Goal: Task Accomplishment & Management: Manage account settings

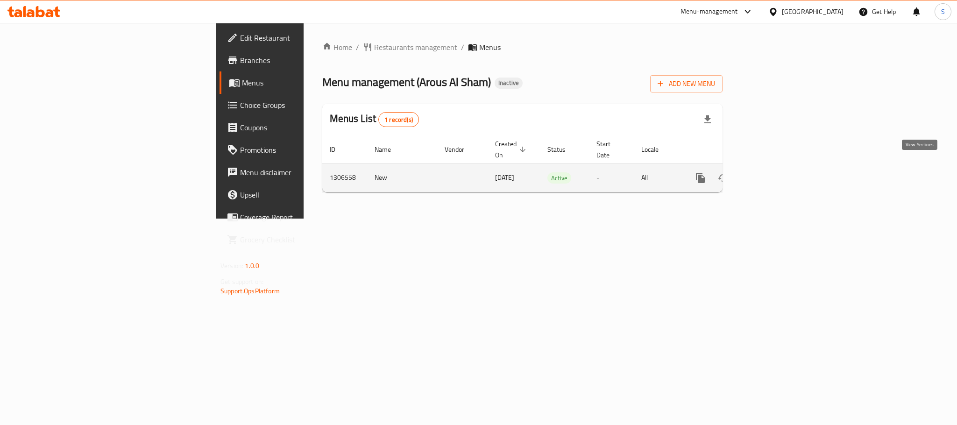
click at [774, 172] on icon "enhanced table" at bounding box center [767, 177] width 11 height 11
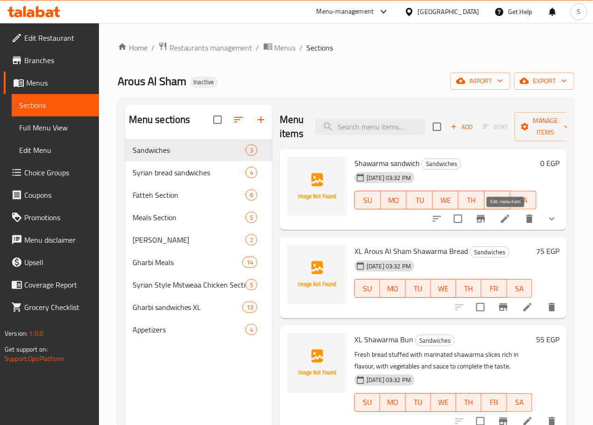
click at [502, 224] on icon at bounding box center [505, 218] width 11 height 11
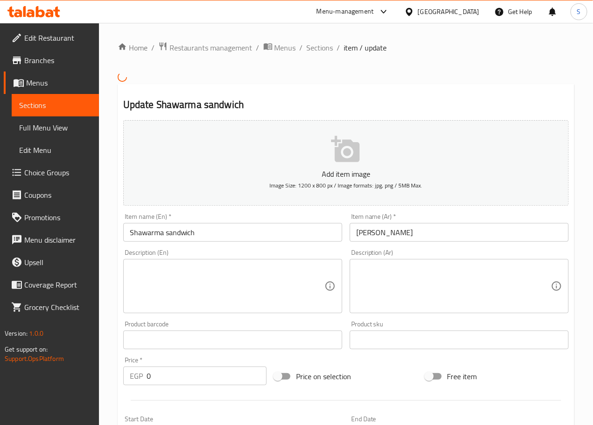
click at [380, 234] on input "ساندوتش شاورما" at bounding box center [459, 232] width 219 height 19
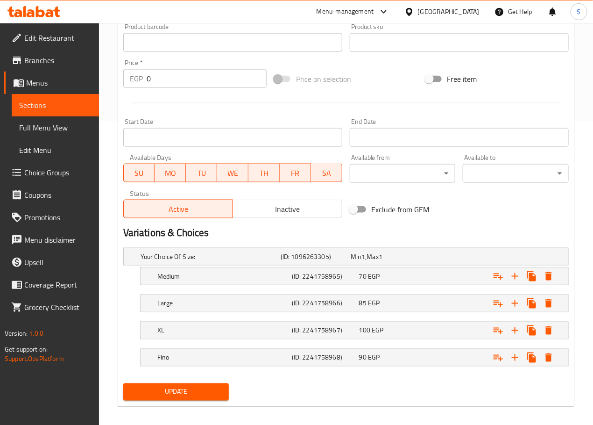
scroll to position [312, 0]
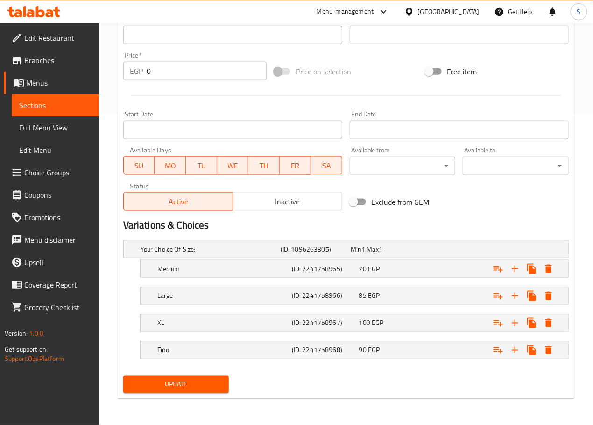
type input "ساندوتشات شاورما"
click at [206, 388] on span "Update" at bounding box center [176, 384] width 91 height 12
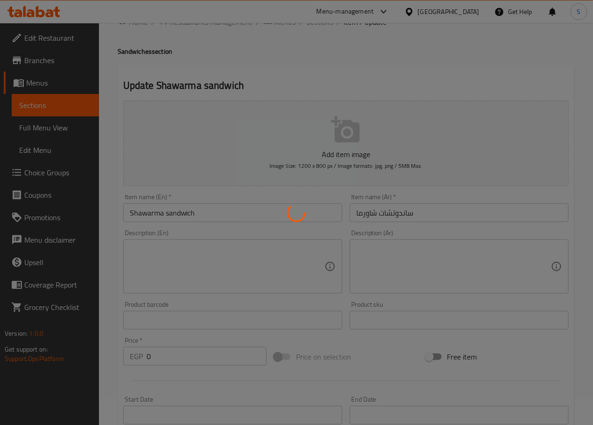
scroll to position [0, 0]
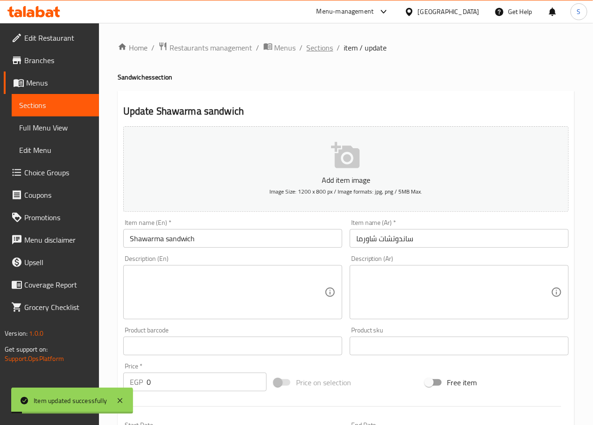
click at [328, 49] on span "Sections" at bounding box center [320, 47] width 27 height 11
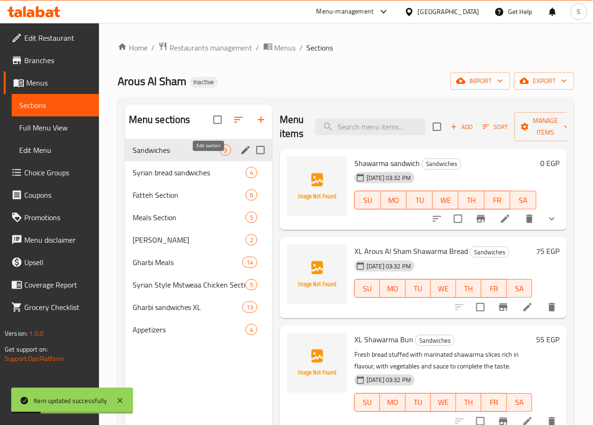
click at [240, 156] on icon "edit" at bounding box center [245, 149] width 11 height 11
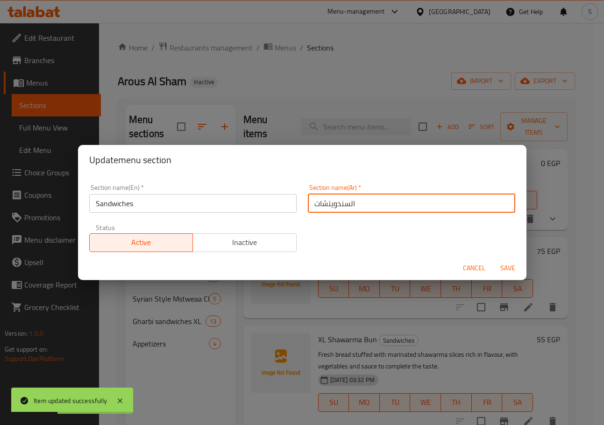
click at [324, 202] on input "السندويتشات" at bounding box center [411, 203] width 207 height 19
type input "السندوتشات"
click at [493, 259] on button "Save" at bounding box center [508, 267] width 30 height 17
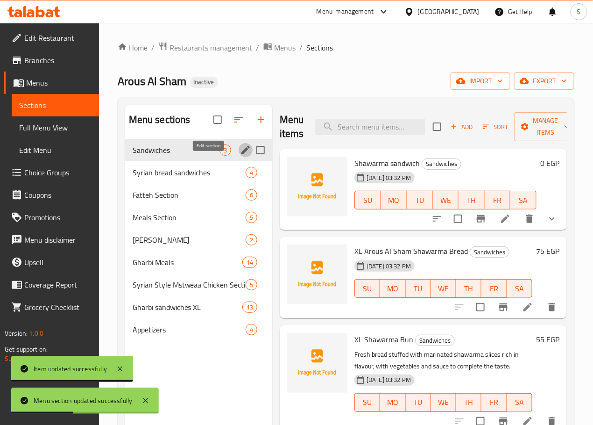
click at [507, 216] on icon at bounding box center [505, 218] width 8 height 8
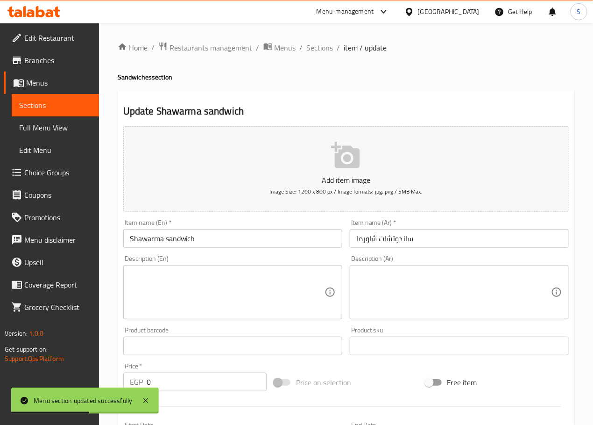
click at [225, 241] on input "Shawarma sandwich" at bounding box center [232, 238] width 219 height 19
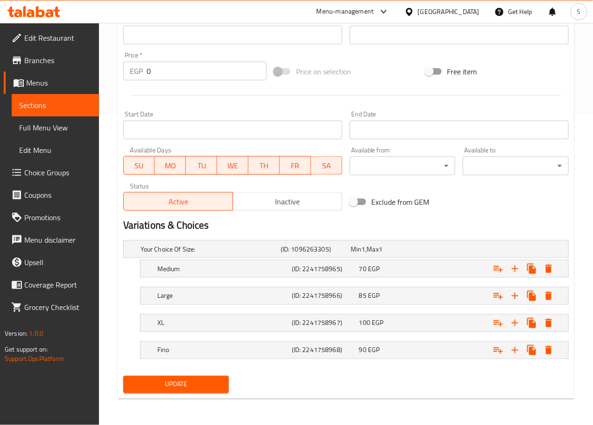
type input "Shawarma Sandwiches"
click at [198, 381] on span "Update" at bounding box center [176, 384] width 91 height 12
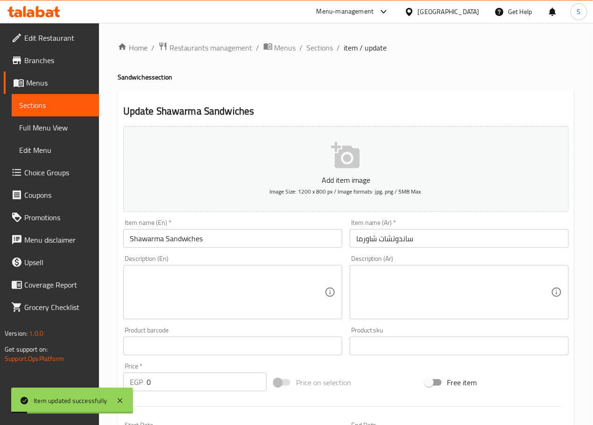
click at [317, 42] on span "Sections" at bounding box center [320, 47] width 27 height 11
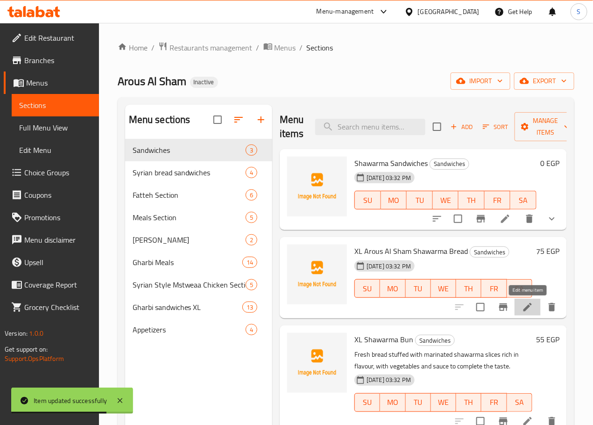
click at [531, 311] on icon at bounding box center [527, 306] width 11 height 11
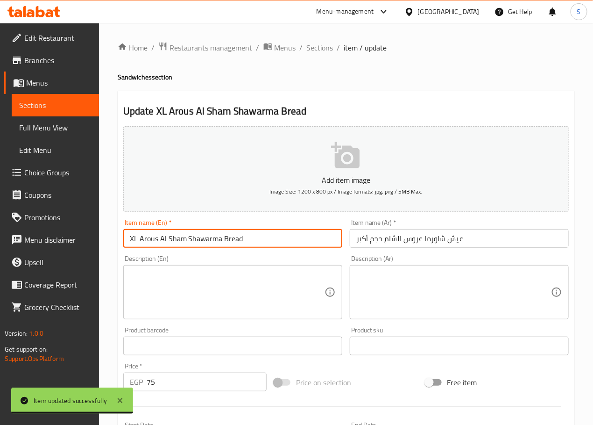
drag, startPoint x: 139, startPoint y: 240, endPoint x: 101, endPoint y: 244, distance: 38.1
click at [101, 244] on div "Home / Restaurants management / Menus / Sections / item / update Sandwiches sec…" at bounding box center [346, 341] width 494 height 637
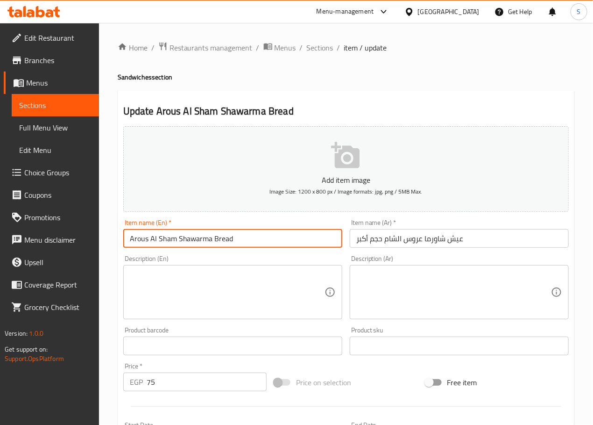
type input "Arous Al Sham Shawarma Bread"
click at [376, 242] on input "عيش شاورما عروس الشام حجم أكبر" at bounding box center [459, 238] width 219 height 19
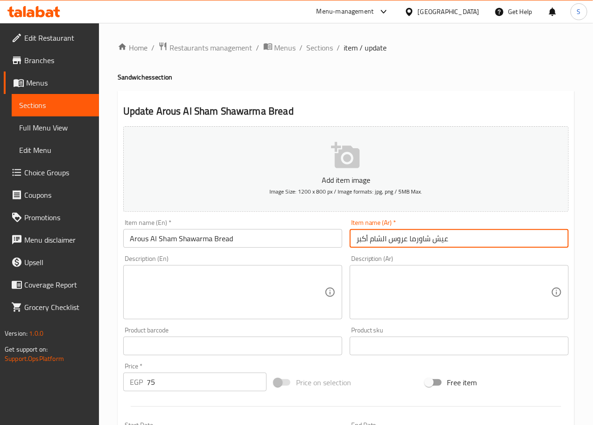
click at [362, 240] on input "عيش شاورما عروس الشام أكبر" at bounding box center [459, 238] width 219 height 19
type input "عيش شاورما عروس الشام"
click at [281, 284] on textarea at bounding box center [227, 292] width 195 height 44
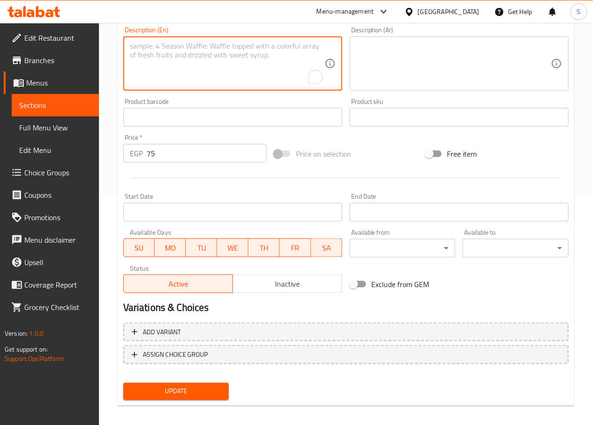
scroll to position [234, 0]
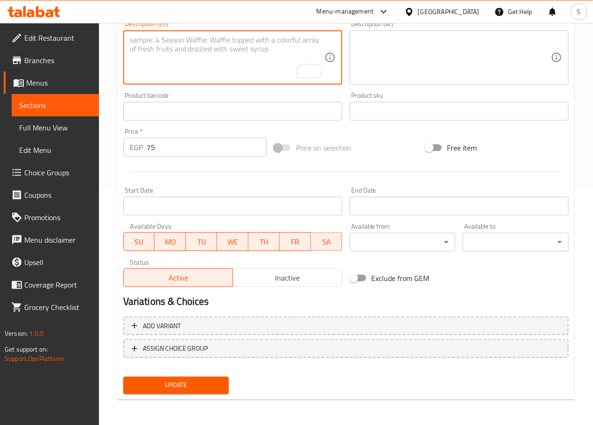
click at [171, 382] on span "Update" at bounding box center [176, 385] width 91 height 12
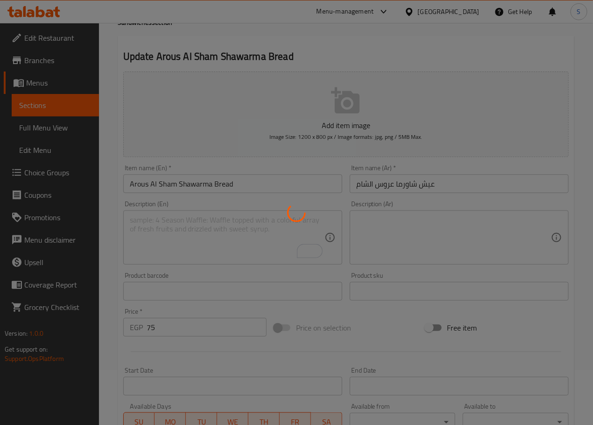
scroll to position [0, 0]
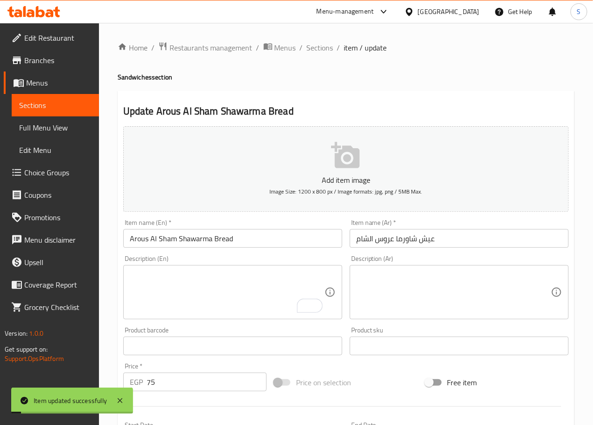
click at [322, 48] on span "Sections" at bounding box center [320, 47] width 27 height 11
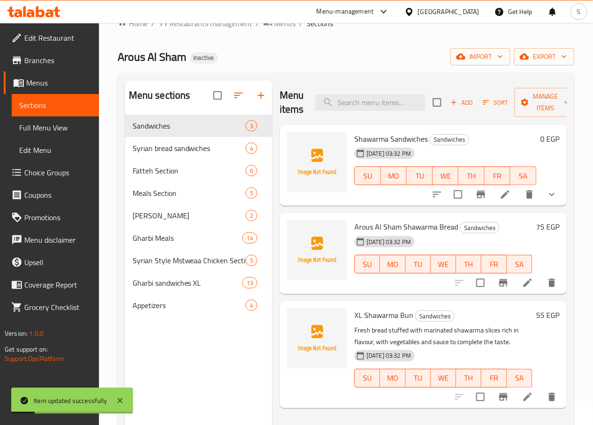
scroll to position [131, 0]
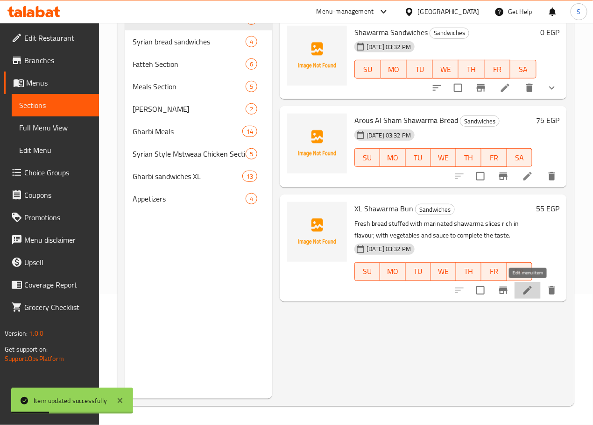
click at [530, 289] on icon at bounding box center [528, 289] width 8 height 8
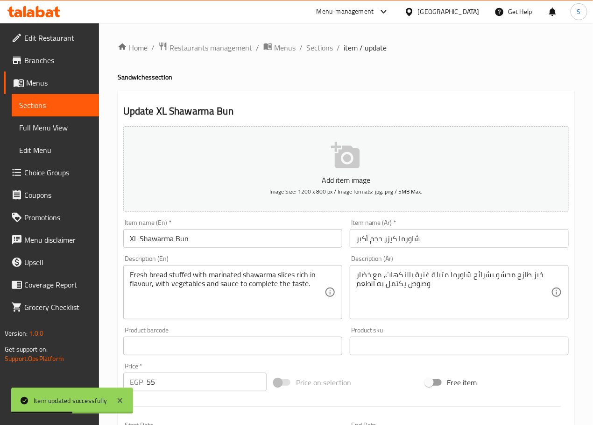
click at [131, 237] on input "XL Shawarma Bun" at bounding box center [232, 238] width 219 height 19
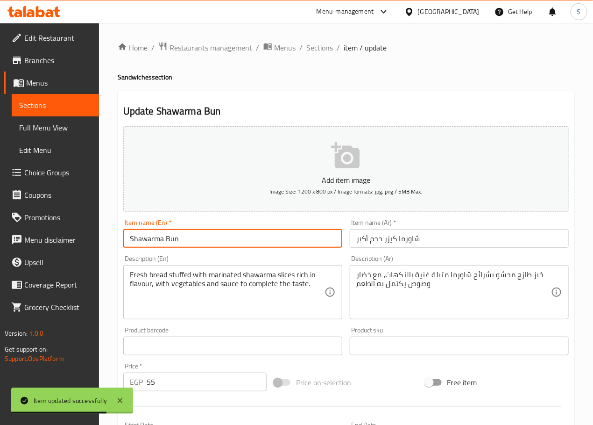
type input "Shawarma Bun"
click at [375, 241] on input "شاورما كيزر حجم أكبر" at bounding box center [459, 238] width 219 height 19
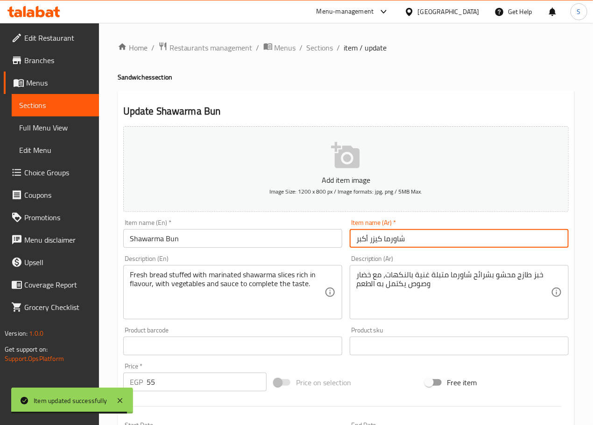
click at [363, 240] on input "شاورما كيزر أكبر" at bounding box center [459, 238] width 219 height 19
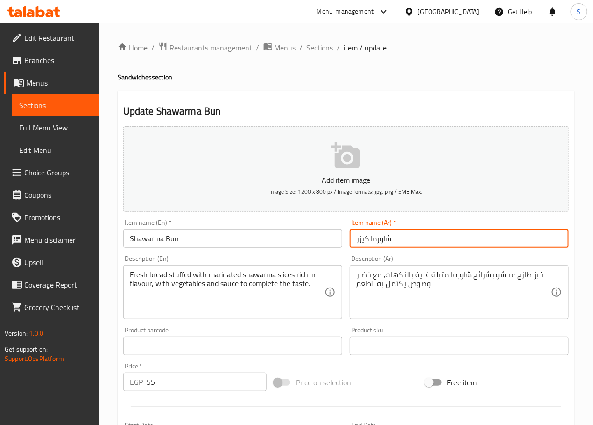
type input "شاورما كيزر"
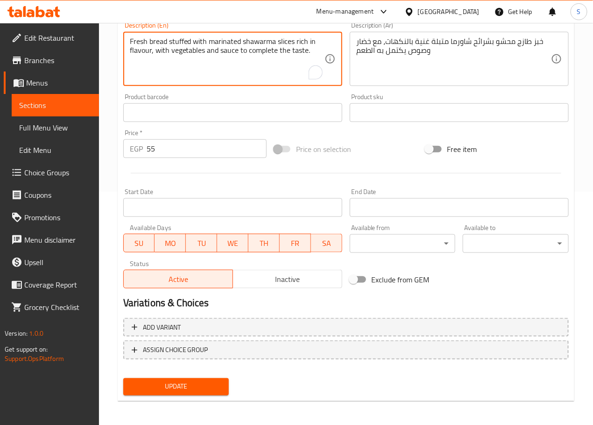
scroll to position [234, 0]
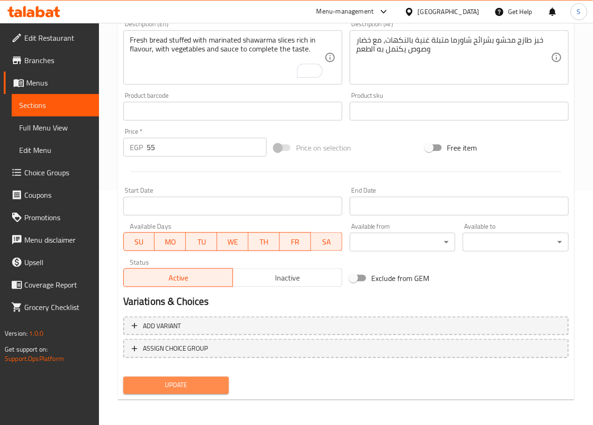
click at [198, 385] on span "Update" at bounding box center [176, 385] width 91 height 12
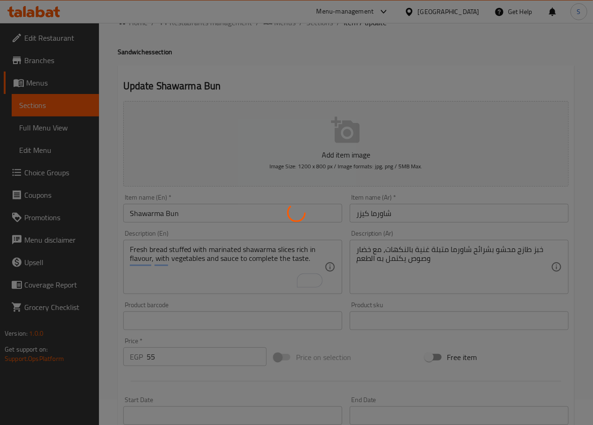
scroll to position [0, 0]
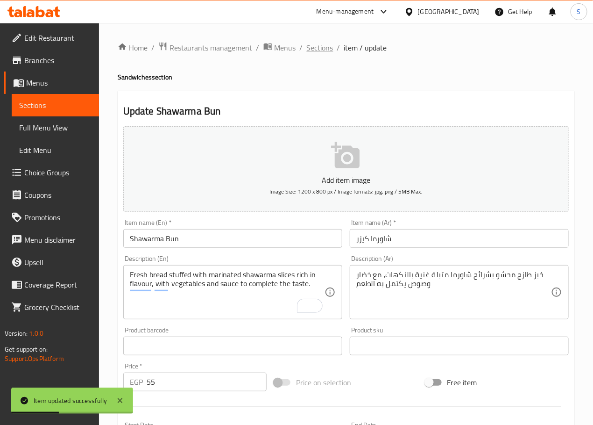
click at [313, 45] on span "Sections" at bounding box center [320, 47] width 27 height 11
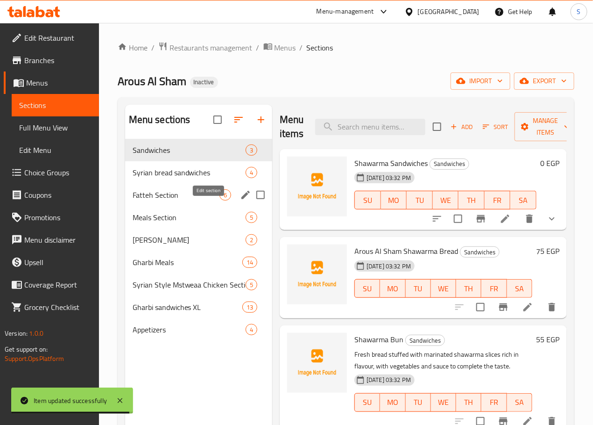
click at [240, 200] on icon "edit" at bounding box center [245, 194] width 11 height 11
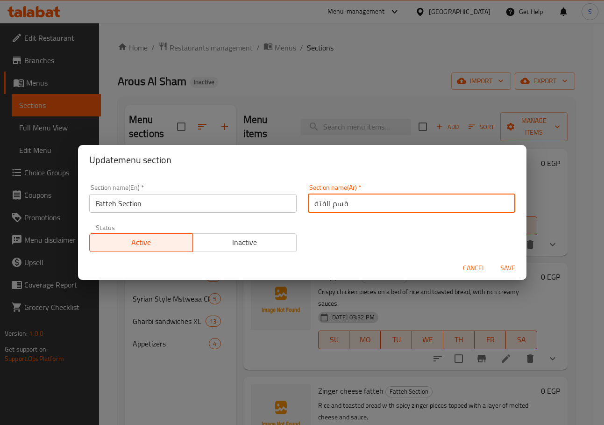
drag, startPoint x: 314, startPoint y: 205, endPoint x: 301, endPoint y: 212, distance: 14.4
click at [302, 212] on div "Section name(Ar)   * قسم الفتة Section name(Ar) *" at bounding box center [411, 198] width 219 height 40
type input "قسم الفتات"
click at [493, 259] on button "Save" at bounding box center [508, 267] width 30 height 17
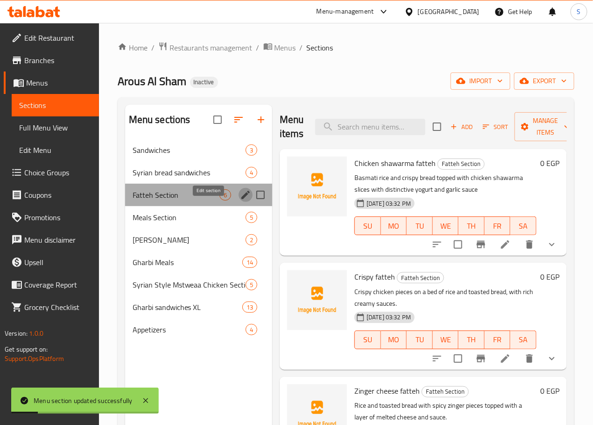
click at [240, 200] on icon "edit" at bounding box center [245, 194] width 11 height 11
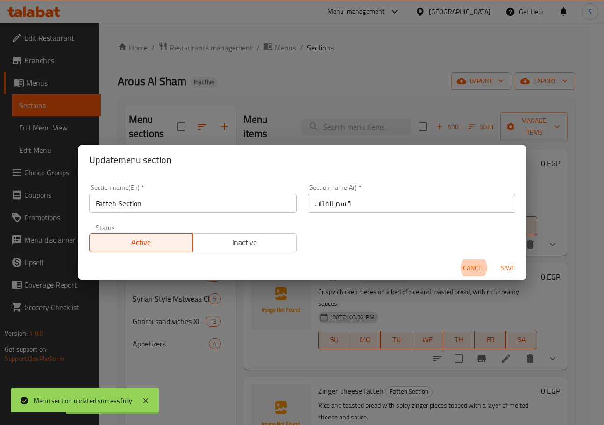
click at [116, 204] on input "Fatteh Section" at bounding box center [192, 203] width 207 height 19
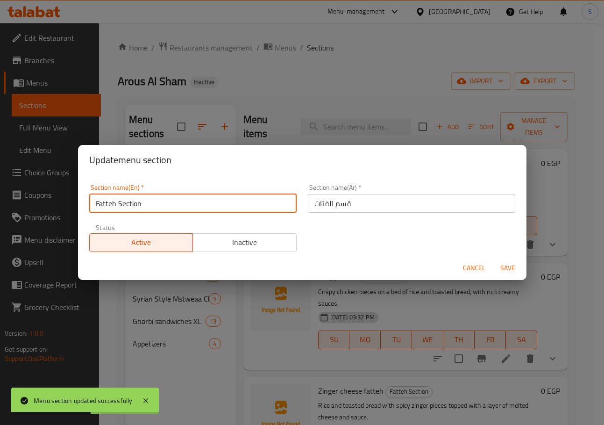
type input "Fattehs Section"
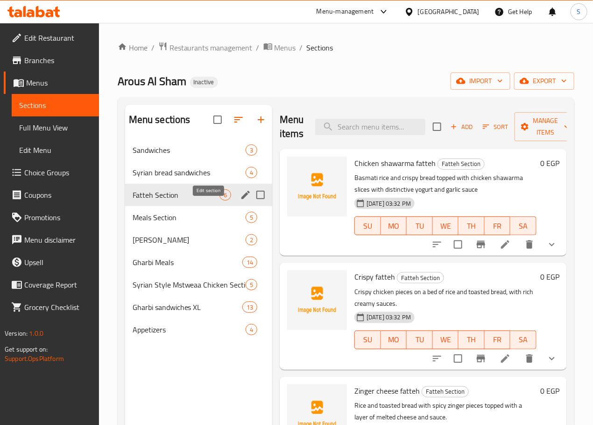
click at [241, 199] on icon "edit" at bounding box center [245, 195] width 8 height 8
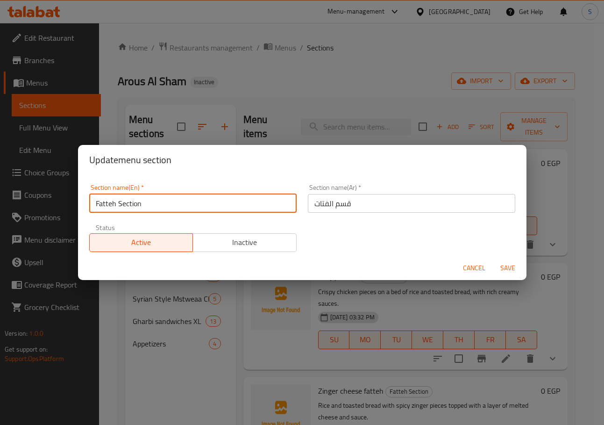
click at [114, 202] on input "Fatteh Section" at bounding box center [192, 203] width 207 height 19
type input "Fattehs Section"
click at [493, 259] on button "Save" at bounding box center [508, 267] width 30 height 17
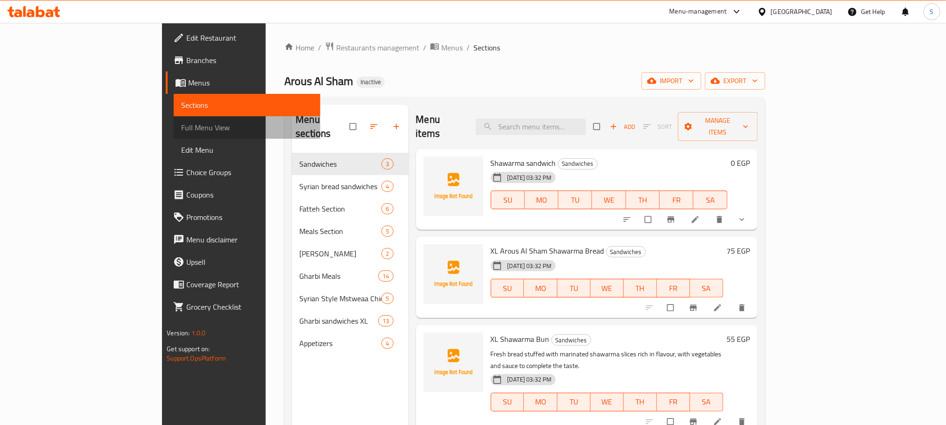
click at [181, 132] on span "Full Menu View" at bounding box center [246, 127] width 131 height 11
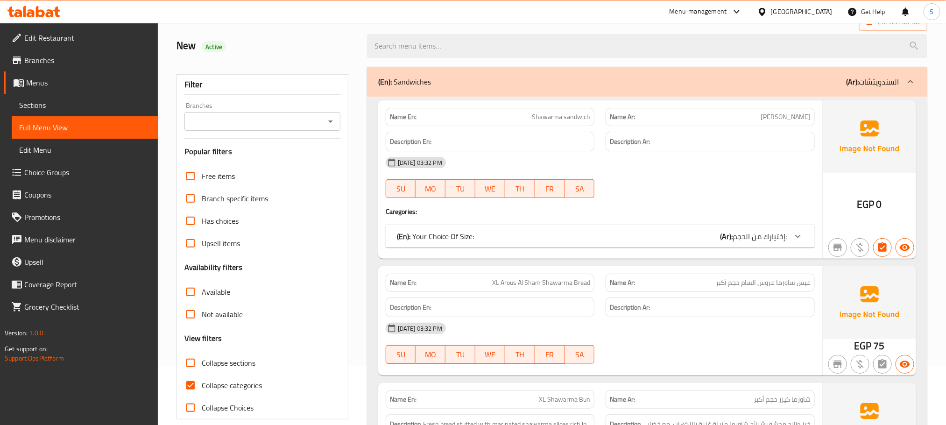
scroll to position [105, 0]
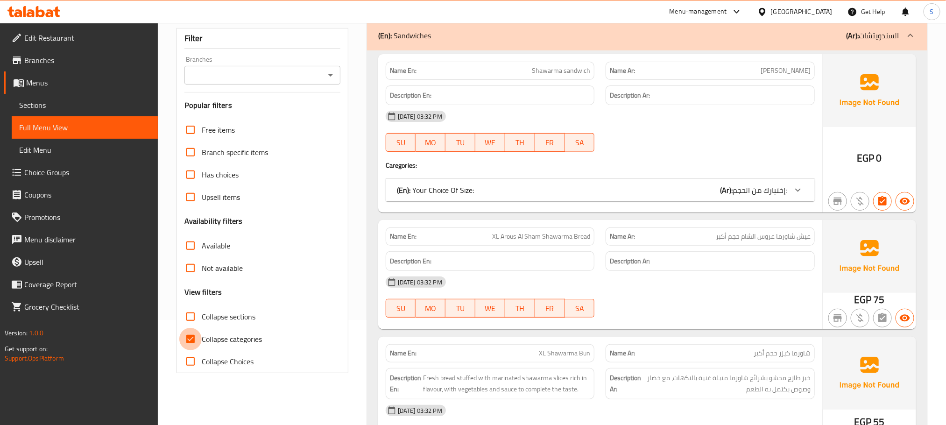
click at [191, 337] on input "Collapse categories" at bounding box center [190, 339] width 22 height 22
checkbox input "false"
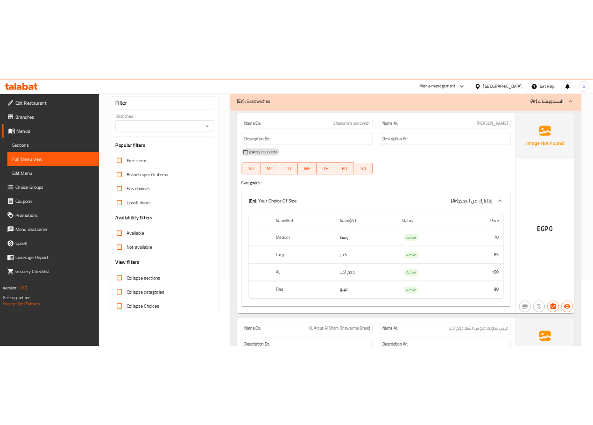
scroll to position [0, 0]
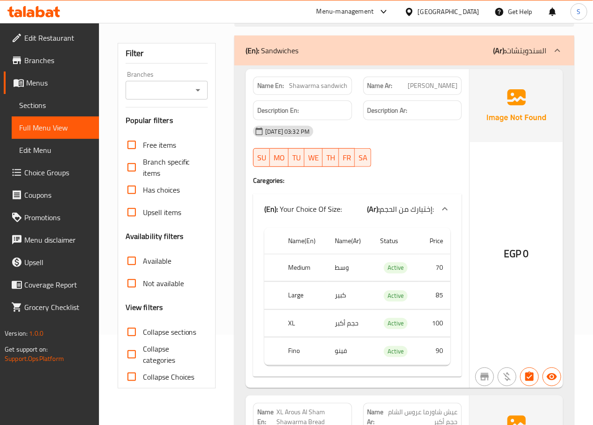
scroll to position [101, 0]
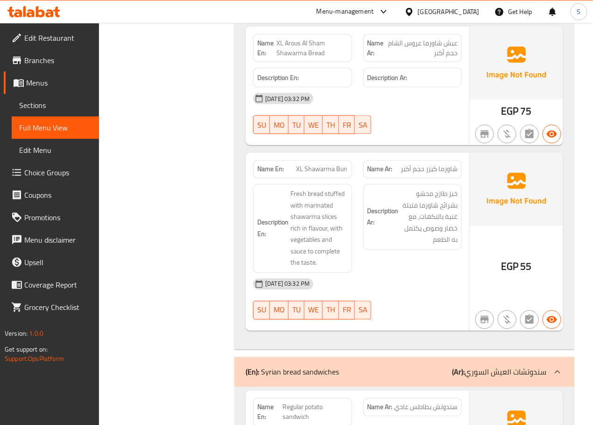
scroll to position [456, 0]
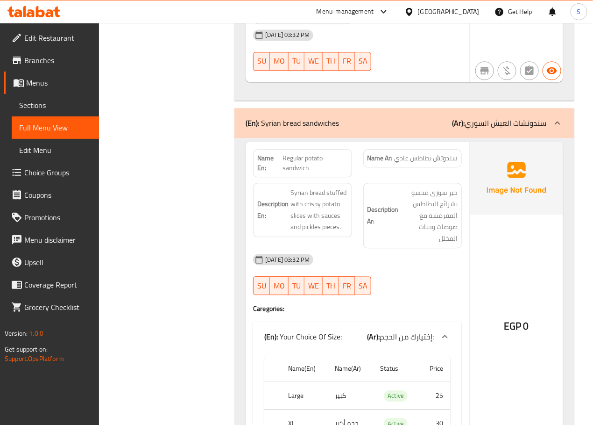
scroll to position [716, 0]
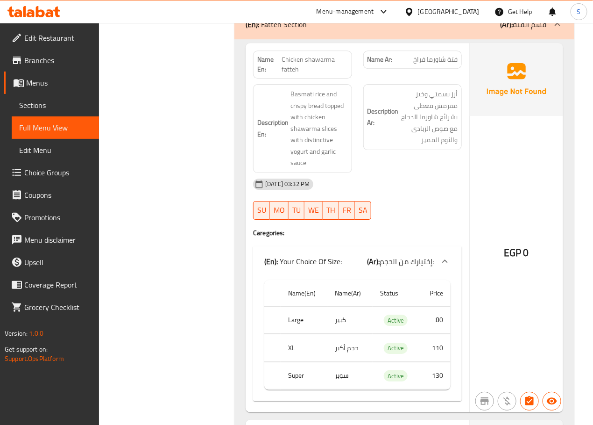
scroll to position [2154, 0]
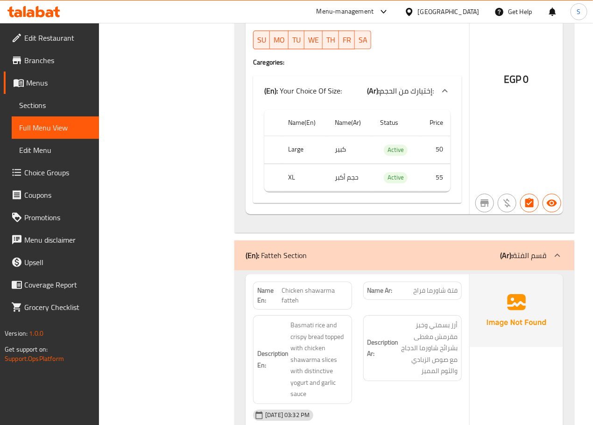
scroll to position [1955, 0]
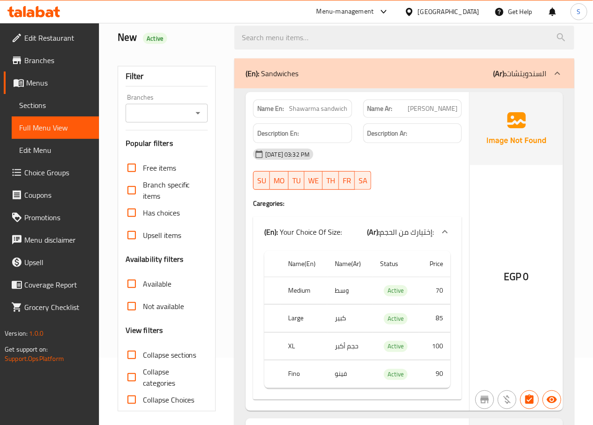
scroll to position [78, 0]
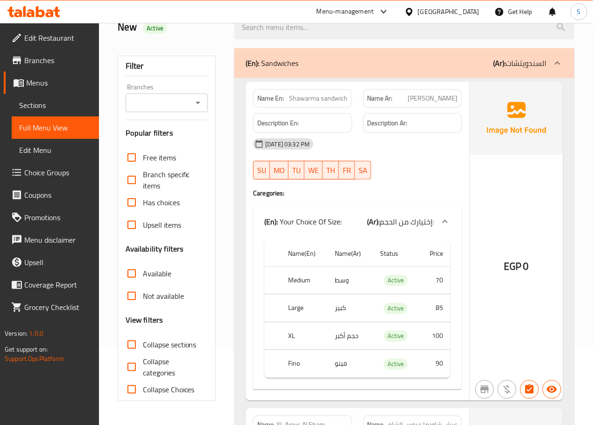
click at [215, 167] on div "Filter Branches Branches Popular filters Free items Branch specific items Has c…" at bounding box center [167, 228] width 99 height 345
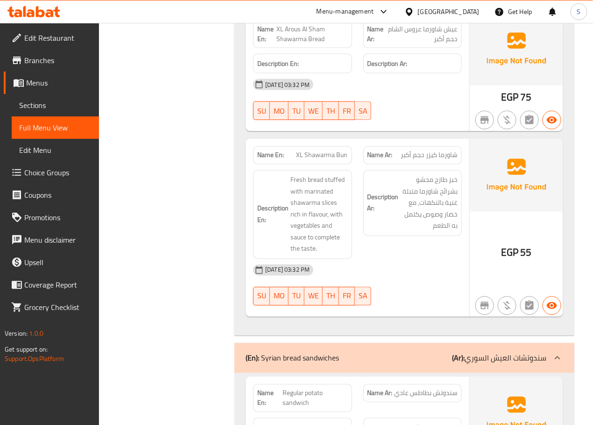
scroll to position [505, 0]
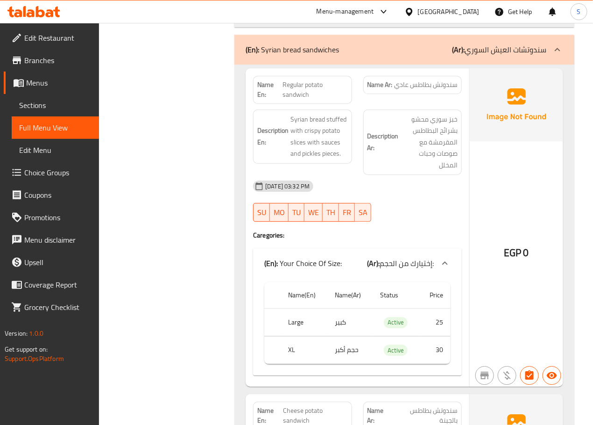
scroll to position [782, 0]
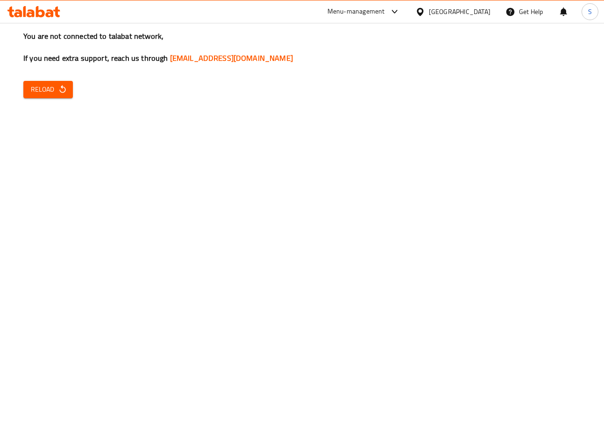
click at [69, 90] on button "Reload" at bounding box center [48, 89] width 50 height 17
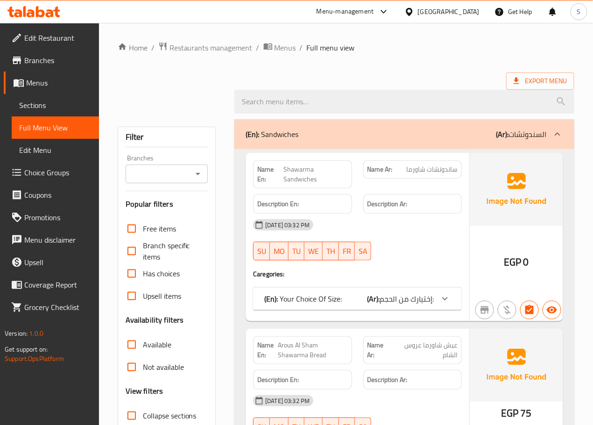
click at [205, 92] on div at bounding box center [346, 101] width 468 height 35
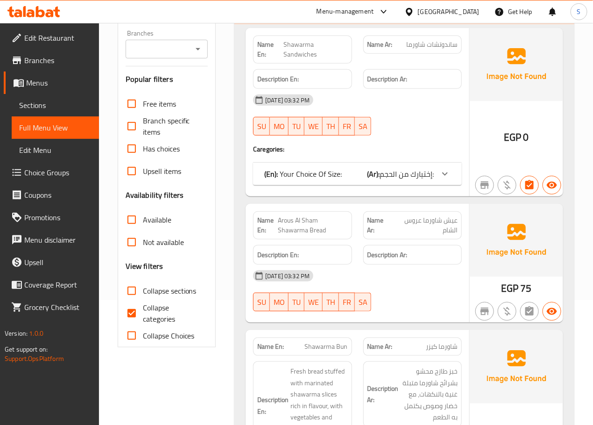
scroll to position [152, 0]
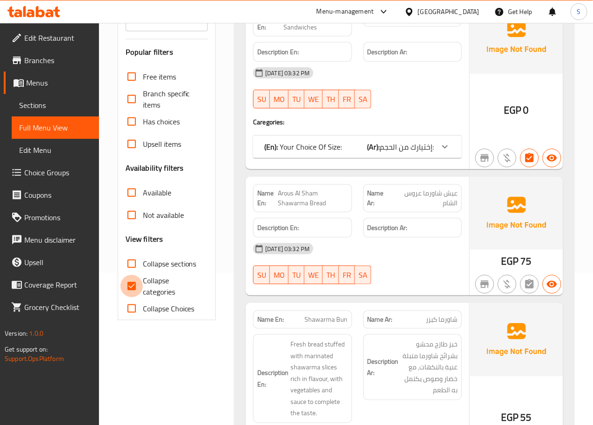
click at [134, 289] on input "Collapse categories" at bounding box center [132, 286] width 22 height 22
checkbox input "false"
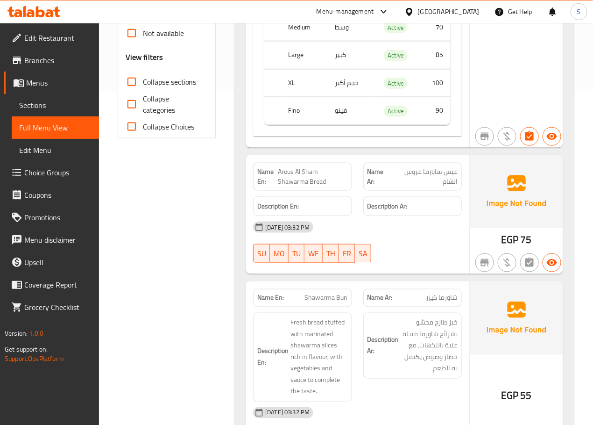
scroll to position [334, 0]
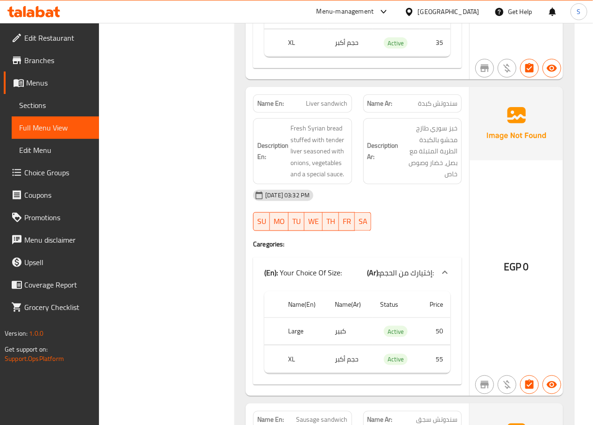
scroll to position [1418, 0]
drag, startPoint x: 205, startPoint y: 266, endPoint x: 190, endPoint y: 287, distance: 26.1
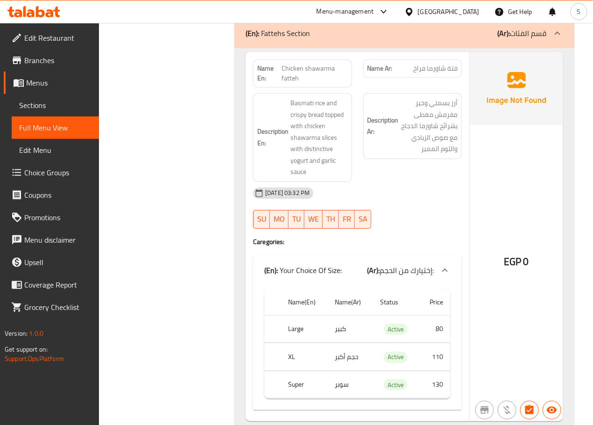
scroll to position [2147, 0]
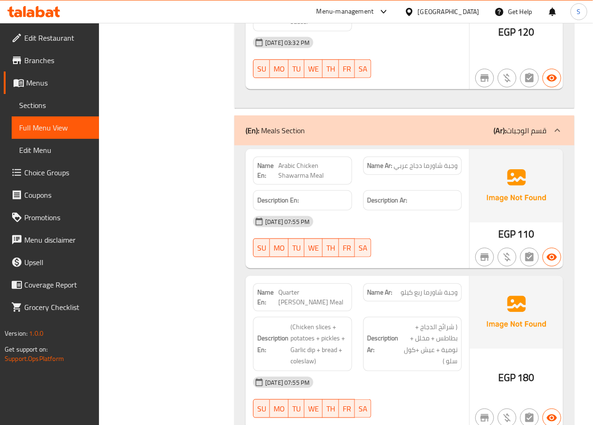
scroll to position [3726, 0]
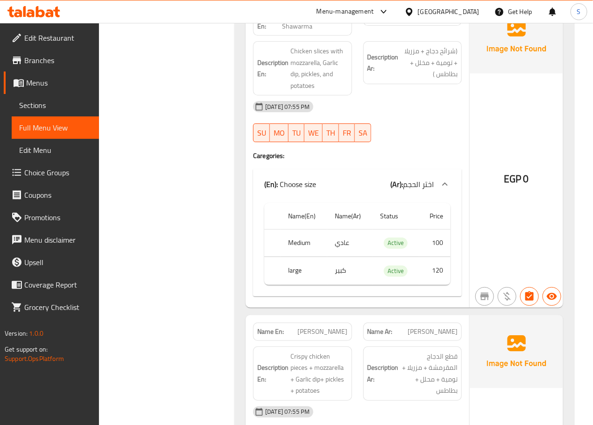
scroll to position [4605, 0]
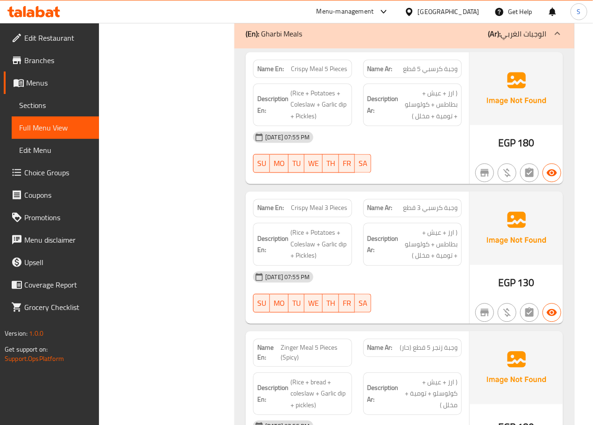
scroll to position [5254, 0]
click at [187, 230] on div "Filter Branches Branches Popular filters Free items Branch specific items Has c…" at bounding box center [170, 394] width 117 height 11069
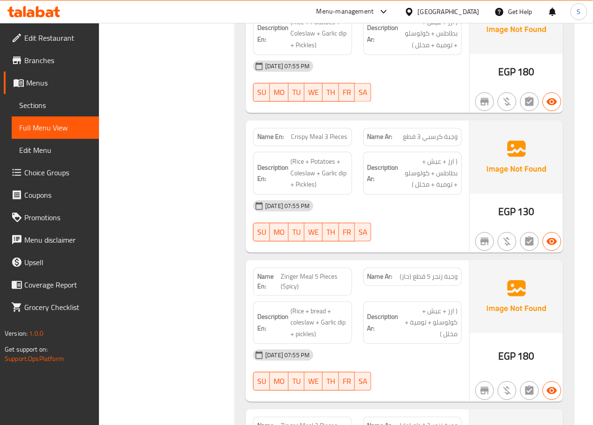
scroll to position [5323, 0]
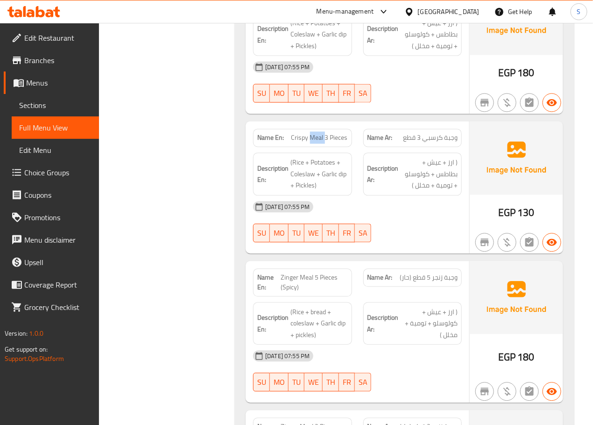
click at [203, 266] on div "Filter Branches Branches Popular filters Free items Branch specific items Has c…" at bounding box center [170, 325] width 117 height 11069
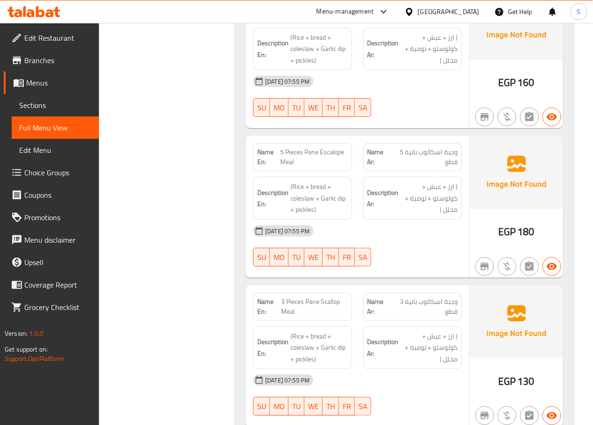
scroll to position [5897, 0]
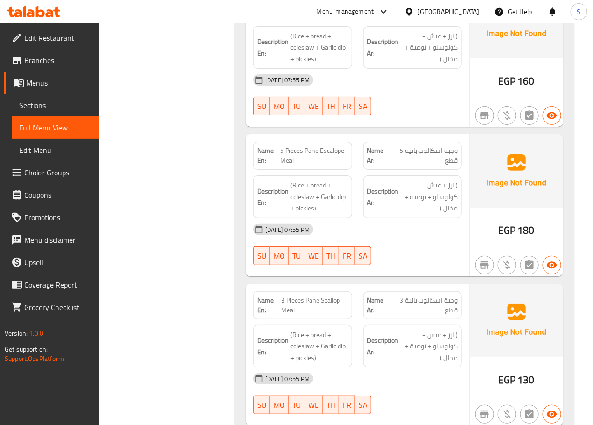
copy span "Grilled Shish Tawouk Meal (3 Skewers)"
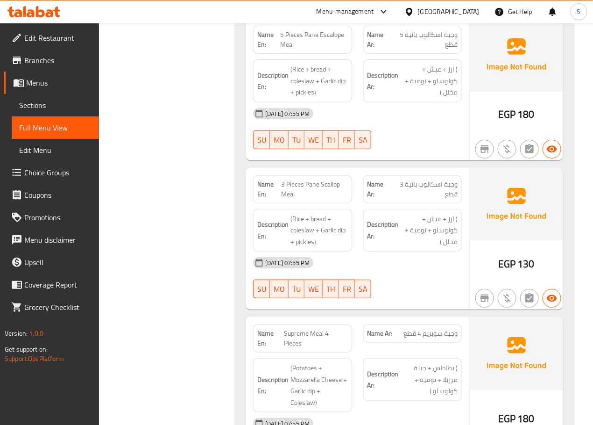
scroll to position [6058, 0]
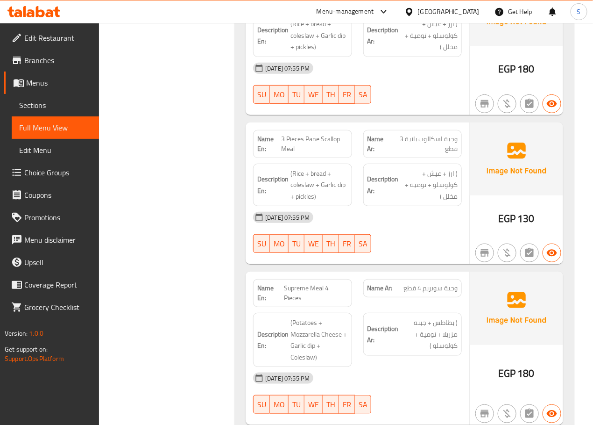
click at [304, 154] on span "3 Pieces Pane Scallop Meal" at bounding box center [315, 144] width 66 height 20
copy span "3 Pieces Pane Scallop Meal"
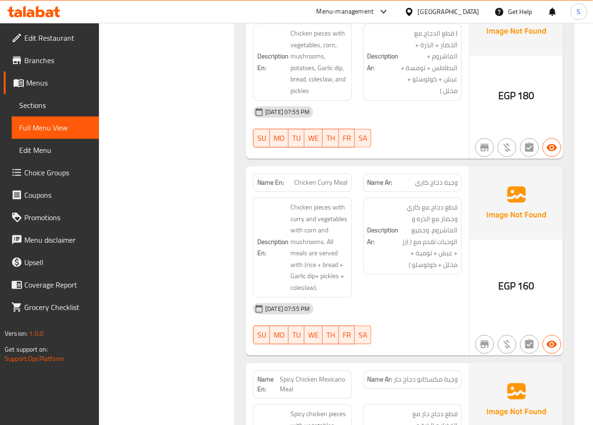
scroll to position [6508, 0]
click at [293, 14] on span "Chicken Fajita Meal with Cheese" at bounding box center [313, 4] width 70 height 20
copy span "Chicken Fajita Meal with Cheese"
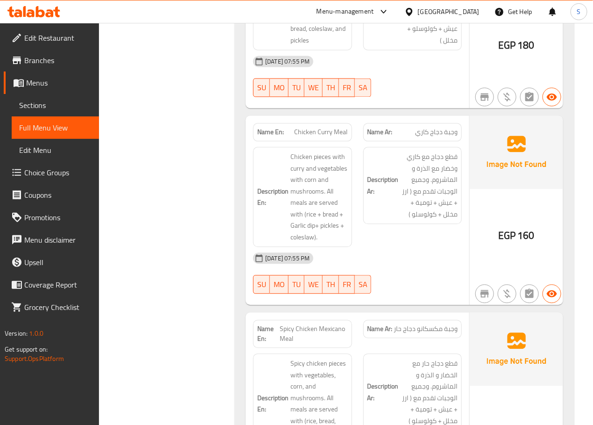
scroll to position [6570, 0]
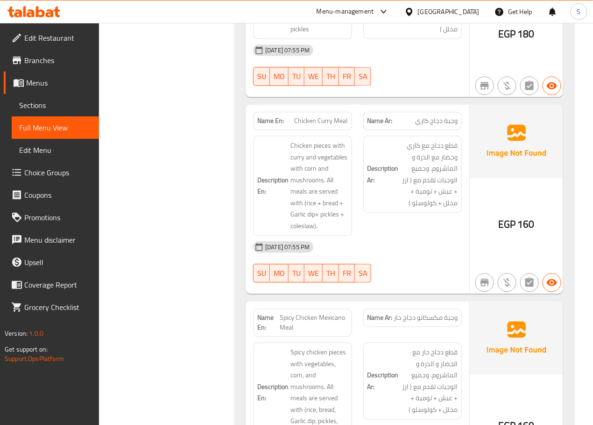
drag, startPoint x: 146, startPoint y: 331, endPoint x: -137, endPoint y: 338, distance: 282.7
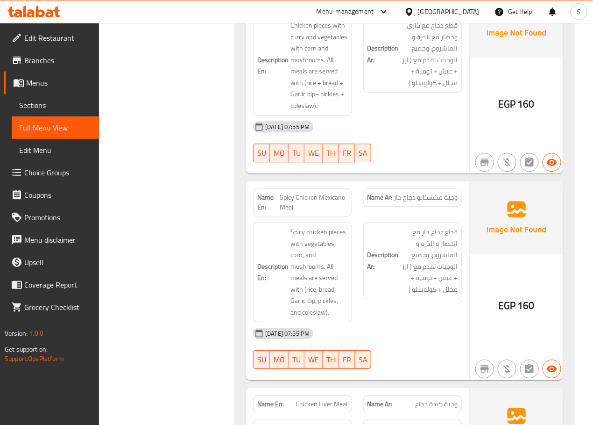
scroll to position [6683, 0]
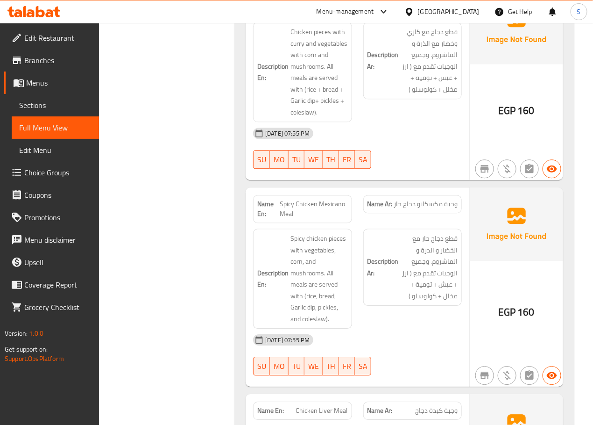
click at [307, 12] on span "Chicken Curry Meal" at bounding box center [321, 7] width 53 height 10
copy span "Chicken Curry Meal"
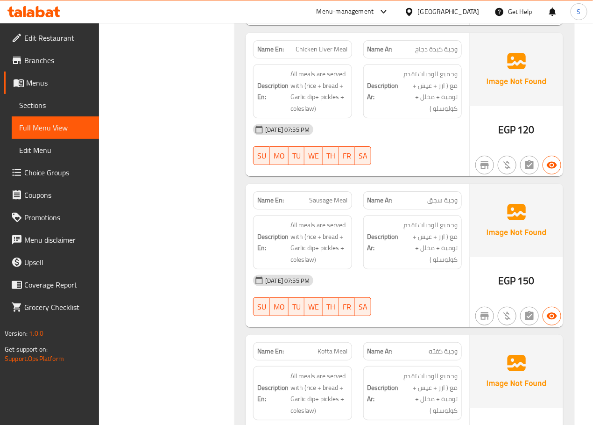
scroll to position [7061, 0]
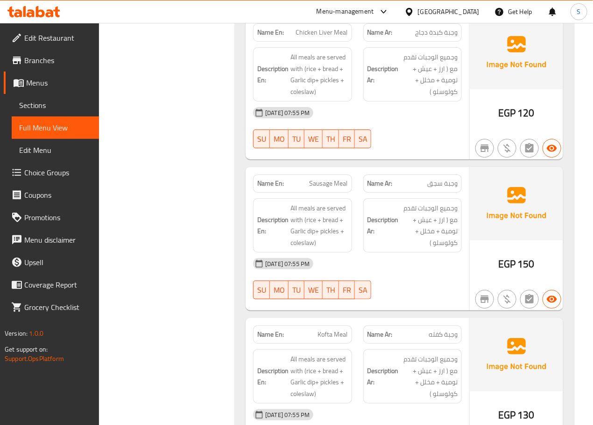
click at [324, 37] on span "Chicken Liver Meal" at bounding box center [322, 33] width 52 height 10
copy span "Chicken Liver Meal"
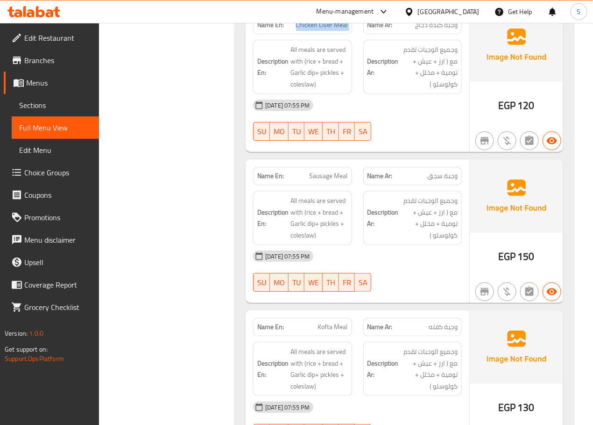
scroll to position [7070, 0]
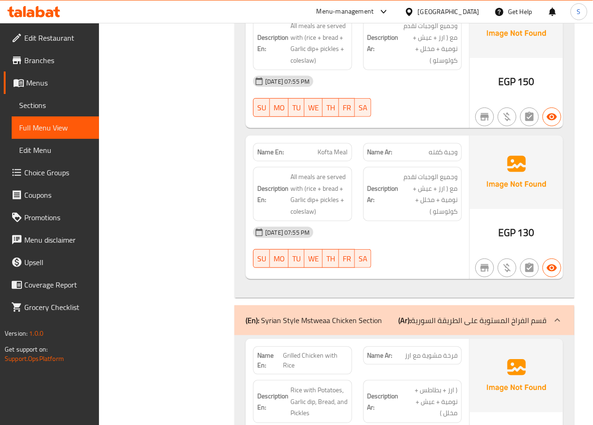
scroll to position [7243, 0]
click at [323, 7] on span "Sausage Meal" at bounding box center [329, 2] width 38 height 10
copy span "Sausage Meal"
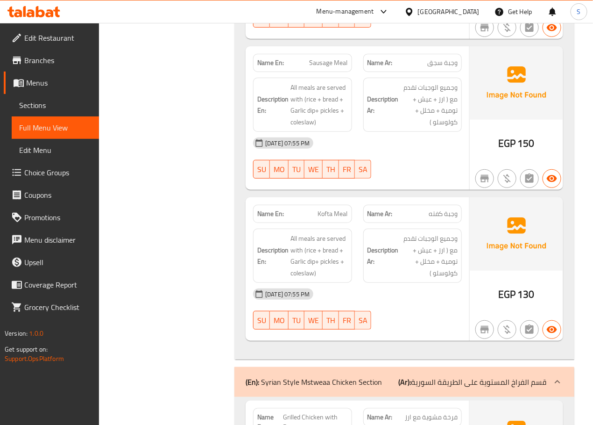
scroll to position [7262, 0]
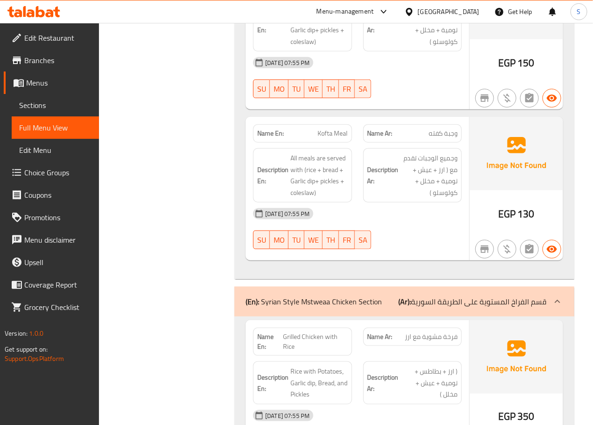
click at [335, 138] on span "Kofta Meal" at bounding box center [333, 133] width 30 height 10
copy span "Kofta Meal"
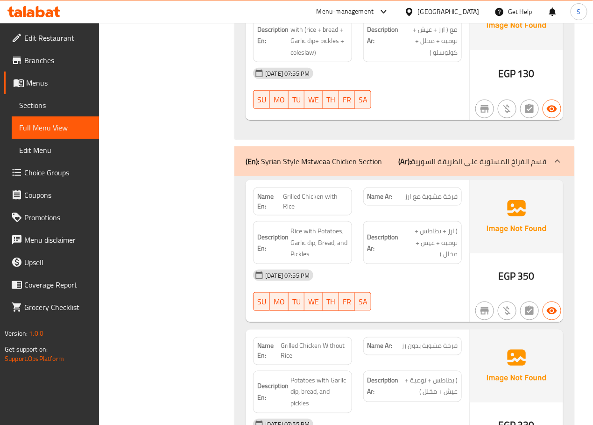
scroll to position [7507, 0]
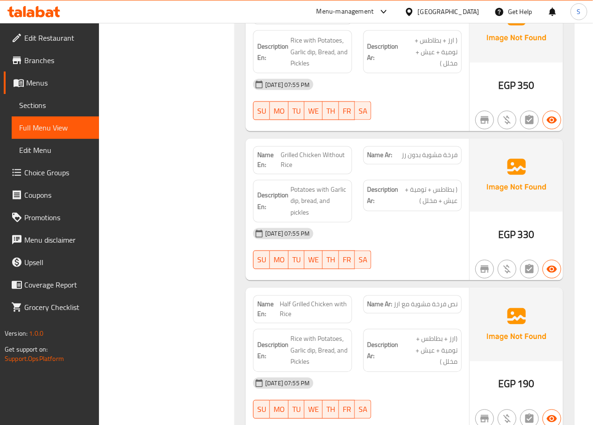
scroll to position [7592, 0]
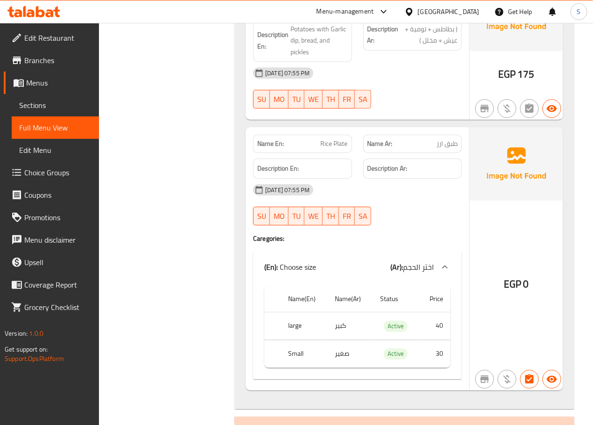
scroll to position [8053, 0]
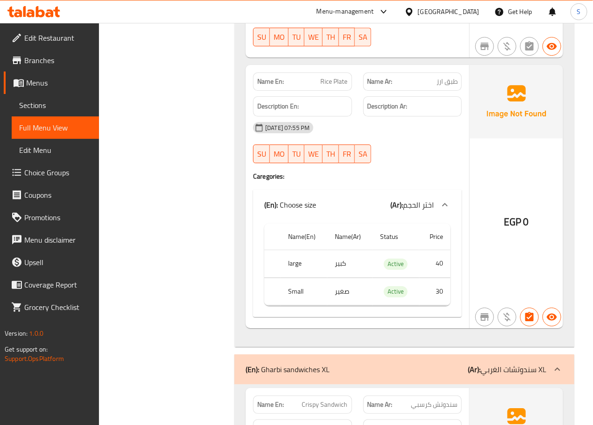
scroll to position [8114, 0]
copy span "Rice Plate"
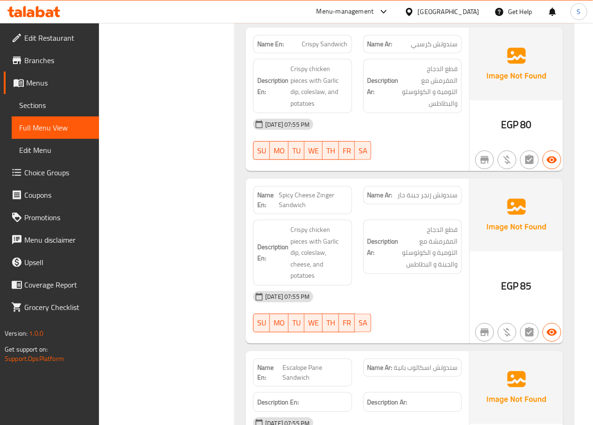
scroll to position [8486, 0]
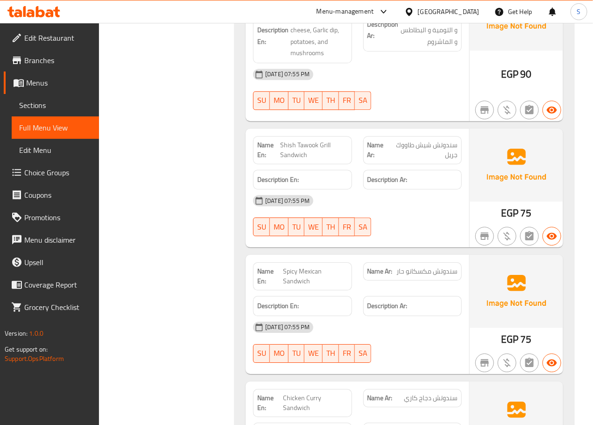
scroll to position [9114, 0]
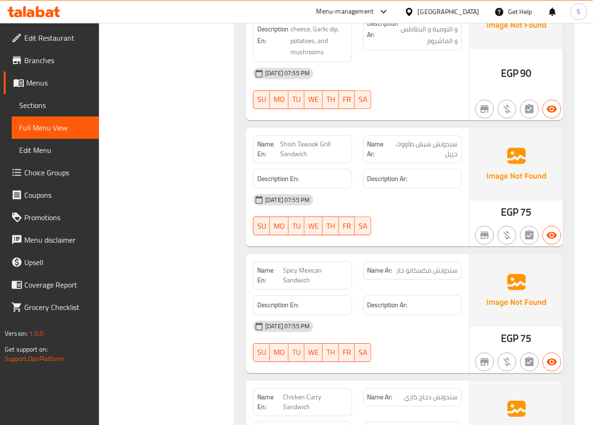
copy span "Chicken Roll Sandwich"
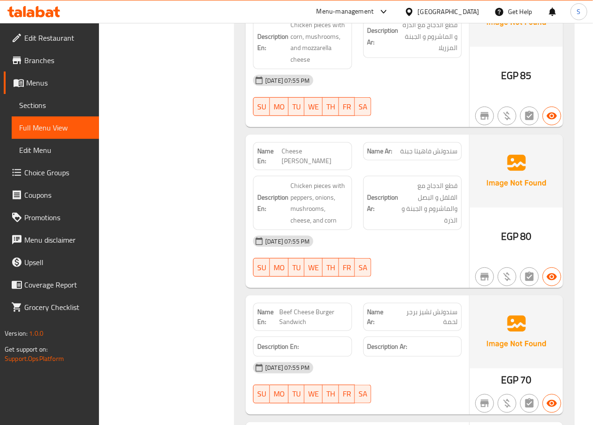
scroll to position [9647, 0]
copy span "Francesco Cheese Sandwich"
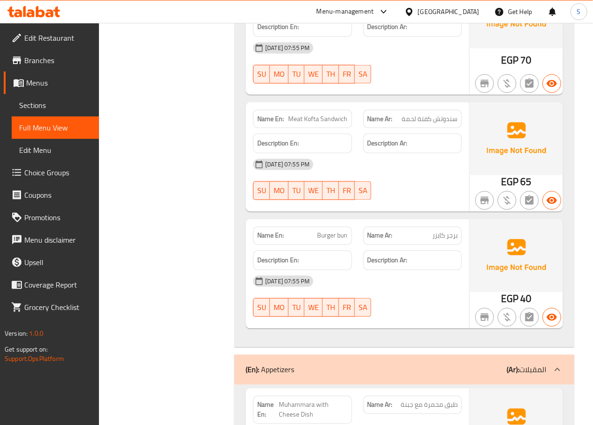
scroll to position [9979, 0]
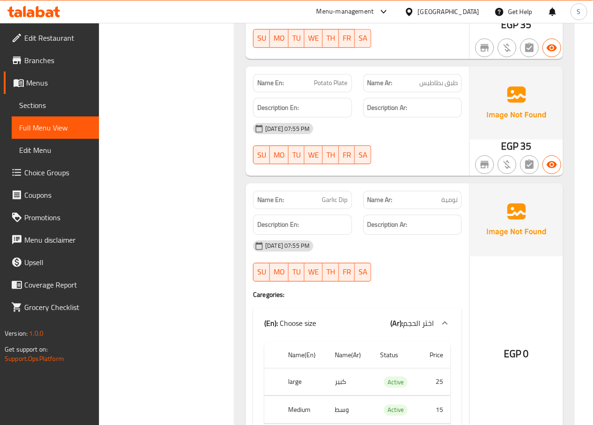
scroll to position [10411, 0]
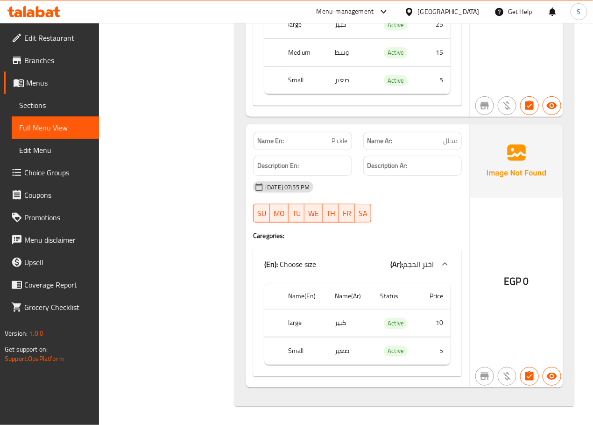
scroll to position [10838, 0]
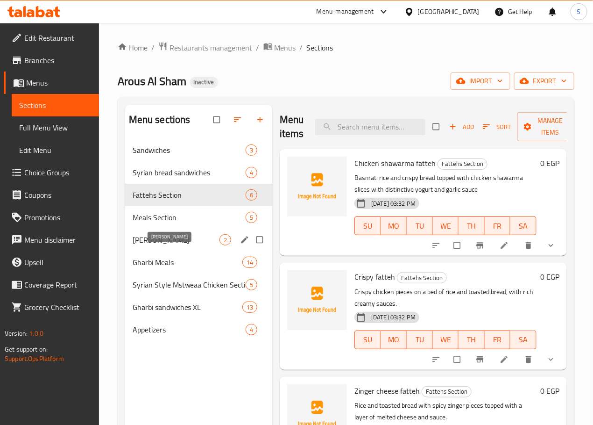
click at [163, 245] on span "[PERSON_NAME]" at bounding box center [176, 239] width 87 height 11
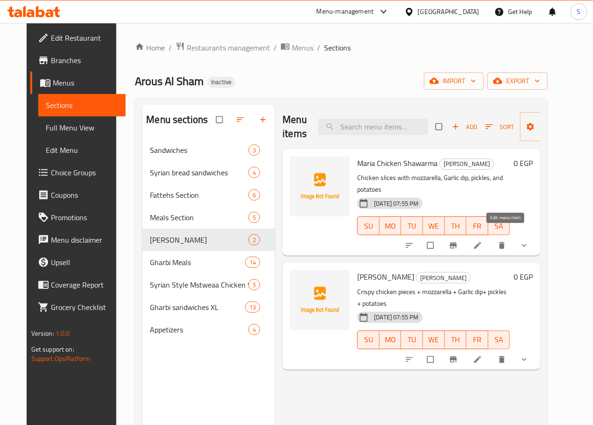
click at [483, 241] on icon at bounding box center [477, 245] width 9 height 9
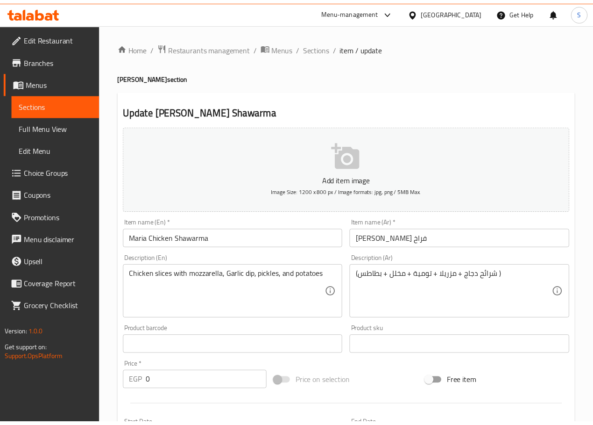
scroll to position [258, 0]
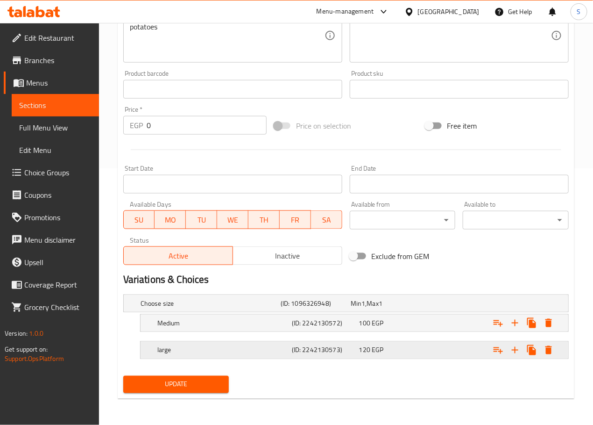
click at [229, 308] on h5 "large" at bounding box center [209, 302] width 136 height 9
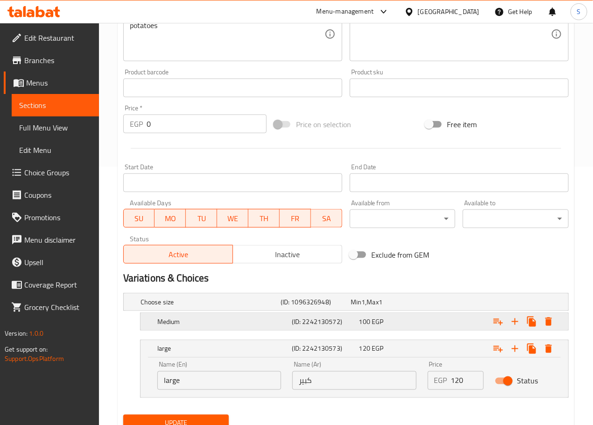
click at [213, 306] on h5 "Medium" at bounding box center [209, 301] width 136 height 9
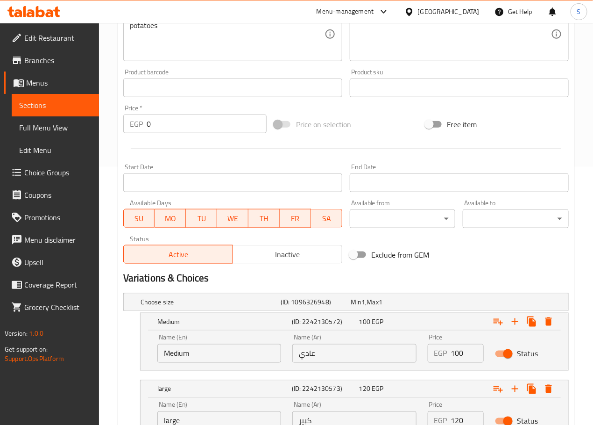
click at [302, 355] on input "عادي" at bounding box center [354, 353] width 124 height 19
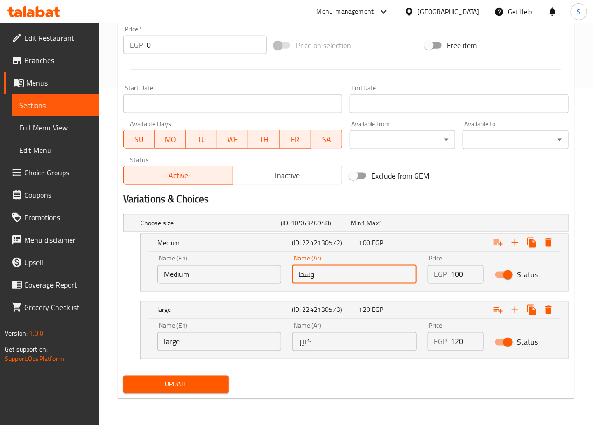
type input "وسط"
click at [152, 384] on span "Update" at bounding box center [176, 384] width 91 height 12
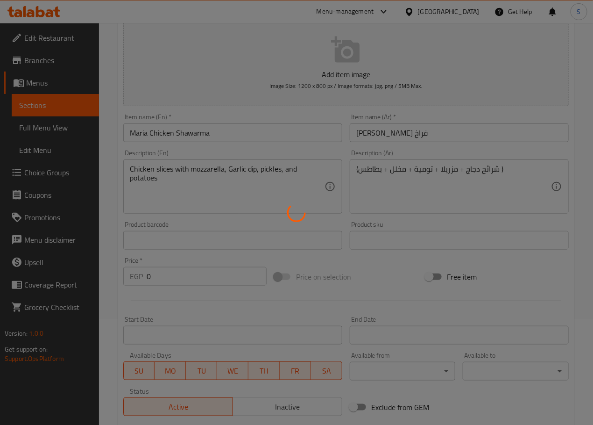
scroll to position [0, 0]
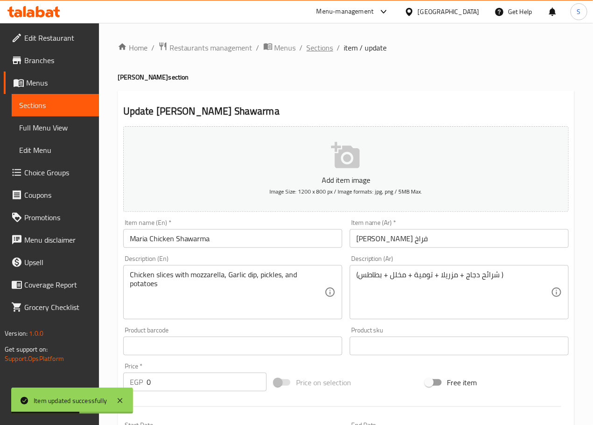
click at [324, 48] on span "Sections" at bounding box center [320, 47] width 27 height 11
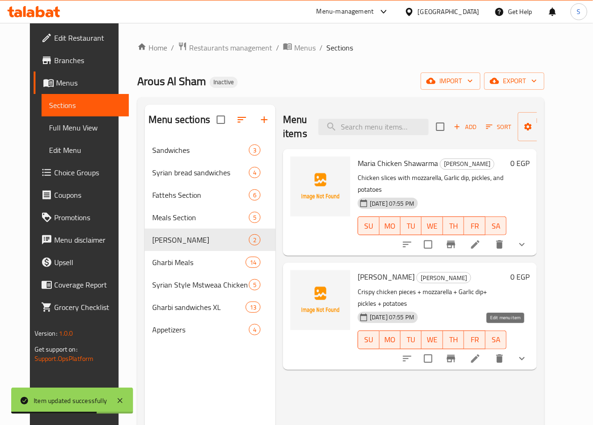
click at [481, 353] on icon at bounding box center [475, 358] width 11 height 11
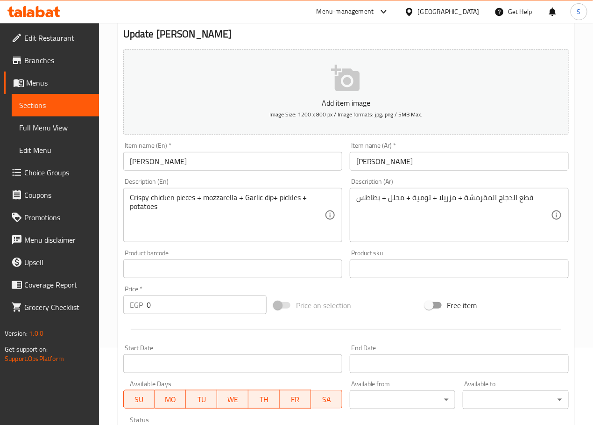
scroll to position [258, 0]
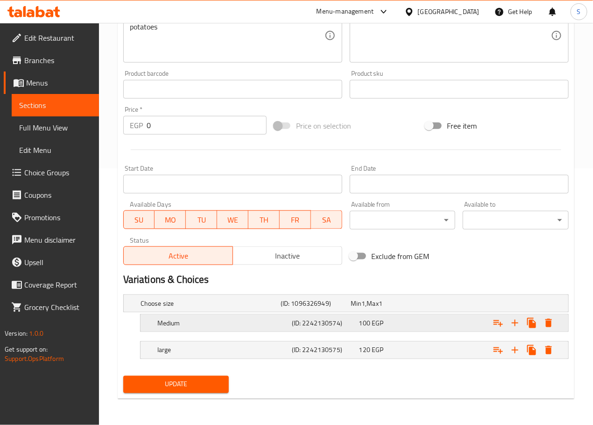
click at [196, 308] on h5 "Medium" at bounding box center [209, 302] width 136 height 9
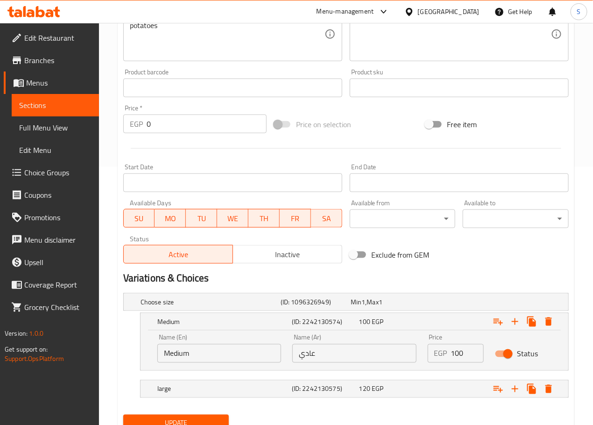
click at [314, 354] on input "عادي" at bounding box center [354, 353] width 124 height 19
type input "وسط"
click at [202, 418] on span "Update" at bounding box center [176, 423] width 91 height 12
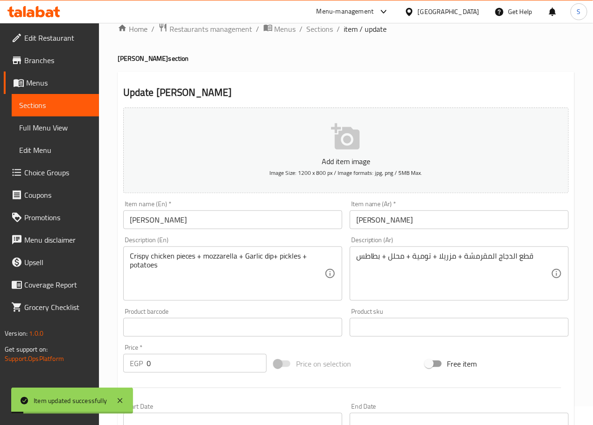
scroll to position [0, 0]
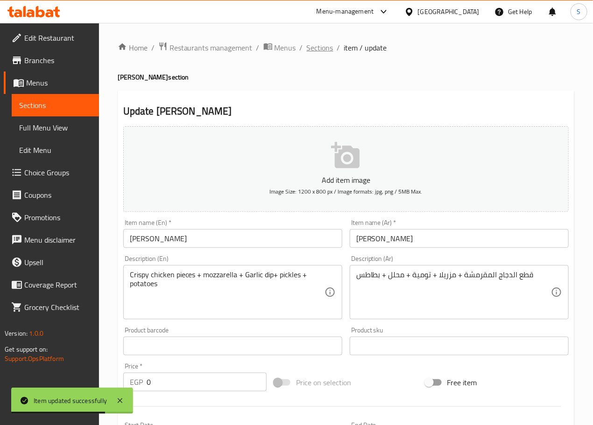
click at [318, 45] on span "Sections" at bounding box center [320, 47] width 27 height 11
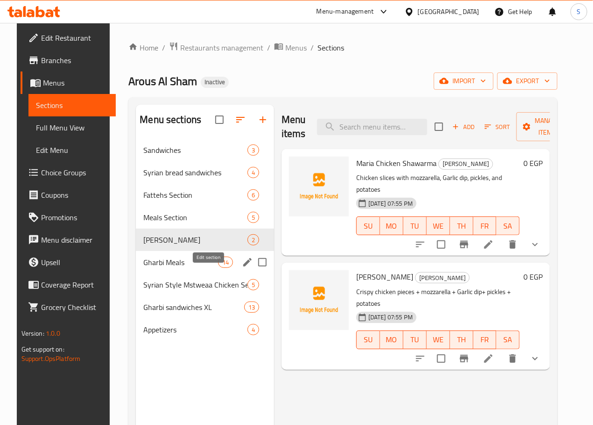
click at [242, 268] on icon "edit" at bounding box center [247, 261] width 11 height 11
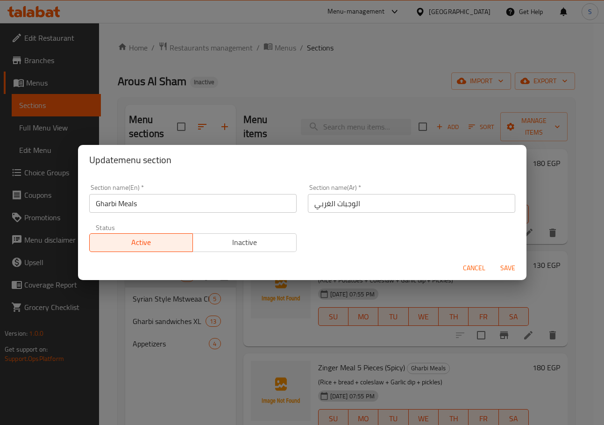
click at [107, 202] on input "Gharbi Meals" at bounding box center [192, 203] width 207 height 19
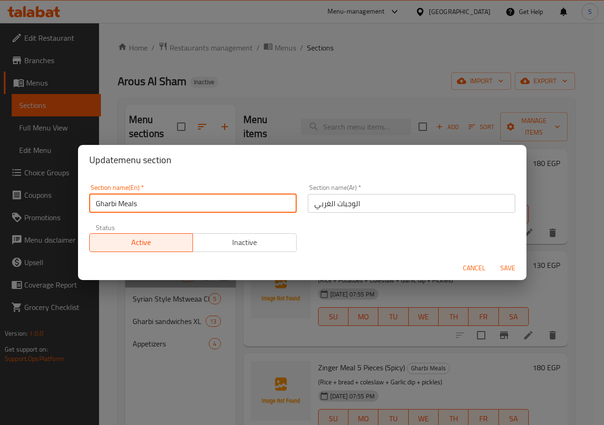
click at [107, 202] on input "Gharbi Meals" at bounding box center [192, 203] width 207 height 19
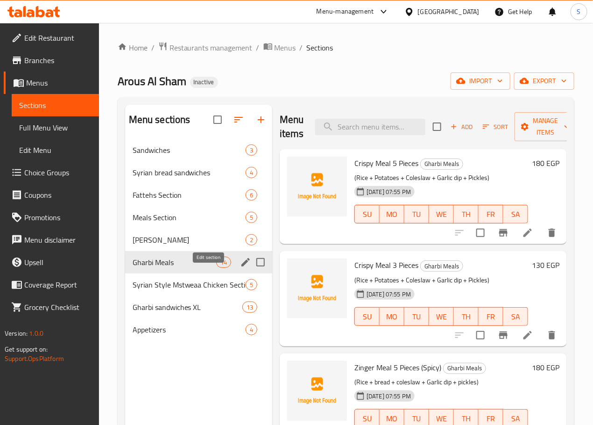
click at [240, 268] on icon "edit" at bounding box center [245, 261] width 11 height 11
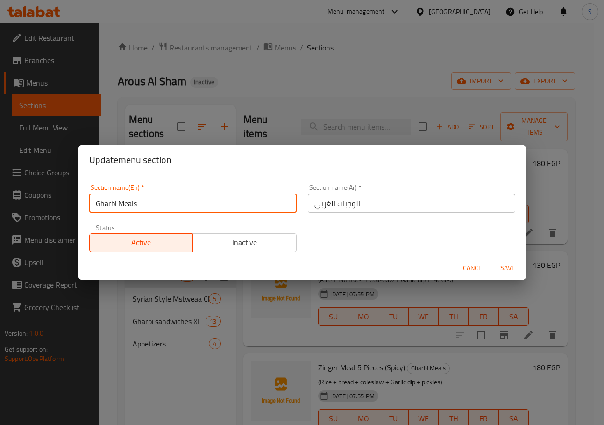
click at [111, 206] on input "Gharbi Meals" at bounding box center [192, 203] width 207 height 19
type input "Western Meals"
click at [493, 259] on button "Save" at bounding box center [508, 267] width 30 height 17
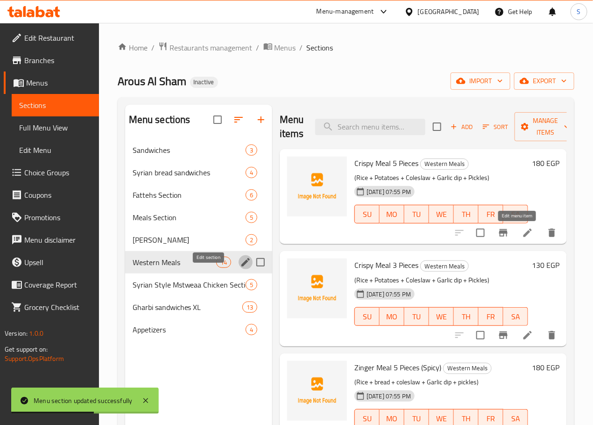
click at [515, 234] on li at bounding box center [528, 232] width 26 height 17
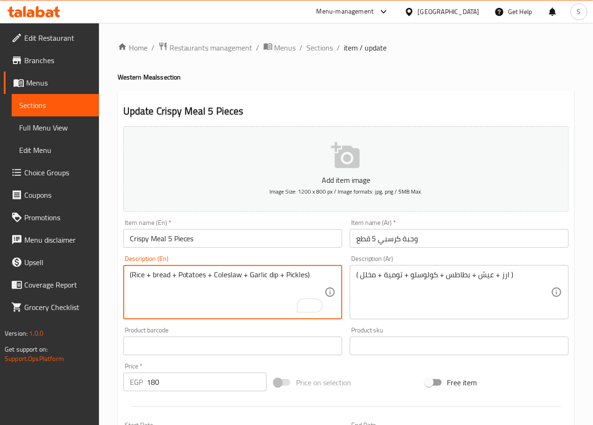
type textarea "(Rice + bread + Potatoes + Coleslaw + Garlic dip + Pickles)"
click at [223, 317] on div "(Rice + bread + Potatoes + Coleslaw + Garlic dip + Pickles) Description (En)" at bounding box center [232, 292] width 219 height 54
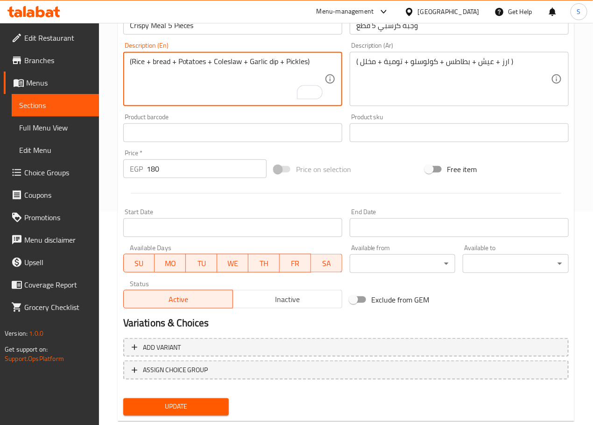
scroll to position [234, 0]
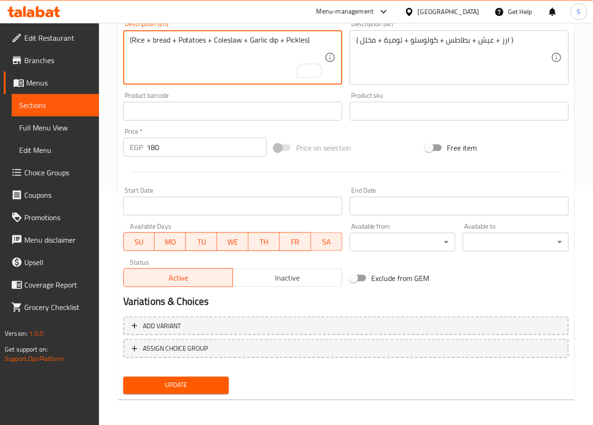
click at [189, 390] on span "Update" at bounding box center [176, 385] width 91 height 12
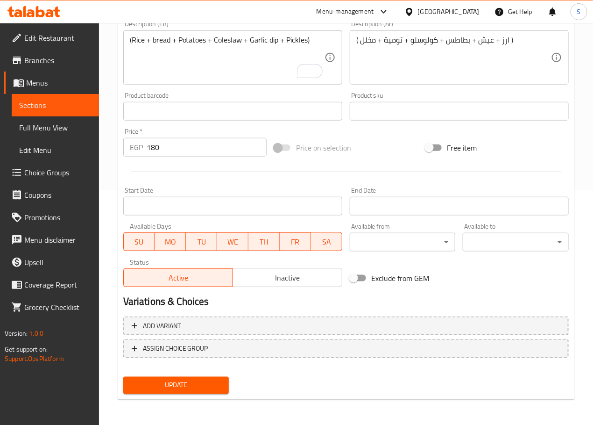
click at [191, 385] on span "Update" at bounding box center [176, 385] width 91 height 12
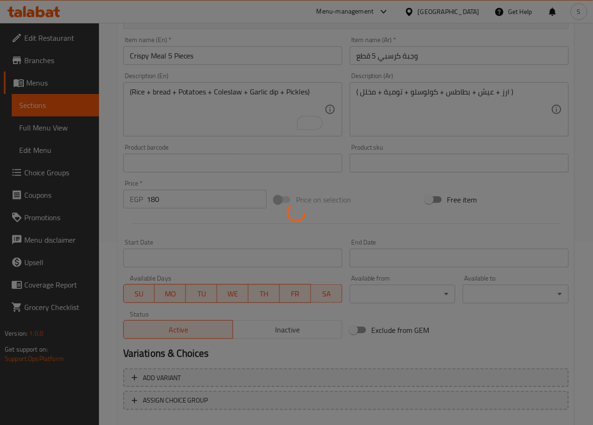
scroll to position [0, 0]
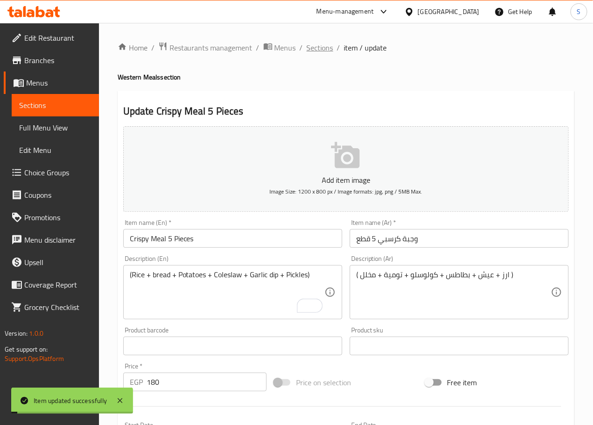
click at [316, 48] on span "Sections" at bounding box center [320, 47] width 27 height 11
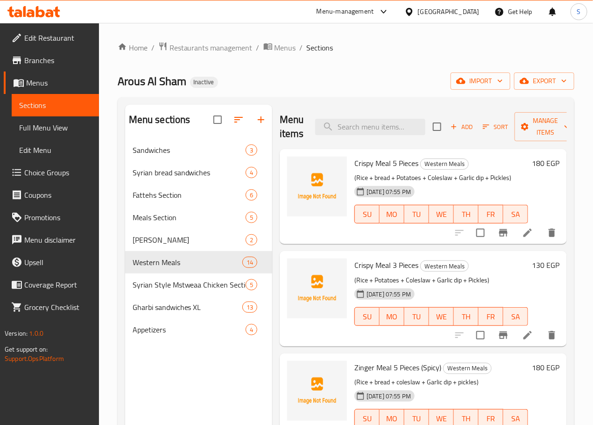
click at [355, 160] on span "Crispy Meal 5 Pieces" at bounding box center [387, 163] width 64 height 14
copy h6 "Crispy Meal 5 Pieces"
click at [298, 249] on div "Menu items Add Sort Manage items Crispy Meal 5 Pieces Western Meals (Rice + bre…" at bounding box center [419, 317] width 295 height 425
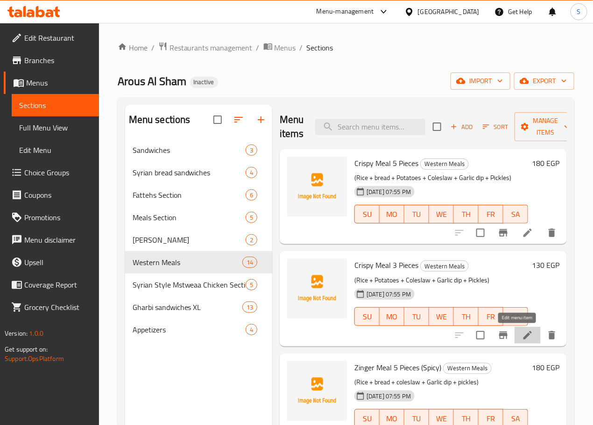
click at [522, 332] on icon at bounding box center [527, 334] width 11 height 11
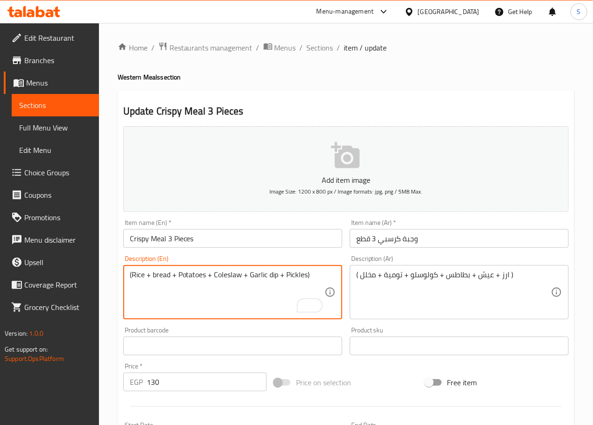
click at [213, 311] on textarea "(Rice + bread + Potatoes + Coleslaw + Garlic dip + Pickles)" at bounding box center [227, 292] width 195 height 44
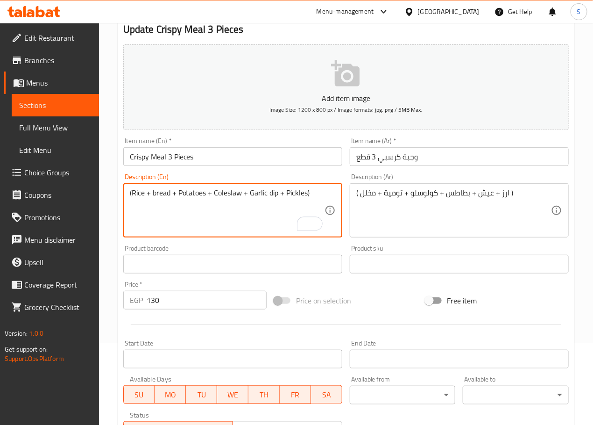
scroll to position [234, 0]
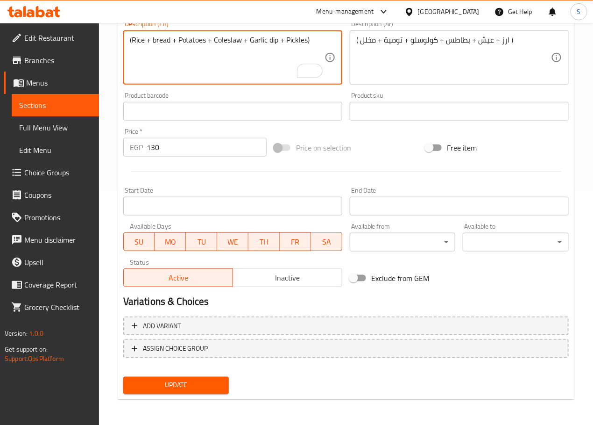
type textarea "(Rice + bread + Potatoes + Coleslaw + Garlic dip + Pickles)"
click at [181, 387] on span "Update" at bounding box center [176, 385] width 91 height 12
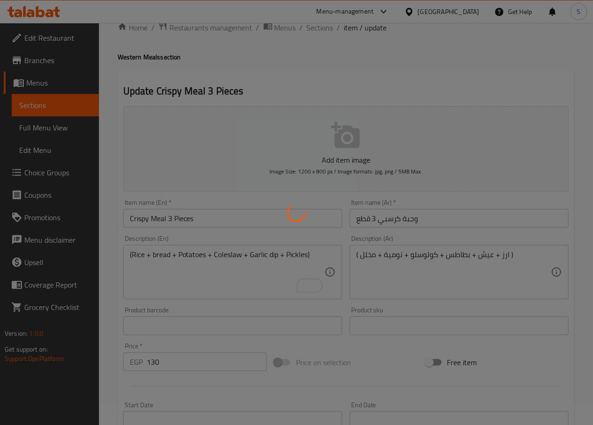
scroll to position [0, 0]
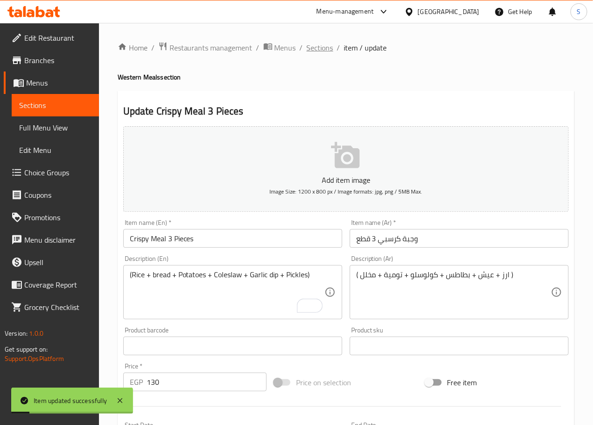
click at [321, 49] on span "Sections" at bounding box center [320, 47] width 27 height 11
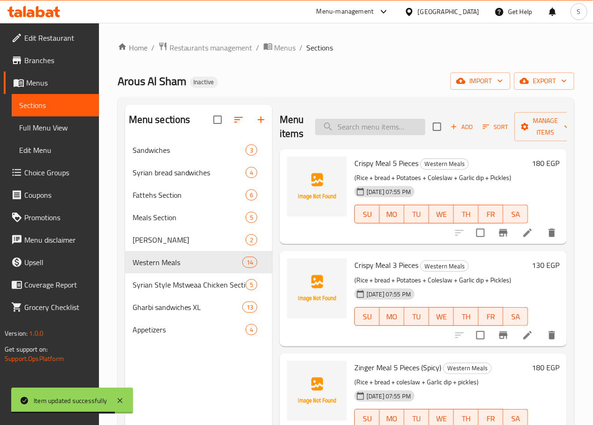
click at [368, 125] on input "search" at bounding box center [370, 127] width 110 height 16
paste input "Grilled Shish Tawouk Meal (3 Skewers)"
type input "Grilled Shish Tawouk Meal (3 Skewers)"
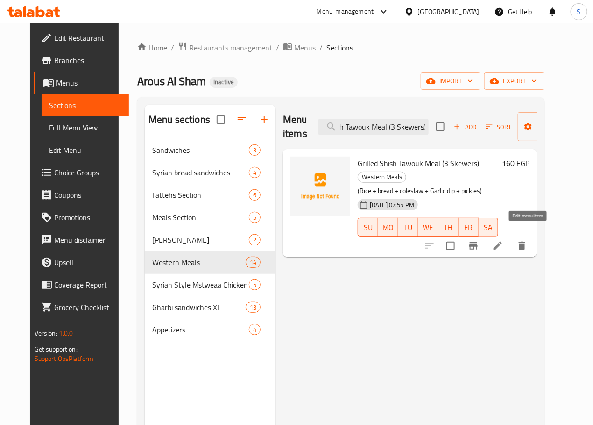
click at [504, 240] on icon at bounding box center [497, 245] width 11 height 11
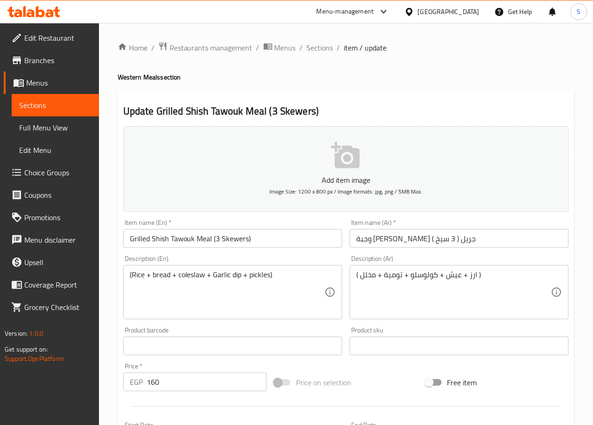
click at [427, 244] on input "وجبة شيس طاووق جريل ( 3 سيخ )" at bounding box center [459, 238] width 219 height 19
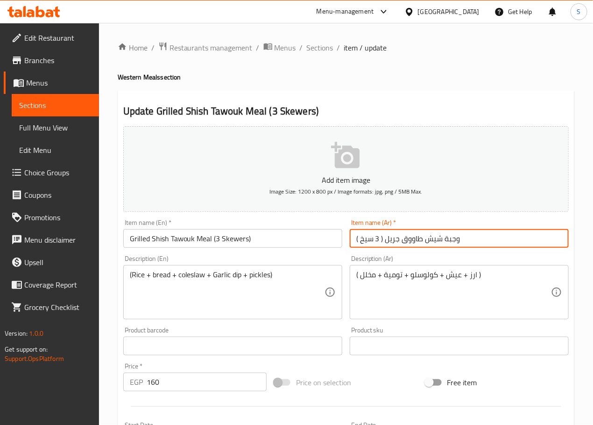
type input "وجبة شيش طاووق جريل ( 3 سيخ )"
click at [149, 234] on input "Grilled Shish Tawouk Meal (3 Skewers)" at bounding box center [232, 238] width 219 height 19
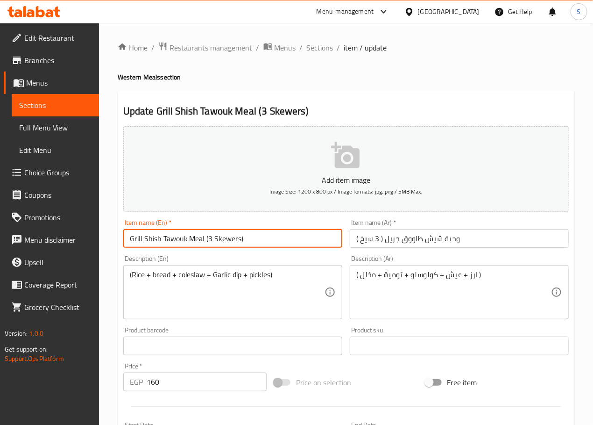
type input "Grill Shish Tawouk Meal (3 Skewers)"
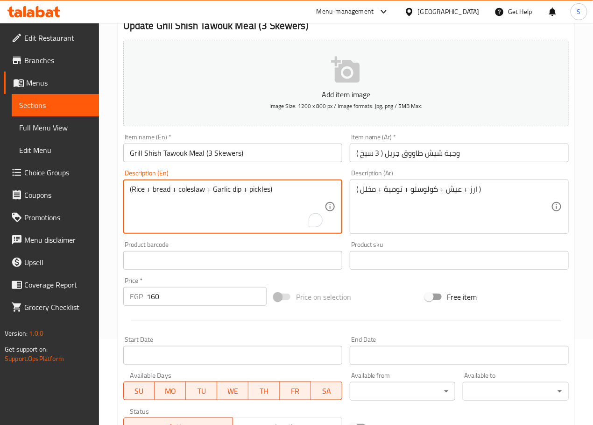
scroll to position [234, 0]
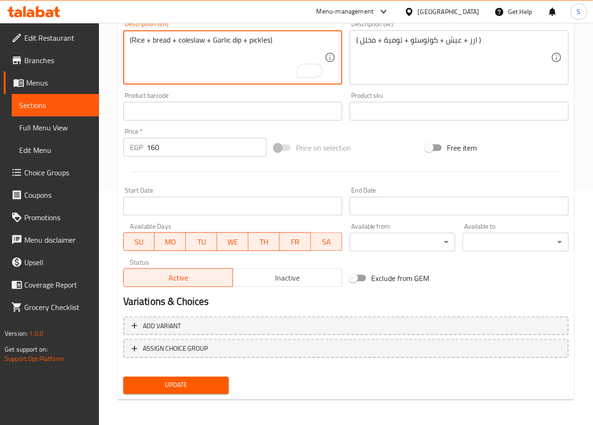
click at [198, 383] on span "Update" at bounding box center [176, 385] width 91 height 12
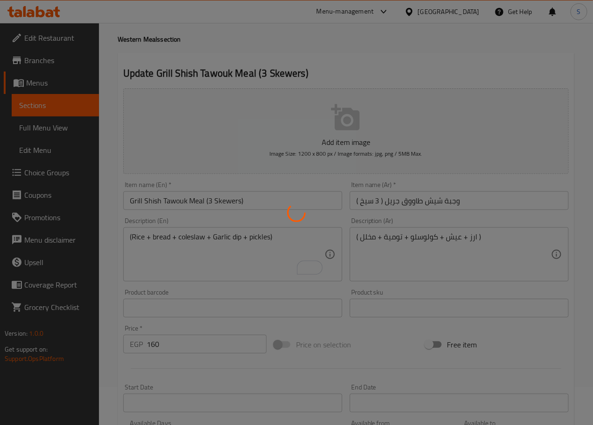
scroll to position [0, 0]
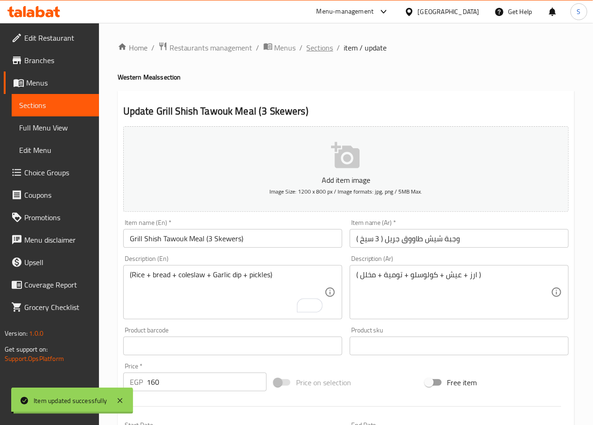
click at [320, 45] on span "Sections" at bounding box center [320, 47] width 27 height 11
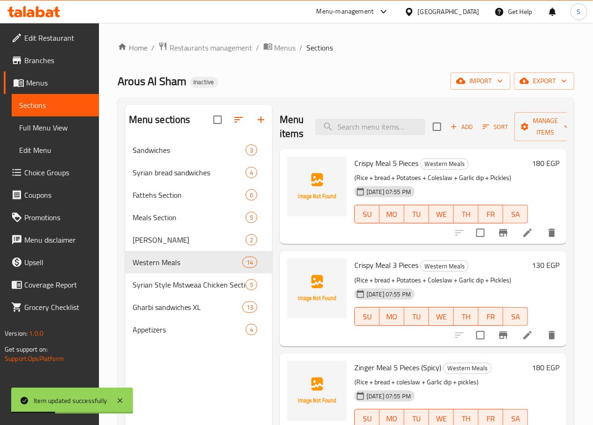
click at [355, 140] on div "Menu items Add Sort Manage items" at bounding box center [423, 127] width 287 height 44
click at [356, 135] on input "search" at bounding box center [370, 127] width 110 height 16
paste input "3 Pieces Pane Scallop Meal"
type input "3 Pieces Pane Scallop Meal"
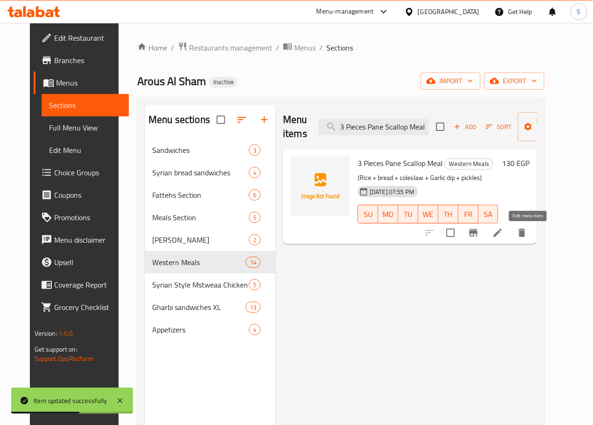
click at [504, 236] on icon at bounding box center [497, 232] width 11 height 11
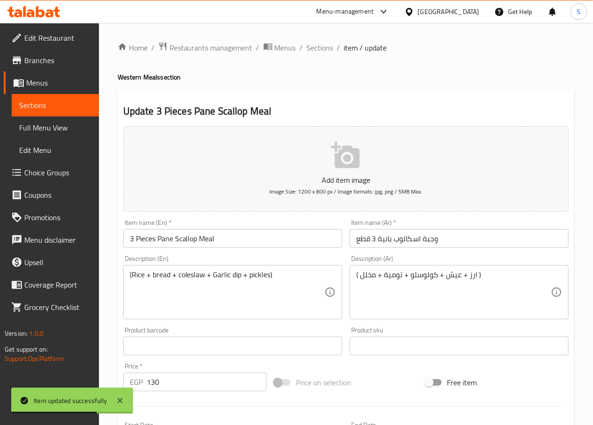
click at [176, 238] on input "3 Pieces Pane Scallop Meal" at bounding box center [232, 238] width 219 height 19
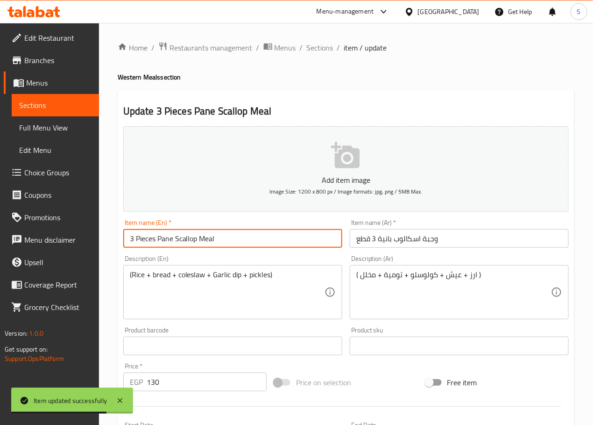
click at [180, 240] on input "3 Pieces Pane Scallop Meal" at bounding box center [232, 238] width 219 height 19
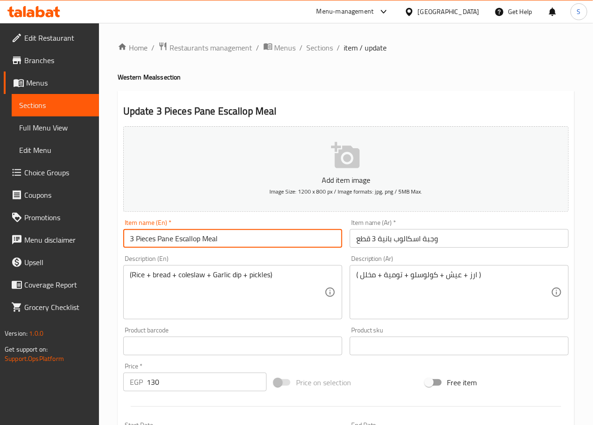
click at [184, 244] on input "3 Pieces Pane Escallop Meal" at bounding box center [232, 238] width 219 height 19
paste input "ope Pane"
type input "3 Pieces Escalope Pane Meal"
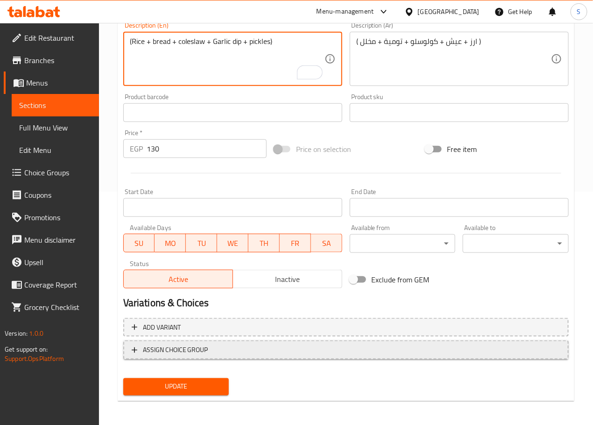
scroll to position [234, 0]
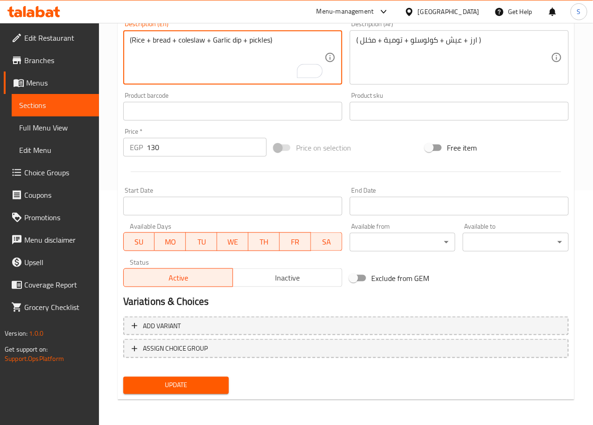
click at [183, 387] on span "Update" at bounding box center [176, 385] width 91 height 12
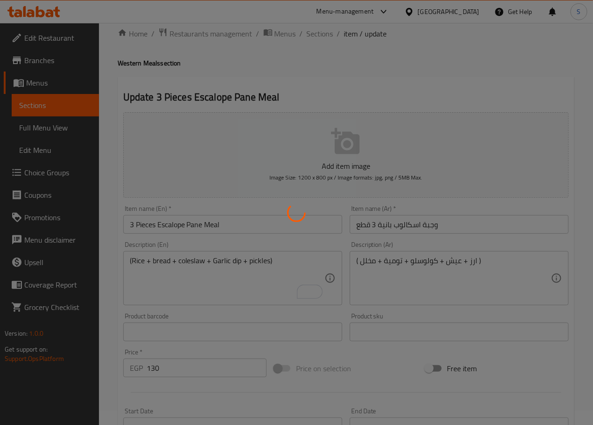
scroll to position [0, 0]
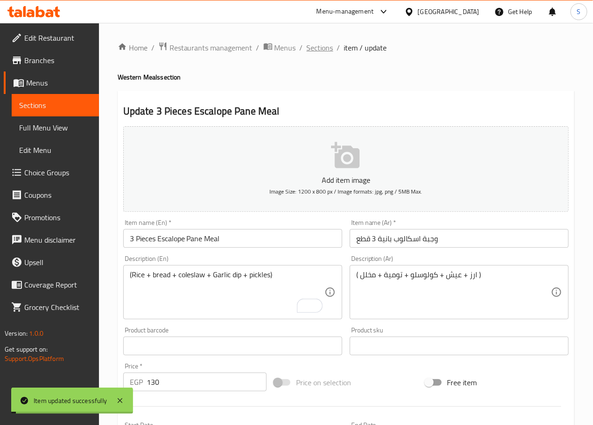
click at [321, 45] on span "Sections" at bounding box center [320, 47] width 27 height 11
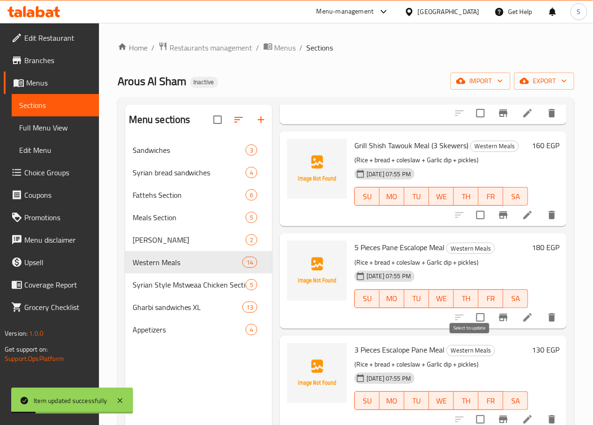
scroll to position [432, 0]
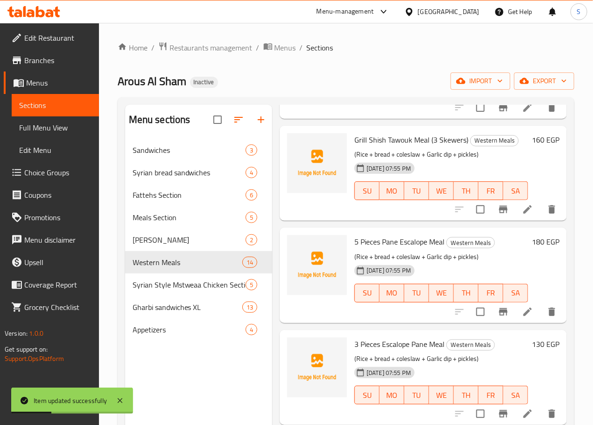
click at [515, 311] on li at bounding box center [528, 311] width 26 height 17
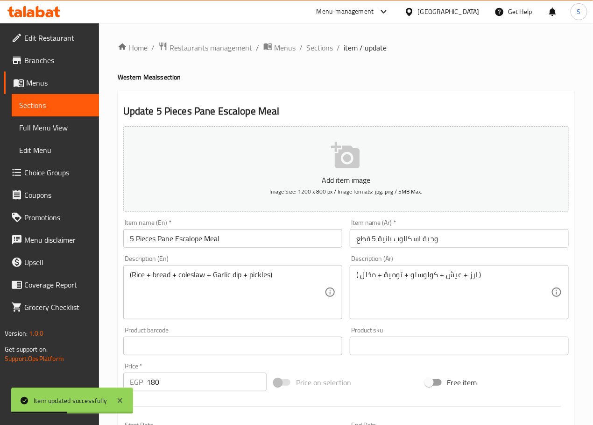
click at [200, 237] on input "5 Pieces Pane Escalope Meal" at bounding box center [232, 238] width 219 height 19
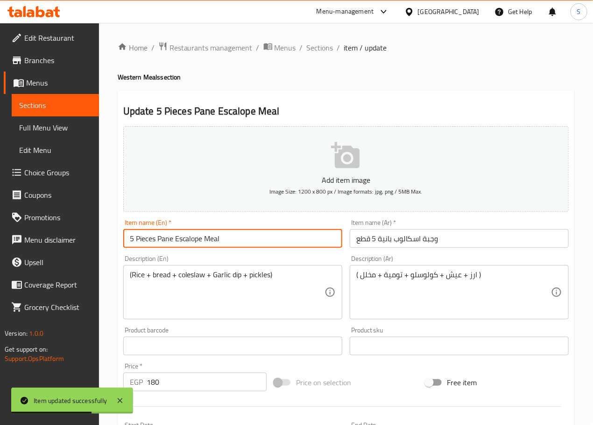
paste input "Escalope Pane"
type input "5 Pieces Escalope Pane Meal"
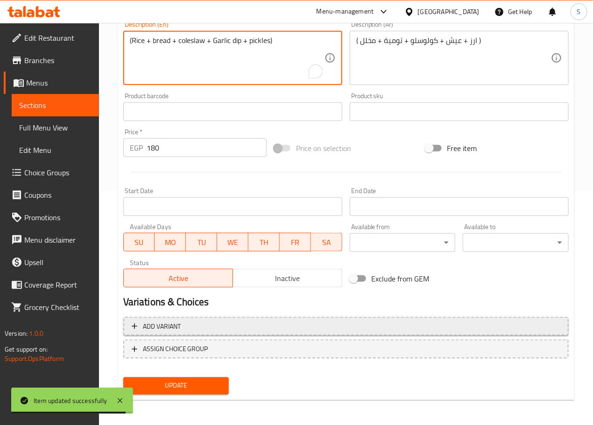
scroll to position [234, 0]
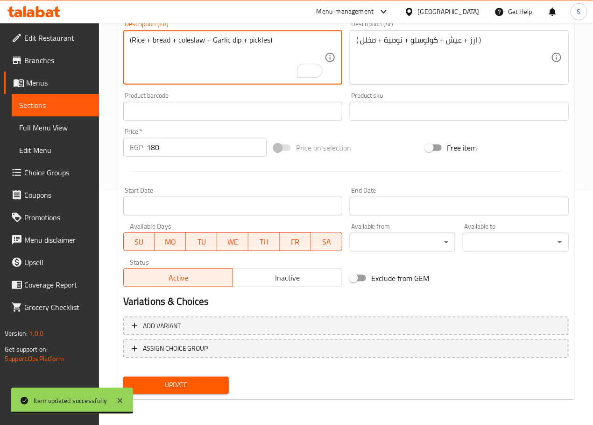
click at [201, 379] on span "Update" at bounding box center [176, 385] width 91 height 12
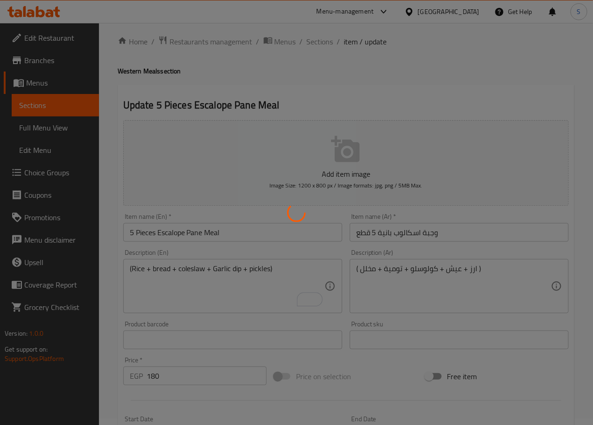
scroll to position [0, 0]
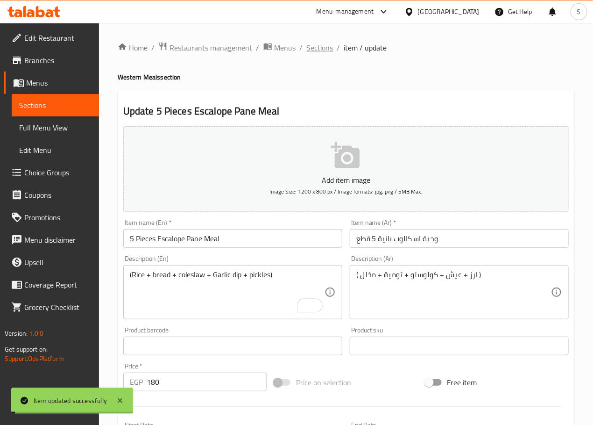
click at [326, 48] on span "Sections" at bounding box center [320, 47] width 27 height 11
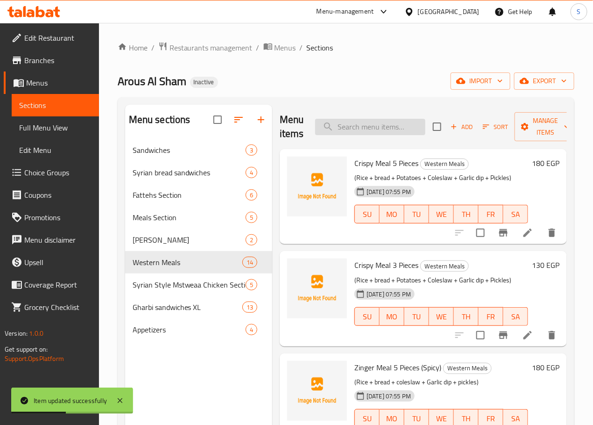
click at [344, 122] on input "search" at bounding box center [370, 127] width 110 height 16
paste input "Chicken Fajita Meal with Cheese"
type input "Chicken Fajita Meal with Cheese"
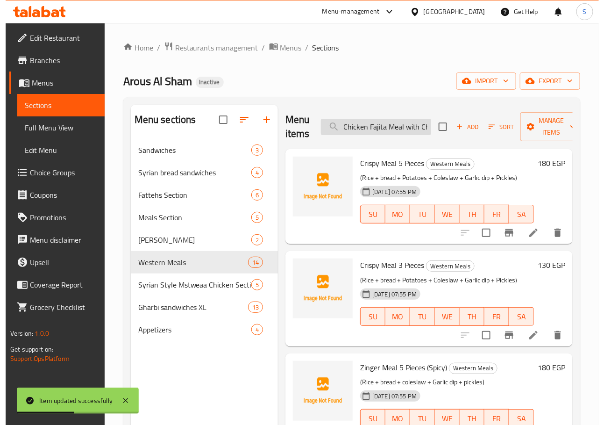
scroll to position [0, 17]
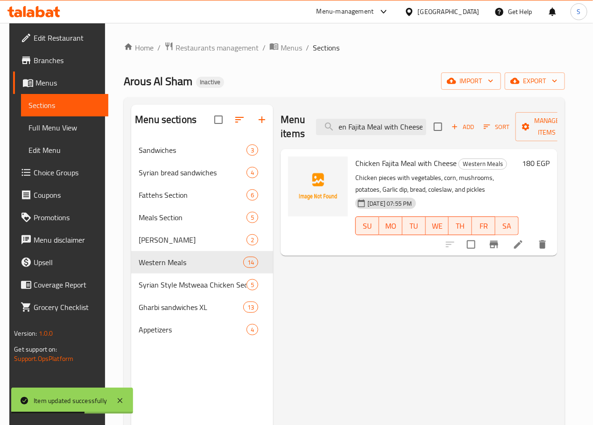
click at [524, 239] on icon at bounding box center [518, 244] width 11 height 11
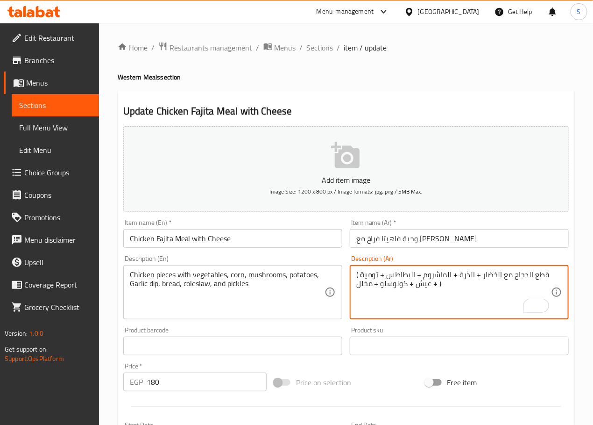
type textarea "( قطع الدجاج مع الخضار + الذرة + الماشروم + البطاطس + تومية + عيش + كولوسلو + م…"
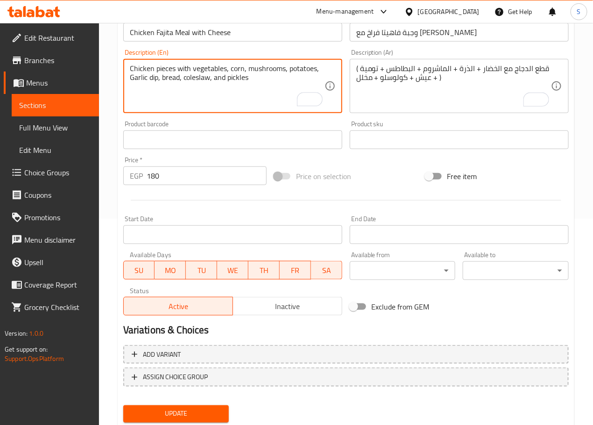
scroll to position [234, 0]
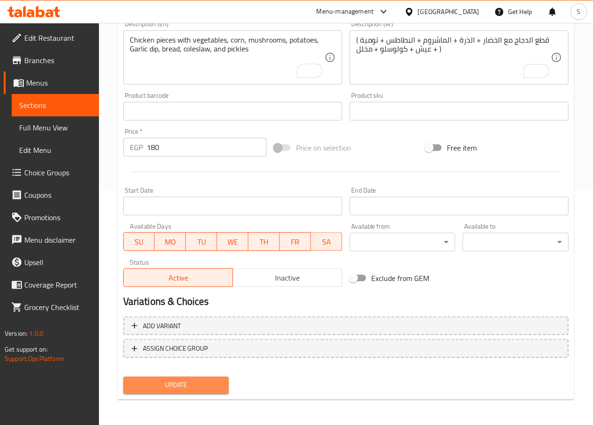
click at [214, 380] on span "Update" at bounding box center [176, 385] width 91 height 12
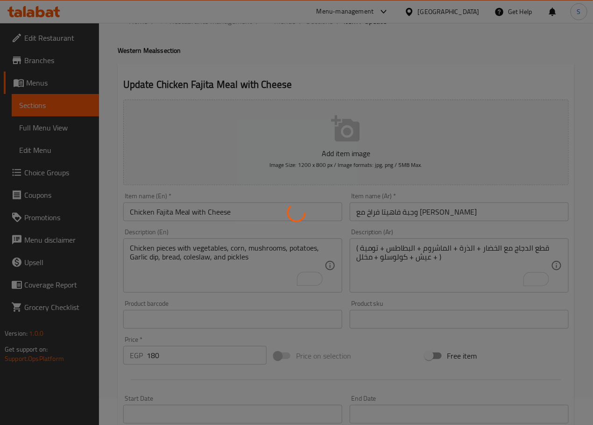
scroll to position [0, 0]
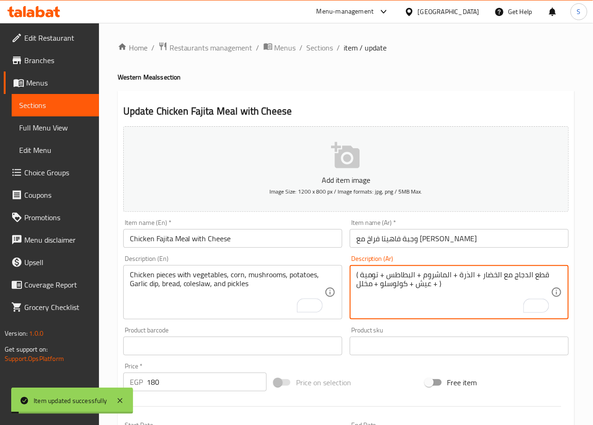
click at [429, 279] on textarea "( قطع الدجاج مع الخضار + الذرة + الماشروم + البطاطس + تومية + عيش + كولوسلو + م…" at bounding box center [453, 292] width 195 height 44
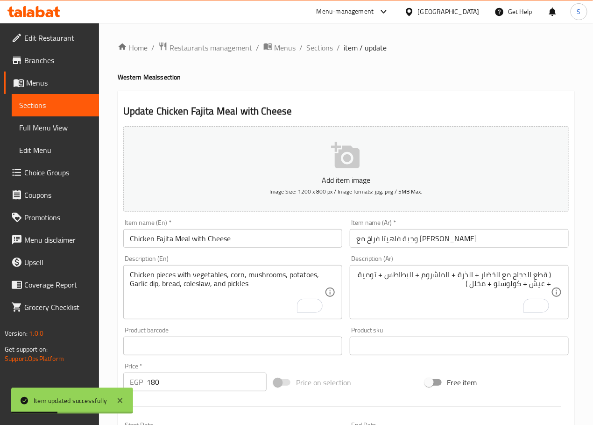
drag, startPoint x: 317, startPoint y: 43, endPoint x: 309, endPoint y: 0, distance: 44.2
click at [317, 44] on span "Sections" at bounding box center [320, 47] width 27 height 11
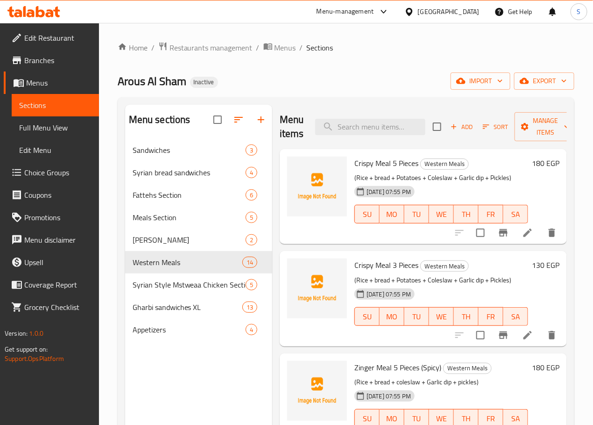
click at [413, 286] on p "(Rice + bread + Potatoes + Coleslaw + Garlic dip + Pickles)" at bounding box center [442, 280] width 174 height 12
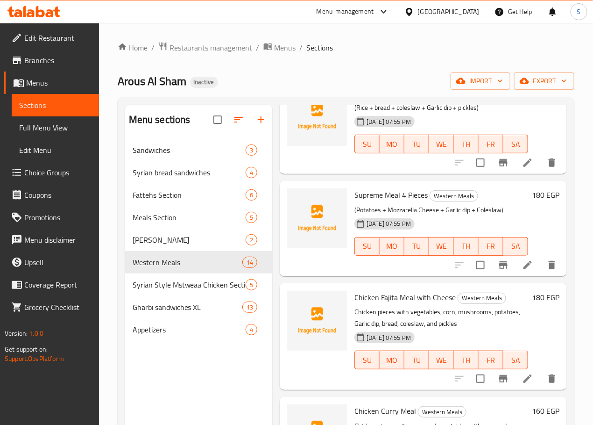
scroll to position [694, 0]
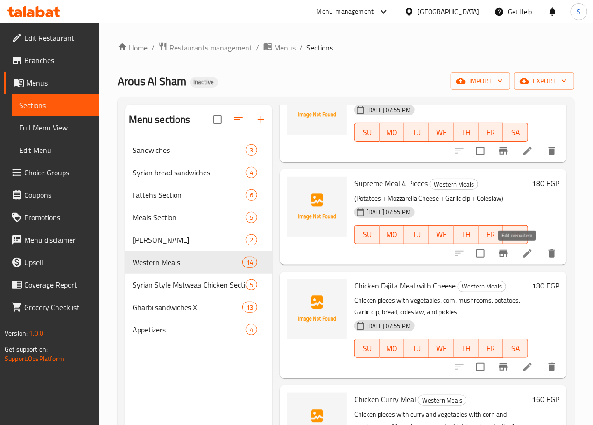
click at [522, 254] on icon at bounding box center [527, 253] width 11 height 11
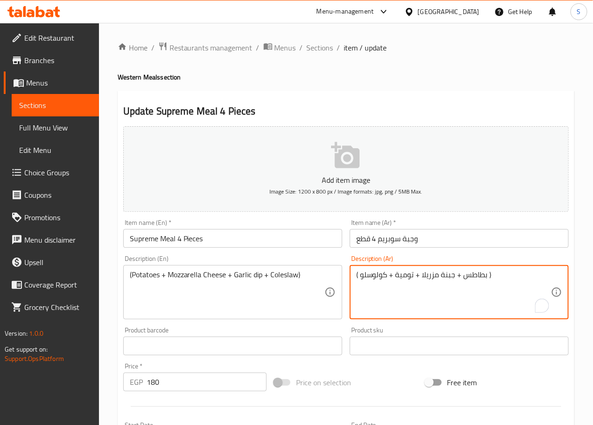
click at [464, 283] on textarea "( بطاطس + جبنة مزريلا + تومية + كولوسلو )" at bounding box center [453, 292] width 195 height 44
click at [463, 283] on textarea "( بطاطس + جبنة مزريلا + تومية + كولوسلو )" at bounding box center [453, 292] width 195 height 44
type textarea "( بطاطس + جبنة مزريلا + تومية + كولوسلو ) مع أرز وعيش ومخلل"
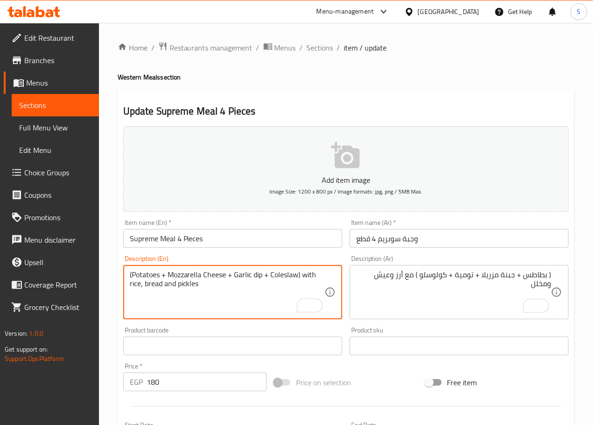
click at [286, 286] on textarea "(Potatoes + Mozzarella Cheese + Garlic dip + Coleslaw) with rice, bread and pic…" at bounding box center [227, 292] width 195 height 44
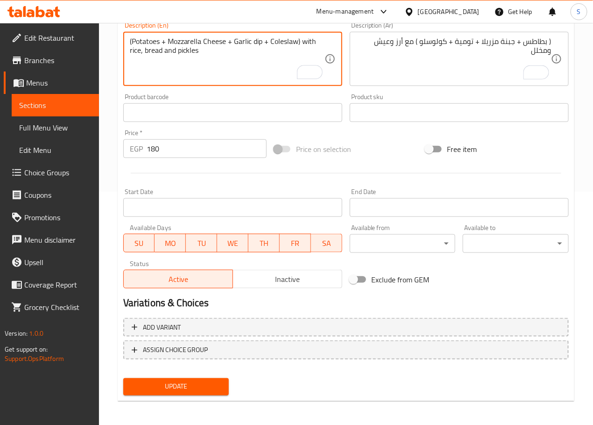
scroll to position [234, 0]
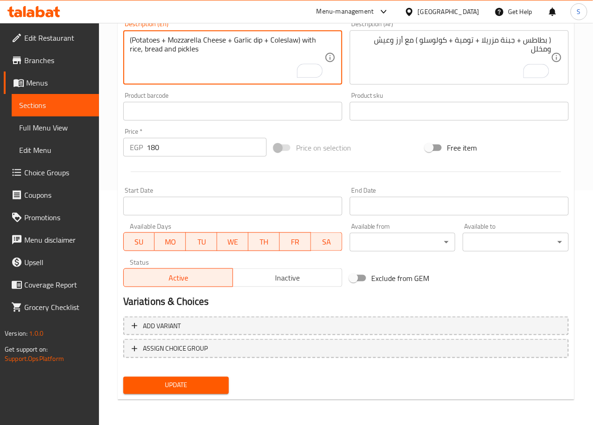
type textarea "(Potatoes + Mozzarella Cheese + Garlic dip + Coleslaw) with rice, bread and pic…"
click at [203, 387] on span "Update" at bounding box center [176, 385] width 91 height 12
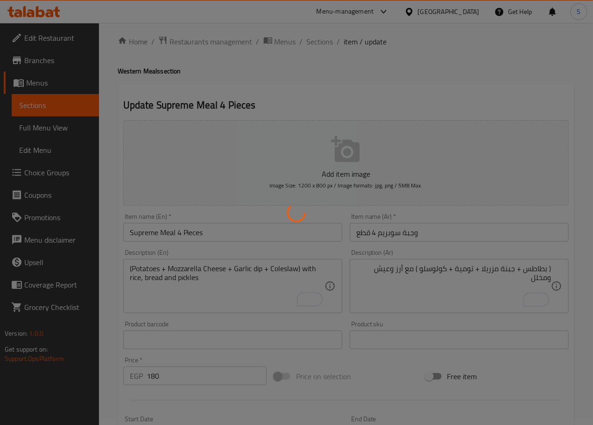
scroll to position [0, 0]
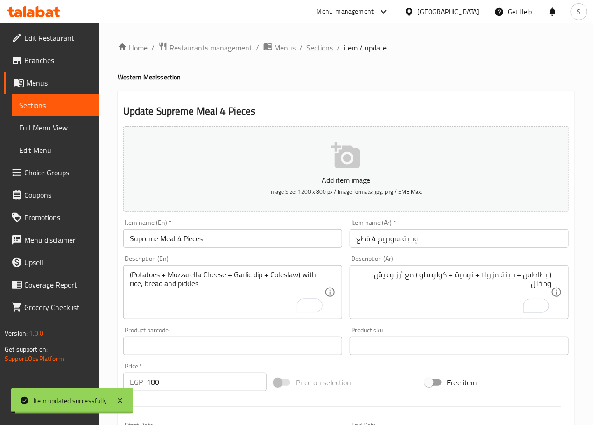
click at [310, 45] on span "Sections" at bounding box center [320, 47] width 27 height 11
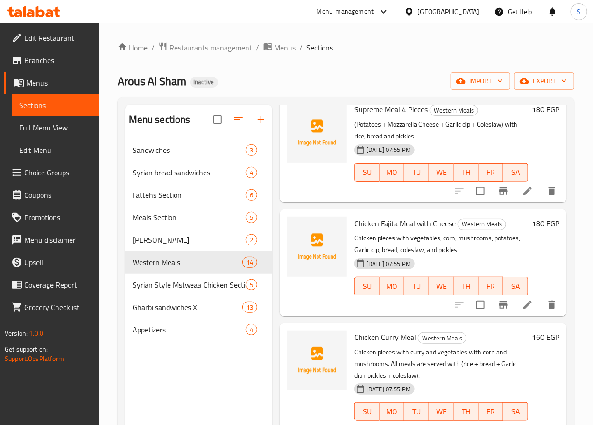
scroll to position [786, 0]
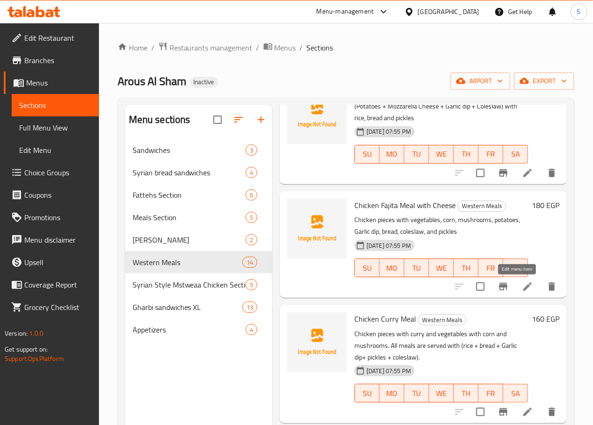
click at [522, 290] on icon at bounding box center [527, 286] width 11 height 11
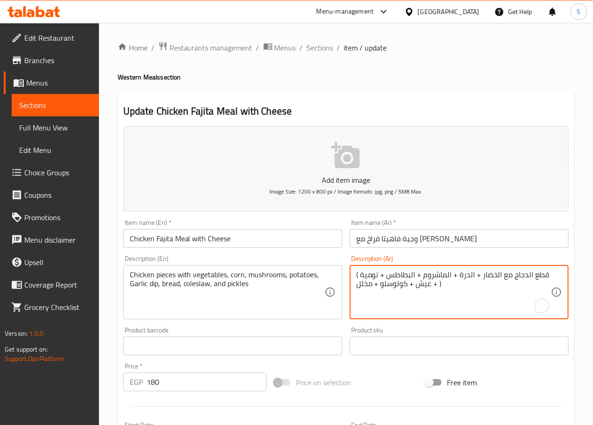
click at [377, 284] on textarea "( قطع الدجاج مع الخضار + الذرة + الماشروم + البطاطس + تومية + عيش + كولوسلو + م…" at bounding box center [453, 292] width 195 height 44
type textarea "( قطع الدجاج مع الخضار + الذرة + الماشروم + البطاطس + تومية + عيش + كولوسلو + م…"
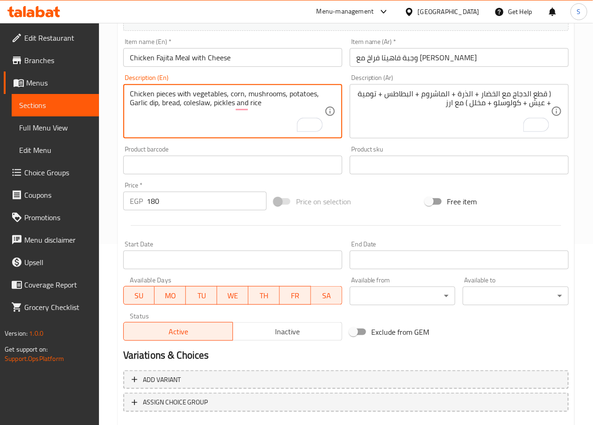
scroll to position [234, 0]
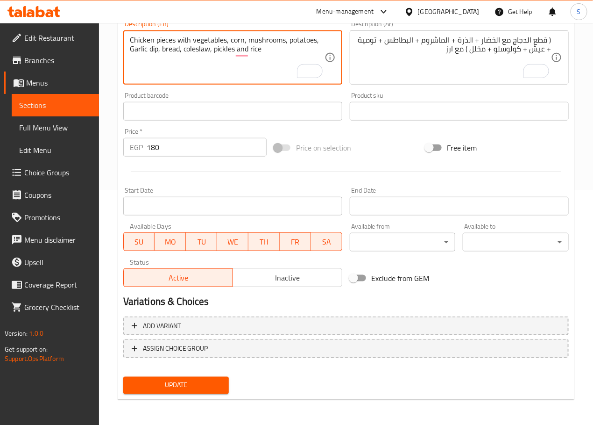
type textarea "Chicken pieces with vegetables, corn, mushrooms, potatoes, Garlic dip, bread, c…"
click at [206, 384] on span "Update" at bounding box center [176, 385] width 91 height 12
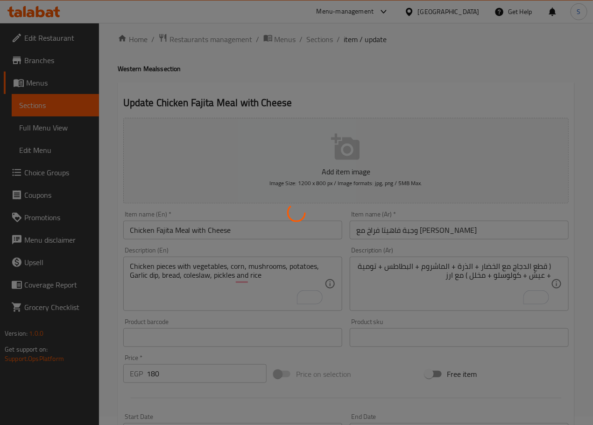
scroll to position [0, 0]
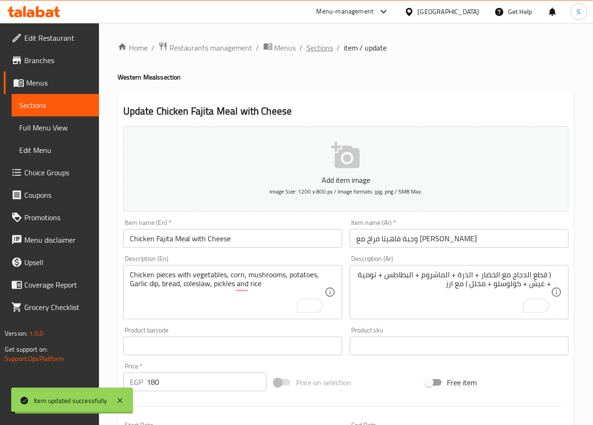
click at [317, 51] on span "Sections" at bounding box center [320, 47] width 27 height 11
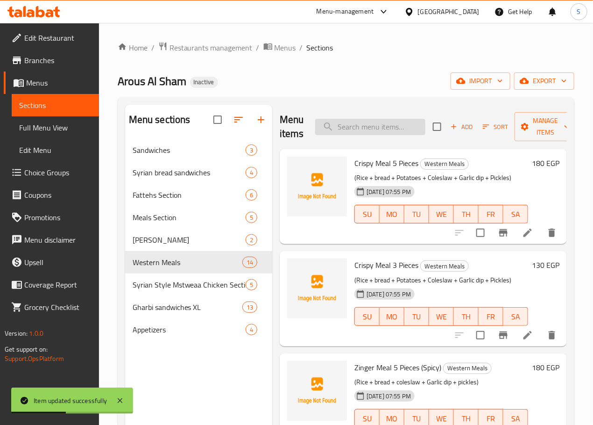
click at [324, 121] on input "search" at bounding box center [370, 127] width 110 height 16
paste input "Chicken Curry Meal"
type input "Chicken Curry Meal"
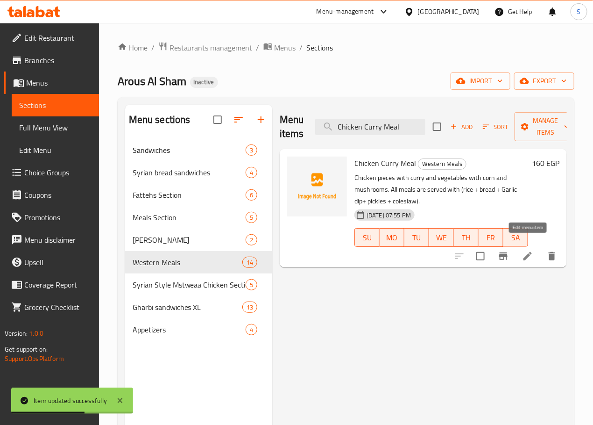
click at [523, 250] on icon at bounding box center [527, 255] width 11 height 11
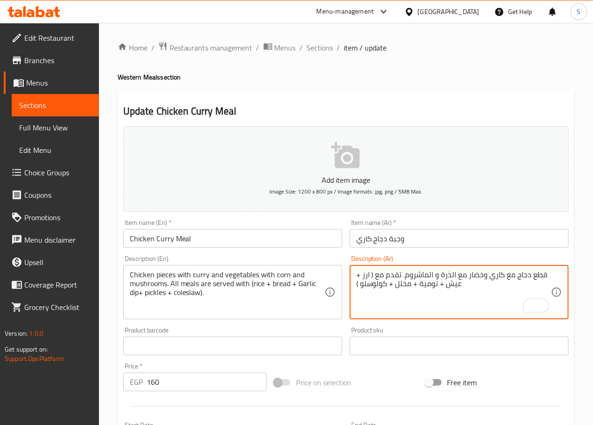
type textarea "قطع دجاج مع كاري وخضار مع الذرة و الماشروم. تقدم مع ( ارز + عيش + تومية + مخلل …"
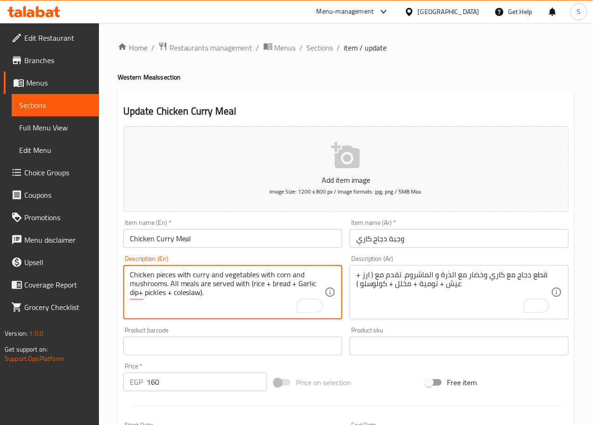
click at [170, 282] on textarea "Chicken pieces with curry and vegetables with corn and mushrooms. All meals are…" at bounding box center [227, 292] width 195 height 44
click at [232, 314] on textarea "Chicken pieces with curry and vegetables with corn and mushrooms. served with (…" at bounding box center [227, 292] width 195 height 44
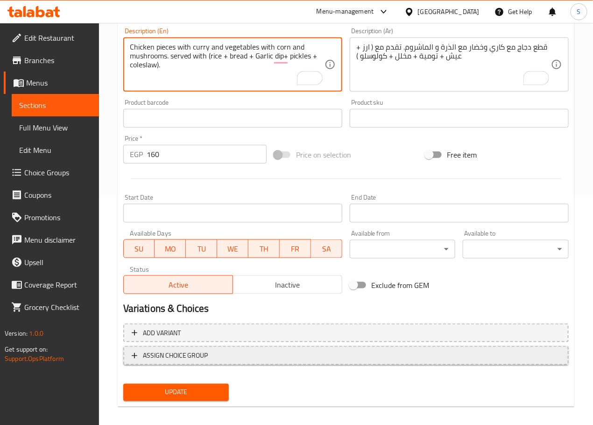
scroll to position [217, 0]
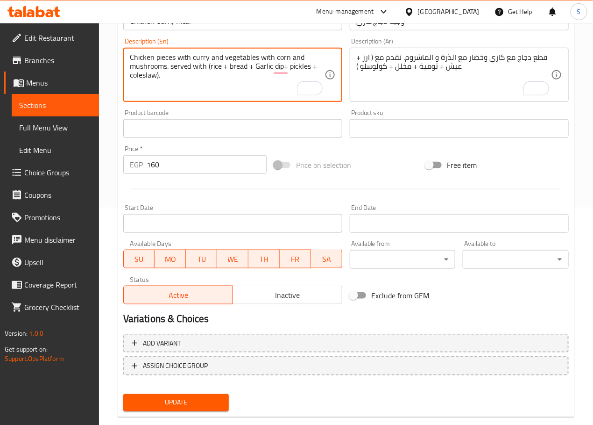
type textarea "Chicken pieces with curry and vegetables with corn and mushrooms. served with (…"
click at [198, 394] on button "Update" at bounding box center [176, 402] width 106 height 17
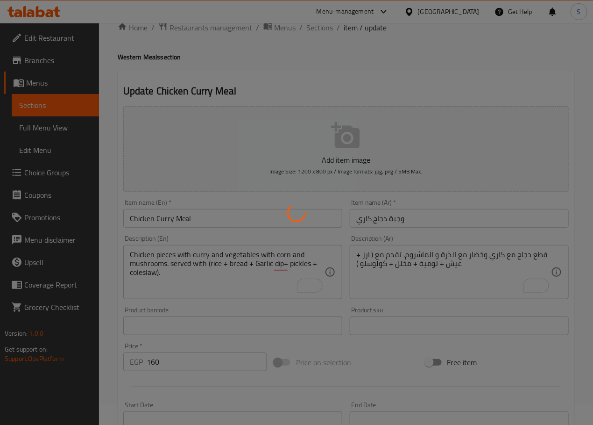
scroll to position [0, 0]
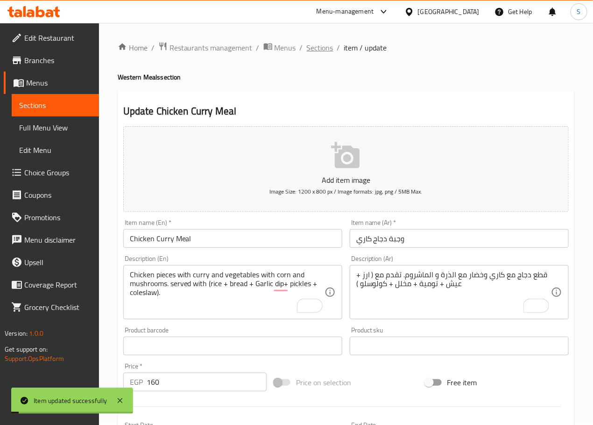
click at [314, 50] on span "Sections" at bounding box center [320, 47] width 27 height 11
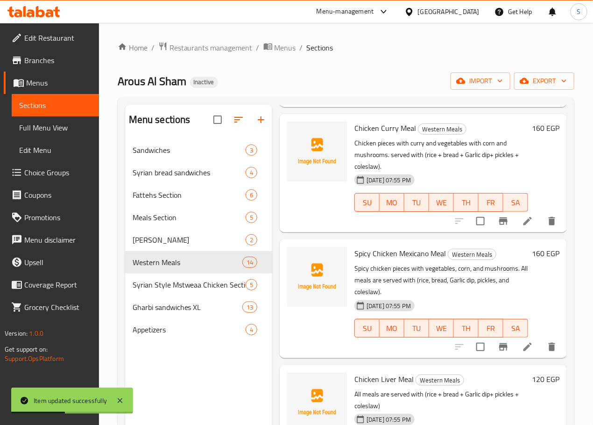
scroll to position [996, 0]
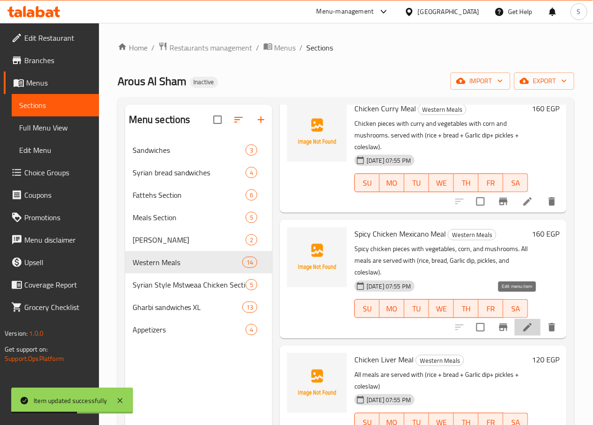
click at [522, 321] on icon at bounding box center [527, 326] width 11 height 11
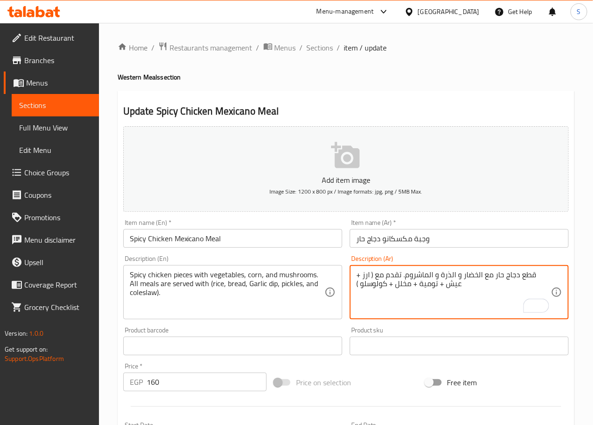
type textarea "قطع دجاج حار مع الخضار و الذرة و الماشروم. تقدم مع ( ارز + عيش + تومية + مخلل +…"
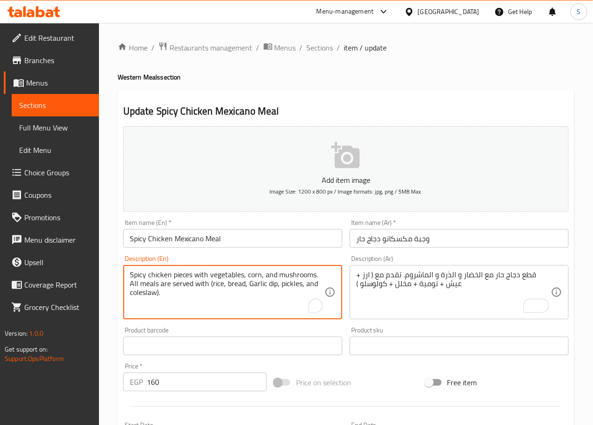
click at [133, 285] on textarea "Spicy chicken pieces with vegetables, corn, and mushrooms. All meals are served…" at bounding box center [227, 292] width 195 height 44
click at [228, 312] on textarea "Spicy chicken pieces with vegetables, corn, and mushrooms. served with (rice, b…" at bounding box center [227, 292] width 195 height 44
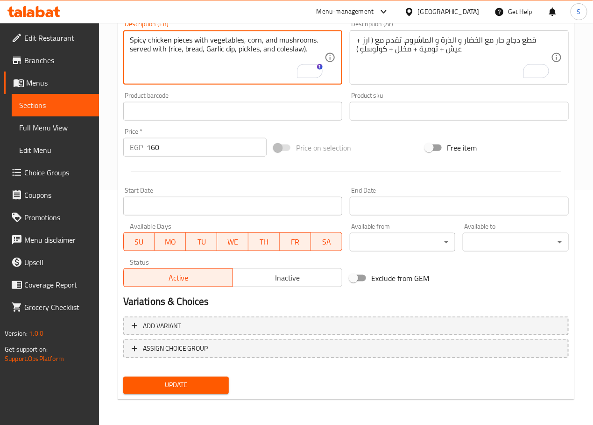
type textarea "Spicy chicken pieces with vegetables, corn, and mushrooms. served with (rice, b…"
click at [190, 390] on span "Update" at bounding box center [176, 385] width 91 height 12
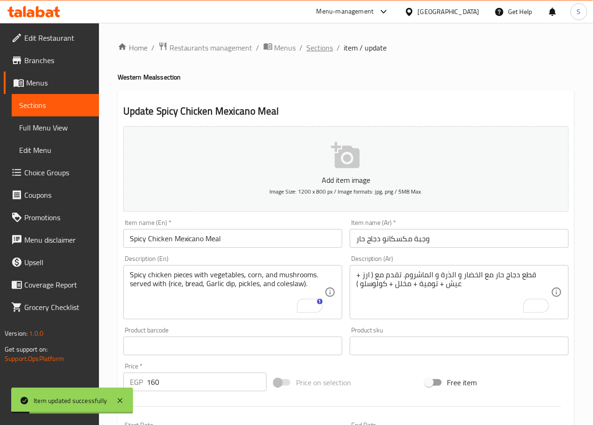
click at [320, 42] on span "Sections" at bounding box center [320, 47] width 27 height 11
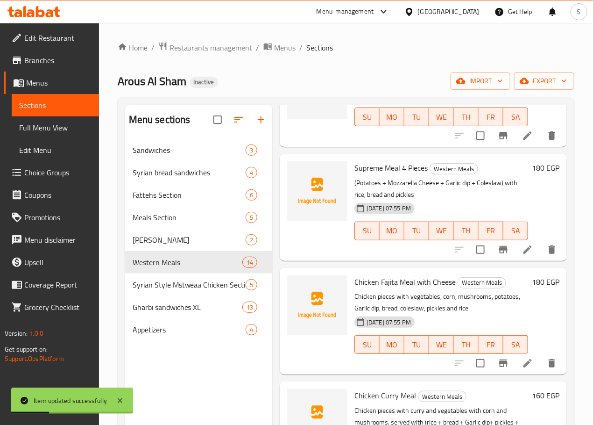
scroll to position [713, 0]
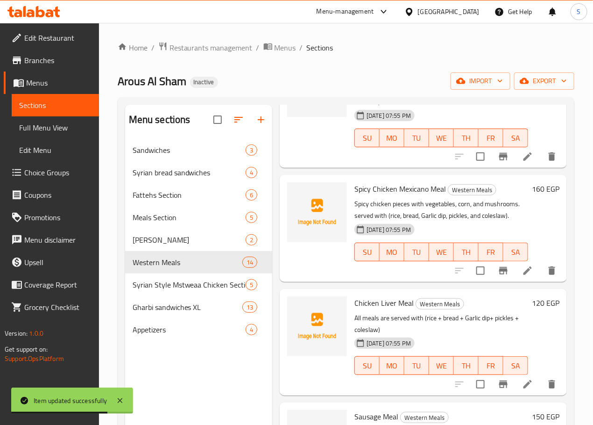
scroll to position [1050, 0]
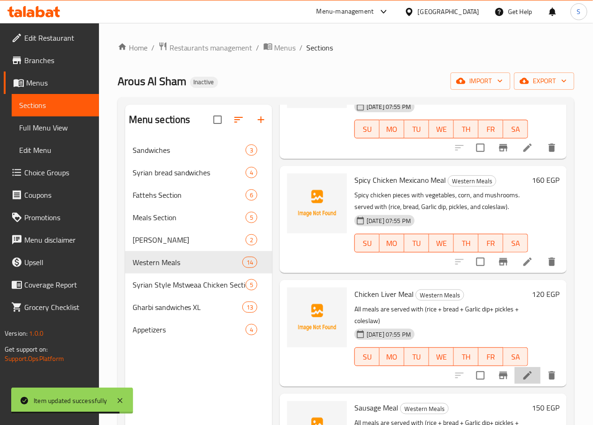
click at [515, 367] on li at bounding box center [528, 375] width 26 height 17
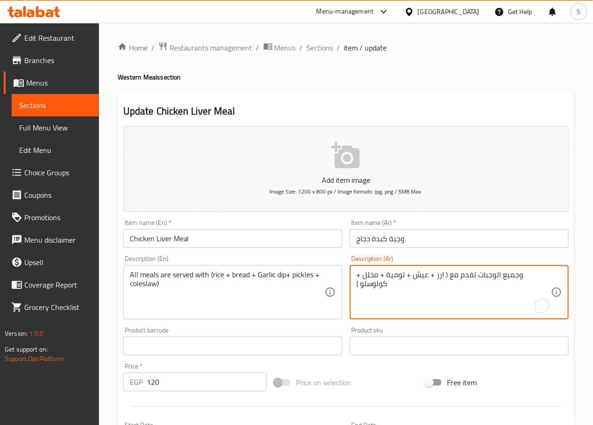
click at [542, 278] on textarea "وجميع الوجبات تقدم مع ( ارز + عيش + تومية + مخلل + كولوسلو )" at bounding box center [453, 292] width 195 height 44
type textarea "تقدم مع ( ارز + عيش + تومية + مخلل + كولوسلو )"
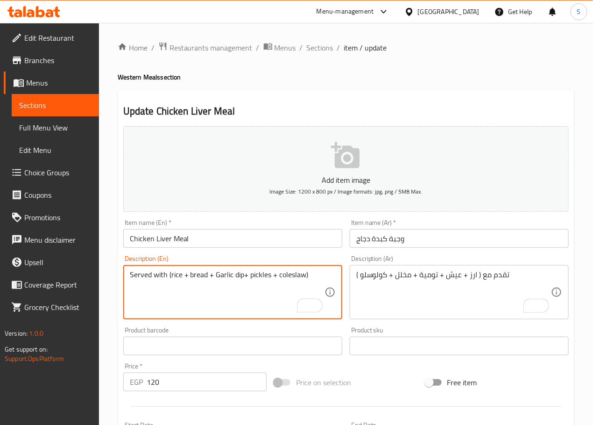
click at [228, 301] on textarea "Served with (rice + bread + Garlic dip+ pickles + coleslaw)" at bounding box center [227, 292] width 195 height 44
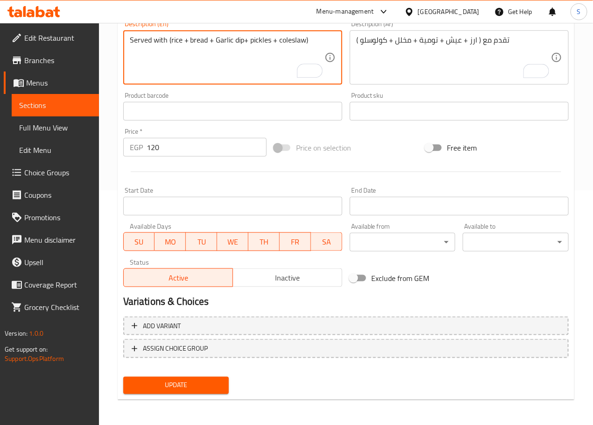
type textarea "Served with (rice + bread + Garlic dip+ pickles + coleslaw)"
click at [206, 376] on button "Update" at bounding box center [176, 384] width 106 height 17
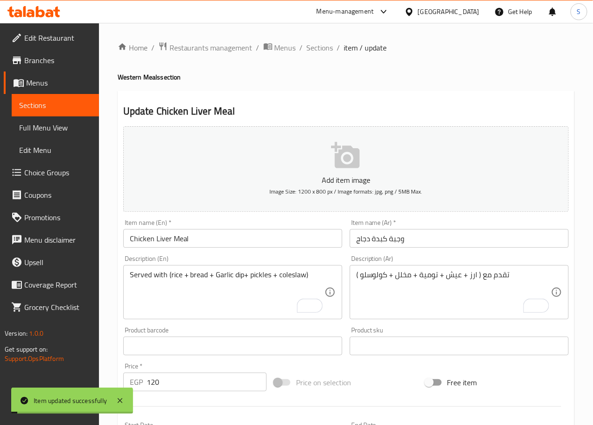
scroll to position [3, 0]
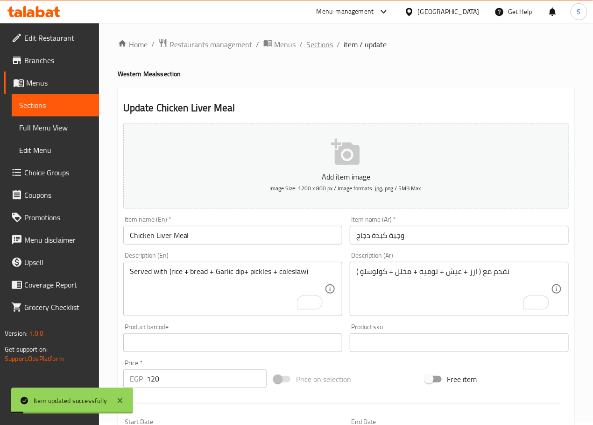
click at [324, 44] on span "Sections" at bounding box center [320, 44] width 27 height 11
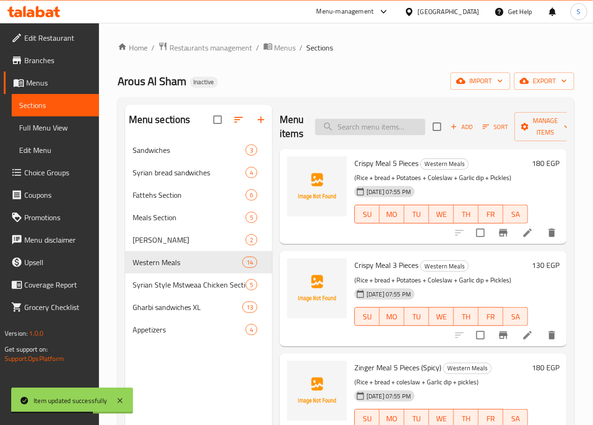
click at [363, 128] on input "search" at bounding box center [370, 127] width 110 height 16
paste input "Sausage Meal"
type input "Sausage Meal"
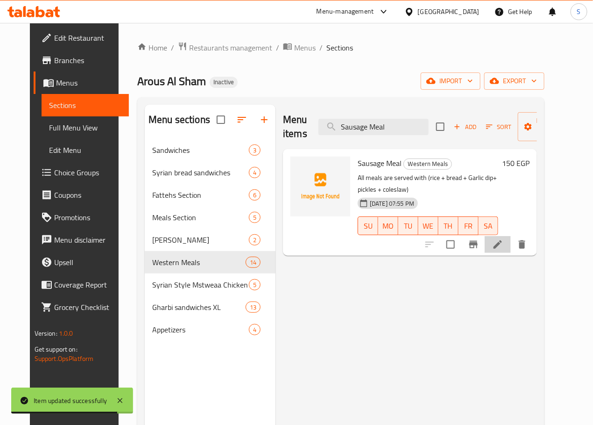
click at [511, 236] on li at bounding box center [498, 244] width 26 height 17
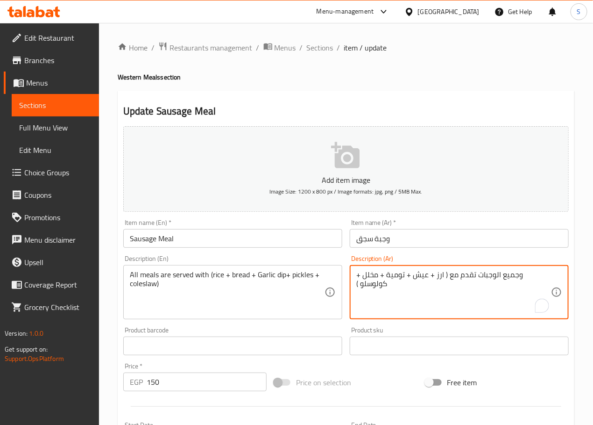
click at [541, 274] on textarea "وجميع الوجبات تقدم مع ( ارز + عيش + تومية + مخلل + كولوسلو )" at bounding box center [453, 292] width 195 height 44
type textarea "تقدم مع ( ارز + عيش + تومية + مخلل + كولوسلو )"
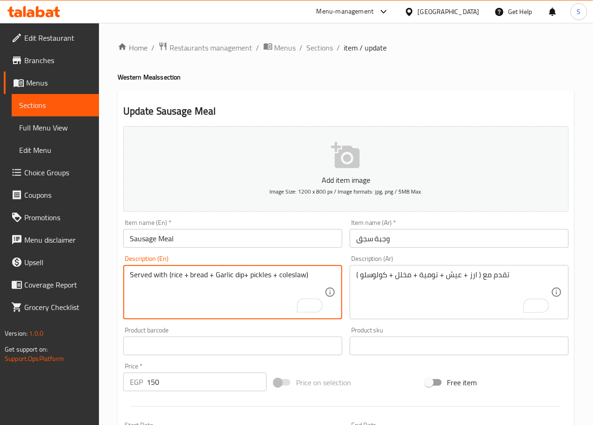
click at [244, 296] on textarea "Served with (rice + bread + Garlic dip+ pickles + coleslaw)" at bounding box center [227, 292] width 195 height 44
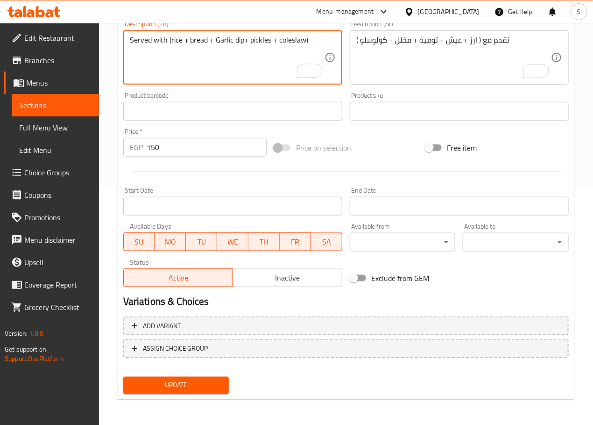
type textarea "Served with (rice + bread + Garlic dip+ pickles + coleslaw)"
click at [191, 383] on span "Update" at bounding box center [176, 385] width 91 height 12
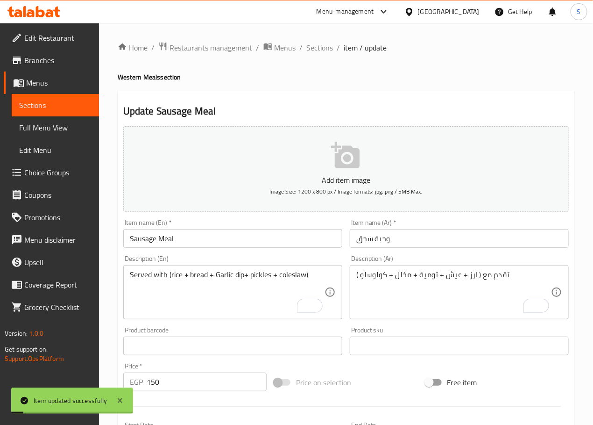
click at [314, 45] on span "Sections" at bounding box center [320, 47] width 27 height 11
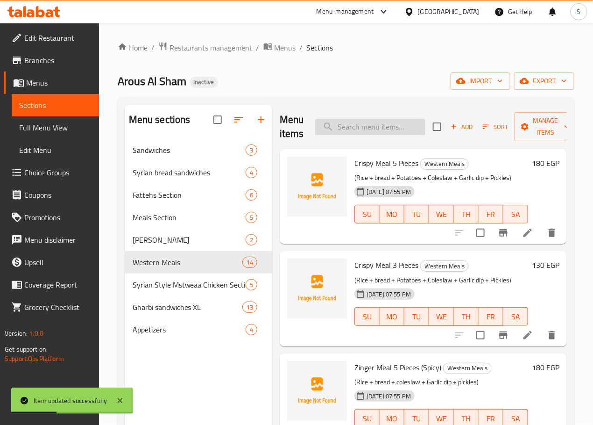
click at [348, 129] on input "search" at bounding box center [370, 127] width 110 height 16
paste input "Kofta Meal"
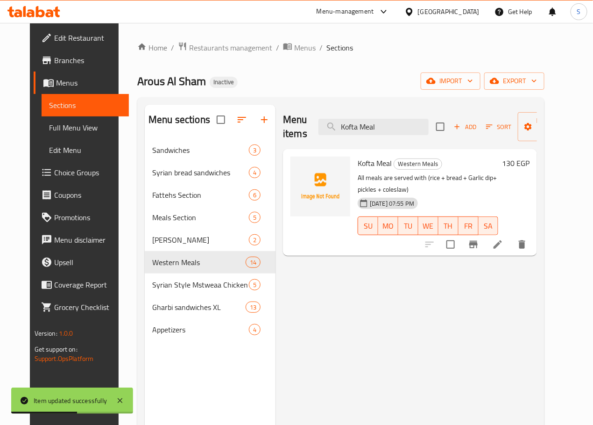
type input "Kofta Meal"
click at [504, 239] on icon at bounding box center [497, 244] width 11 height 11
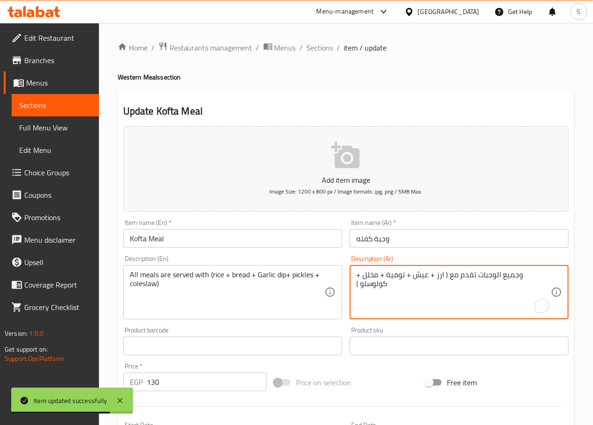
click at [546, 275] on textarea "وجميع الوجبات تقدم مع ( ارز + عيش + تومية + مخلل + كولوسلو )" at bounding box center [453, 292] width 195 height 44
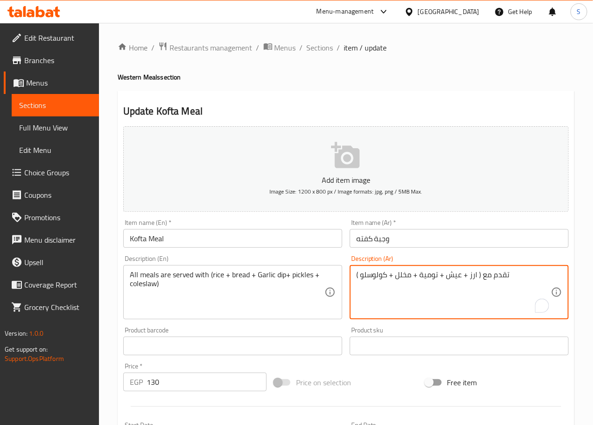
type textarea "تقدم مع ( ارز + عيش + تومية + مخلل + كولوسلو )"
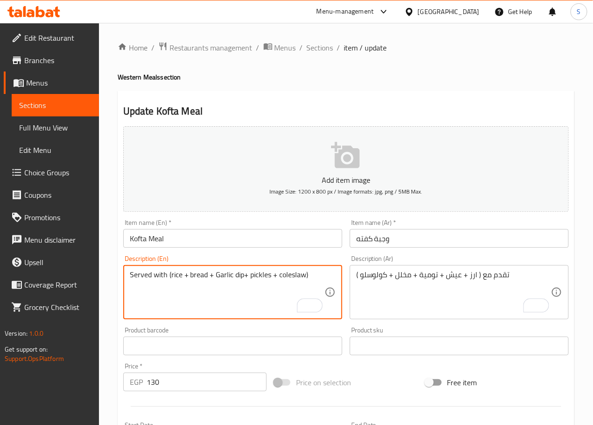
click at [233, 304] on textarea "Served with (rice + bread + Garlic dip+ pickles + coleslaw)" at bounding box center [227, 292] width 195 height 44
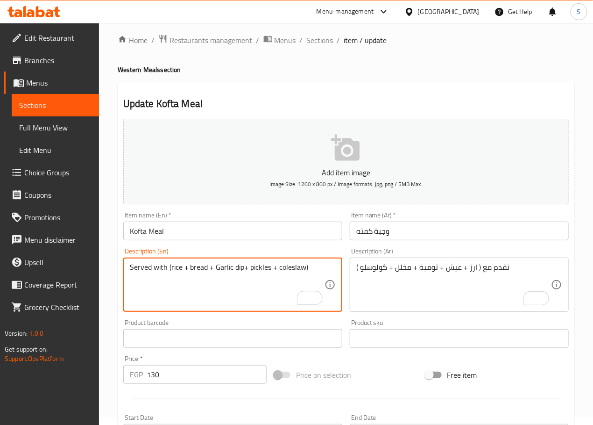
scroll to position [8, 0]
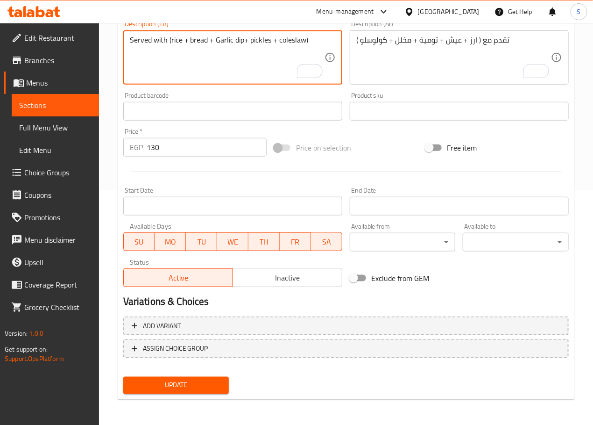
type textarea "Served with (rice + bread + Garlic dip+ pickles + coleslaw)"
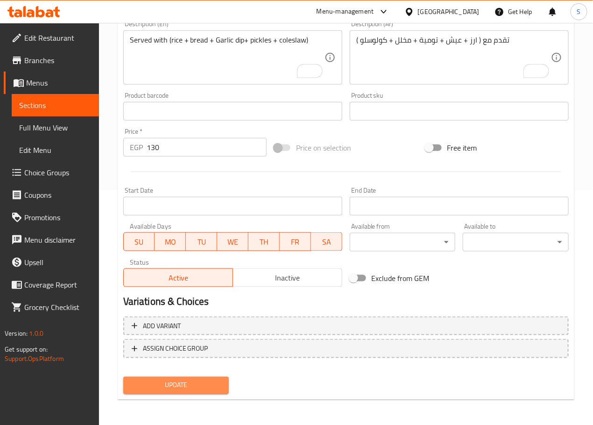
click at [198, 381] on span "Update" at bounding box center [176, 385] width 91 height 12
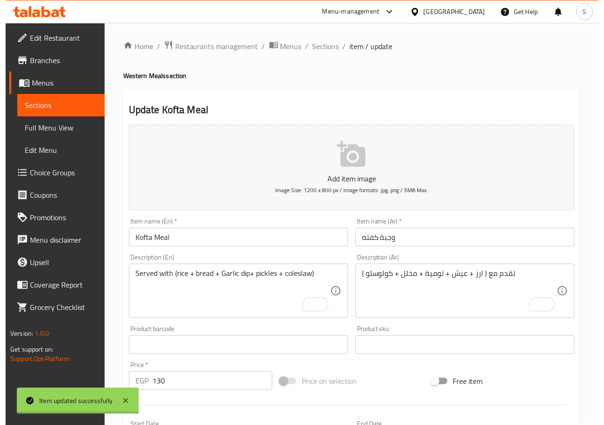
scroll to position [0, 0]
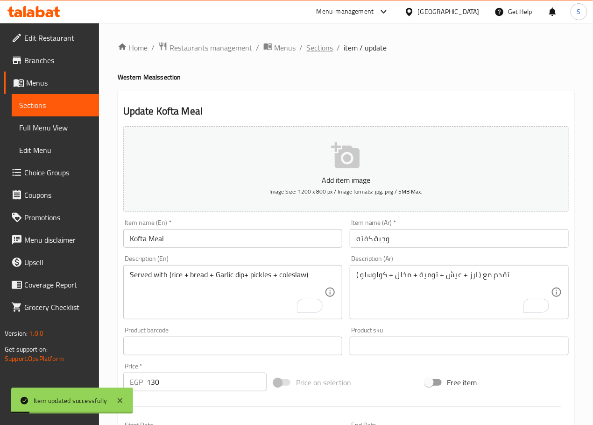
click at [321, 45] on span "Sections" at bounding box center [320, 47] width 27 height 11
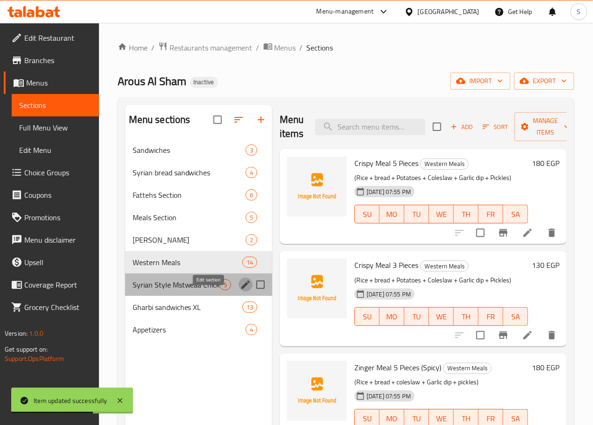
click at [241, 289] on icon "edit" at bounding box center [245, 284] width 8 height 8
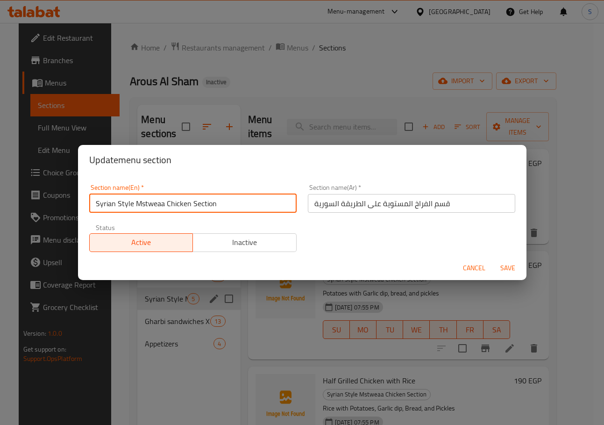
click at [150, 207] on input "Syrian Style Mstweaa Chicken Section" at bounding box center [192, 203] width 207 height 19
type input "Syrian Style Cooked Chicken Section"
click at [493, 259] on button "Save" at bounding box center [508, 267] width 30 height 17
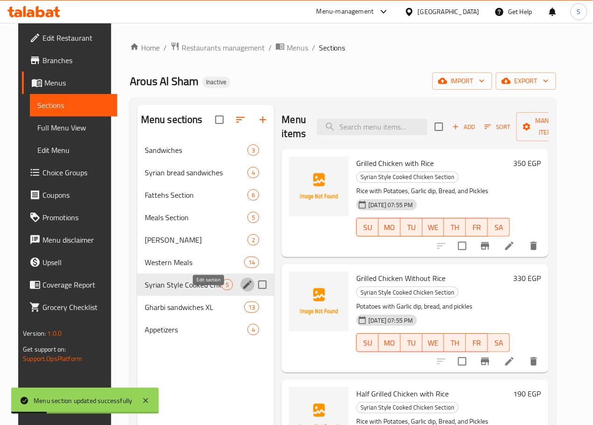
click at [243, 289] on icon "edit" at bounding box center [247, 284] width 8 height 8
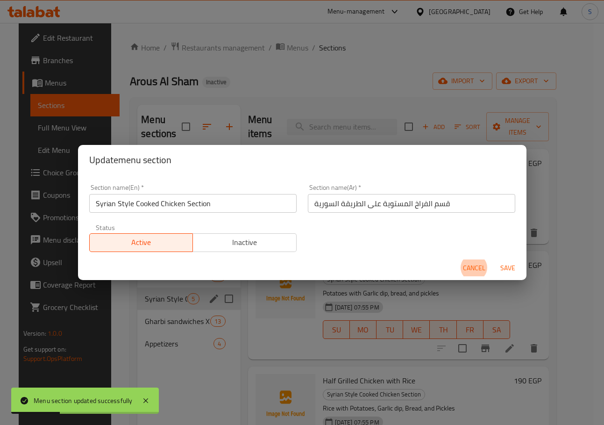
click at [383, 207] on input "قسم الفراخ المستوية على الطريقة السورية" at bounding box center [411, 203] width 207 height 19
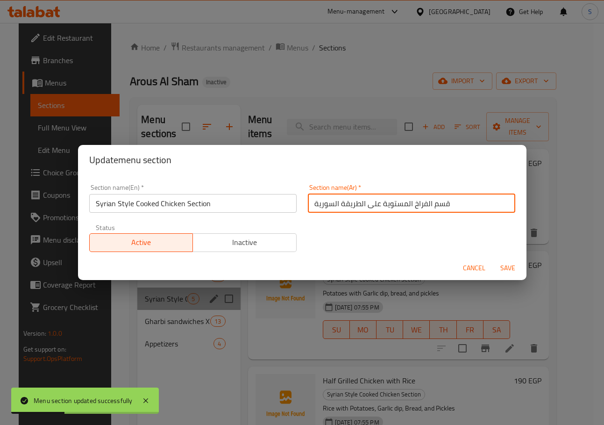
click at [383, 207] on input "قسم الفراخ المستوية على الطريقة السورية" at bounding box center [411, 203] width 207 height 19
click at [369, 76] on div "Update menu section Section name(En)   * Syrian Style Cooked Chicken Section Se…" at bounding box center [302, 212] width 604 height 425
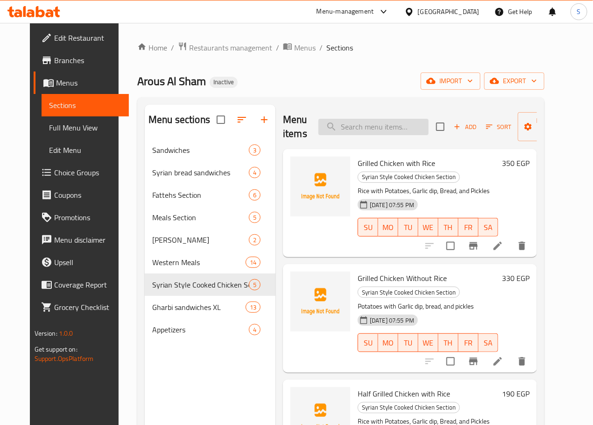
click at [350, 131] on input "search" at bounding box center [374, 127] width 110 height 16
paste input "Rice Plate"
type input "Rice Plate"
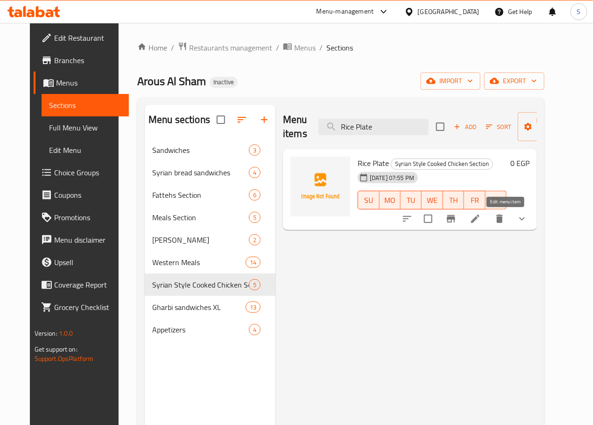
click at [481, 223] on icon at bounding box center [475, 218] width 11 height 11
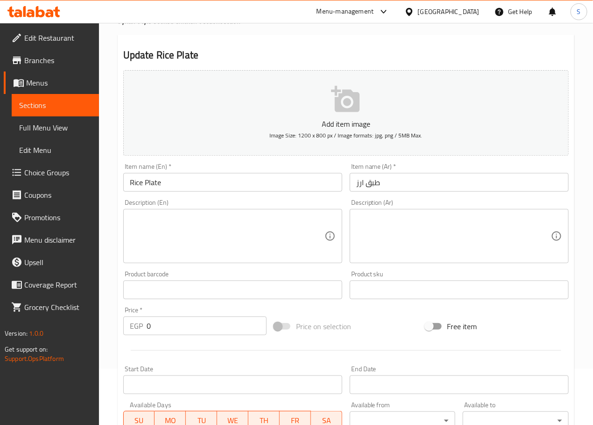
scroll to position [251, 0]
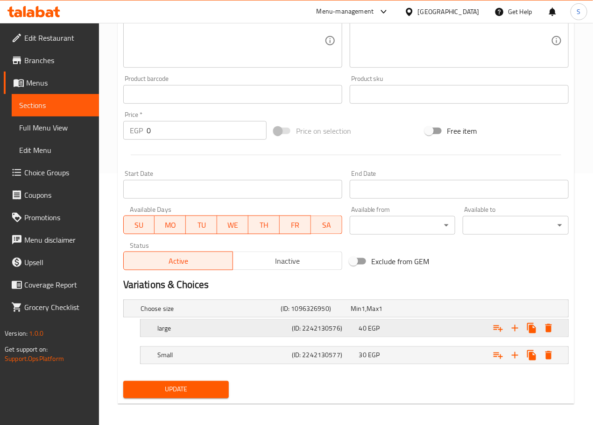
drag, startPoint x: 228, startPoint y: 352, endPoint x: 226, endPoint y: 320, distance: 32.4
click at [226, 320] on div "Choose size (ID: 1096326950) Min 1 , Max 1 Name (En) Choose size Name (En) Name…" at bounding box center [346, 336] width 453 height 81
click at [216, 313] on h5 "large" at bounding box center [209, 308] width 136 height 9
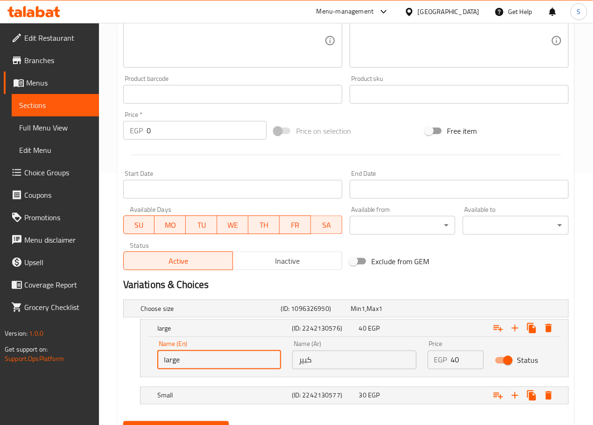
click at [165, 363] on input "large" at bounding box center [219, 359] width 124 height 19
type input "Large"
click at [228, 313] on h5 "Small" at bounding box center [209, 308] width 136 height 9
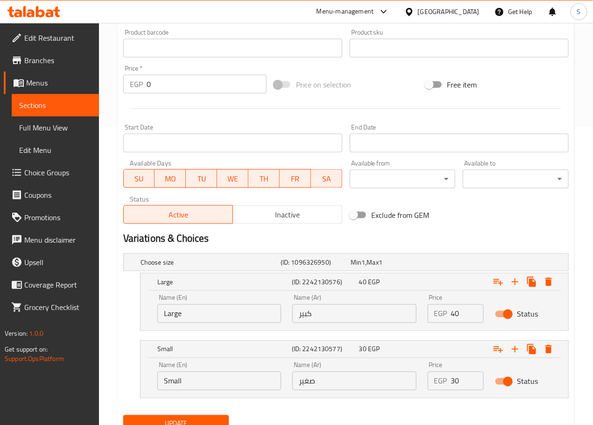
scroll to position [338, 0]
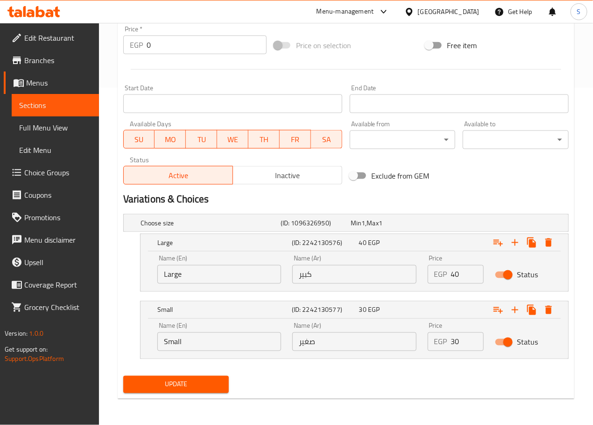
click at [204, 351] on div "Name (En) Small Name (En)" at bounding box center [219, 337] width 135 height 40
click at [204, 343] on input "Small" at bounding box center [219, 341] width 124 height 19
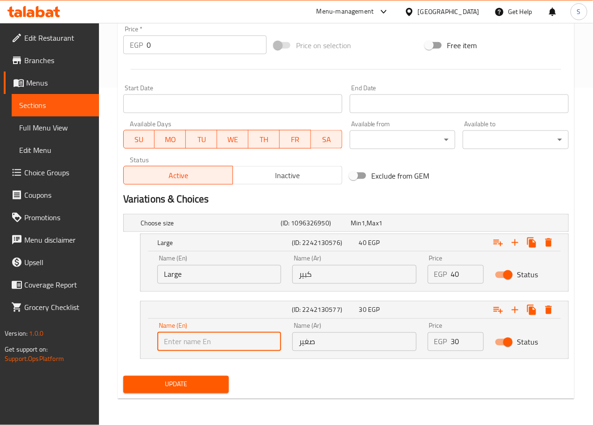
click at [204, 343] on input "text" at bounding box center [219, 341] width 124 height 19
type input "Medium"
click at [307, 344] on input "صغير" at bounding box center [354, 341] width 124 height 19
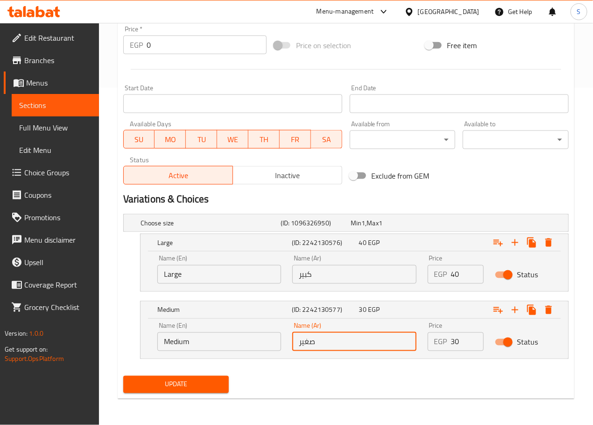
click at [307, 344] on input "صغير" at bounding box center [354, 341] width 124 height 19
click at [307, 344] on input "text" at bounding box center [354, 341] width 124 height 19
type input "وسط"
click at [200, 391] on button "Update" at bounding box center [176, 384] width 106 height 17
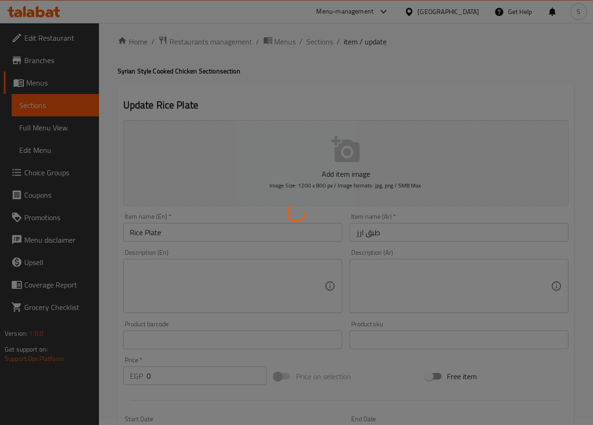
scroll to position [0, 0]
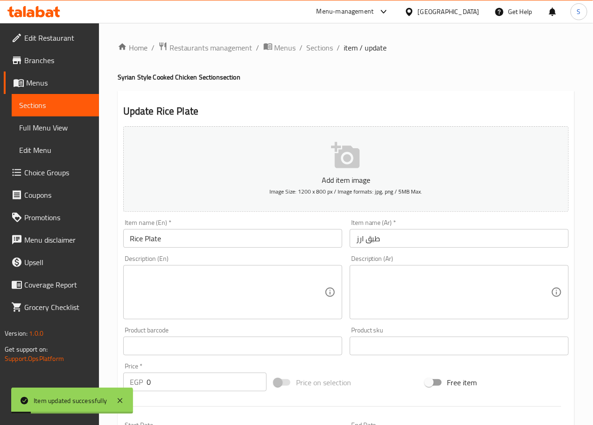
drag, startPoint x: 318, startPoint y: 50, endPoint x: 312, endPoint y: 67, distance: 18.0
click at [318, 50] on span "Sections" at bounding box center [320, 47] width 27 height 11
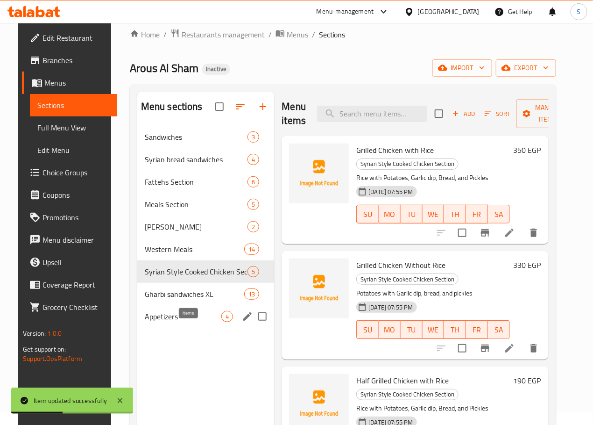
scroll to position [21, 0]
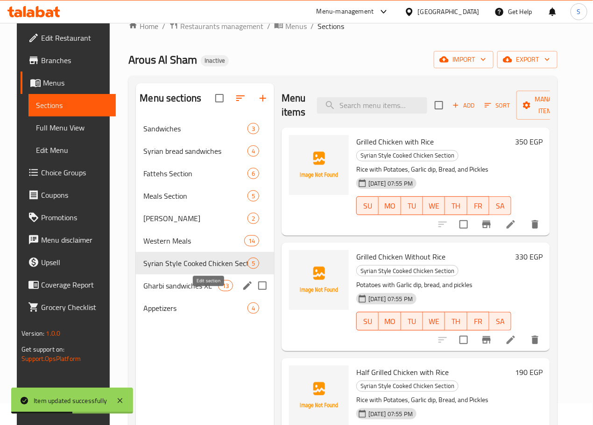
click at [243, 290] on icon "edit" at bounding box center [247, 285] width 8 height 8
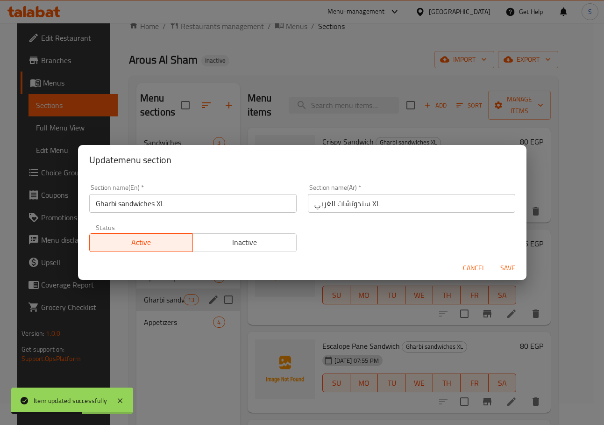
click at [352, 203] on input "سندوتشات الغربي XL" at bounding box center [411, 203] width 207 height 19
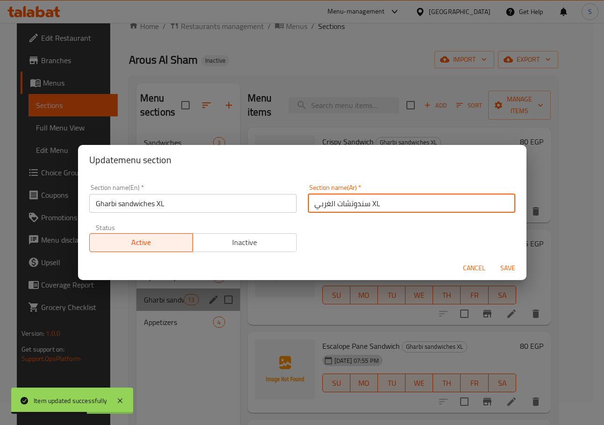
click at [352, 203] on input "سندوتشات الغربي XL" at bounding box center [411, 203] width 207 height 19
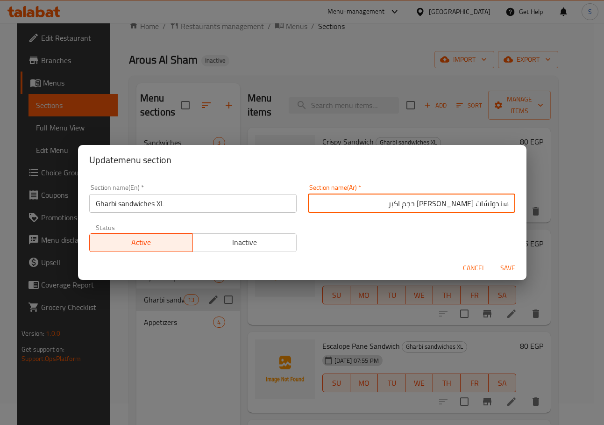
type input "سندوتشات [PERSON_NAME] حجم اكبر"
click at [493, 259] on button "Save" at bounding box center [508, 267] width 30 height 17
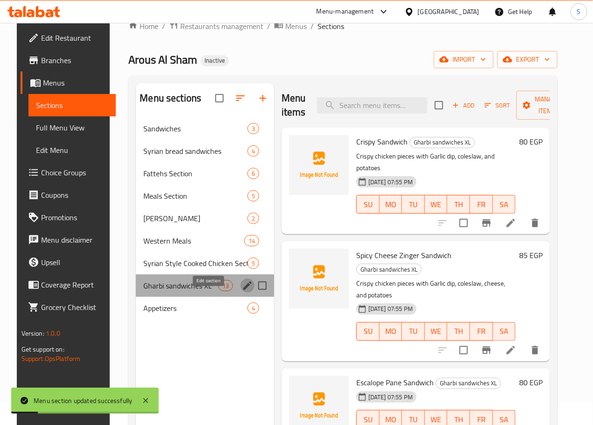
click at [242, 291] on icon "edit" at bounding box center [247, 285] width 11 height 11
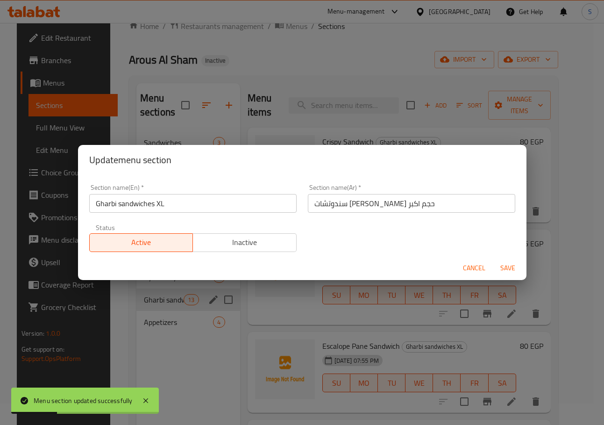
click at [122, 204] on input "Gharbi sandwiches XL" at bounding box center [192, 203] width 207 height 19
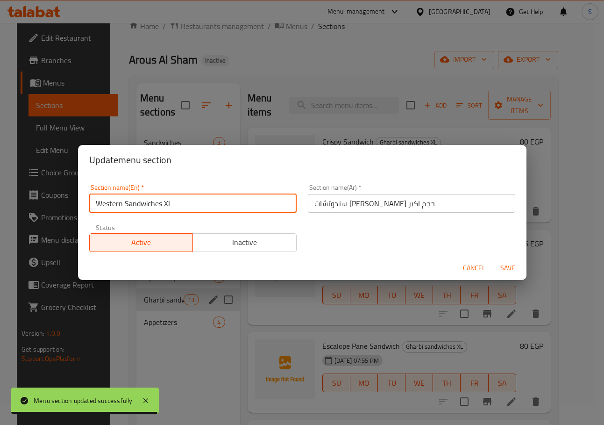
type input "Western Sandwiches XL"
click at [493, 259] on button "Save" at bounding box center [508, 267] width 30 height 17
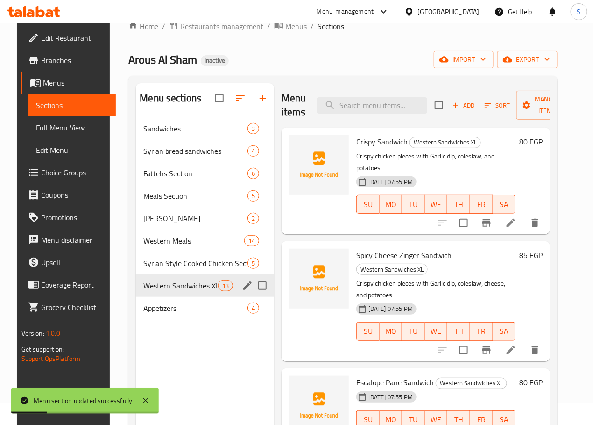
click at [289, 66] on div "Arous Al Sham Inactive import export" at bounding box center [342, 59] width 429 height 17
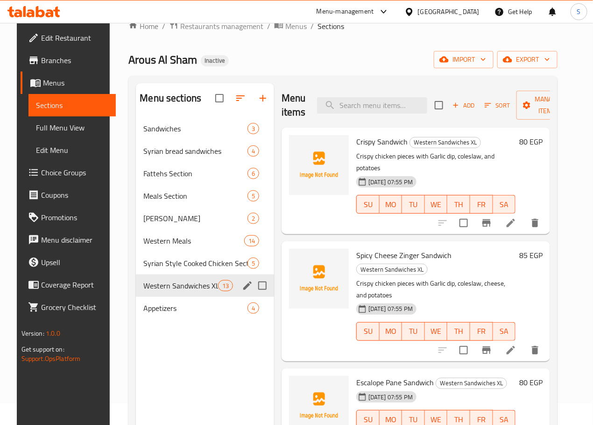
click at [352, 115] on div "Menu items Add Sort Manage items" at bounding box center [416, 105] width 269 height 44
click at [347, 102] on input "search" at bounding box center [372, 105] width 110 height 16
paste input "Chicken Roll Sandwich"
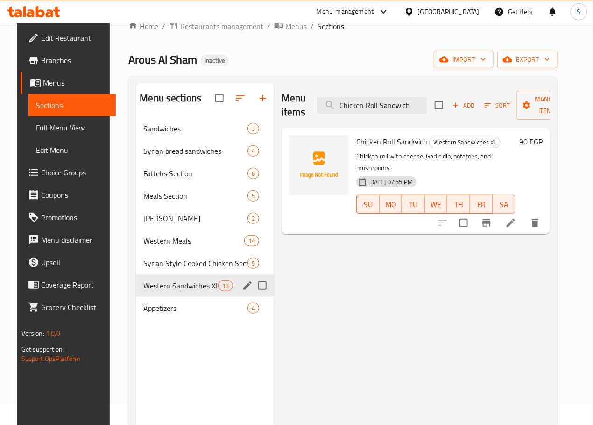
type input "Chicken Roll Sandwich"
click at [521, 214] on li at bounding box center [511, 222] width 26 height 17
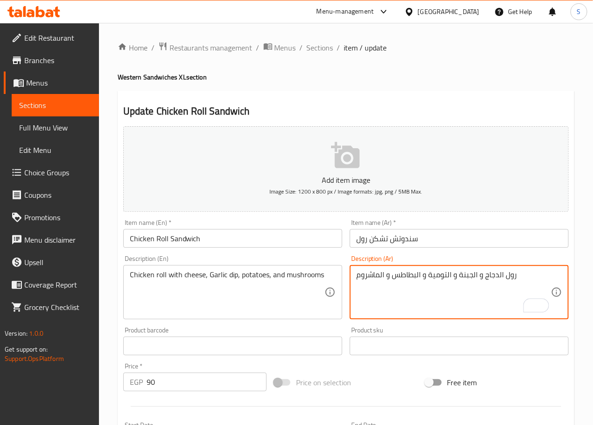
type textarea "رول الدجاج و الجبنة و التومية و البطاطس و الماشروم"
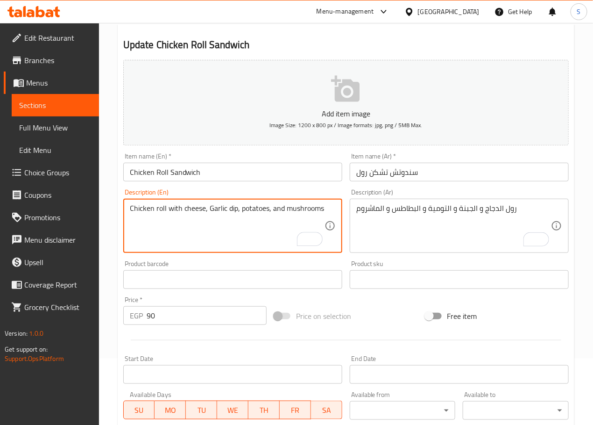
scroll to position [234, 0]
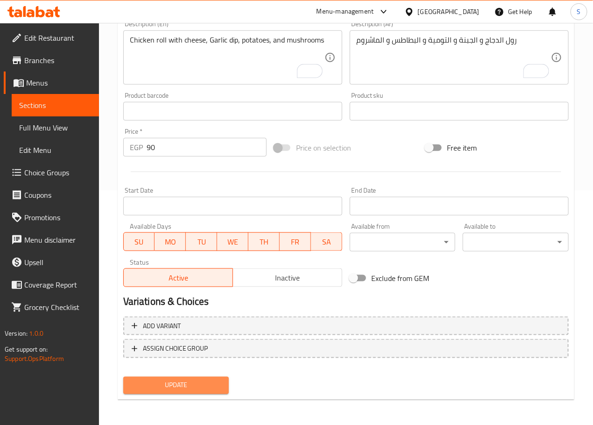
click at [202, 391] on button "Update" at bounding box center [176, 384] width 106 height 17
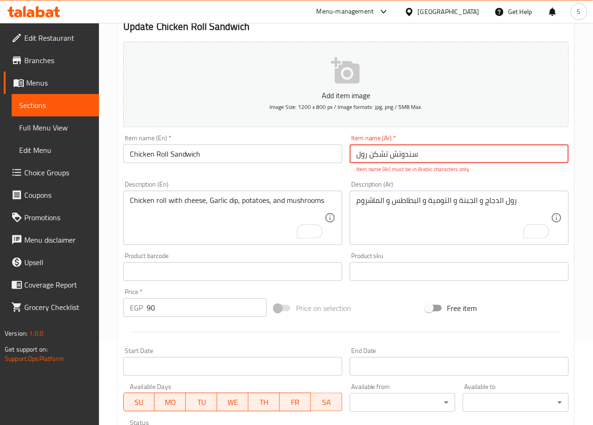
scroll to position [0, 0]
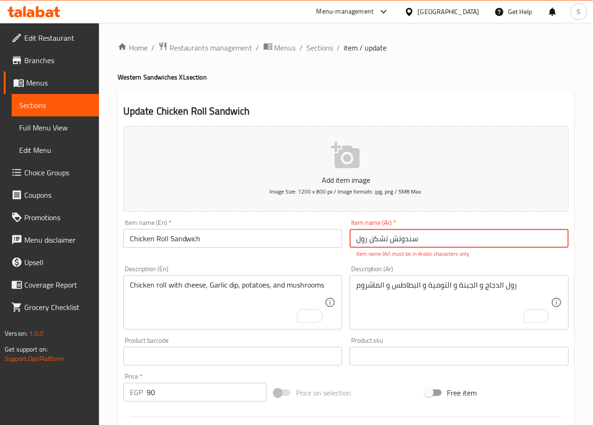
click at [376, 241] on input "سندوتش تشکن رول" at bounding box center [459, 238] width 219 height 19
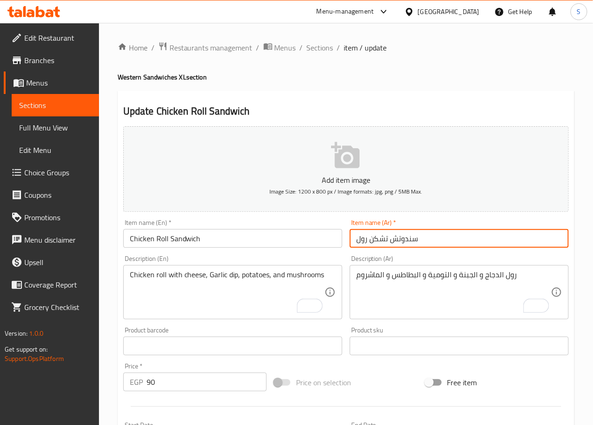
type input "سندوتش تشكن رول"
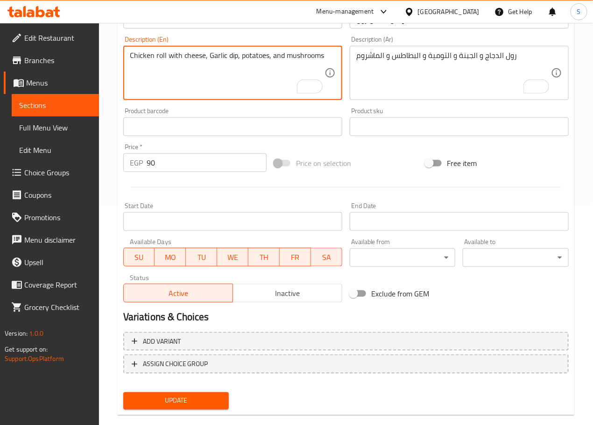
click at [181, 397] on span "Update" at bounding box center [176, 401] width 91 height 12
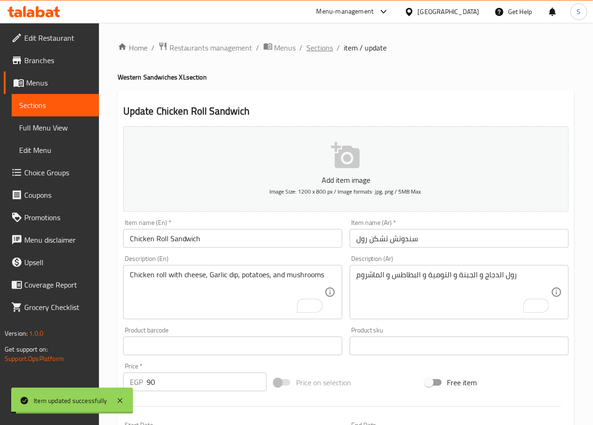
click at [322, 47] on span "Sections" at bounding box center [320, 47] width 27 height 11
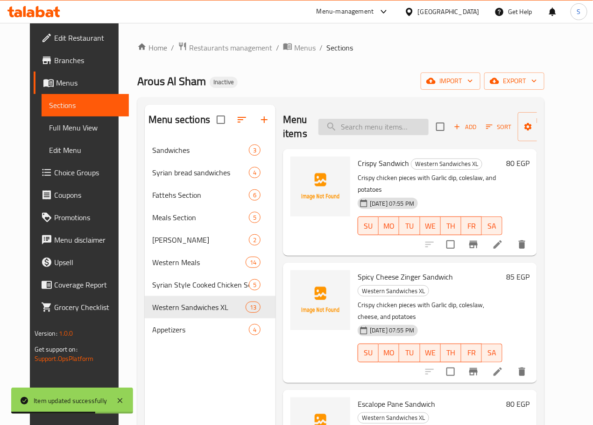
click at [362, 129] on input "search" at bounding box center [374, 127] width 110 height 16
paste input "[PERSON_NAME]"
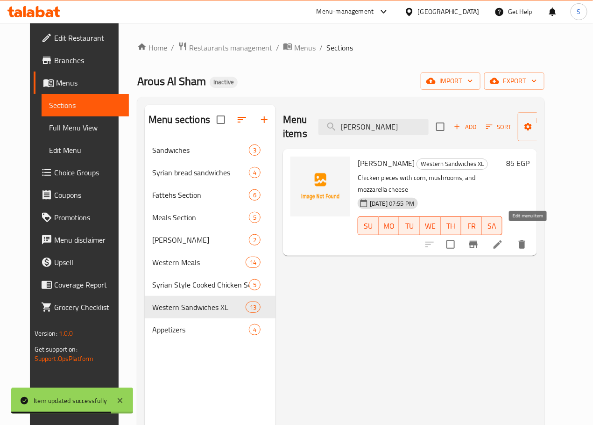
type input "[PERSON_NAME]"
click at [504, 239] on icon at bounding box center [497, 244] width 11 height 11
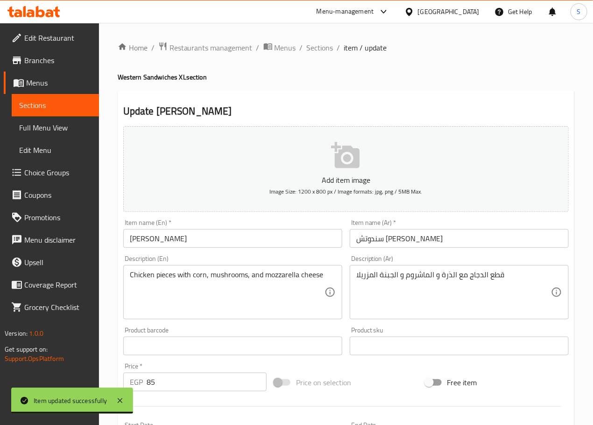
click at [161, 241] on input "[PERSON_NAME]" at bounding box center [232, 238] width 219 height 19
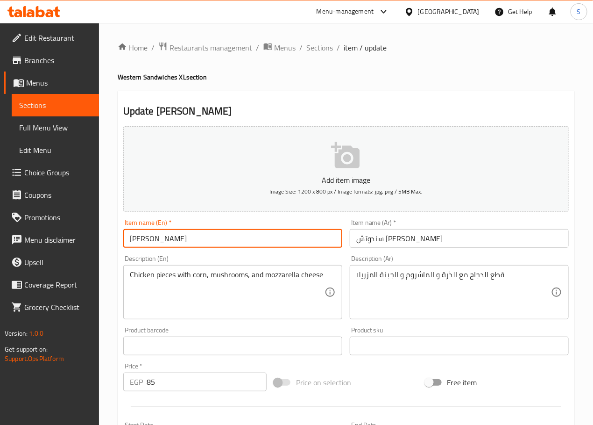
type input "[PERSON_NAME]"
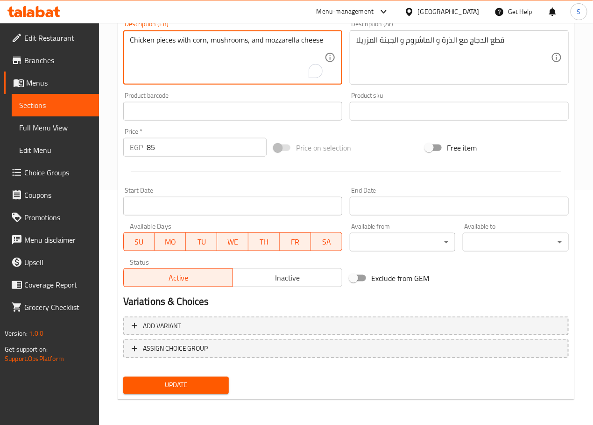
click at [199, 380] on span "Update" at bounding box center [176, 385] width 91 height 12
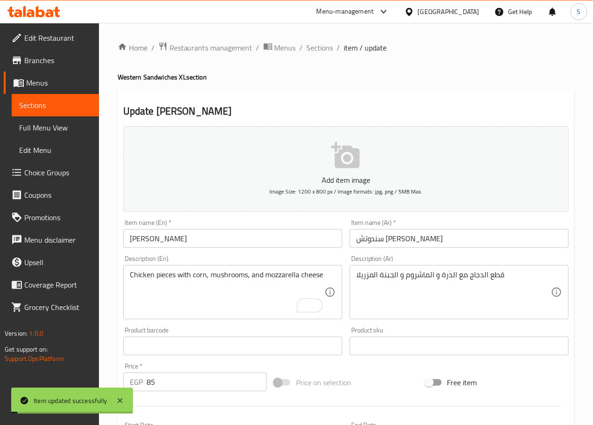
click at [316, 44] on span "Sections" at bounding box center [320, 47] width 27 height 11
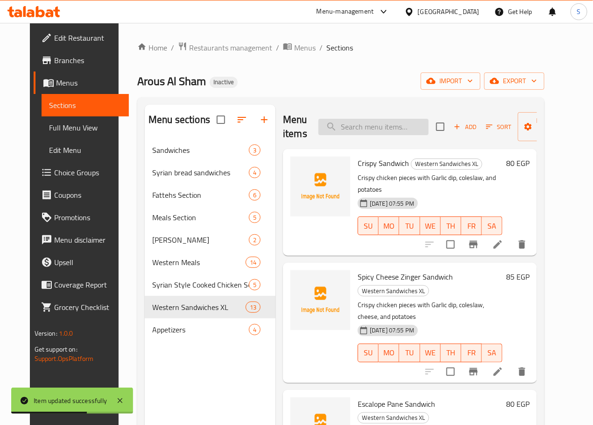
click at [338, 129] on input "search" at bounding box center [374, 127] width 110 height 16
paste input "Beef Cheese Burger Sandwich"
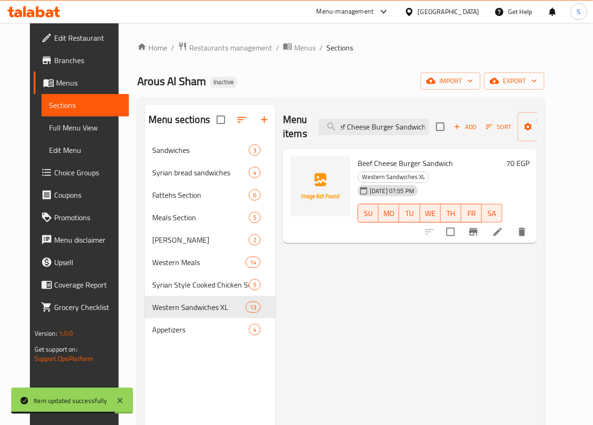
type input "Beef Cheese Burger Sandwich"
click at [504, 226] on icon at bounding box center [497, 231] width 11 height 11
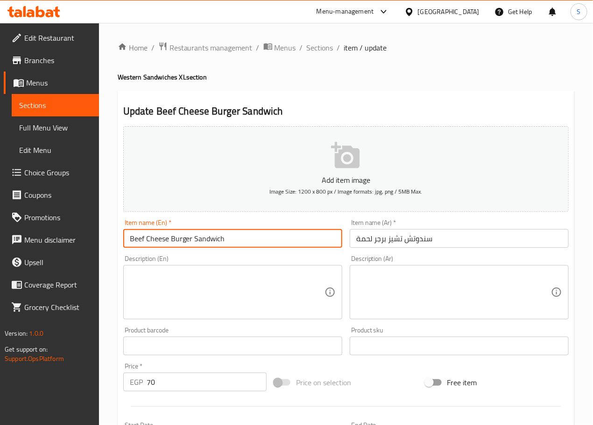
click at [139, 238] on input "Beef Cheese Burger Sandwich" at bounding box center [232, 238] width 219 height 19
type input "Meat Cheese Burger Sandwich"
click at [185, 295] on textarea at bounding box center [227, 292] width 195 height 44
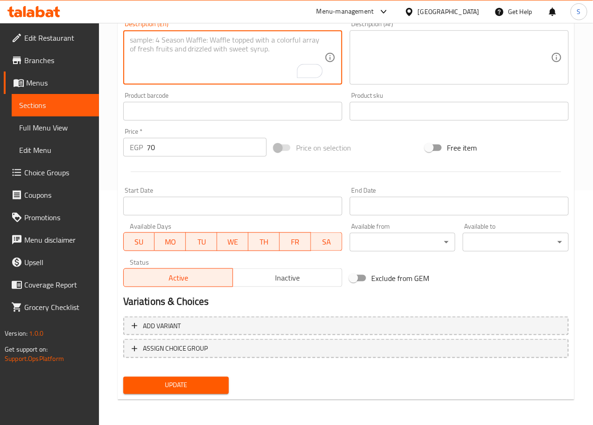
click at [171, 383] on span "Update" at bounding box center [176, 385] width 91 height 12
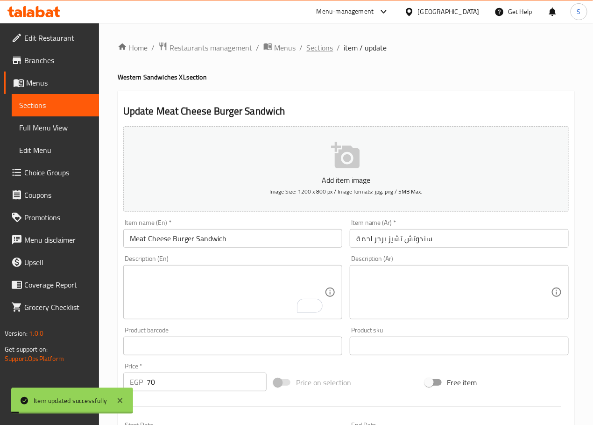
click at [314, 48] on span "Sections" at bounding box center [320, 47] width 27 height 11
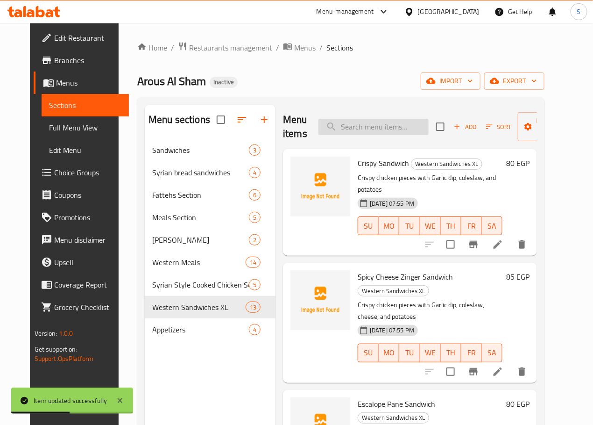
click at [339, 132] on input "search" at bounding box center [374, 127] width 110 height 16
paste input "Potato Plate"
type input "Potato Plate"
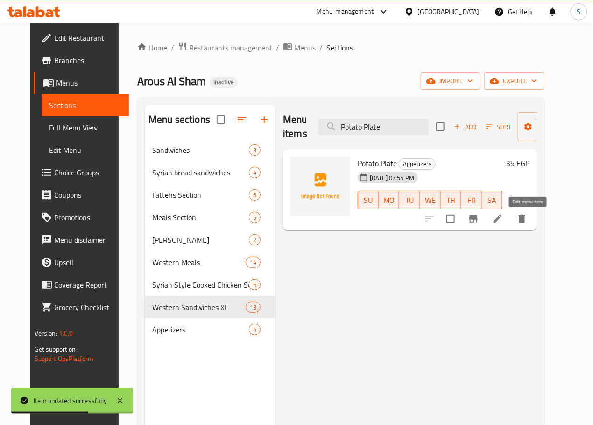
click at [504, 219] on icon at bounding box center [497, 218] width 11 height 11
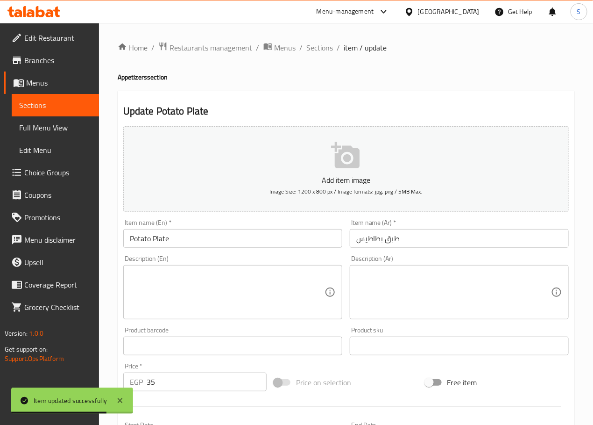
click at [363, 239] on input "طبق بطاطيس" at bounding box center [459, 238] width 219 height 19
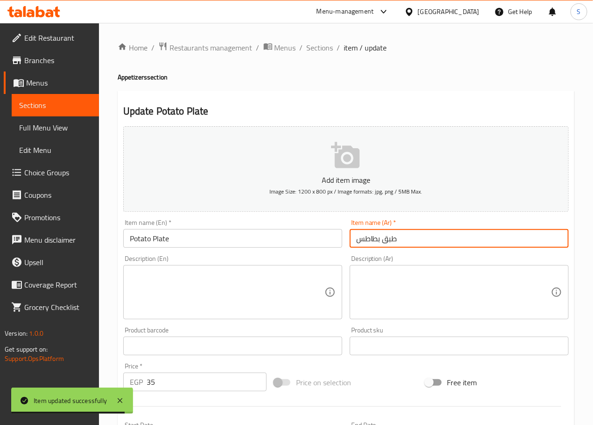
type input "طبق بطاطس"
click at [223, 290] on textarea at bounding box center [227, 292] width 195 height 44
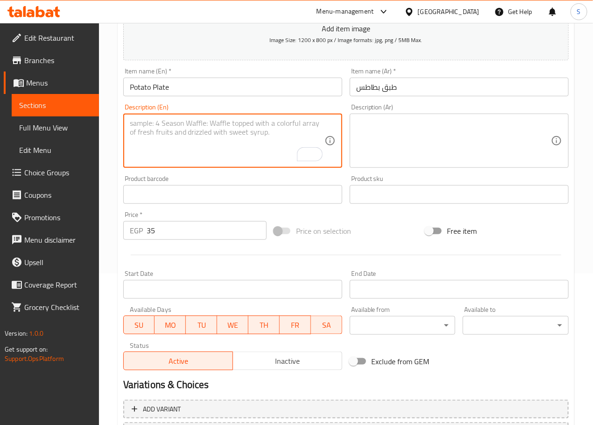
scroll to position [234, 0]
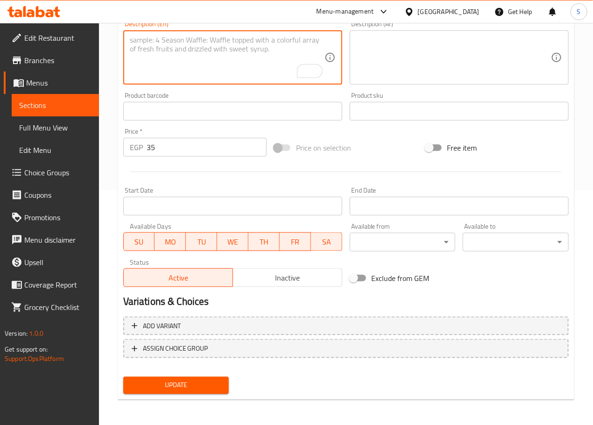
click at [179, 384] on span "Update" at bounding box center [176, 385] width 91 height 12
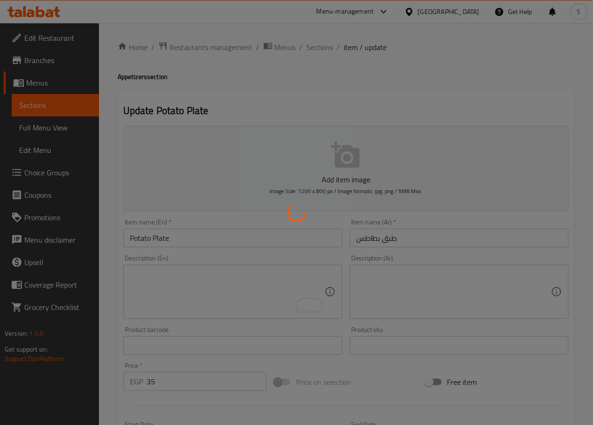
scroll to position [0, 0]
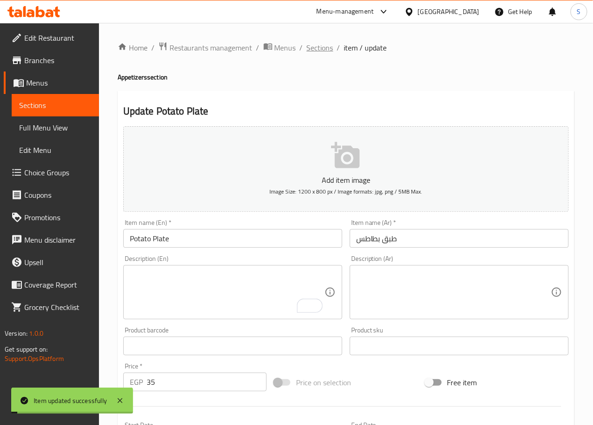
click at [320, 50] on span "Sections" at bounding box center [320, 47] width 27 height 11
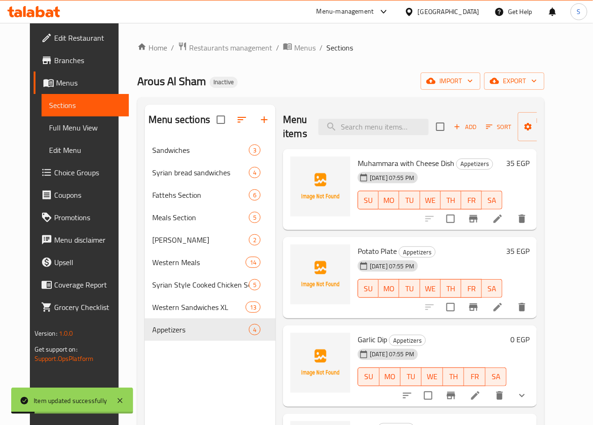
click at [504, 222] on icon at bounding box center [497, 218] width 11 height 11
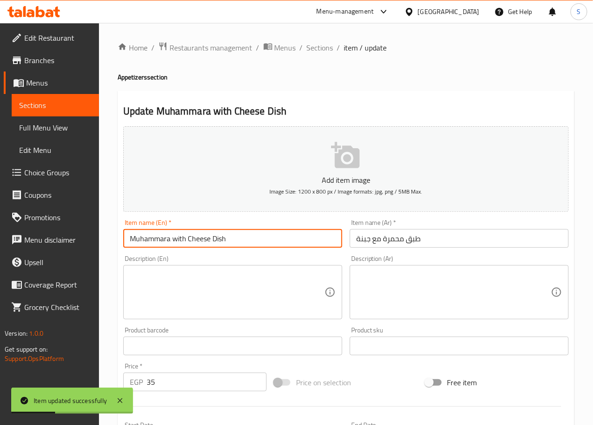
click at [221, 239] on input "Muhammara with Cheese Dish" at bounding box center [232, 238] width 219 height 19
type input "Muhammara with Cheese Plate"
click at [197, 282] on textarea at bounding box center [227, 292] width 195 height 44
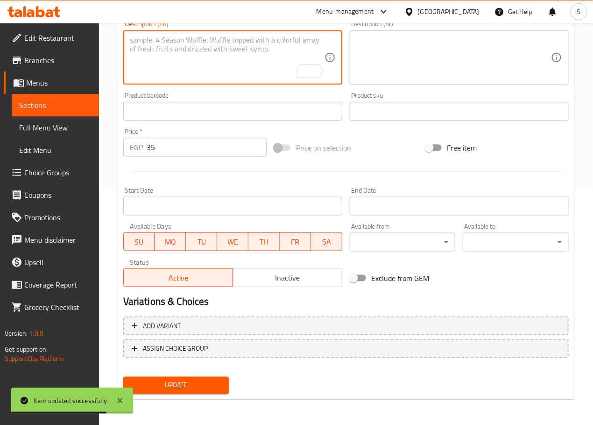
click at [177, 390] on span "Update" at bounding box center [176, 385] width 91 height 12
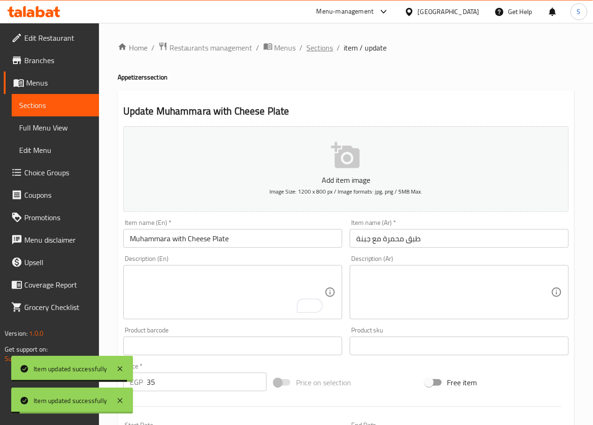
click at [323, 48] on span "Sections" at bounding box center [320, 47] width 27 height 11
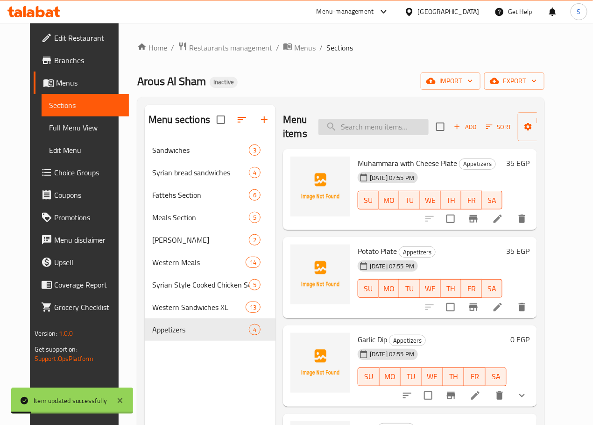
click at [350, 131] on input "search" at bounding box center [374, 127] width 110 height 16
type input "طبق"
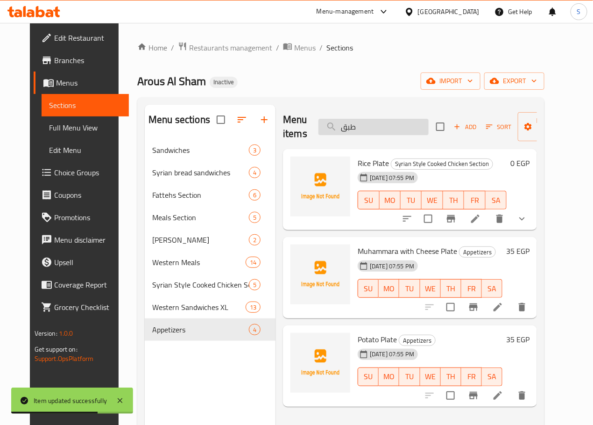
click at [331, 121] on input "طبق" at bounding box center [374, 127] width 110 height 16
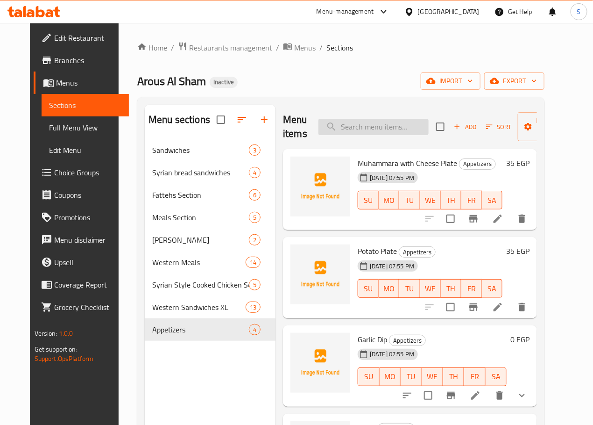
click at [341, 121] on input "search" at bounding box center [374, 127] width 110 height 16
paste input "Pickle"
type input "Pickle"
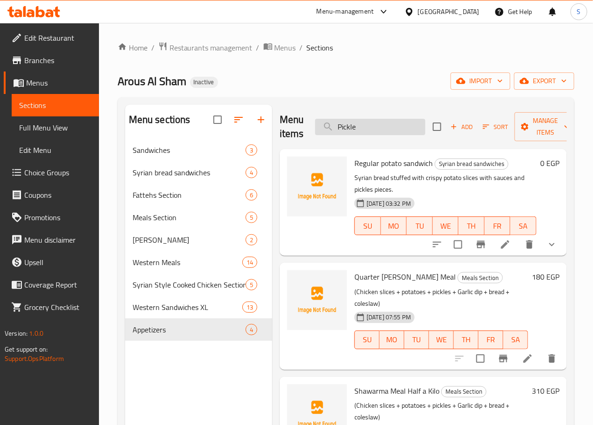
click at [326, 129] on input "Pickle" at bounding box center [370, 127] width 110 height 16
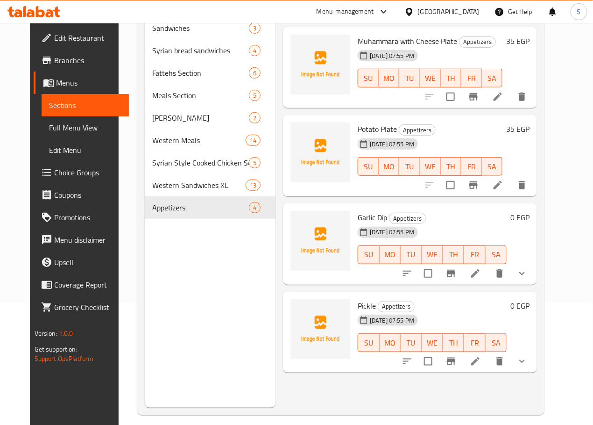
scroll to position [131, 0]
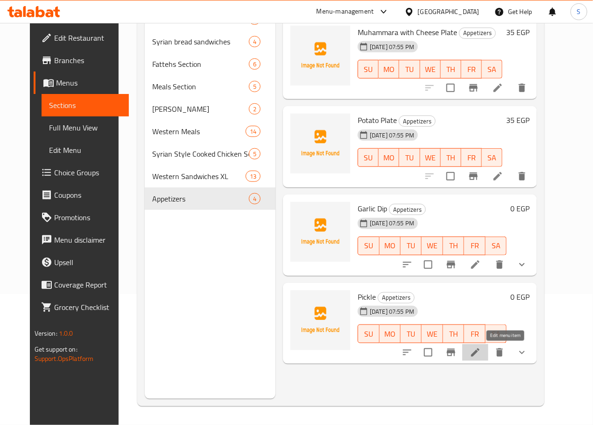
click at [481, 349] on icon at bounding box center [475, 352] width 11 height 11
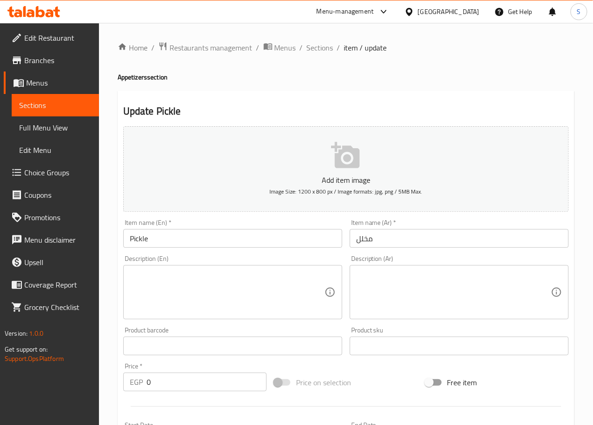
click at [199, 240] on input "Pickle" at bounding box center [232, 238] width 219 height 19
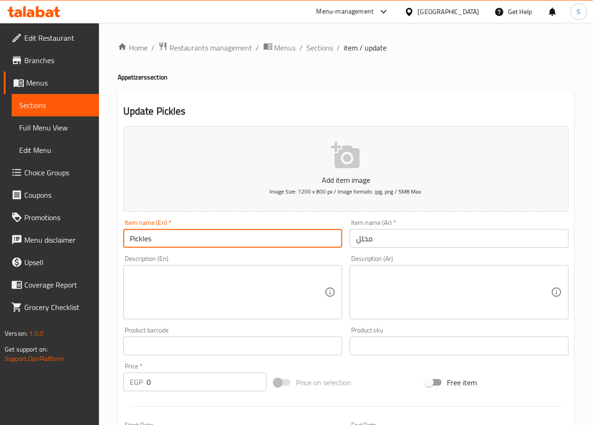
type input "Pickles"
click at [164, 296] on textarea at bounding box center [227, 292] width 195 height 44
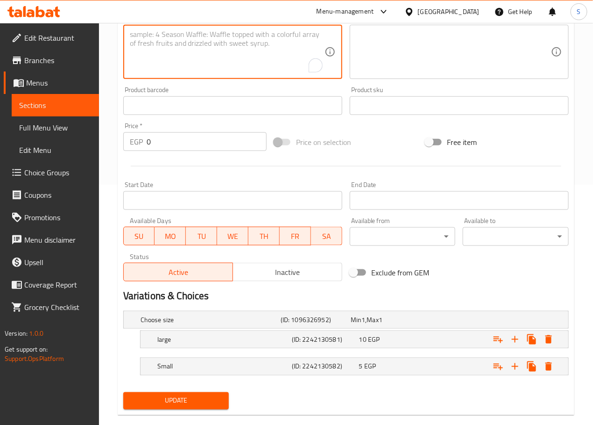
scroll to position [258, 0]
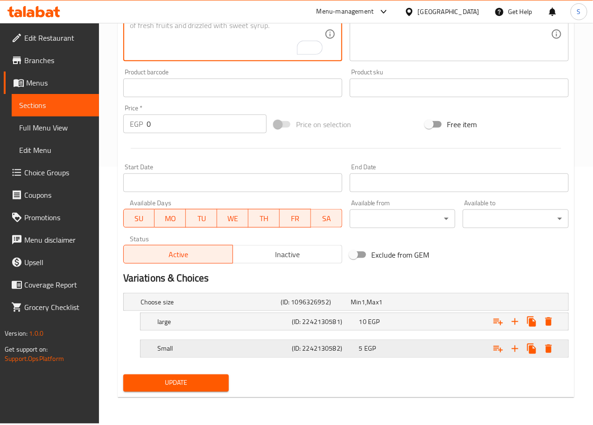
click at [196, 306] on h5 "Small" at bounding box center [209, 301] width 136 height 9
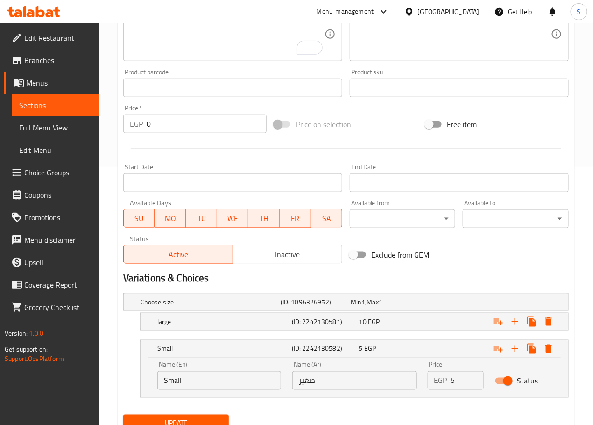
click at [178, 385] on input "Small" at bounding box center [219, 380] width 124 height 19
click at [178, 384] on input "Small" at bounding box center [219, 380] width 124 height 19
click at [178, 384] on input "text" at bounding box center [219, 380] width 124 height 19
type input "Medium"
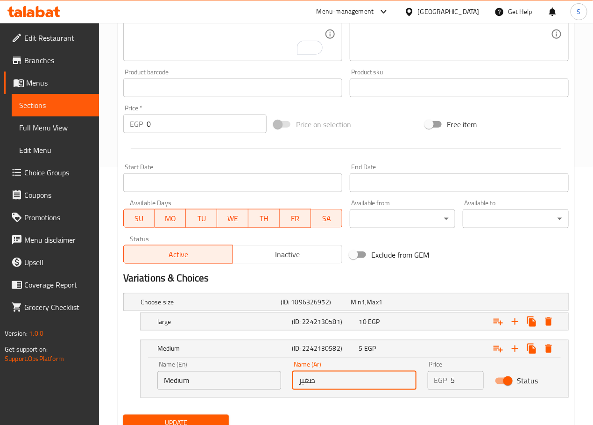
click at [313, 383] on input "صغير" at bounding box center [354, 380] width 124 height 19
click at [313, 383] on input "text" at bounding box center [354, 380] width 124 height 19
type input "وسط"
click at [233, 306] on h5 "large" at bounding box center [209, 301] width 136 height 9
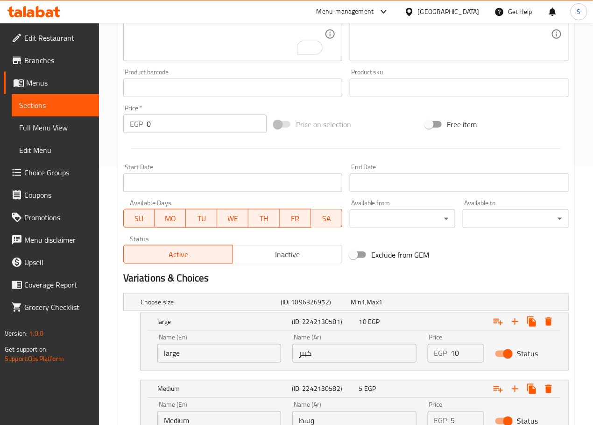
click at [167, 356] on input "large" at bounding box center [219, 353] width 124 height 19
type input "Large"
click at [121, 339] on div "Choose size (ID: 1096326952) Min 1 , Max 1 Name (En) Choose size Name (En) Name…" at bounding box center [346, 370] width 453 height 162
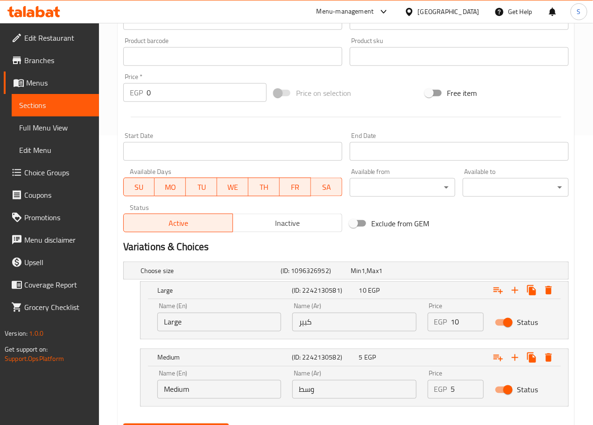
scroll to position [338, 0]
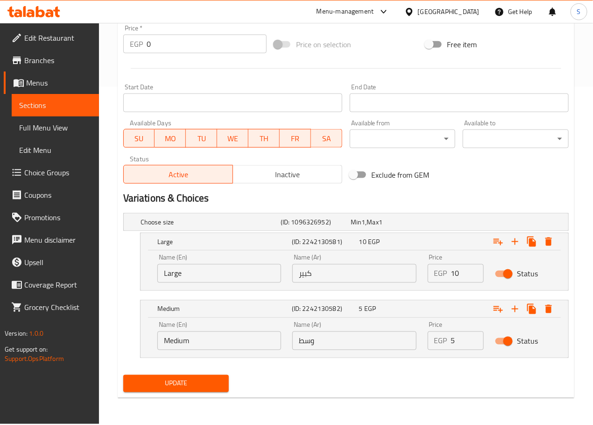
click at [169, 380] on span "Update" at bounding box center [176, 383] width 91 height 12
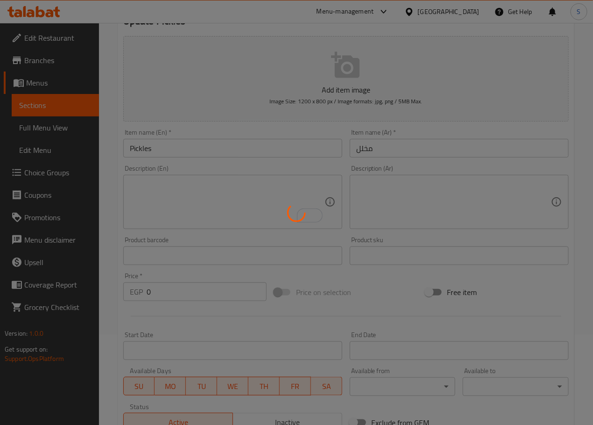
scroll to position [0, 0]
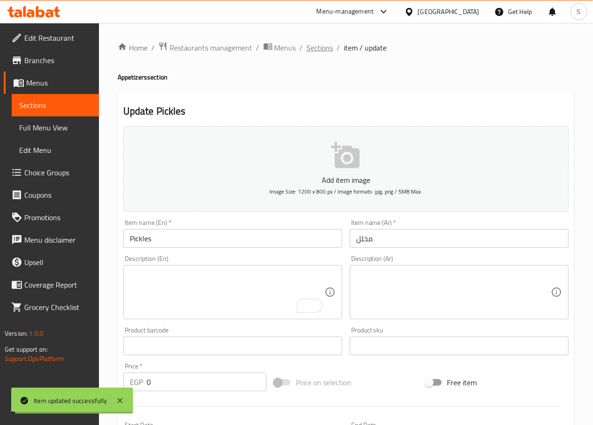
click at [323, 47] on span "Sections" at bounding box center [320, 47] width 27 height 11
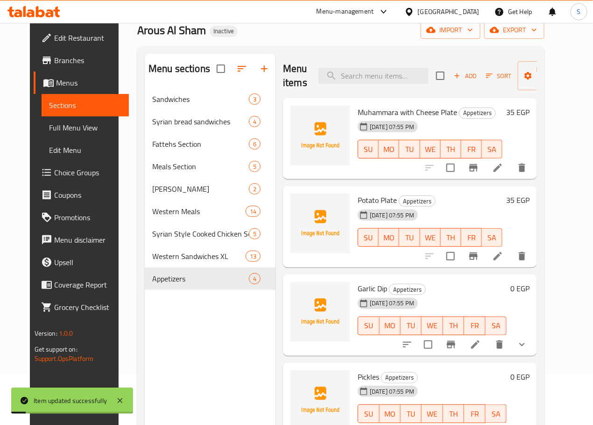
scroll to position [121, 0]
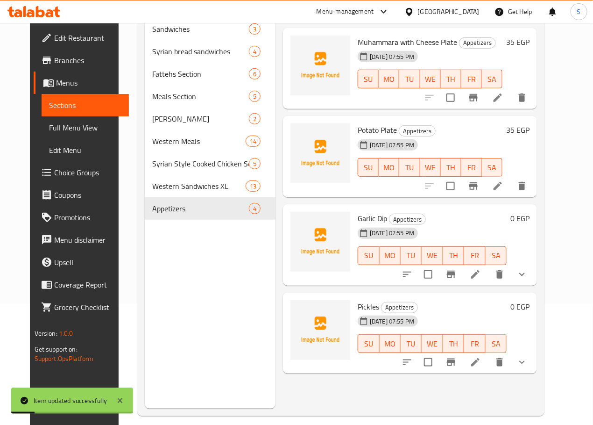
click at [489, 282] on li at bounding box center [475, 274] width 26 height 17
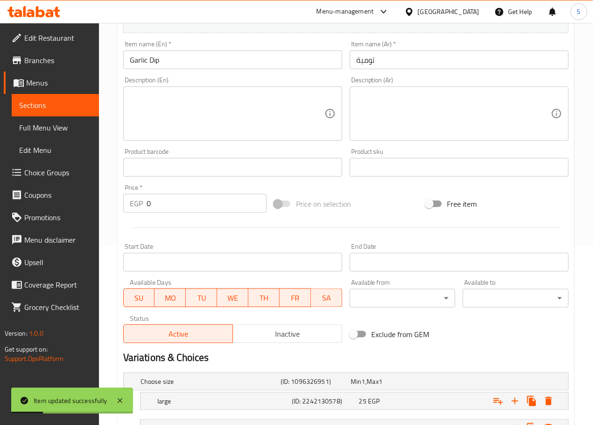
scroll to position [285, 0]
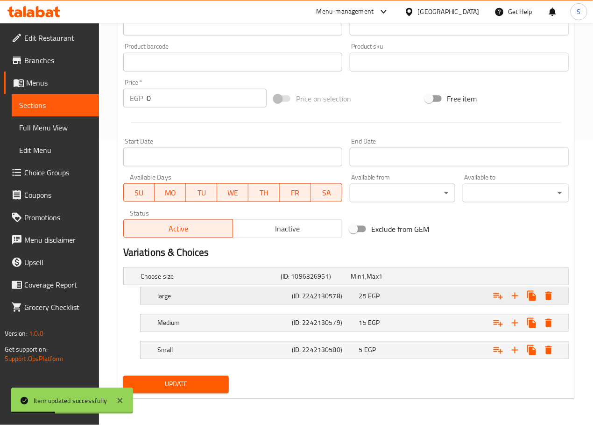
click at [201, 283] on div "large" at bounding box center [209, 276] width 140 height 13
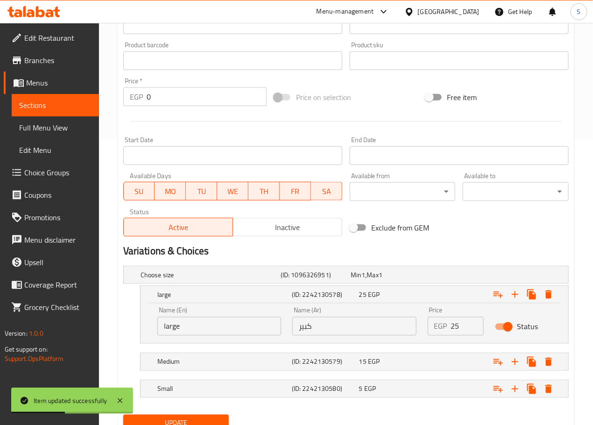
drag, startPoint x: 167, startPoint y: 328, endPoint x: 167, endPoint y: 335, distance: 7.0
click at [167, 328] on input "large" at bounding box center [219, 326] width 124 height 19
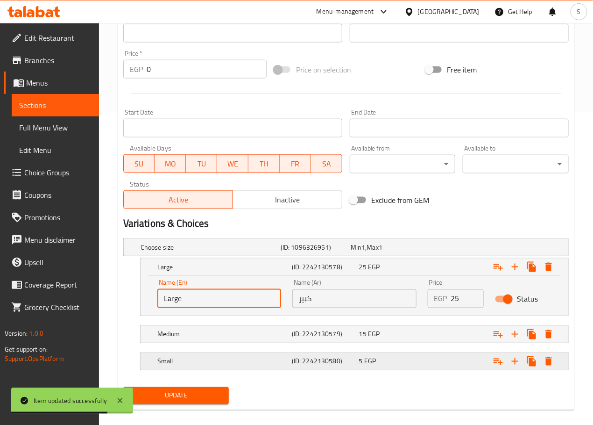
scroll to position [325, 0]
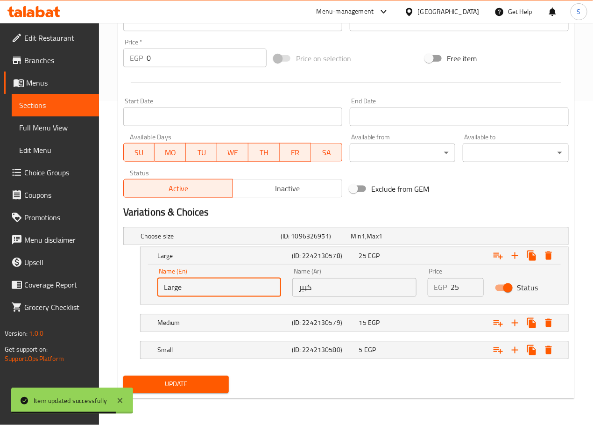
type input "Large"
click at [215, 387] on span "Update" at bounding box center [176, 384] width 91 height 12
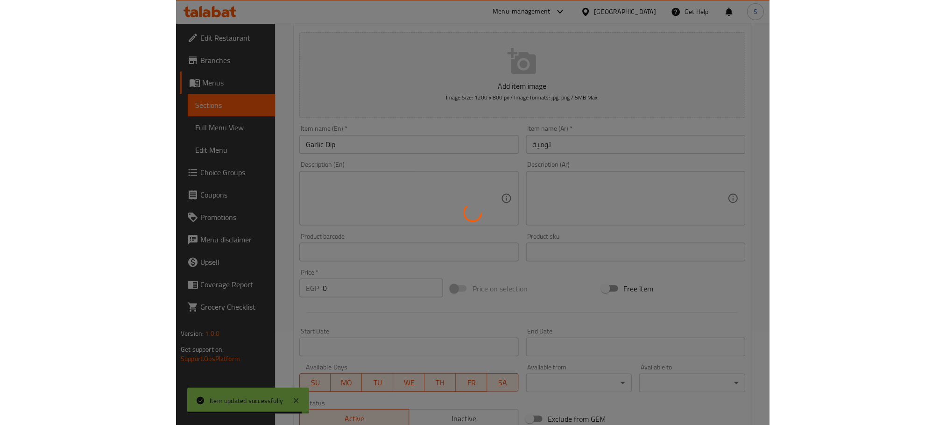
scroll to position [0, 0]
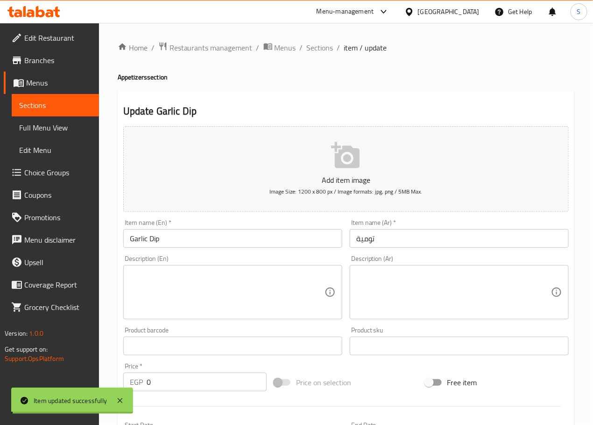
click at [324, 46] on span "Sections" at bounding box center [320, 47] width 27 height 11
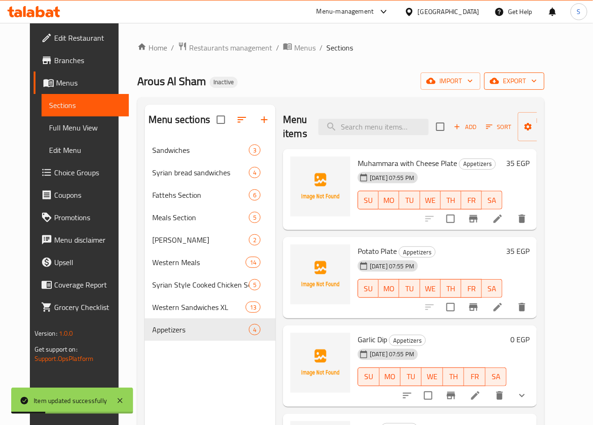
click at [537, 79] on span "export" at bounding box center [514, 81] width 45 height 12
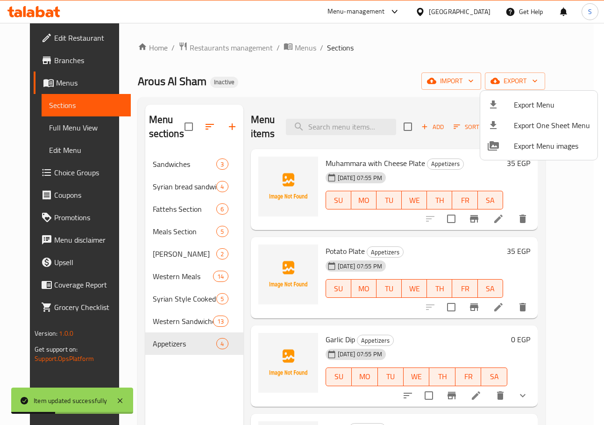
click at [517, 106] on span "Export Menu" at bounding box center [552, 104] width 76 height 11
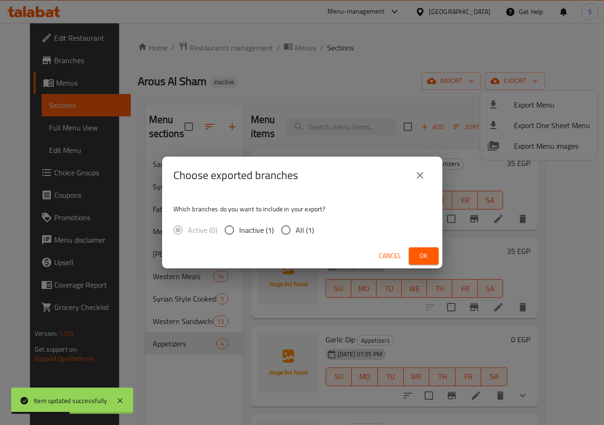
click at [296, 224] on span "All (1)" at bounding box center [305, 229] width 18 height 11
click at [296, 223] on input "All (1)" at bounding box center [286, 230] width 20 height 20
radio input "true"
click at [430, 253] on span "Ok" at bounding box center [423, 256] width 15 height 12
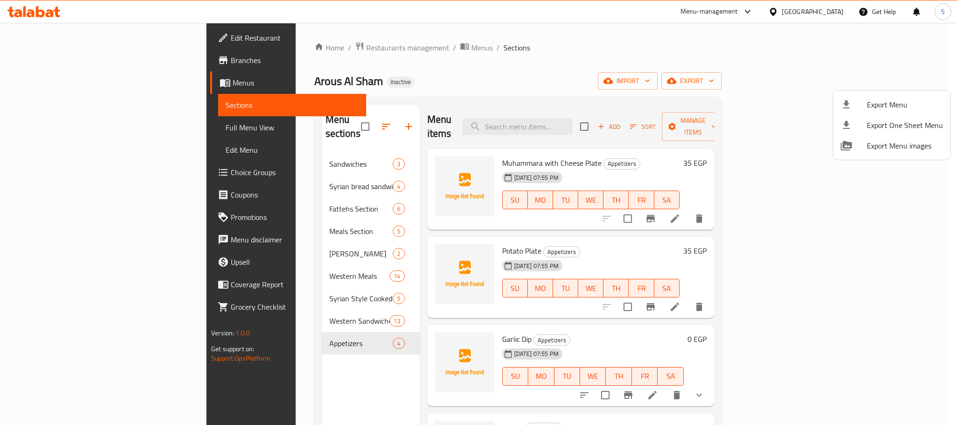
click at [220, 215] on div at bounding box center [478, 212] width 957 height 425
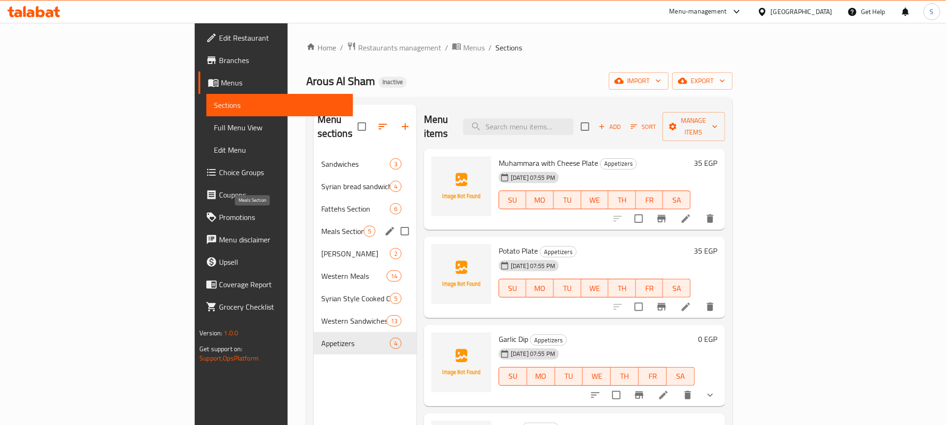
click at [321, 226] on span "Meals Section" at bounding box center [342, 231] width 43 height 11
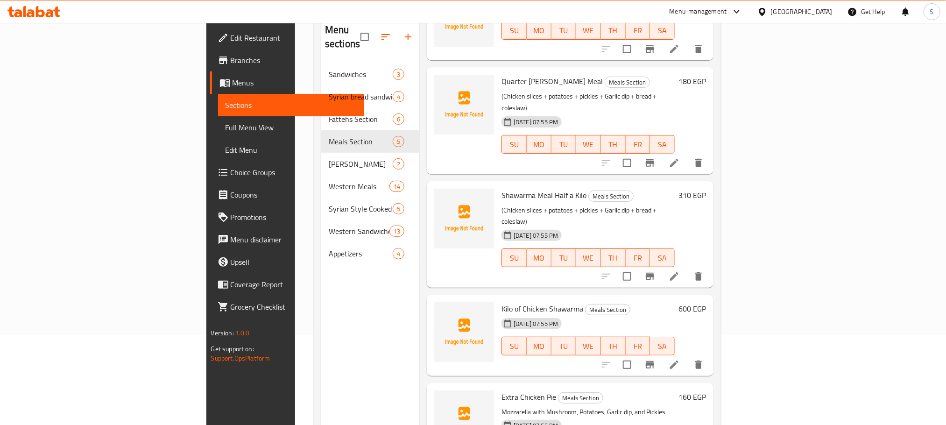
scroll to position [131, 0]
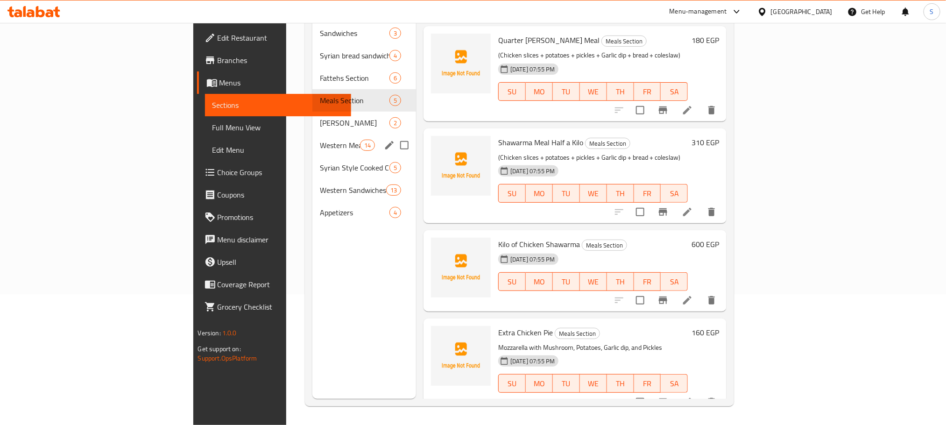
click at [312, 139] on div "Western Meals 14" at bounding box center [364, 145] width 104 height 22
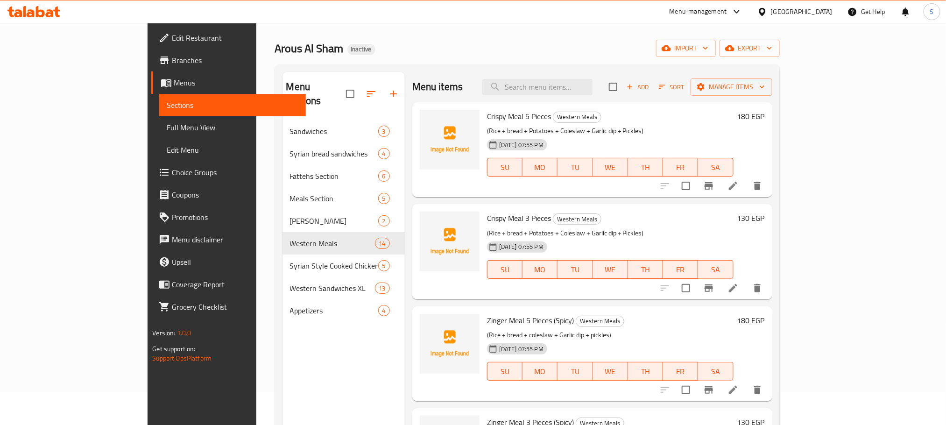
scroll to position [32, 0]
click at [491, 216] on span "Crispy Meal 3 Pieces" at bounding box center [519, 219] width 64 height 14
copy h6 "Crispy Meal 3 Pieces"
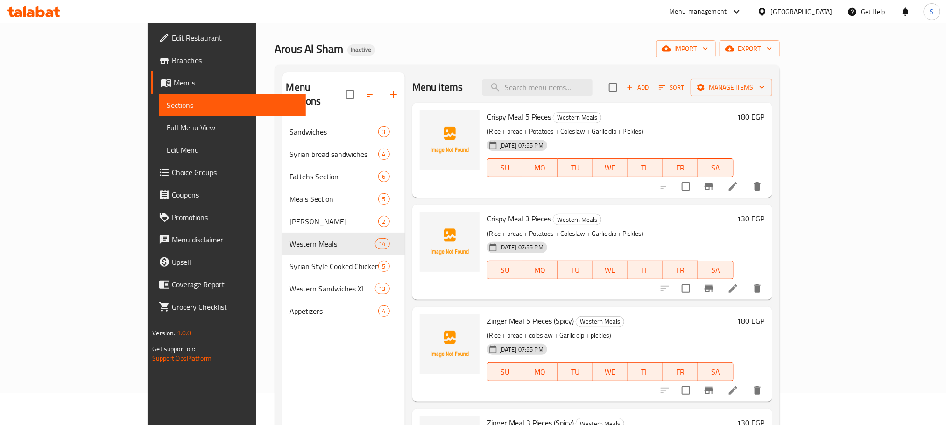
click at [553, 52] on div "Arous Al Sham Inactive import export" at bounding box center [527, 48] width 505 height 17
click at [593, 10] on div "Egypt" at bounding box center [802, 12] width 62 height 10
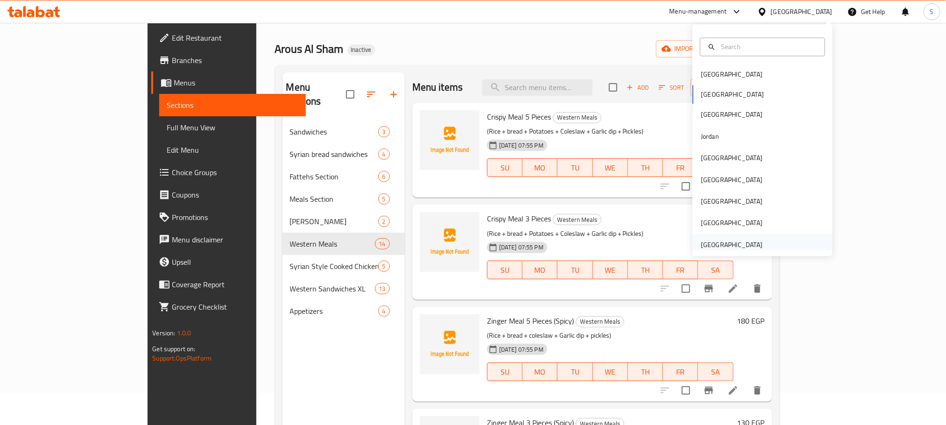
click at [593, 240] on div "[GEOGRAPHIC_DATA]" at bounding box center [763, 244] width 140 height 21
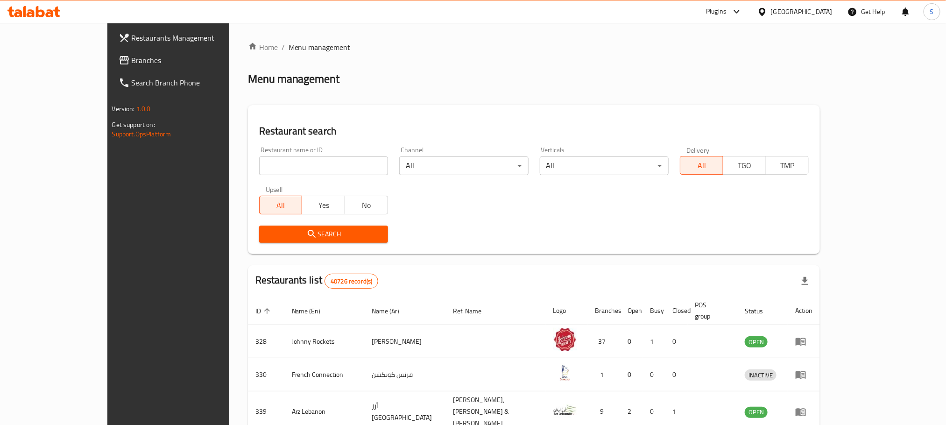
click at [132, 59] on span "Branches" at bounding box center [195, 60] width 126 height 11
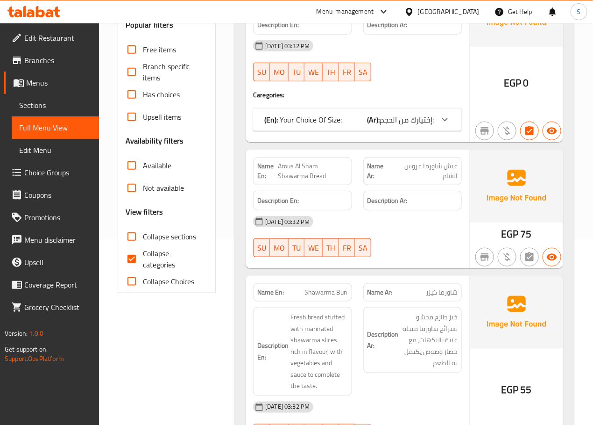
scroll to position [228, 0]
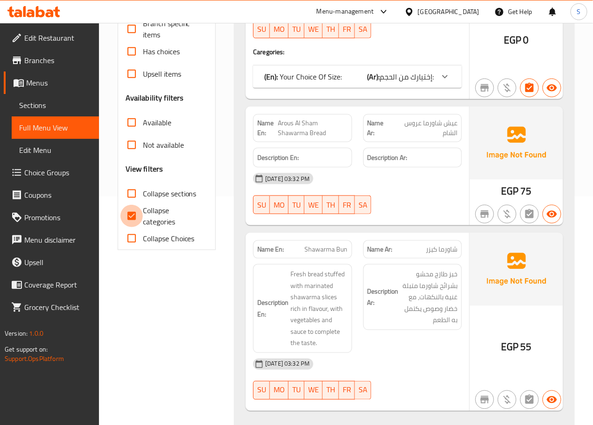
click at [133, 216] on input "Collapse categories" at bounding box center [132, 216] width 22 height 22
checkbox input "false"
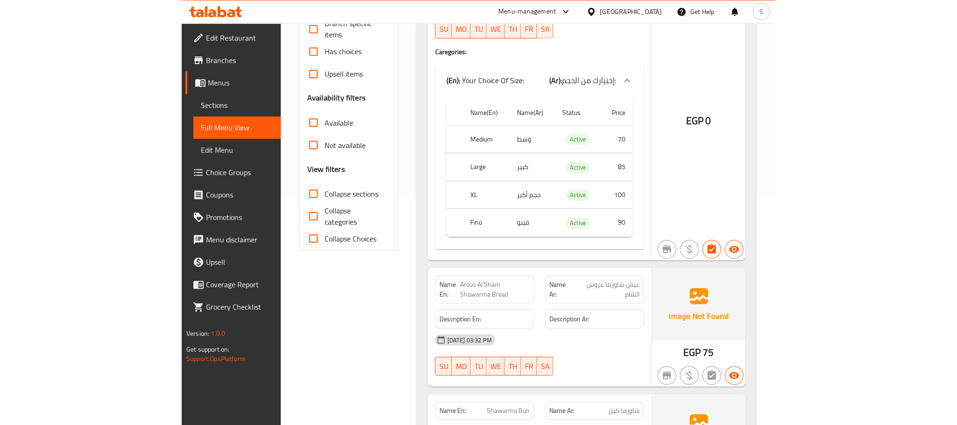
scroll to position [0, 0]
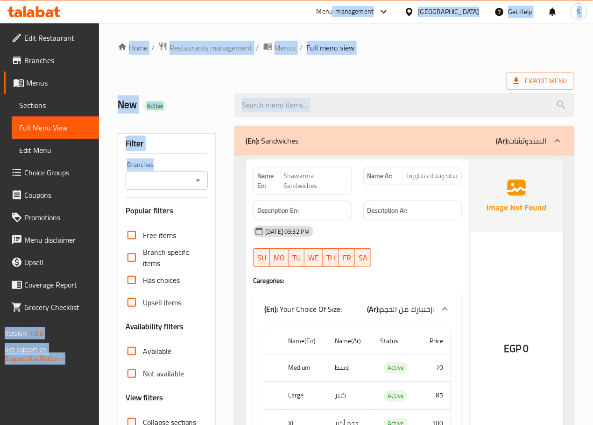
drag, startPoint x: 225, startPoint y: 186, endPoint x: 461, endPoint y: -71, distance: 349.4
click at [461, 0] on html "​ Menu-management [GEOGRAPHIC_DATA] Get Help S Edit Restaurant Branches Menus S…" at bounding box center [296, 212] width 593 height 425
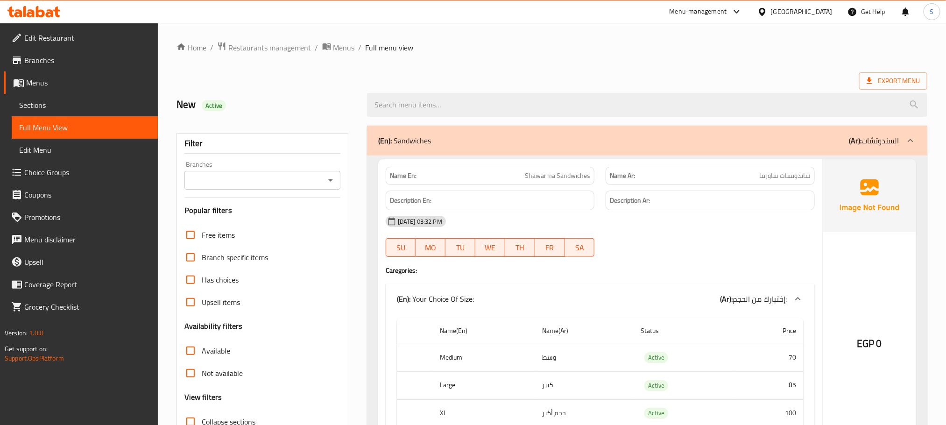
click at [337, 101] on h2 "New Active" at bounding box center [266, 105] width 179 height 14
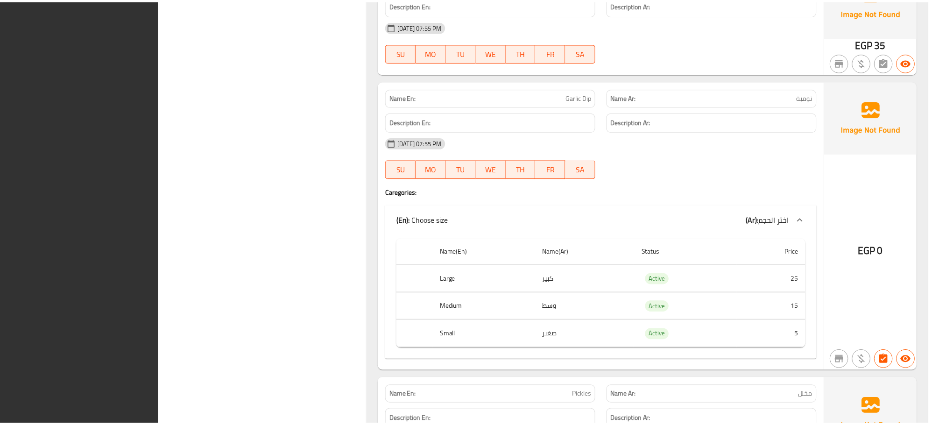
scroll to position [9231, 0]
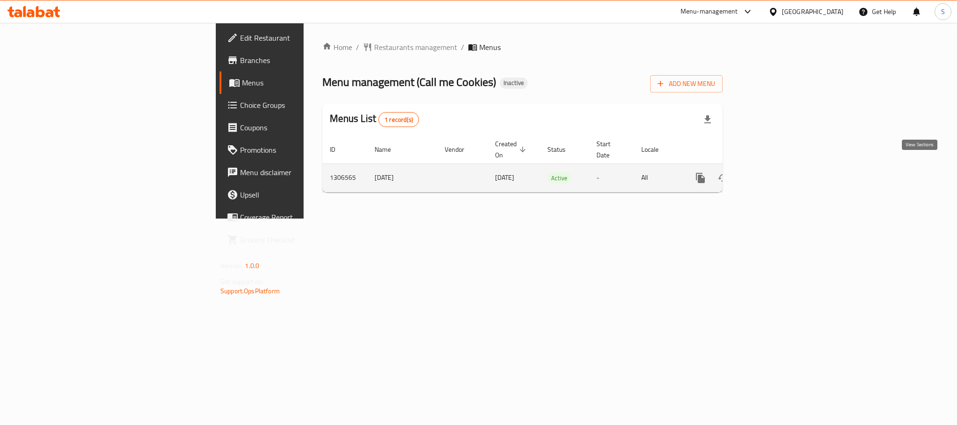
click at [772, 174] on icon "enhanced table" at bounding box center [768, 178] width 8 height 8
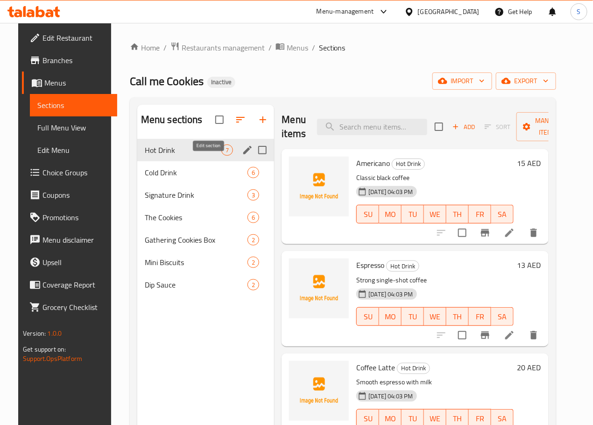
click at [242, 156] on icon "edit" at bounding box center [247, 149] width 11 height 11
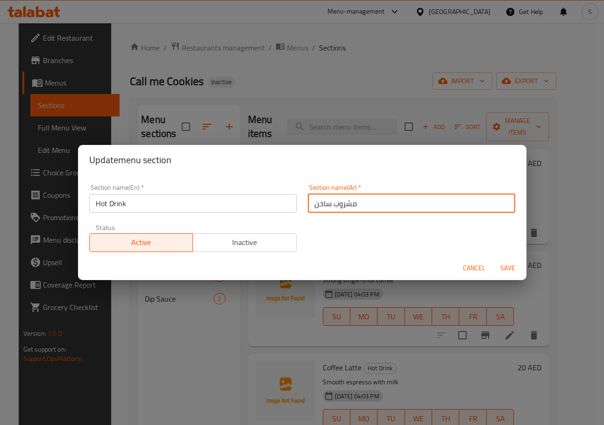
click at [340, 197] on input "مشروب ساخن" at bounding box center [411, 203] width 207 height 19
type input "المشروب الساخن"
click at [493, 259] on button "Save" at bounding box center [508, 267] width 30 height 17
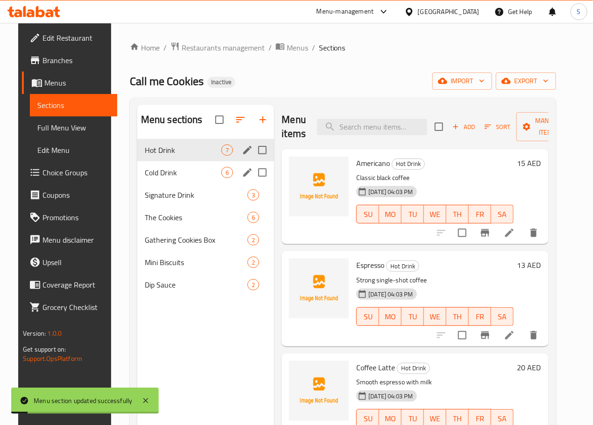
click at [243, 177] on icon "edit" at bounding box center [247, 172] width 8 height 8
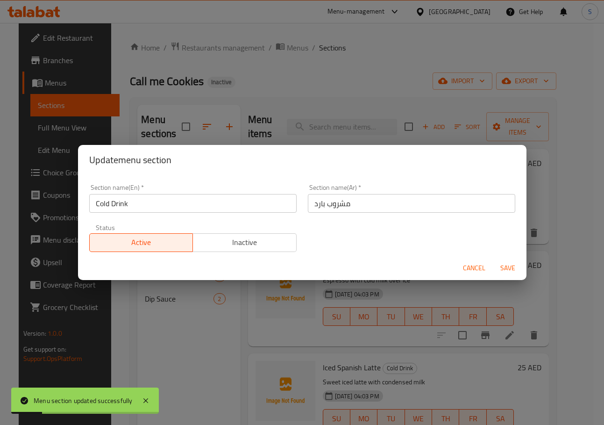
click at [411, 207] on input "مشروب بارد" at bounding box center [411, 203] width 207 height 19
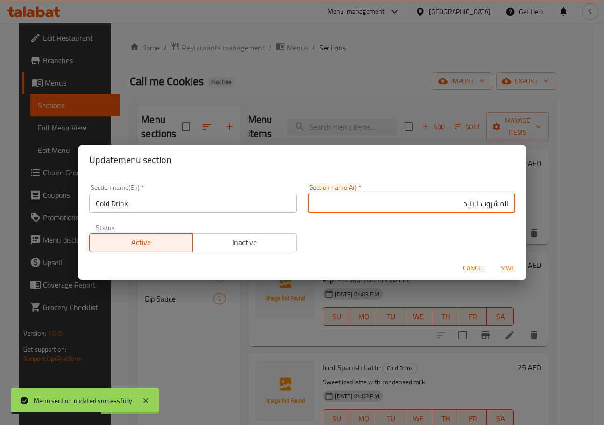
type input "المشروب البارد"
click at [493, 259] on button "Save" at bounding box center [508, 267] width 30 height 17
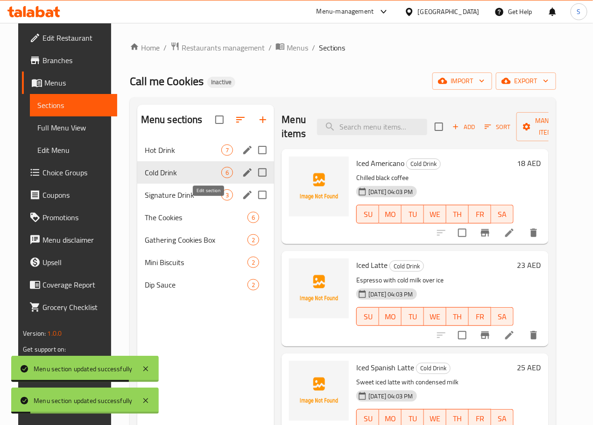
click at [242, 200] on icon "edit" at bounding box center [247, 194] width 11 height 11
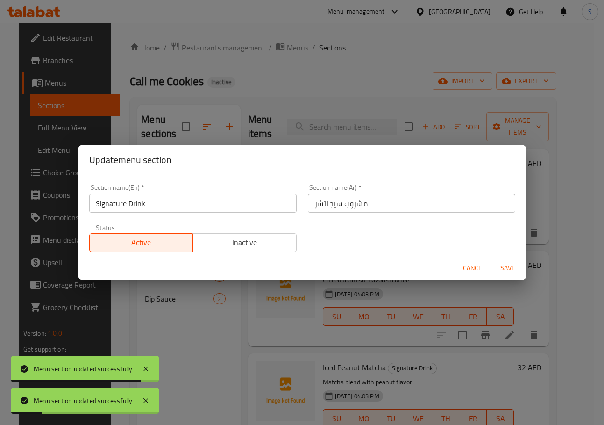
click at [332, 198] on input "مشروب سيجنتشر" at bounding box center [411, 203] width 207 height 19
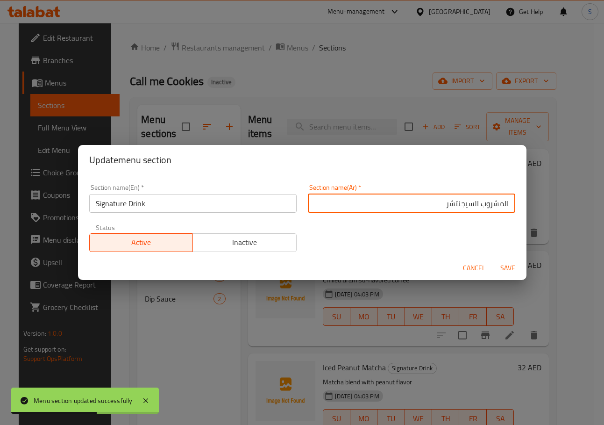
type input "المشروب السيجنتشر"
click at [493, 259] on button "Save" at bounding box center [508, 267] width 30 height 17
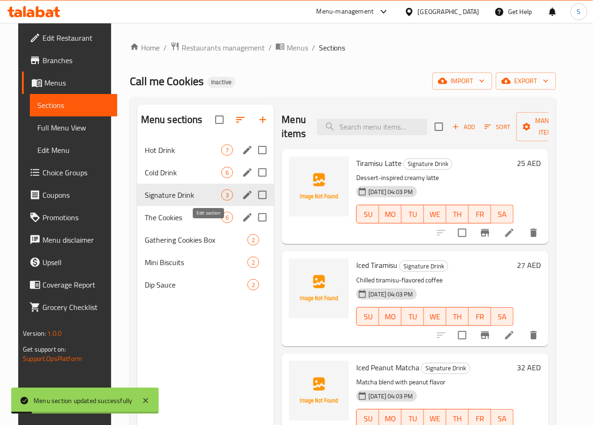
click at [242, 223] on icon "edit" at bounding box center [247, 217] width 11 height 11
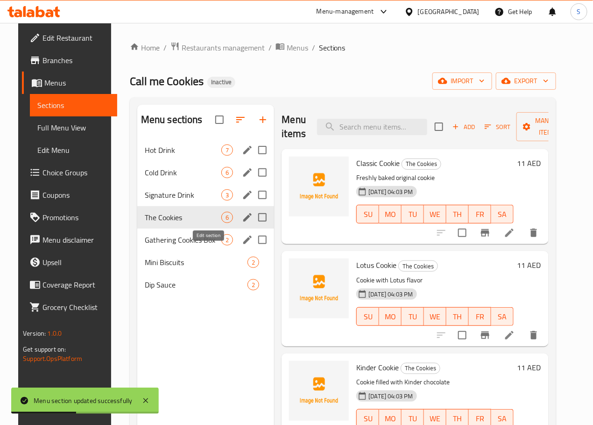
click at [242, 245] on icon "edit" at bounding box center [247, 239] width 11 height 11
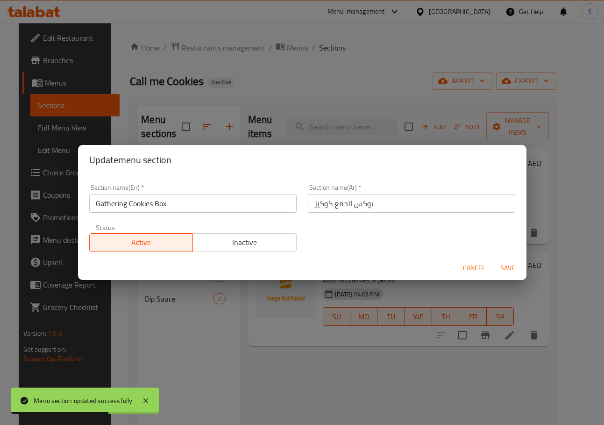
click at [359, 206] on input "بوكس الجمع كوكيز" at bounding box center [411, 203] width 207 height 19
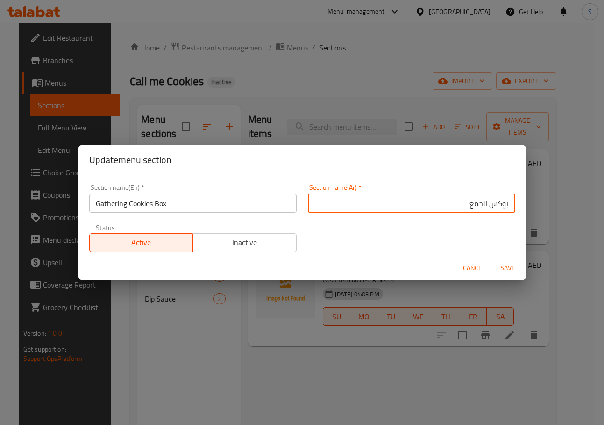
paste input "كوكيز"
type input "علبة كوكيز التجمع"
click at [493, 259] on button "Save" at bounding box center [508, 267] width 30 height 17
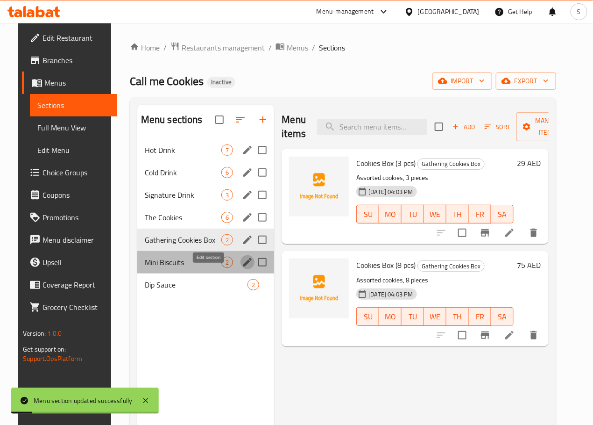
click at [242, 268] on icon "edit" at bounding box center [247, 261] width 11 height 11
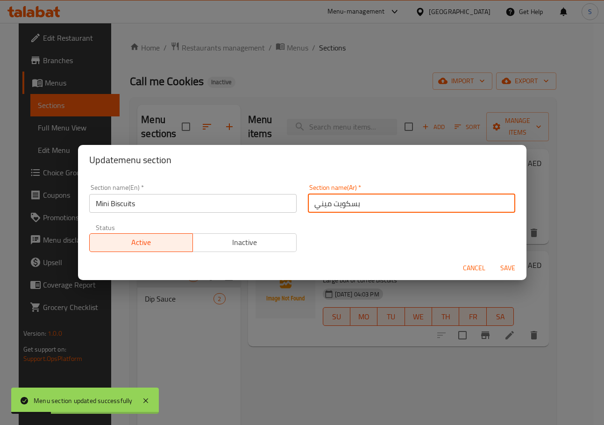
click at [348, 208] on input "بسكويت ميني" at bounding box center [411, 203] width 207 height 19
type input "البسكويت الميني"
click at [493, 259] on button "Save" at bounding box center [508, 267] width 30 height 17
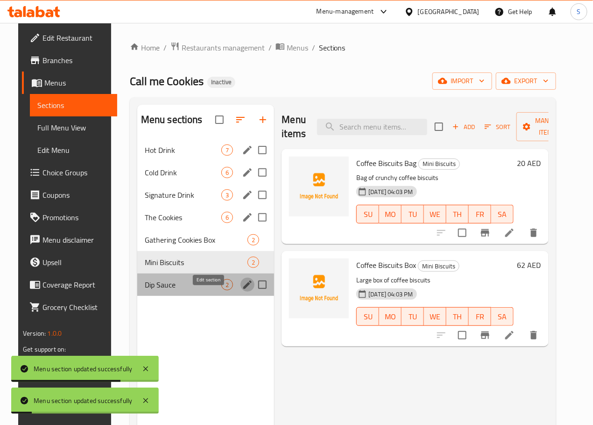
click at [242, 290] on icon "edit" at bounding box center [247, 284] width 11 height 11
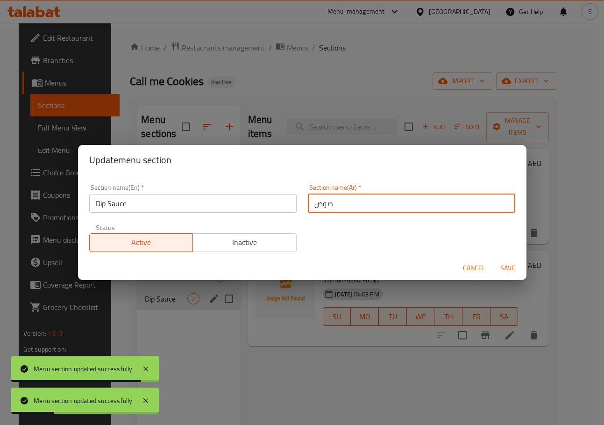
click at [329, 207] on input "صوص" at bounding box center [411, 203] width 207 height 19
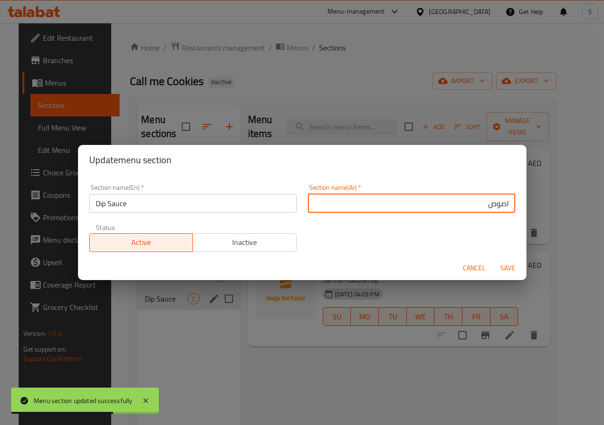
type input "صوص"
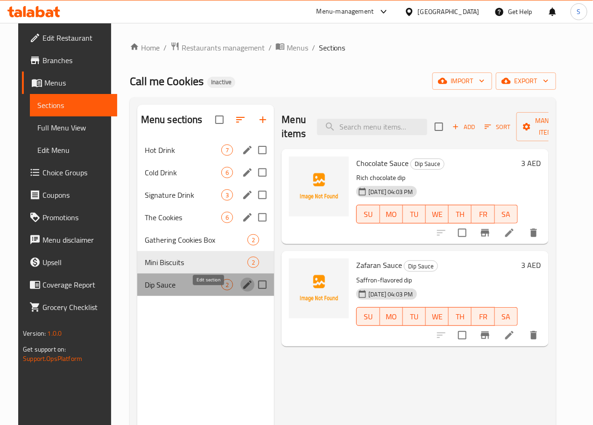
click at [242, 290] on icon "edit" at bounding box center [247, 284] width 11 height 11
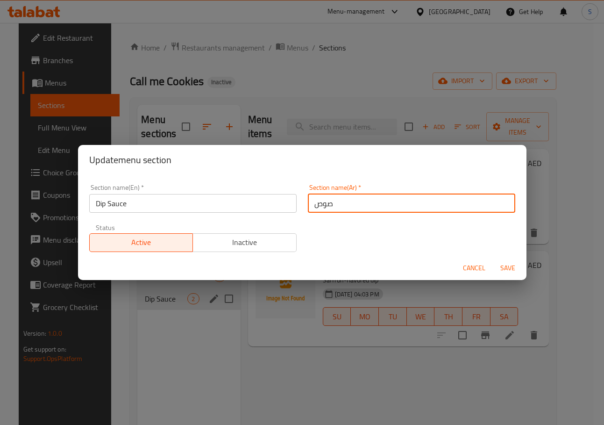
click at [327, 206] on input "صوص" at bounding box center [411, 203] width 207 height 19
type input "الديب صوص"
click at [493, 259] on button "Save" at bounding box center [508, 267] width 30 height 17
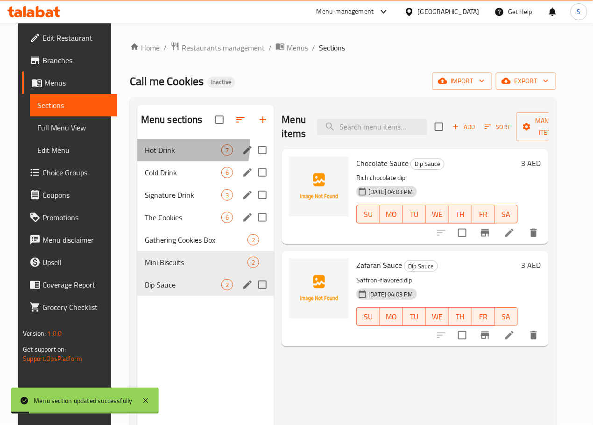
click at [142, 157] on div "Hot Drink 7" at bounding box center [205, 150] width 137 height 22
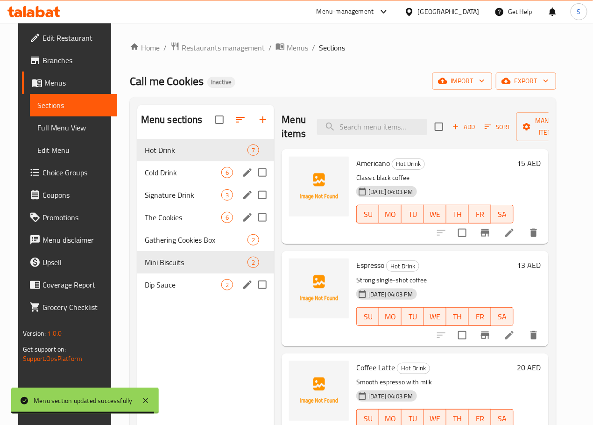
click at [510, 331] on li at bounding box center [510, 335] width 26 height 17
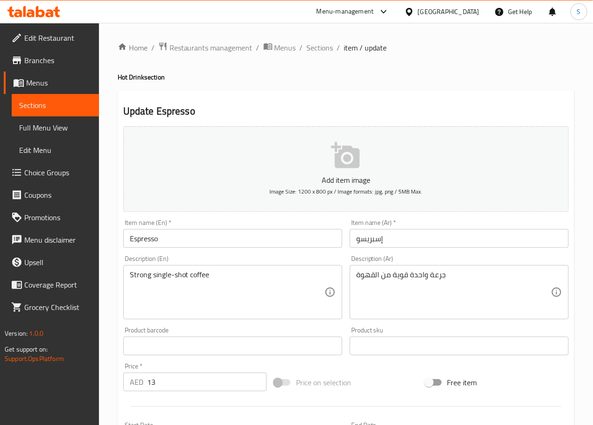
click at [407, 279] on textarea "جرعة واحدة قوية من القهوة" at bounding box center [453, 292] width 195 height 44
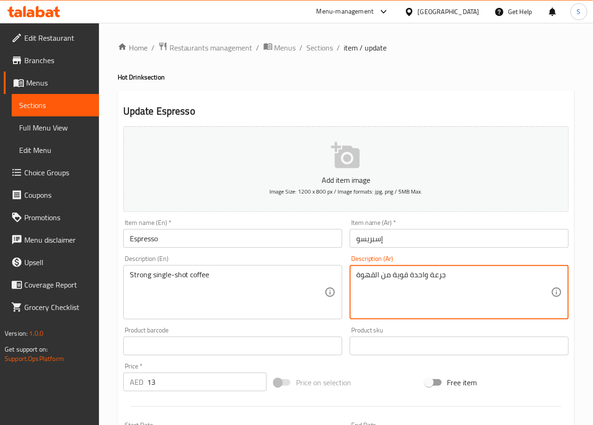
click at [407, 279] on textarea "جرعة واحدة قوية من القهوة" at bounding box center [453, 292] width 195 height 44
paste textarea "القهوة"
click at [104, 318] on div "Home / Restaurants management / Menus / Sections / item / update Hot Drink sect…" at bounding box center [346, 341] width 494 height 637
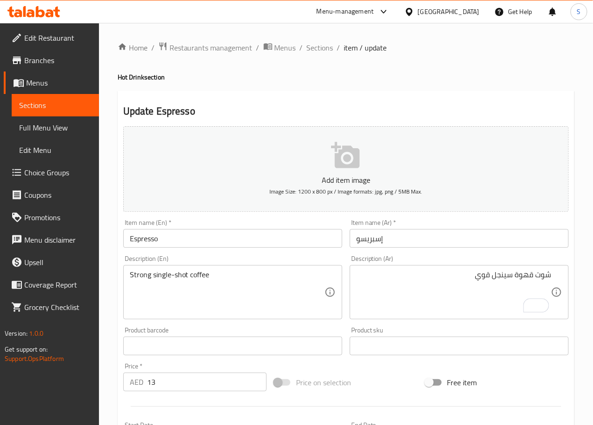
scroll to position [10, 0]
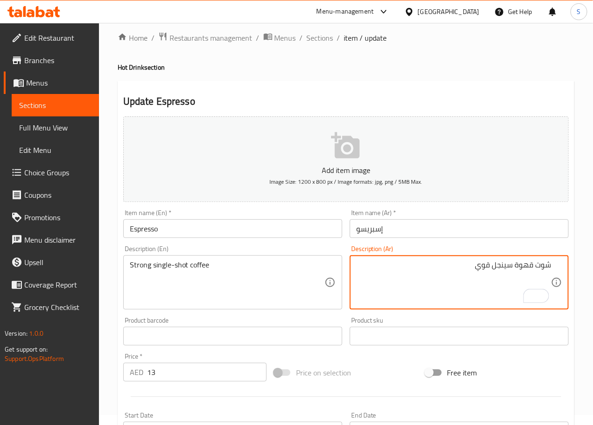
click at [523, 269] on textarea "شوت قهوة سينجل قوي" at bounding box center [453, 282] width 195 height 44
paste textarea "قهوة"
click at [475, 268] on textarea "قهوة شوت سينجل قوي" at bounding box center [453, 282] width 195 height 44
type textarea "قهوة شوت سينجل قوية"
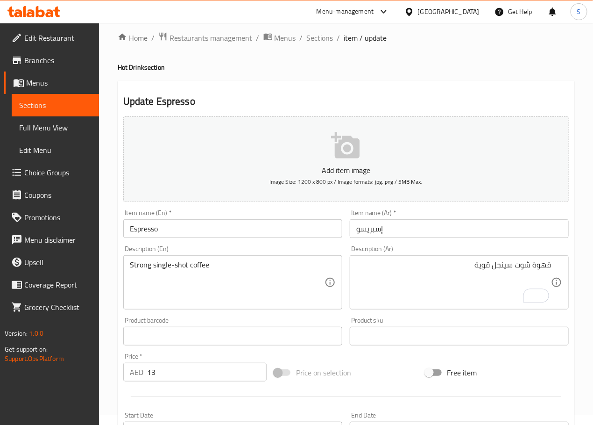
click at [111, 296] on div "Home / Restaurants management / Menus / Sections / item / update Hot Drink sect…" at bounding box center [346, 331] width 494 height 637
click at [111, 268] on div "Home / Restaurants management / Menus / Sections / item / update Hot Drink sect…" at bounding box center [346, 331] width 494 height 637
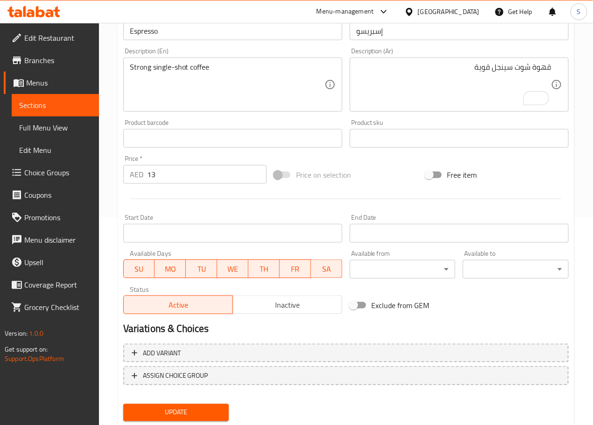
scroll to position [234, 0]
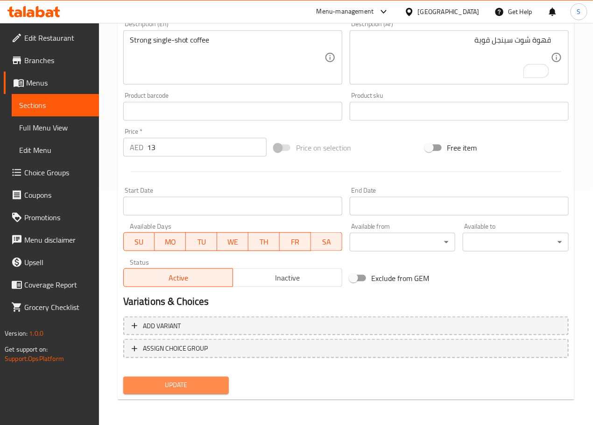
click at [178, 390] on span "Update" at bounding box center [176, 385] width 91 height 12
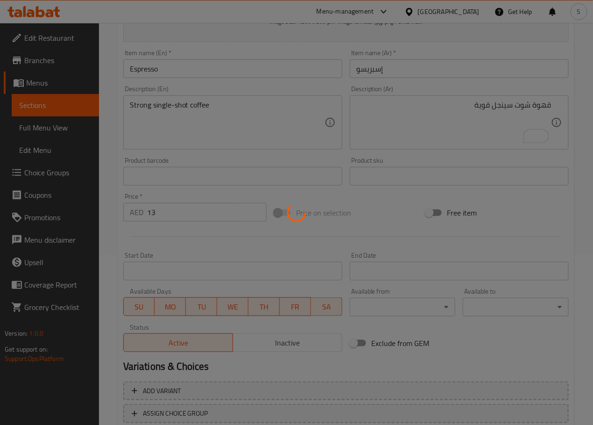
scroll to position [0, 0]
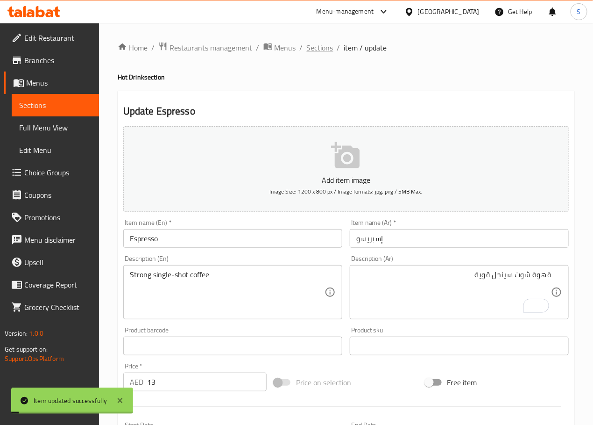
click at [319, 45] on span "Sections" at bounding box center [320, 47] width 27 height 11
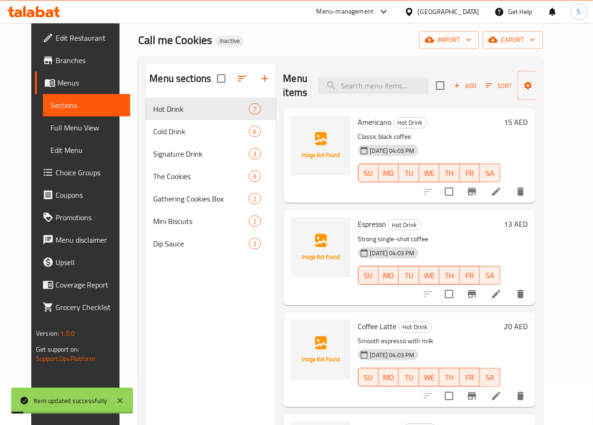
scroll to position [54, 0]
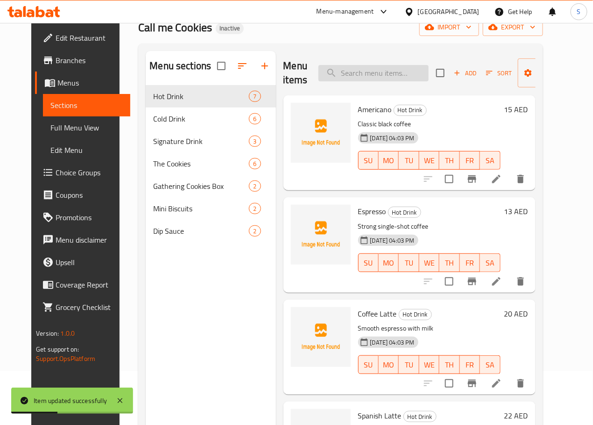
click at [371, 70] on input "search" at bounding box center [374, 73] width 110 height 16
paste input "Spanish Latte"
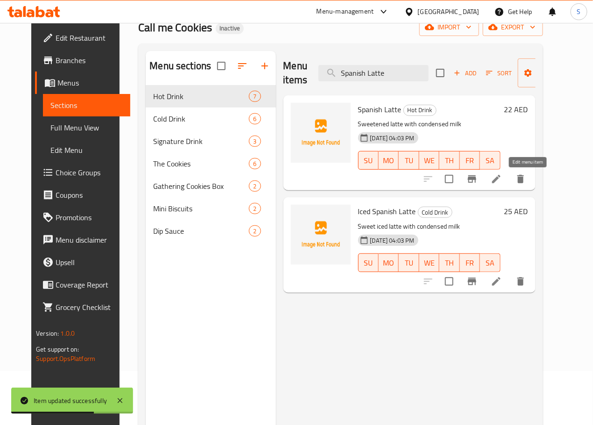
type input "Spanish Latte"
click at [502, 178] on icon at bounding box center [496, 178] width 11 height 11
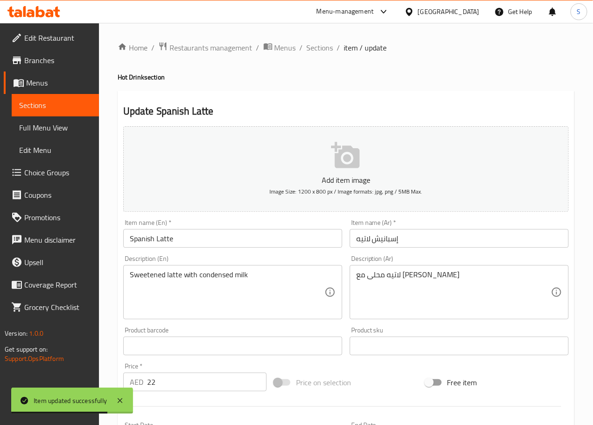
click at [391, 237] on input "إسبانيش لاتيه" at bounding box center [459, 238] width 219 height 19
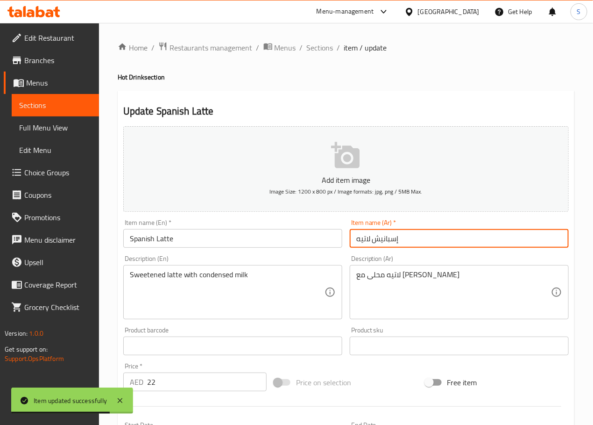
click at [391, 237] on input "إسبانيش لاتيه" at bounding box center [459, 238] width 219 height 19
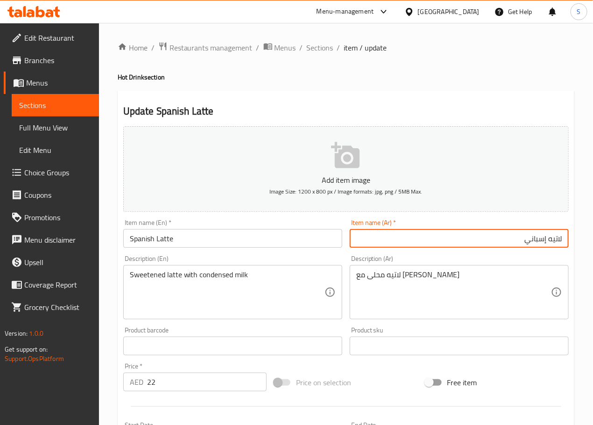
type input "لاتيه إسباني"
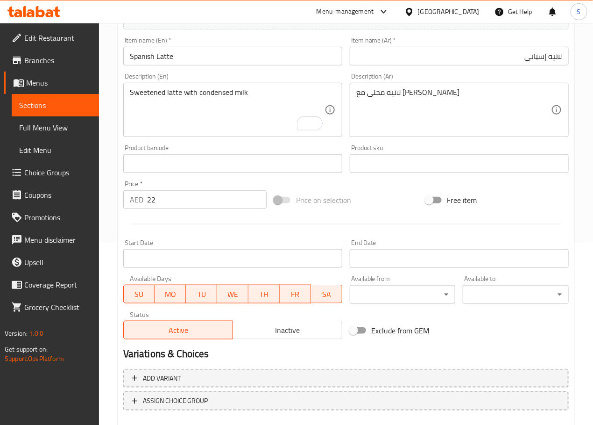
scroll to position [234, 0]
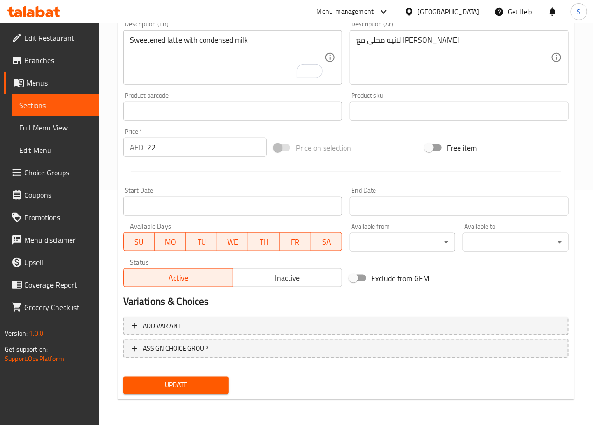
click at [204, 382] on span "Update" at bounding box center [176, 385] width 91 height 12
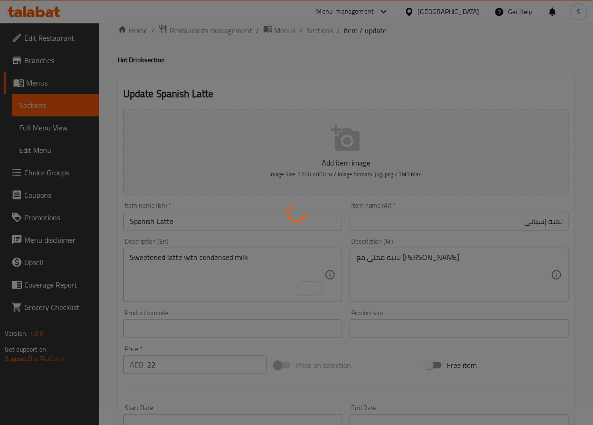
scroll to position [0, 0]
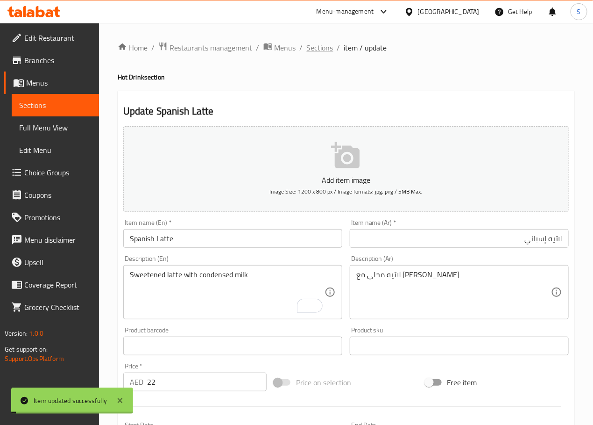
click at [312, 51] on span "Sections" at bounding box center [320, 47] width 27 height 11
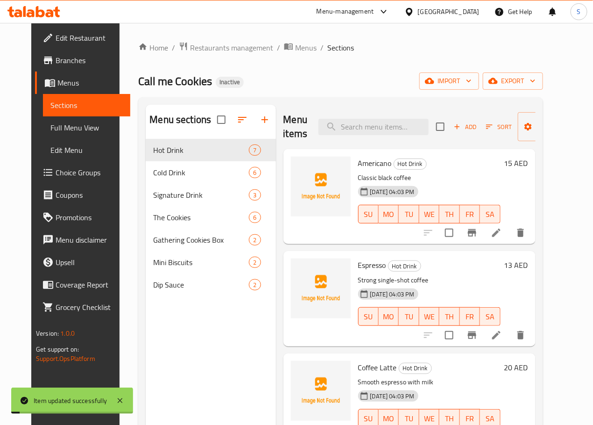
scroll to position [18, 0]
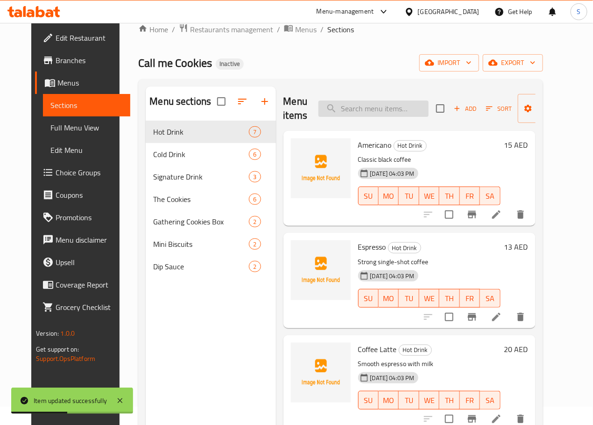
click at [373, 114] on input "search" at bounding box center [374, 108] width 110 height 16
paste input "Turkish Coffee"
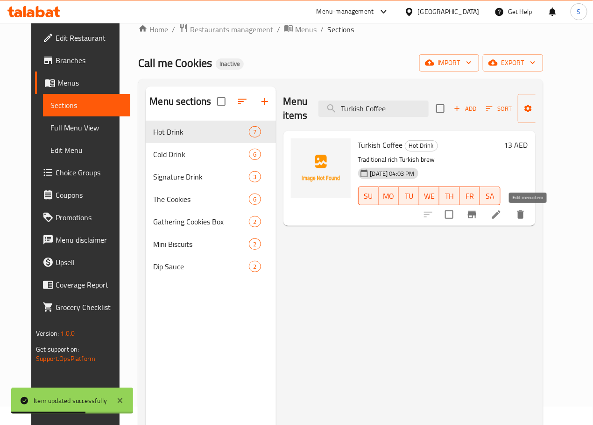
type input "Turkish Coffee"
click at [502, 213] on icon at bounding box center [496, 214] width 11 height 11
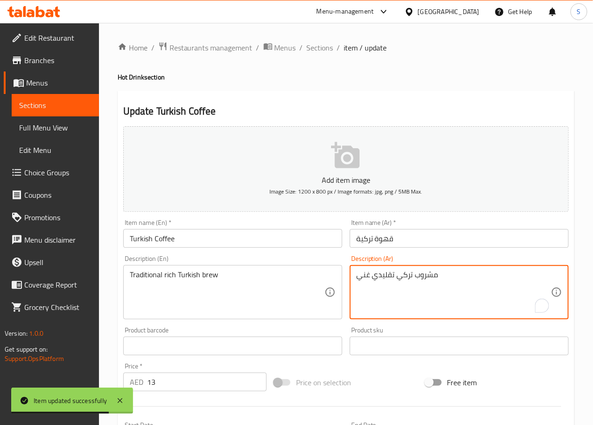
click at [427, 276] on textarea "مشروب تركي تقليدي غني" at bounding box center [453, 292] width 195 height 44
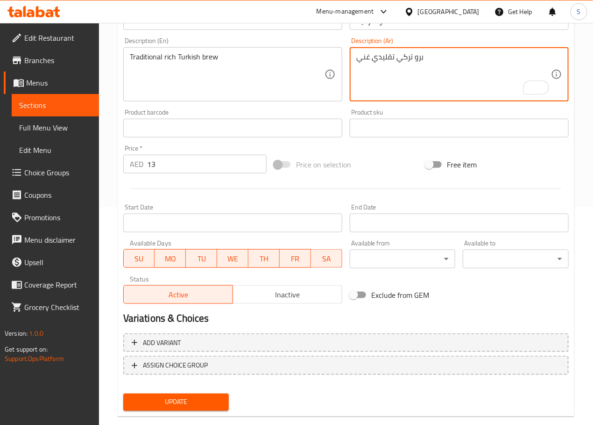
scroll to position [234, 0]
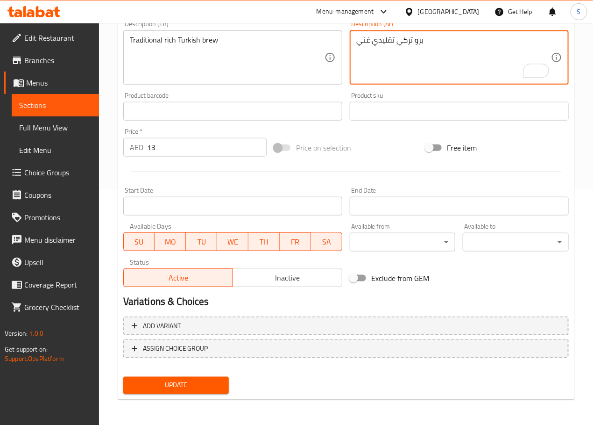
type textarea "برو تركي تقليدي غني"
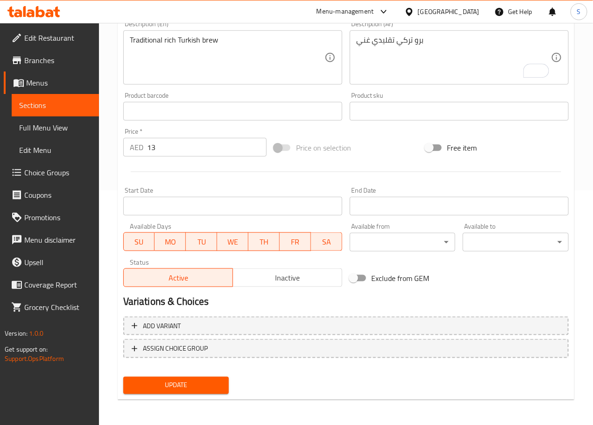
click at [191, 398] on div "Update Turkish Coffee Add item image Image Size: 1200 x 800 px / Image formats:…" at bounding box center [346, 128] width 457 height 544
click at [195, 373] on div "Update" at bounding box center [177, 385] width 114 height 25
click at [195, 381] on span "Update" at bounding box center [176, 385] width 91 height 12
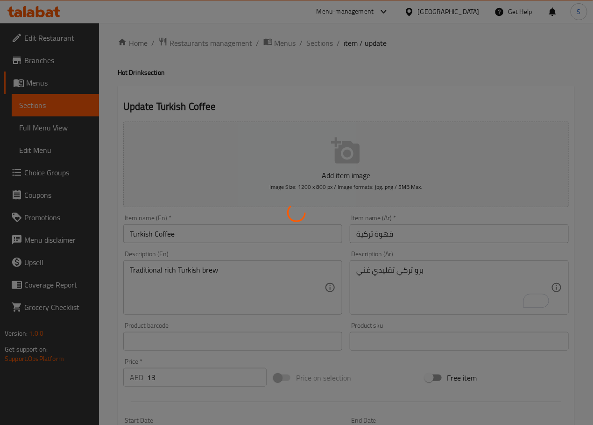
scroll to position [0, 0]
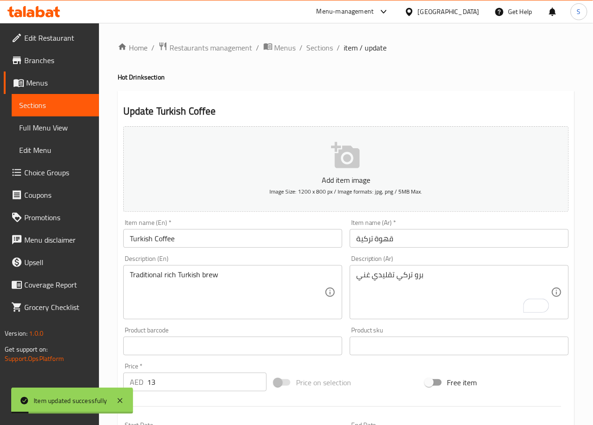
click at [310, 56] on div "Home / Restaurants management / Menus / Sections / item / update Hot Drink sect…" at bounding box center [346, 342] width 457 height 600
click at [314, 46] on span "Sections" at bounding box center [320, 47] width 27 height 11
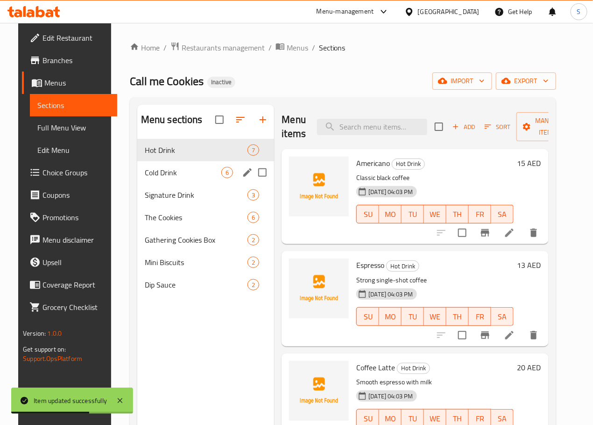
click at [155, 177] on div "Cold Drink 6" at bounding box center [205, 172] width 137 height 22
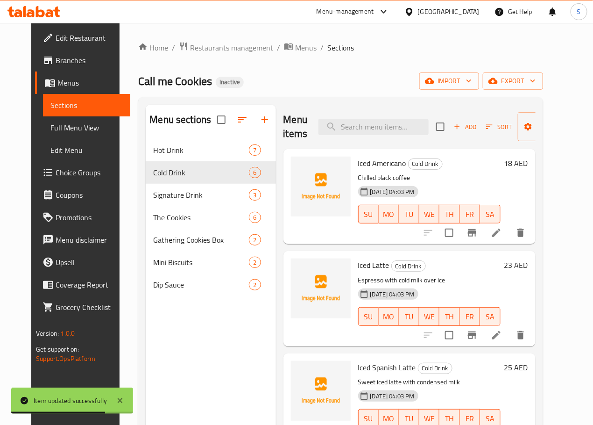
click at [358, 169] on span "Iced Americano" at bounding box center [382, 163] width 48 height 14
copy span "Iced"
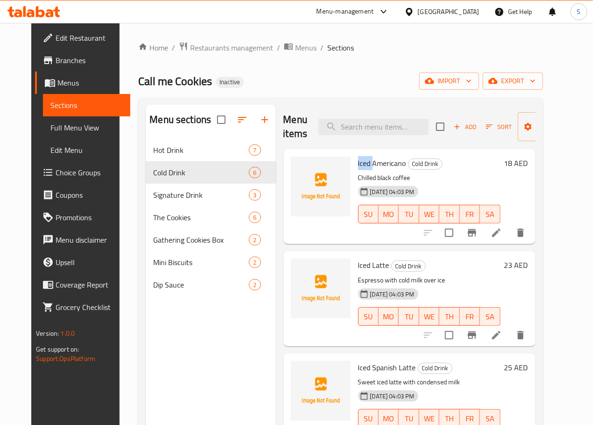
drag, startPoint x: 300, startPoint y: 81, endPoint x: 408, endPoint y: 160, distance: 133.3
click at [301, 82] on div "Call me Cookies Inactive import export" at bounding box center [340, 80] width 405 height 17
click at [502, 233] on icon at bounding box center [496, 232] width 11 height 11
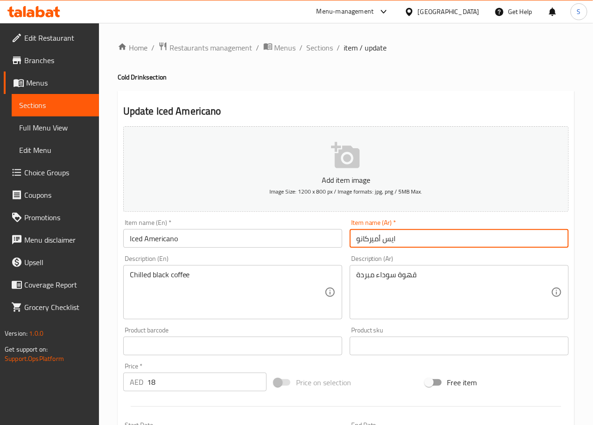
click at [393, 235] on input "ايس أميركانو" at bounding box center [459, 238] width 219 height 19
type input "أمريكانو مثلج"
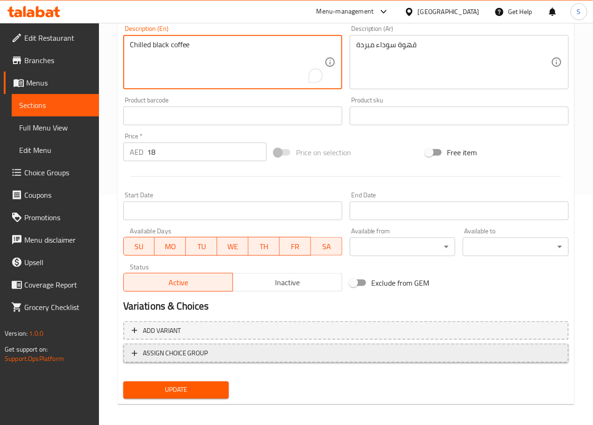
scroll to position [234, 0]
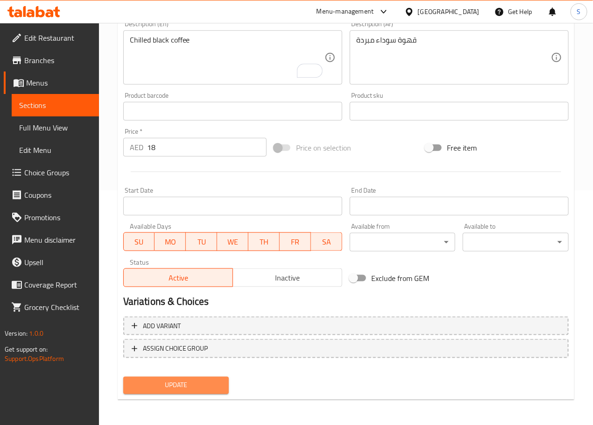
click at [212, 383] on span "Update" at bounding box center [176, 385] width 91 height 12
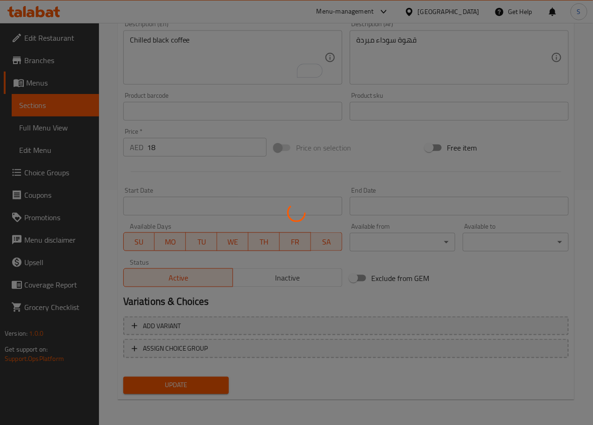
scroll to position [0, 0]
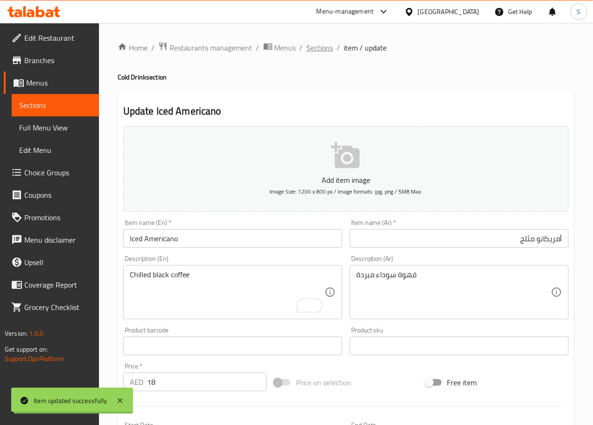
click at [318, 50] on span "Sections" at bounding box center [320, 47] width 27 height 11
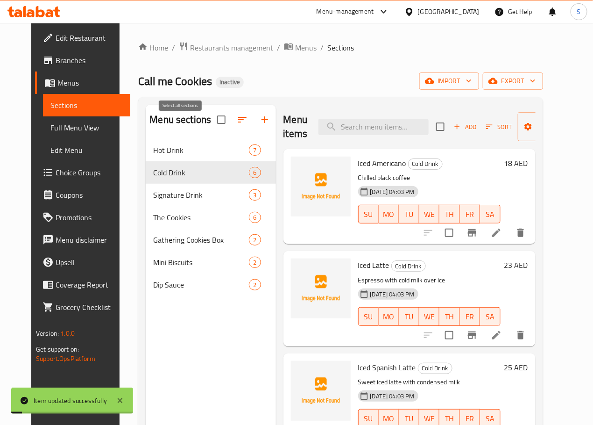
click at [164, 155] on div "Hot Drink 7" at bounding box center [211, 150] width 130 height 22
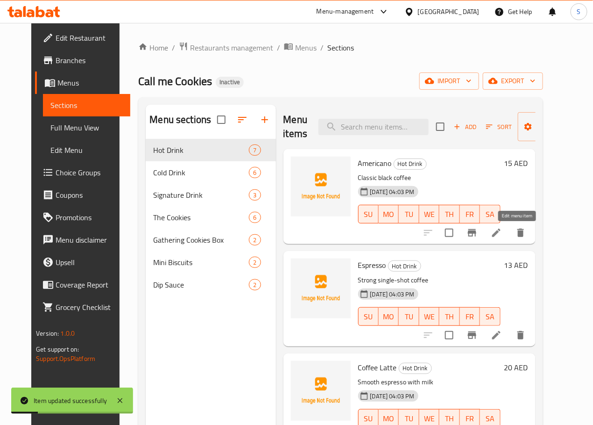
click at [502, 230] on icon at bounding box center [496, 232] width 11 height 11
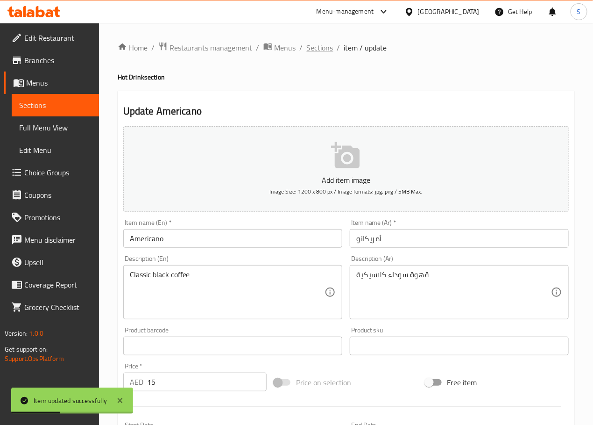
click at [321, 42] on span "Sections" at bounding box center [320, 47] width 27 height 11
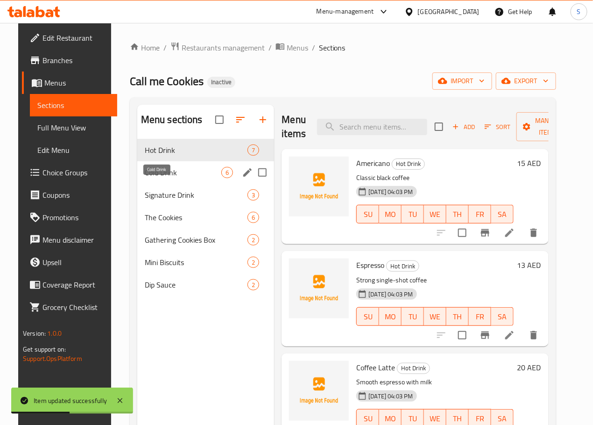
click at [157, 178] on span "Cold Drink" at bounding box center [183, 172] width 77 height 11
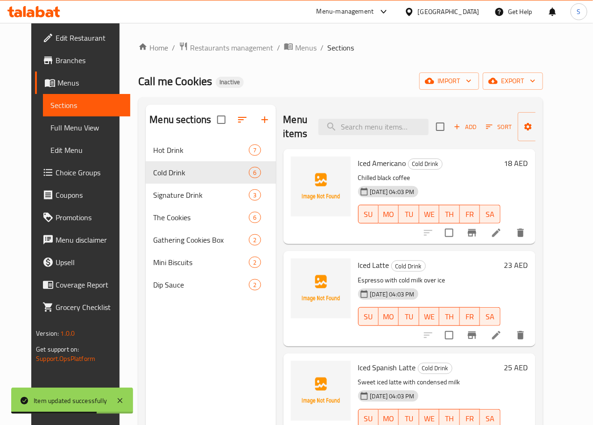
click at [502, 338] on icon at bounding box center [496, 334] width 11 height 11
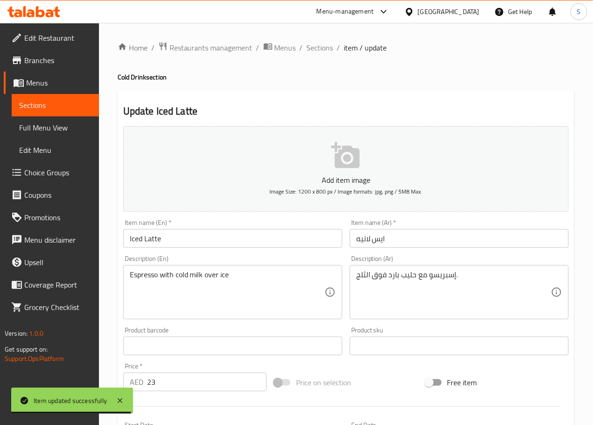
click at [376, 245] on input "ايس لاتيه" at bounding box center [459, 238] width 219 height 19
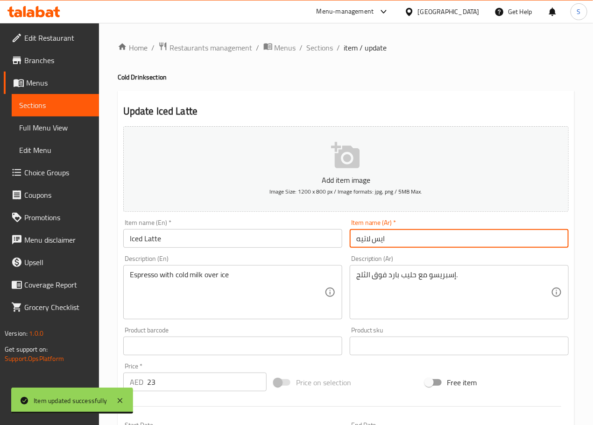
click at [376, 245] on input "ايس لاتيه" at bounding box center [459, 238] width 219 height 19
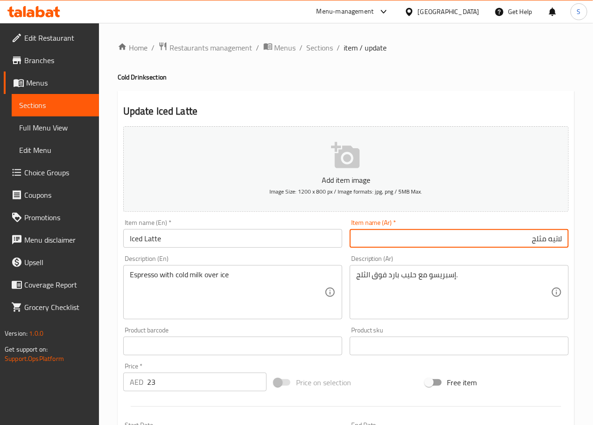
type input "لاتيه مثلج"
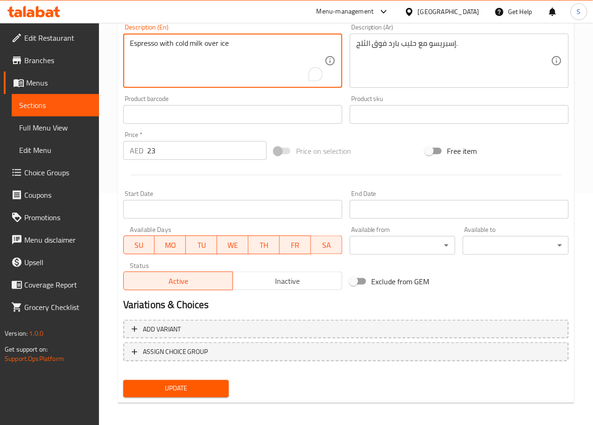
scroll to position [234, 0]
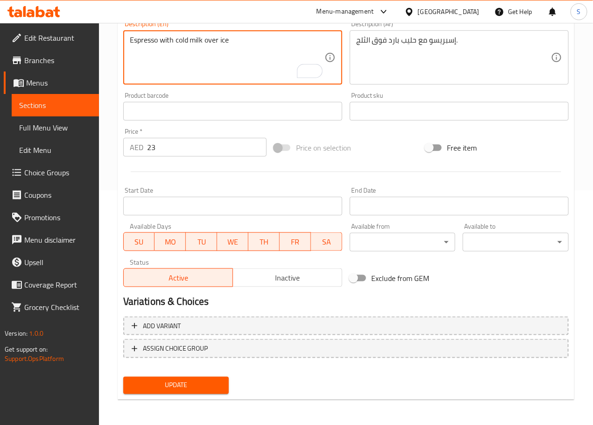
click at [207, 380] on span "Update" at bounding box center [176, 385] width 91 height 12
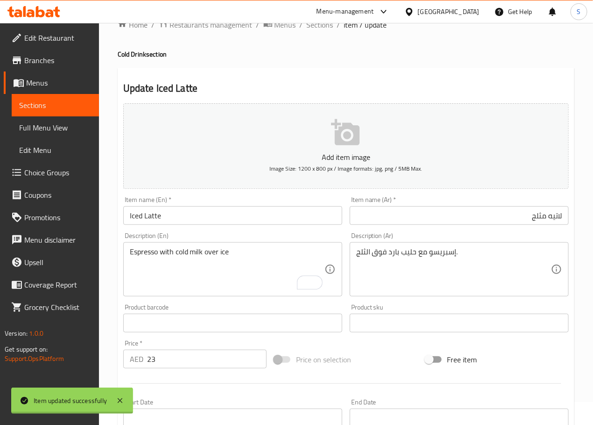
scroll to position [0, 0]
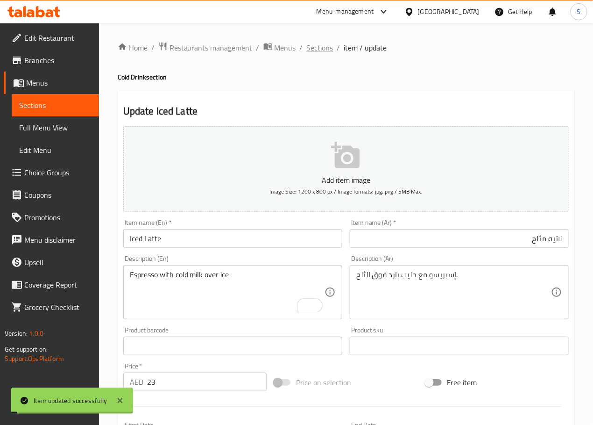
click at [311, 50] on span "Sections" at bounding box center [320, 47] width 27 height 11
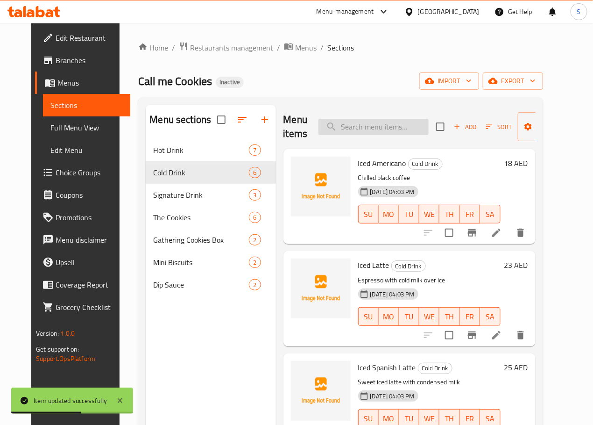
click at [357, 135] on div "Menu items Add Sort Manage items" at bounding box center [410, 127] width 252 height 44
click at [357, 132] on input "search" at bounding box center [374, 127] width 110 height 16
paste input "Iced Spanish Latte"
type input "Iced Spanish Latte"
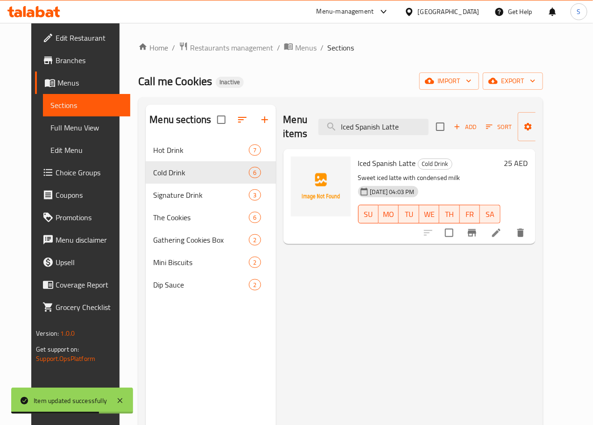
click at [502, 237] on icon at bounding box center [496, 232] width 11 height 11
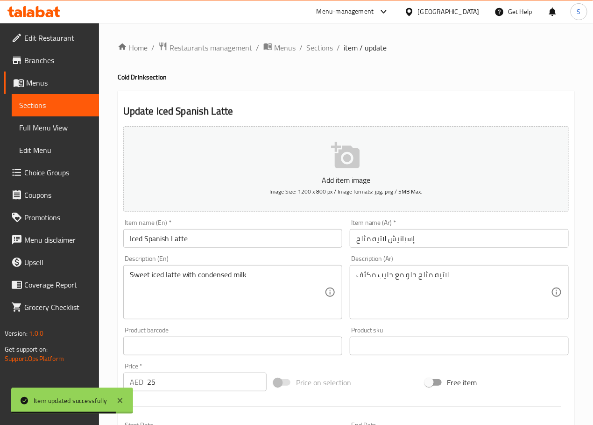
click at [395, 243] on input "إسبانيش لاتيه مثلج" at bounding box center [459, 238] width 219 height 19
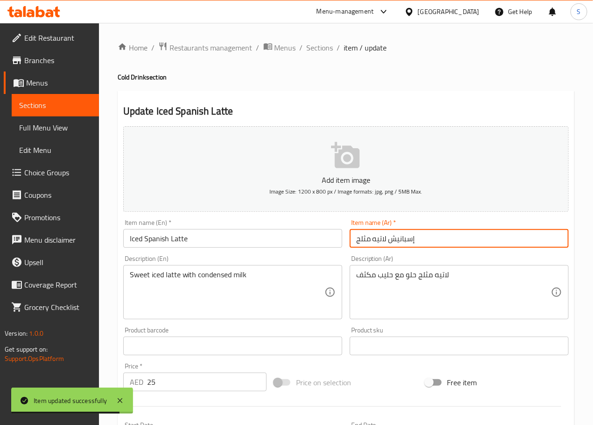
click at [395, 243] on input "إسبانيش لاتيه مثلج" at bounding box center [459, 238] width 219 height 19
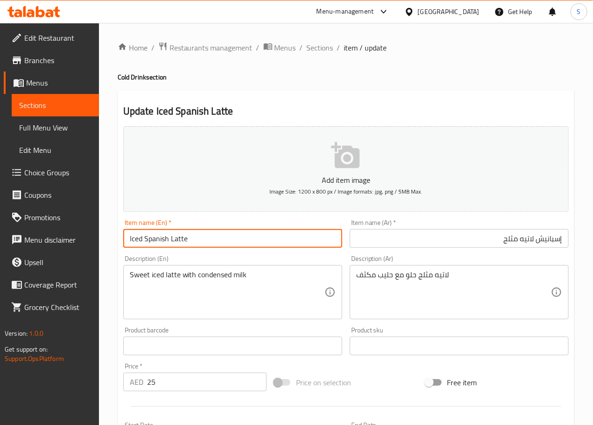
click at [152, 240] on input "Iced Spanish Latte" at bounding box center [232, 238] width 219 height 19
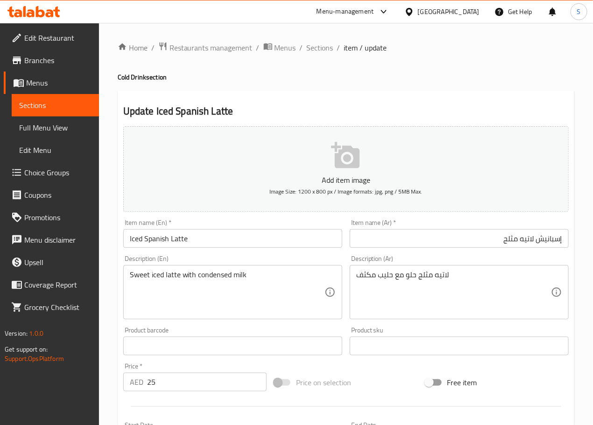
click at [224, 247] on div "Item name (En)   * Iced Spanish Latte Item name (En) *" at bounding box center [233, 233] width 227 height 36
click at [550, 241] on input "إسبانيش لاتيه مثلج" at bounding box center [459, 238] width 219 height 19
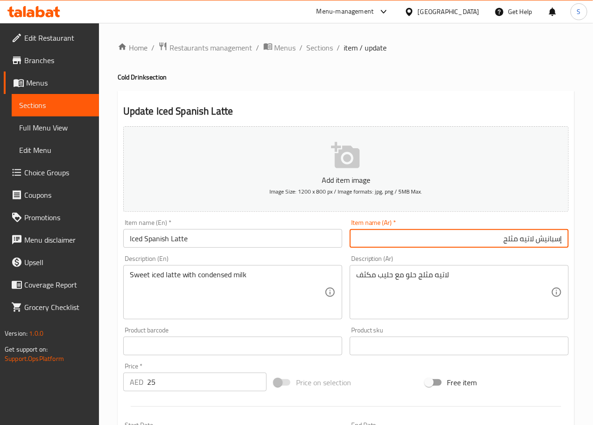
click at [550, 241] on input "إسبانيش لاتيه مثلج" at bounding box center [459, 238] width 219 height 19
drag, startPoint x: 545, startPoint y: 235, endPoint x: 568, endPoint y: 298, distance: 67.1
click at [545, 236] on input "لاتيه اسباني مثلج" at bounding box center [459, 238] width 219 height 19
type input "لاتيه إسباني مثلج"
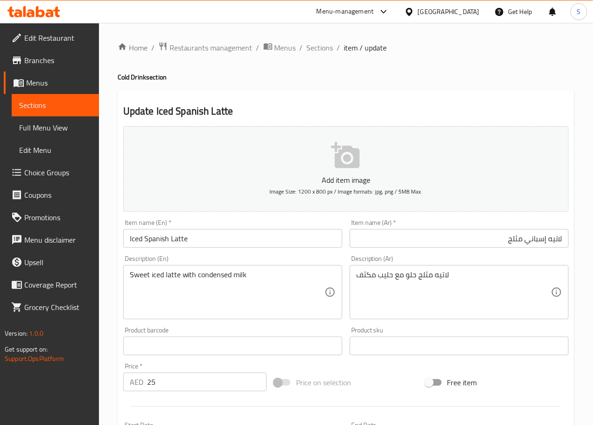
click at [268, 326] on div "Product barcode Product barcode" at bounding box center [233, 341] width 227 height 36
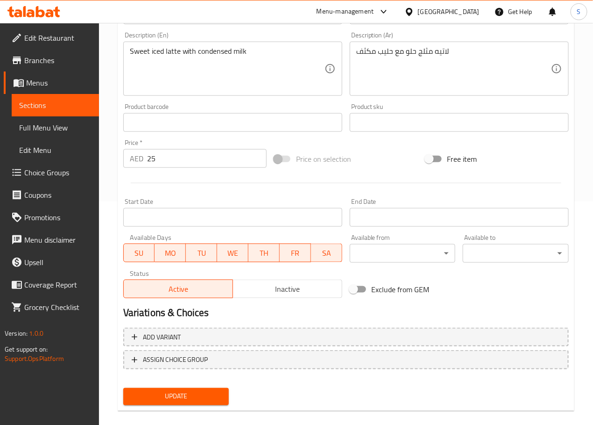
scroll to position [234, 0]
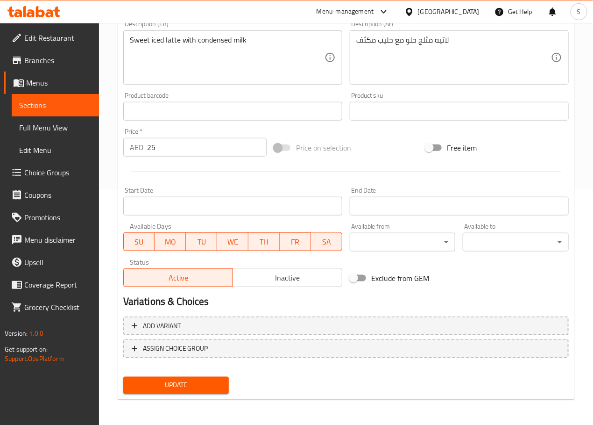
click at [181, 383] on span "Update" at bounding box center [176, 385] width 91 height 12
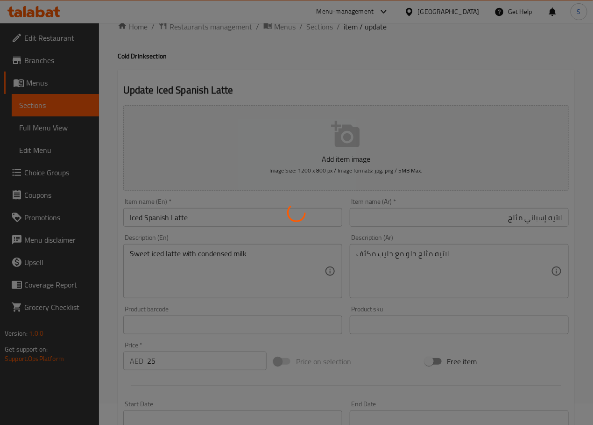
scroll to position [0, 0]
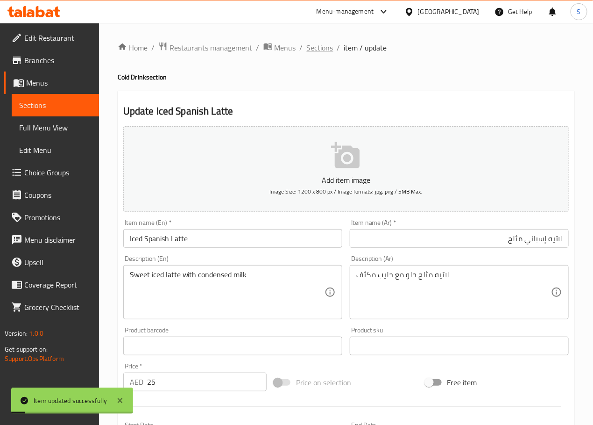
click at [329, 49] on span "Sections" at bounding box center [320, 47] width 27 height 11
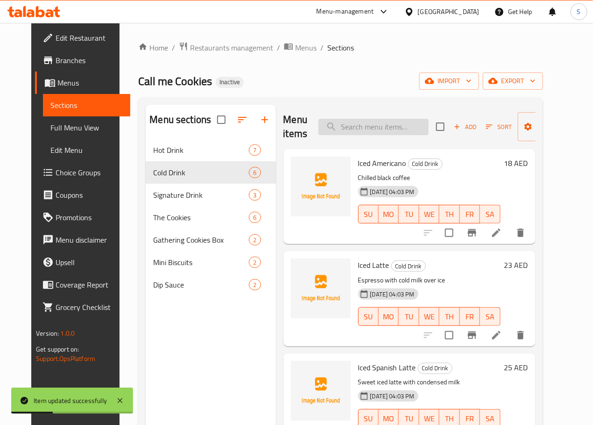
click at [384, 121] on input "search" at bounding box center [374, 127] width 110 height 16
paste input "Iced Cappuccino"
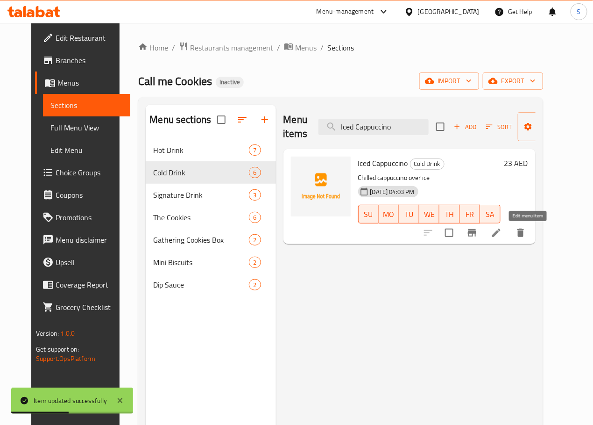
type input "Iced Cappuccino"
click at [502, 233] on icon at bounding box center [496, 232] width 11 height 11
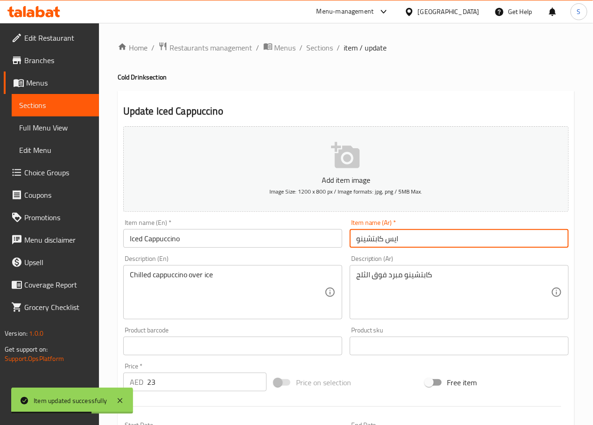
click at [389, 240] on input "ايس كابتشينو" at bounding box center [459, 238] width 219 height 19
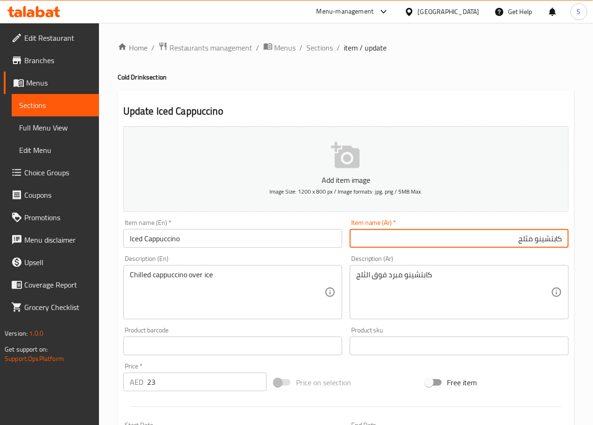
type input "كابتشينو مثلج"
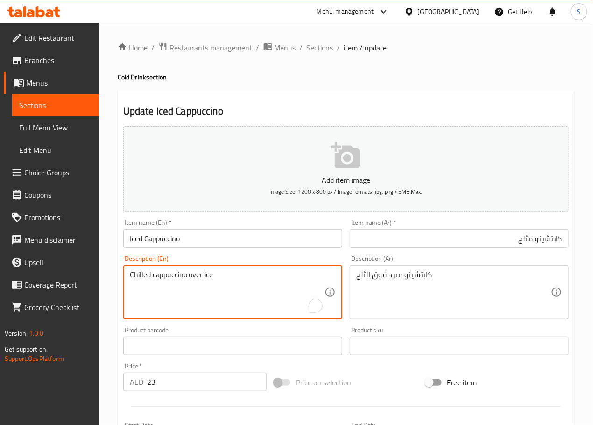
click at [265, 287] on textarea "Chilled cappuccino over ice" at bounding box center [227, 292] width 195 height 44
click at [267, 281] on textarea "Chilled cappuccino over ice" at bounding box center [227, 292] width 195 height 44
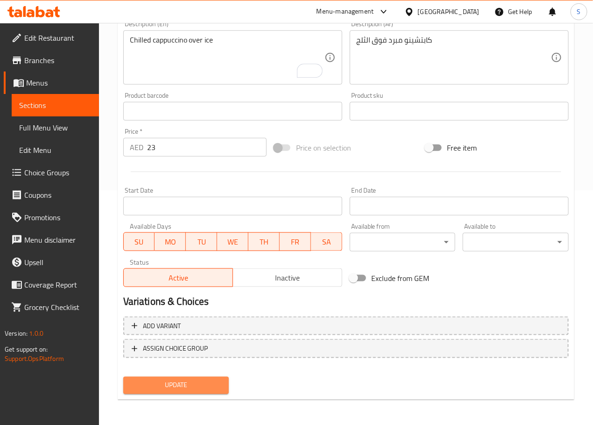
click at [202, 383] on span "Update" at bounding box center [176, 385] width 91 height 12
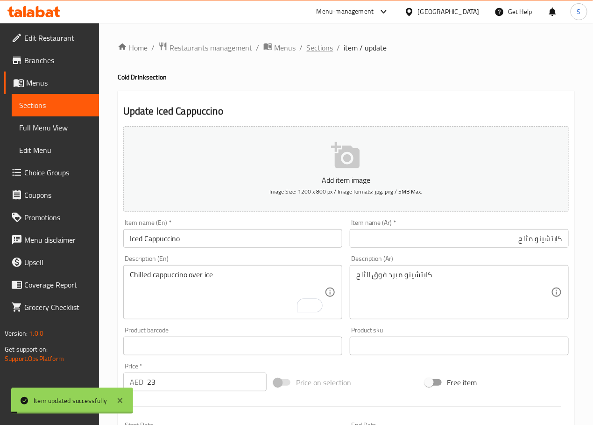
click at [327, 52] on span "Sections" at bounding box center [320, 47] width 27 height 11
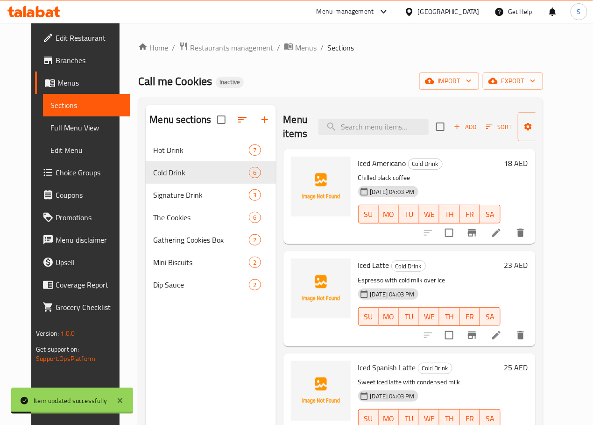
click at [444, 308] on button "TH" at bounding box center [450, 316] width 20 height 19
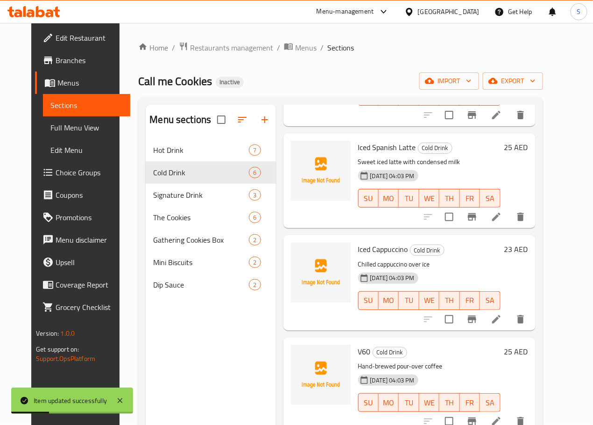
scroll to position [225, 0]
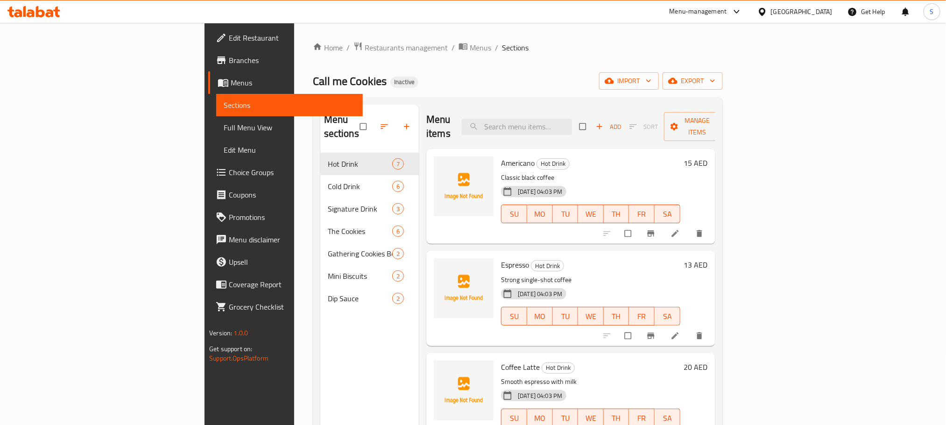
click at [224, 125] on span "Full Menu View" at bounding box center [289, 127] width 131 height 11
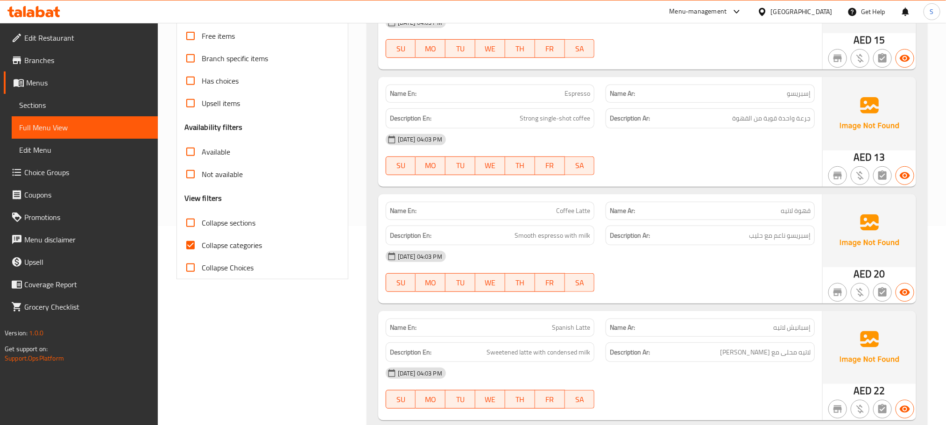
scroll to position [203, 0]
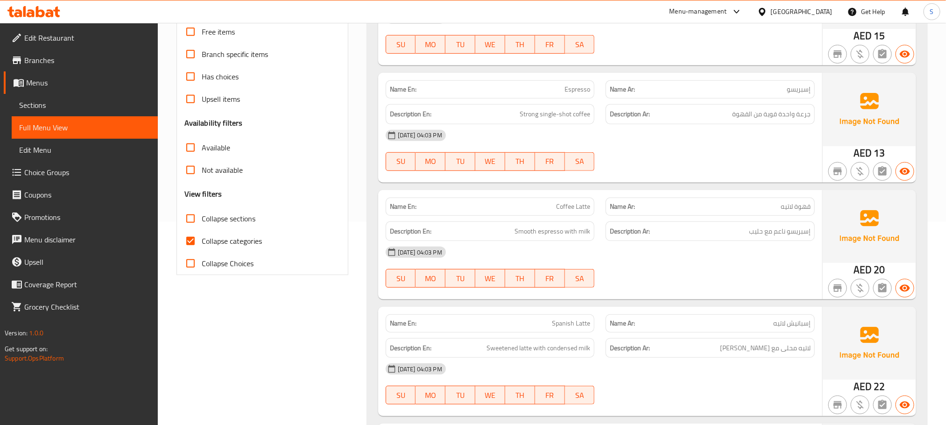
click at [194, 236] on input "Collapse categories" at bounding box center [190, 241] width 22 height 22
checkbox input "false"
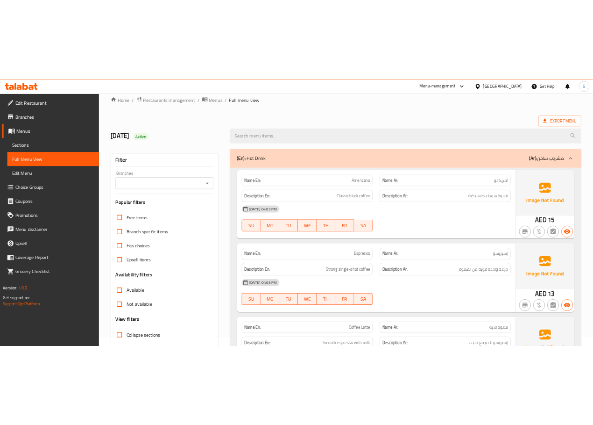
scroll to position [0, 0]
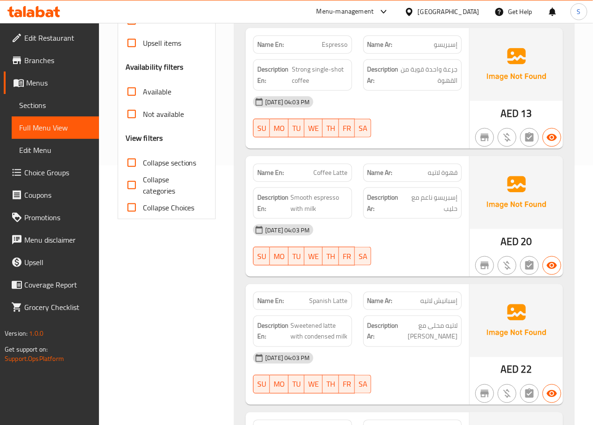
scroll to position [254, 0]
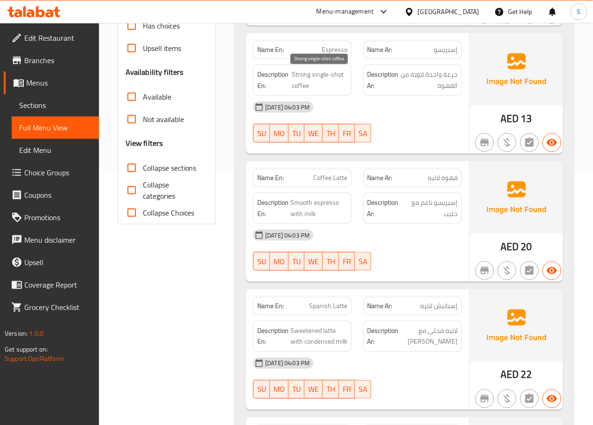
click at [334, 78] on span "Strong single-shot coffee" at bounding box center [320, 80] width 56 height 23
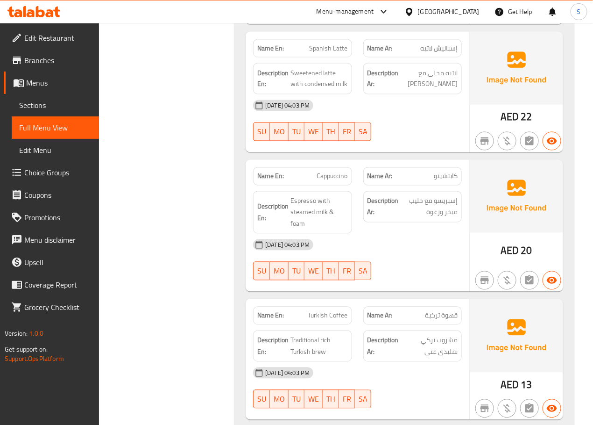
scroll to position [508, 0]
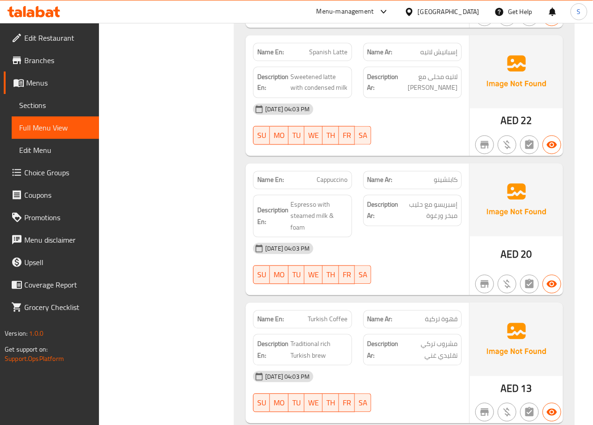
click at [331, 57] on span "Spanish Latte" at bounding box center [329, 52] width 38 height 10
copy span "Spanish Latte"
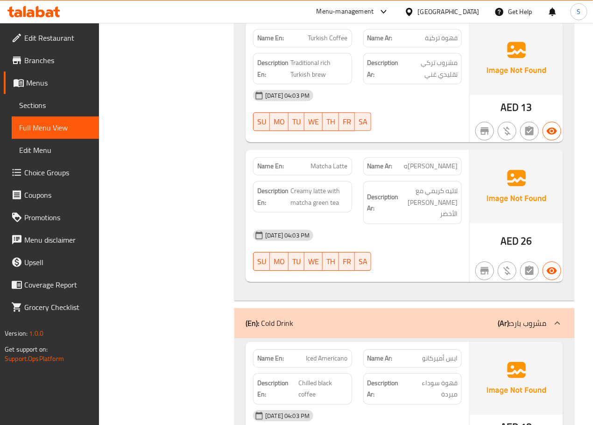
scroll to position [789, 0]
click at [321, 43] on span "Turkish Coffee" at bounding box center [328, 38] width 40 height 10
copy span "Turkish Coffee"
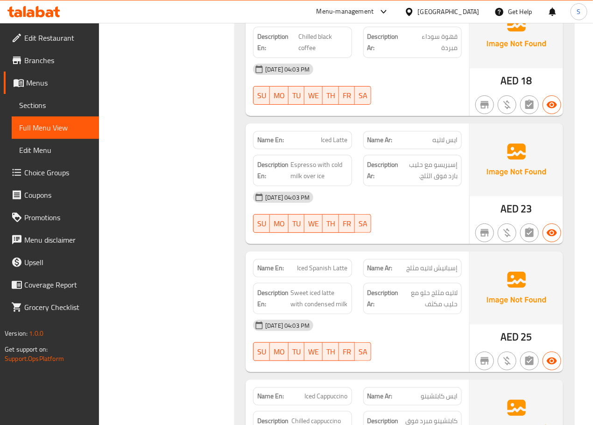
scroll to position [1107, 0]
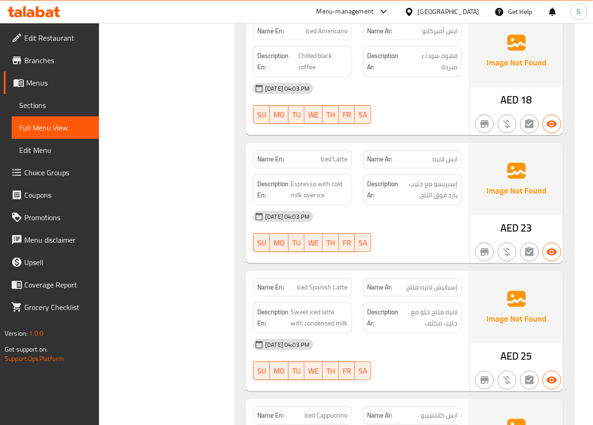
scroll to position [1122, 0]
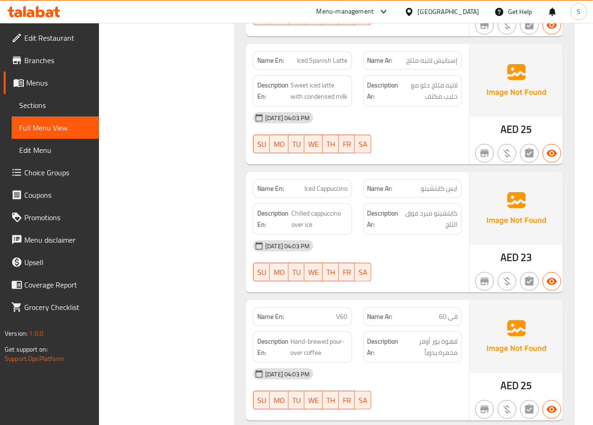
scroll to position [1361, 0]
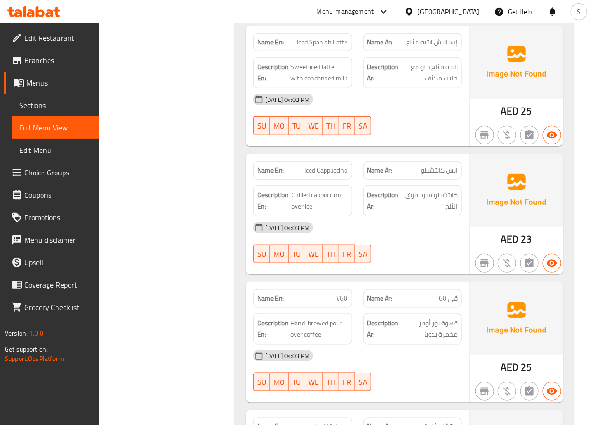
copy span "Iced Spanish Latte"
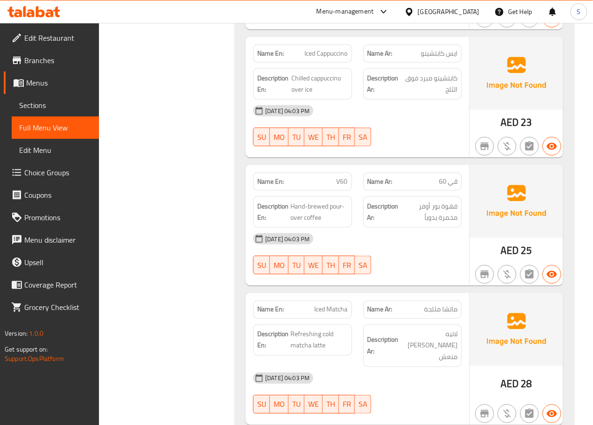
scroll to position [1484, 0]
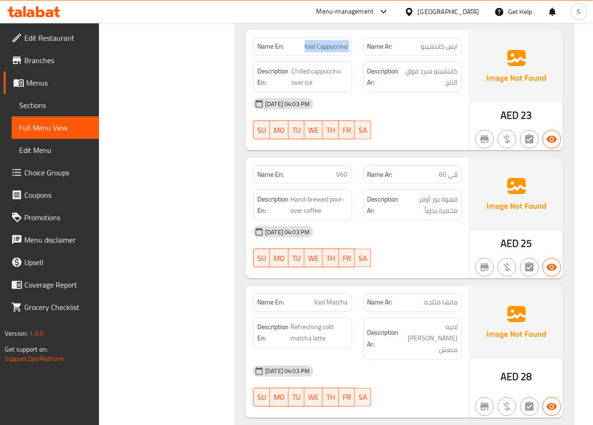
copy span "Iced Cappuccino"
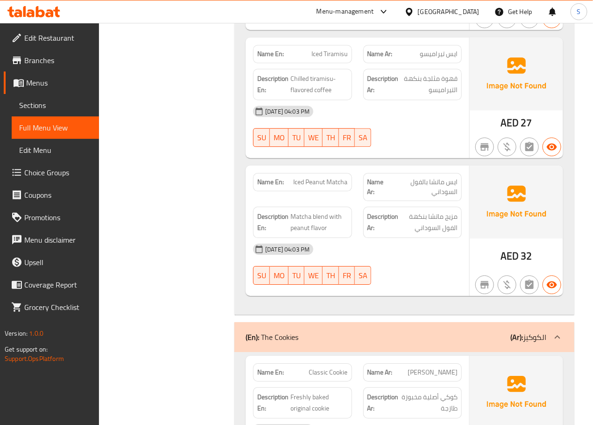
scroll to position [2065, 0]
copy span "Iced Tiramisu"
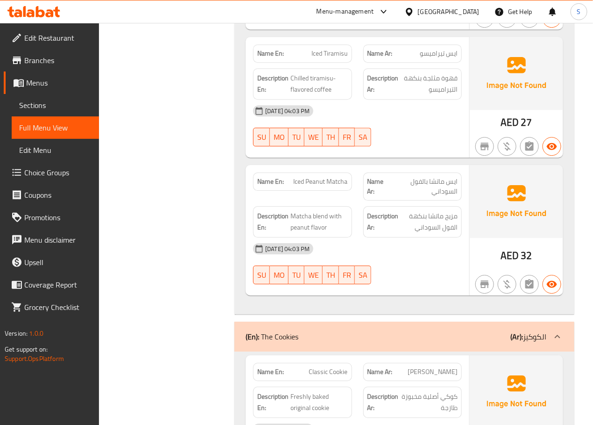
click at [206, 307] on div "Filter Branches Branches Popular filters Free items Branch specific items Has c…" at bounding box center [170, 59] width 117 height 4009
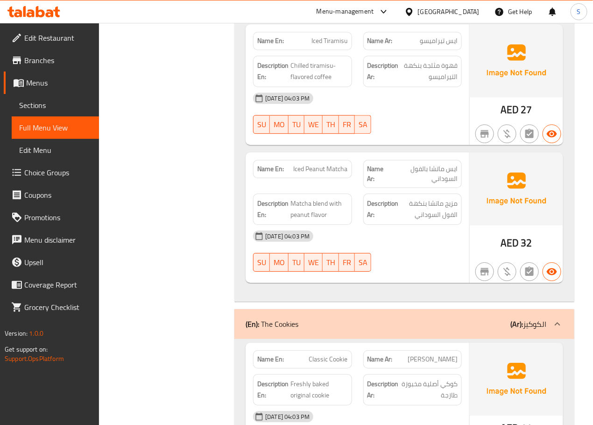
scroll to position [2084, 0]
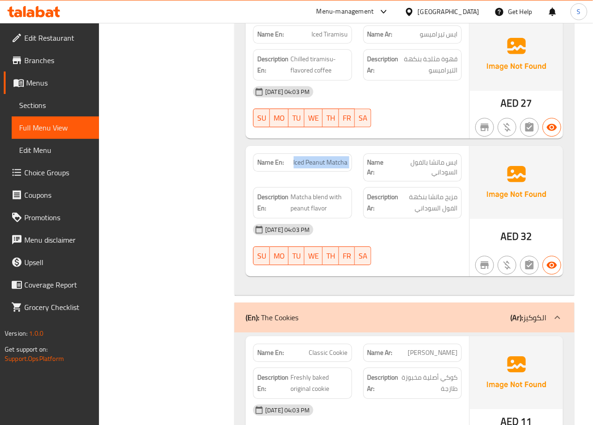
click at [230, 237] on div "(En): Hot Drink (Ar): مشروب ساخن Name En: Americano Name Ar: أمريكانو Descripti…" at bounding box center [404, 40] width 351 height 4009
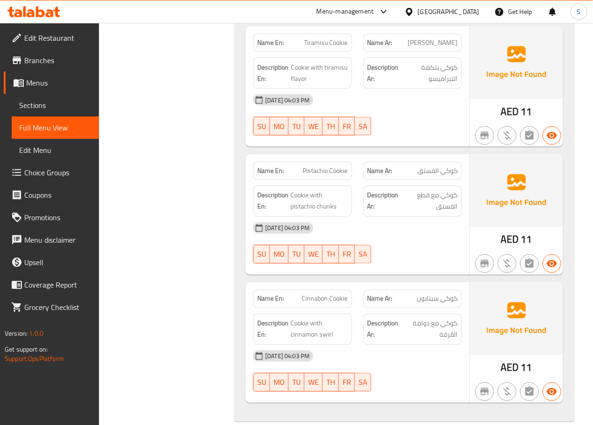
scroll to position [2780, 0]
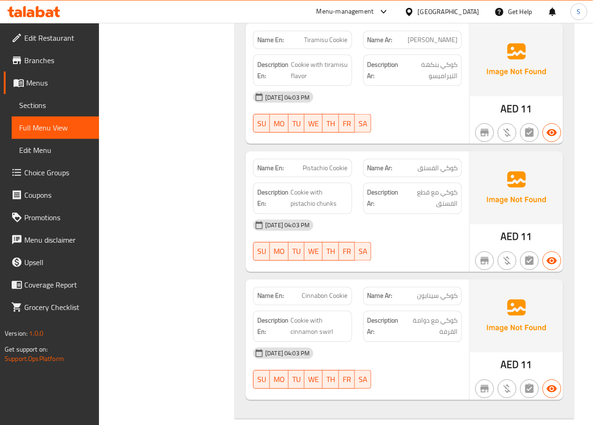
copy span "Cinnabon Cookie"
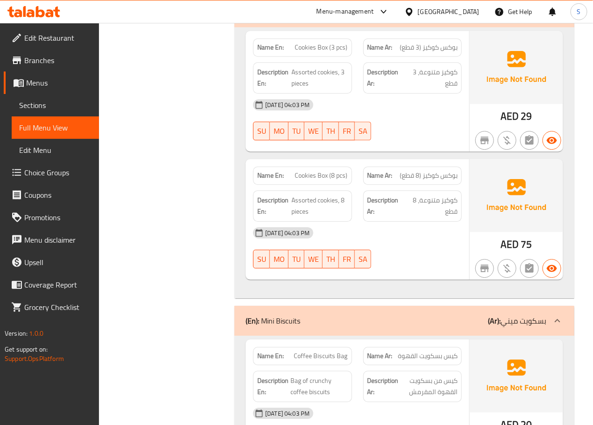
scroll to position [3219, 0]
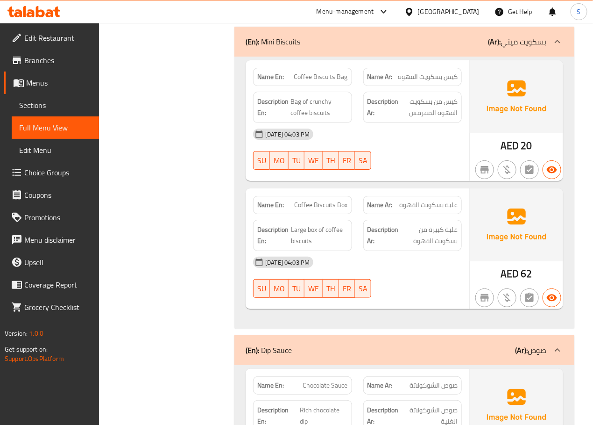
scroll to position [3484, 0]
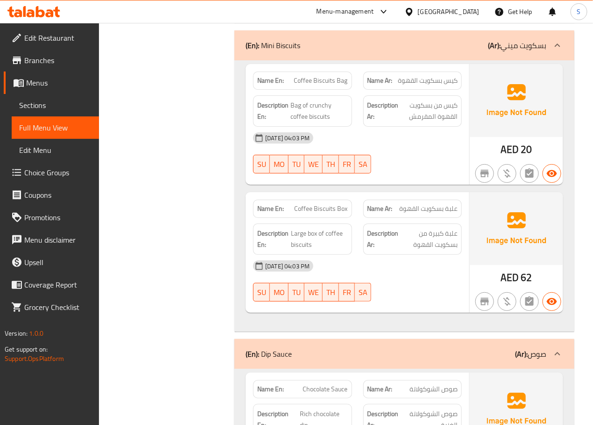
drag, startPoint x: 335, startPoint y: 78, endPoint x: 295, endPoint y: 77, distance: 40.2
copy span "Coffee Biscuits"
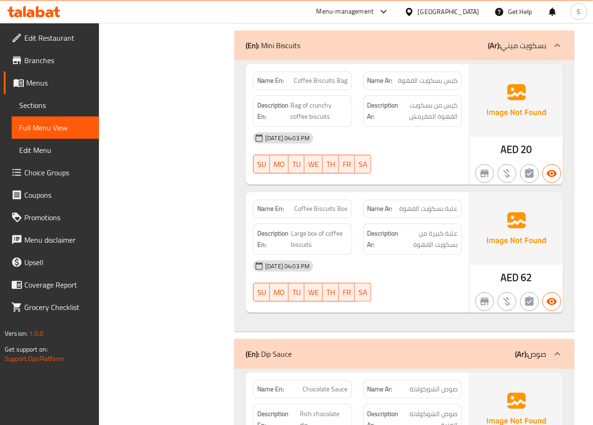
copy span "Coffee Biscuits Bag"
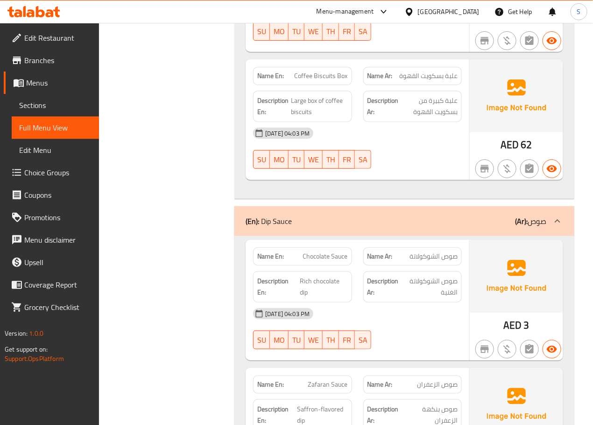
scroll to position [3719, 0]
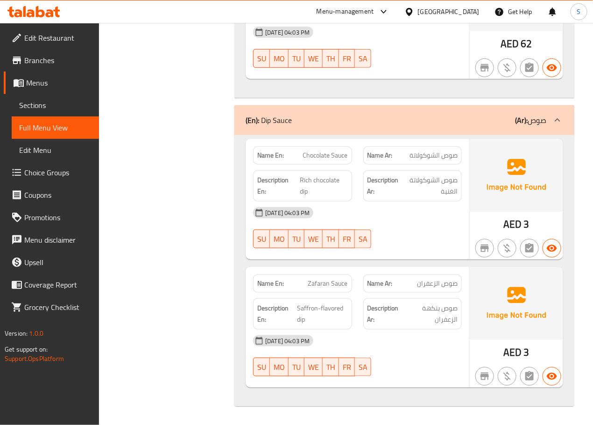
copy span "Chocolate Sauce"
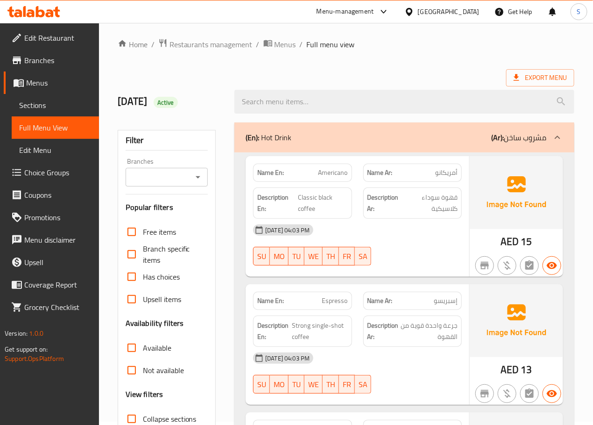
scroll to position [0, 0]
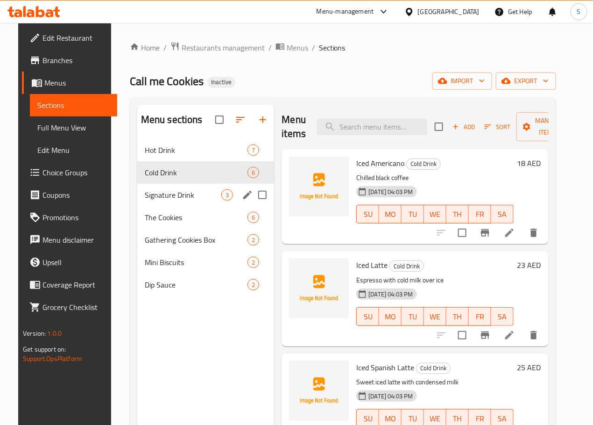
click at [172, 200] on span "Signature Drink" at bounding box center [183, 194] width 77 height 11
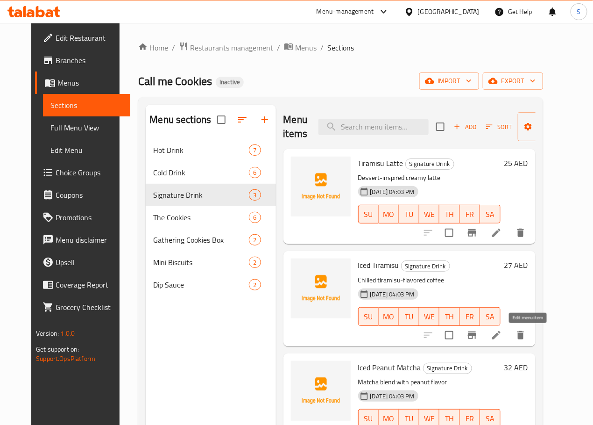
click at [502, 338] on icon at bounding box center [496, 334] width 11 height 11
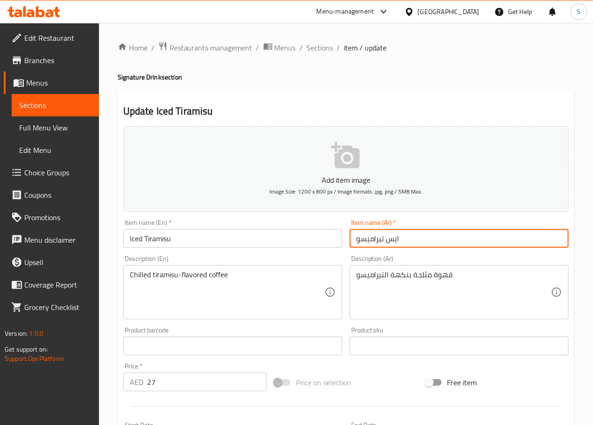
click at [398, 240] on input "ايس تيراميسو" at bounding box center [459, 238] width 219 height 19
type input "تيراميسو مثلج"
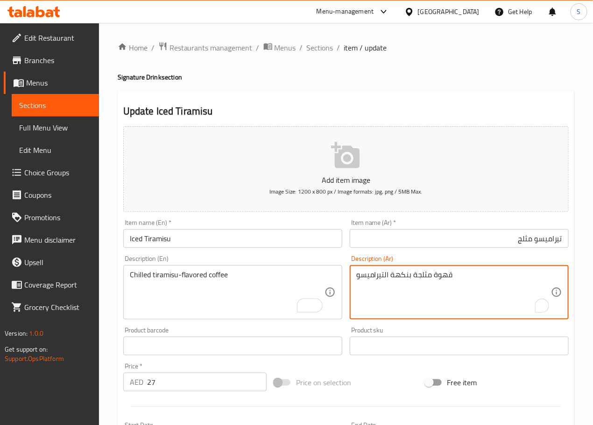
click at [423, 270] on textarea "قهوة مثلجة بنكهة التيراميسو" at bounding box center [453, 292] width 195 height 44
type textarea "قهوة مبردة بنكهة التيراميسو"
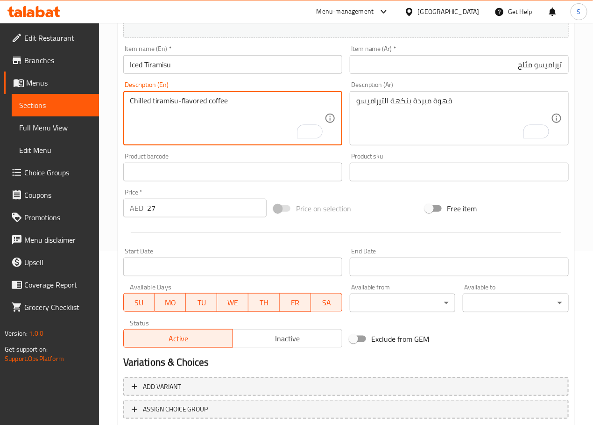
scroll to position [234, 0]
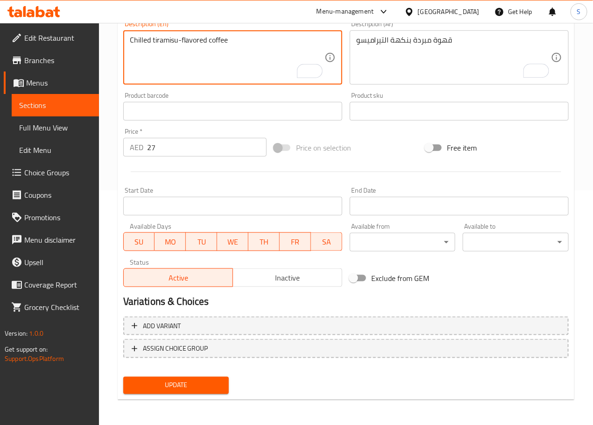
click at [188, 382] on span "Update" at bounding box center [176, 385] width 91 height 12
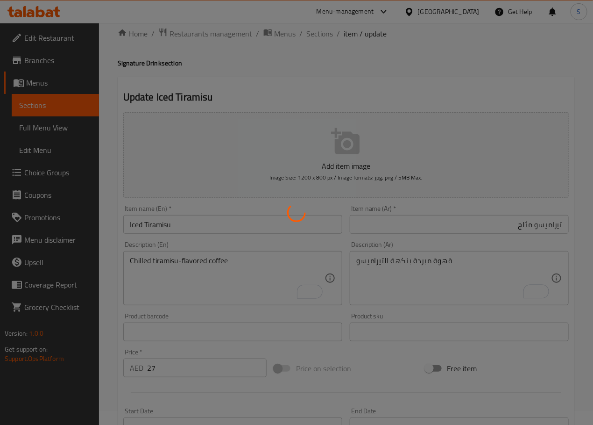
scroll to position [0, 0]
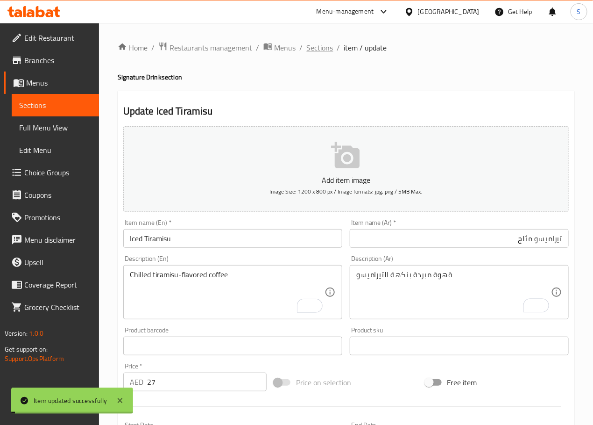
click at [312, 43] on span "Sections" at bounding box center [320, 47] width 27 height 11
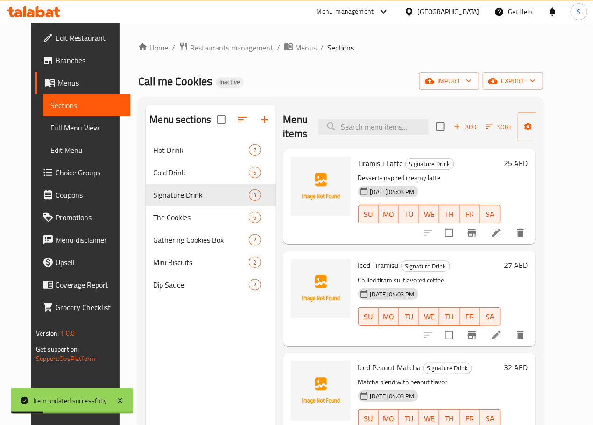
click at [343, 139] on div "Menu items Add Sort Manage items" at bounding box center [410, 127] width 252 height 44
click at [346, 131] on input "search" at bounding box center [374, 127] width 110 height 16
paste input "Iced Peanut Matcha"
type input "Iced Peanut Matcha"
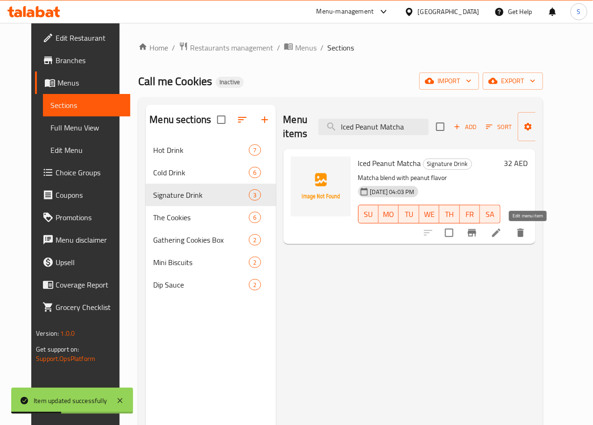
click at [501, 231] on icon at bounding box center [496, 232] width 8 height 8
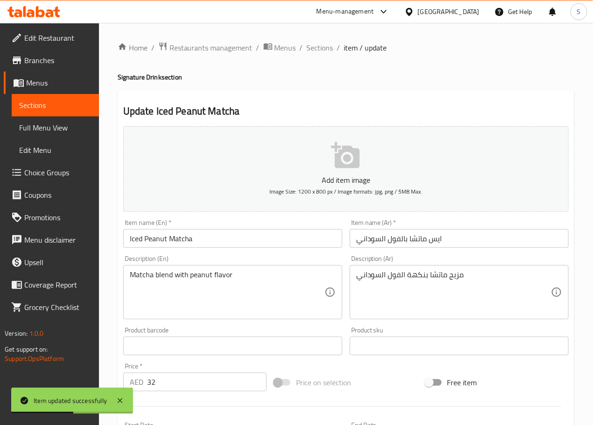
click at [426, 239] on input "ايس ماتشا بالفول السوداني" at bounding box center [459, 238] width 219 height 19
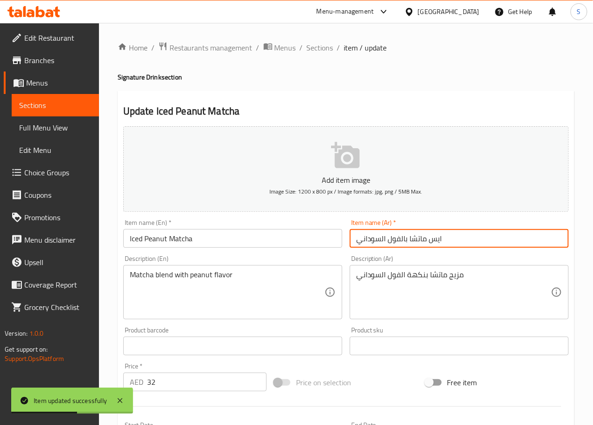
click at [426, 239] on input "ايس ماتشا بالفول السوداني" at bounding box center [459, 238] width 219 height 19
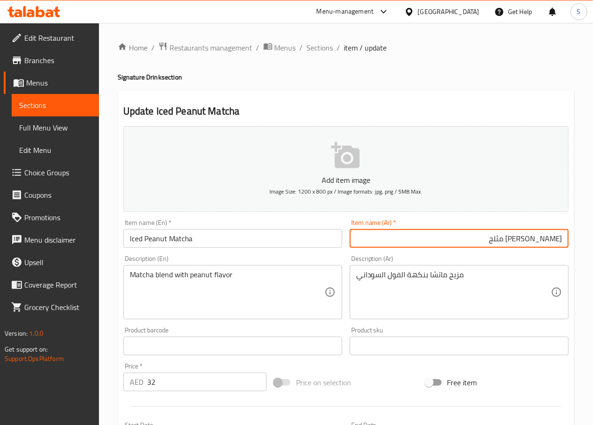
type input "[PERSON_NAME] مثلج"
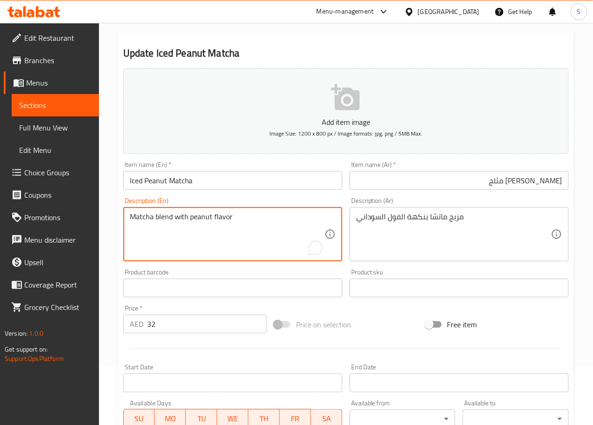
scroll to position [234, 0]
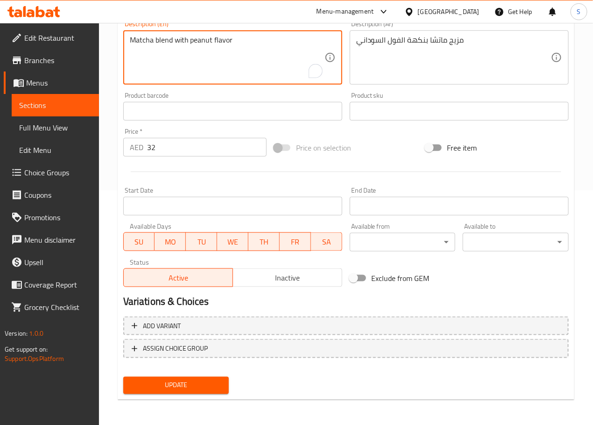
click at [194, 388] on span "Update" at bounding box center [176, 385] width 91 height 12
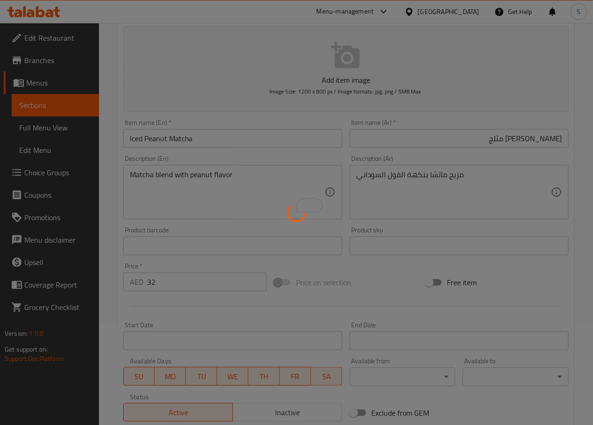
scroll to position [0, 0]
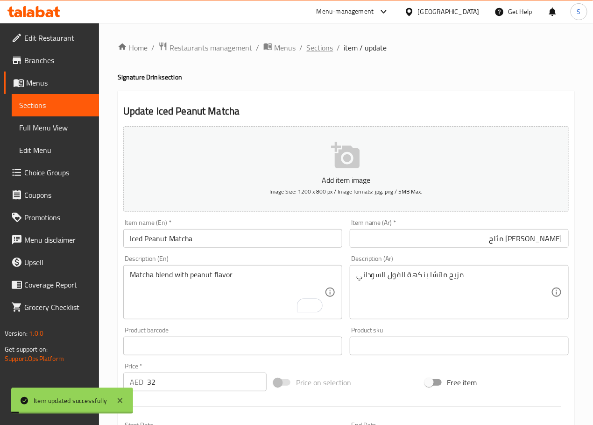
click at [322, 46] on span "Sections" at bounding box center [320, 47] width 27 height 11
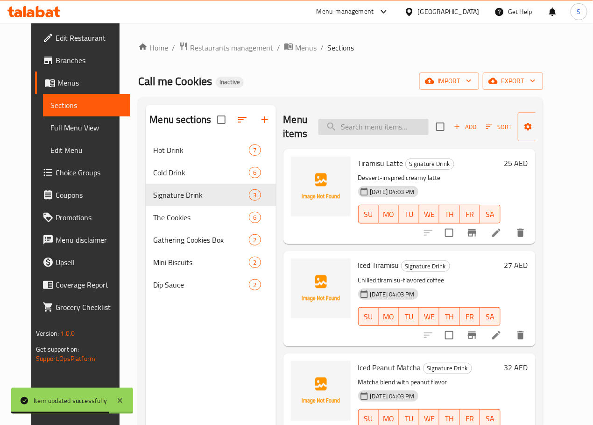
click at [380, 127] on input "search" at bounding box center [374, 127] width 110 height 16
paste input "Cinnabon Cookie"
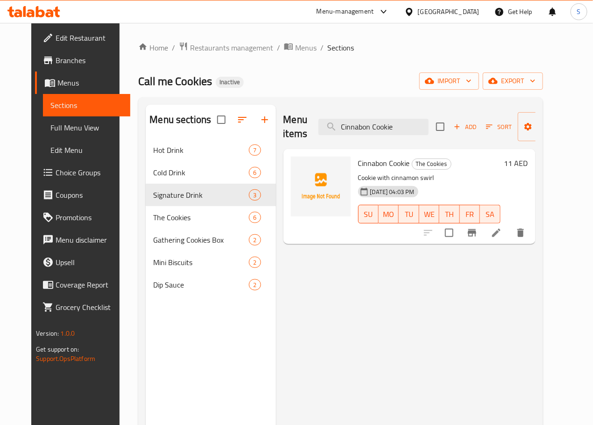
type input "Cinnabon Cookie"
click at [502, 228] on icon at bounding box center [496, 232] width 11 height 11
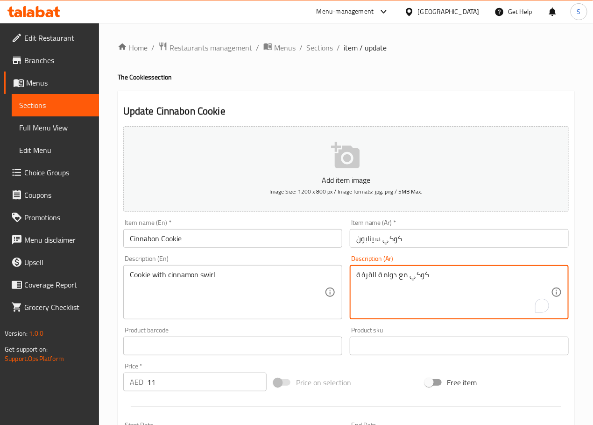
click at [388, 277] on textarea "كوكي مع دوامة القرفة" at bounding box center [453, 292] width 195 height 44
click at [394, 277] on textarea "كوكي مع سسويرل القرفة" at bounding box center [453, 292] width 195 height 44
type textarea "كوكي مع سويرل القرفة"
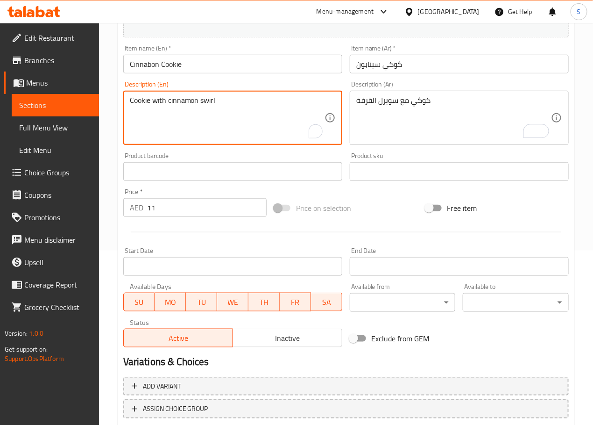
scroll to position [226, 0]
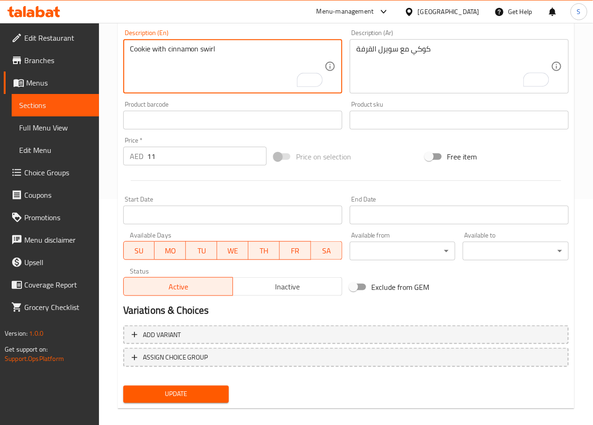
click at [205, 389] on span "Update" at bounding box center [176, 394] width 91 height 12
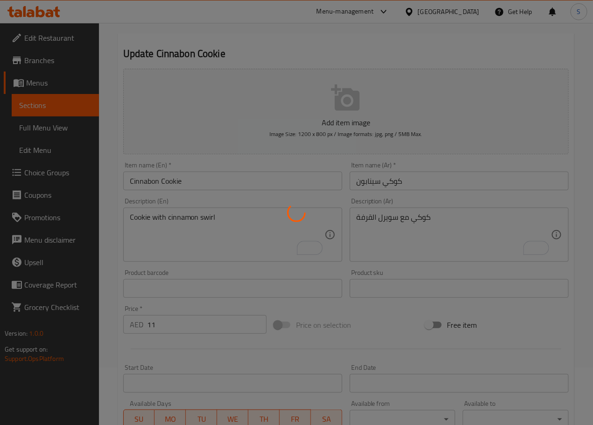
scroll to position [0, 0]
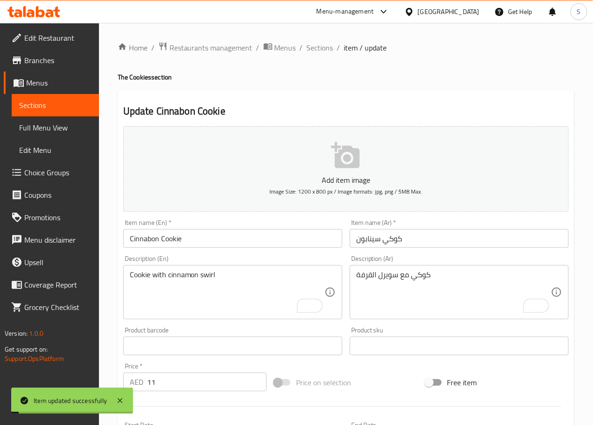
click at [320, 47] on span "Sections" at bounding box center [320, 47] width 27 height 11
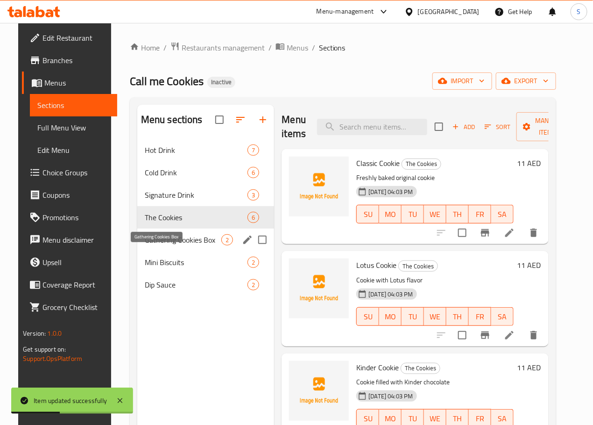
click at [172, 245] on span "Gathering Cookies Box" at bounding box center [183, 239] width 77 height 11
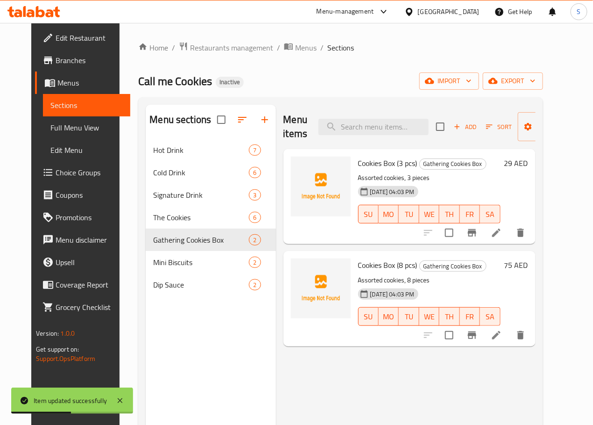
click at [502, 229] on icon at bounding box center [496, 232] width 11 height 11
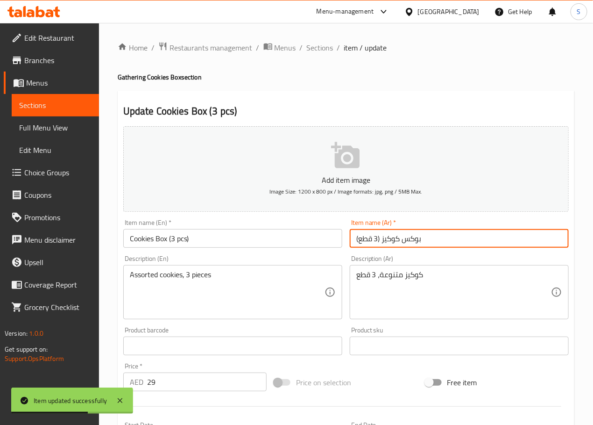
click at [415, 237] on input "بوكس كوكيز (3 قطع)" at bounding box center [459, 238] width 219 height 19
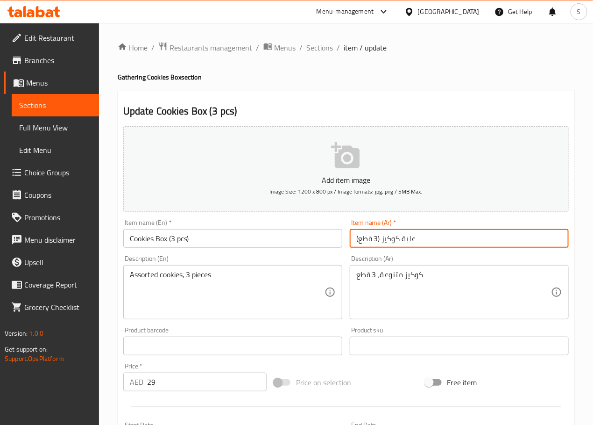
type input "علبة كوكيز (3 قطع)"
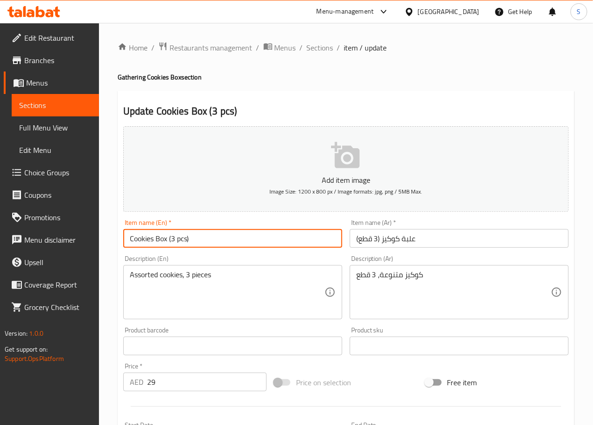
drag, startPoint x: 166, startPoint y: 240, endPoint x: 129, endPoint y: 241, distance: 36.4
click at [129, 241] on input "Cookies Box (3 pcs)" at bounding box center [232, 238] width 219 height 19
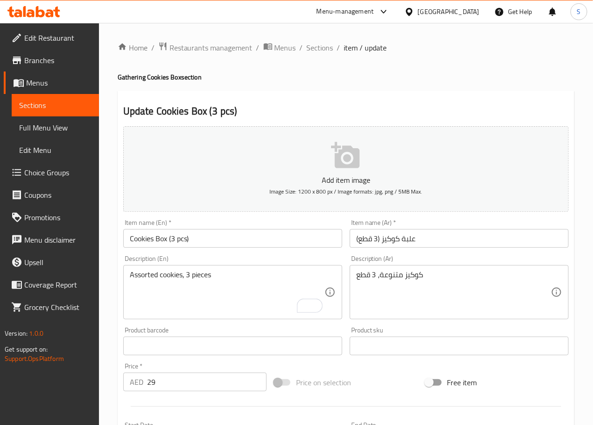
click at [178, 291] on textarea "Assorted cookies, 3 pieces" at bounding box center [227, 292] width 195 height 44
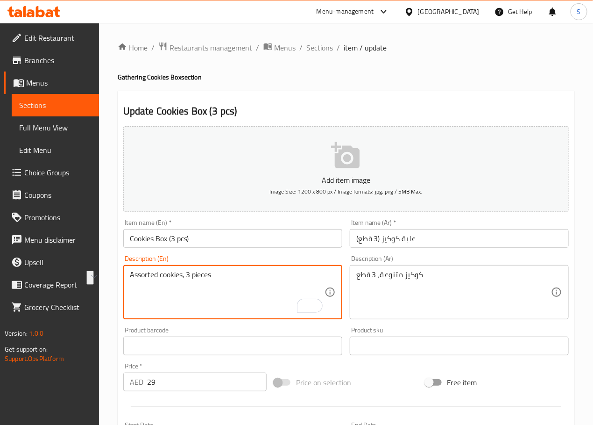
paste textarea "Unsalted butter, sugar, Lemon and baking soda"
click at [194, 277] on textarea "Unsalted butter, sugar, Lemon and baking soda" at bounding box center [227, 292] width 195 height 44
click at [215, 275] on textarea "Unsalted butter, sugar, Lemon and baking soda" at bounding box center [227, 292] width 195 height 44
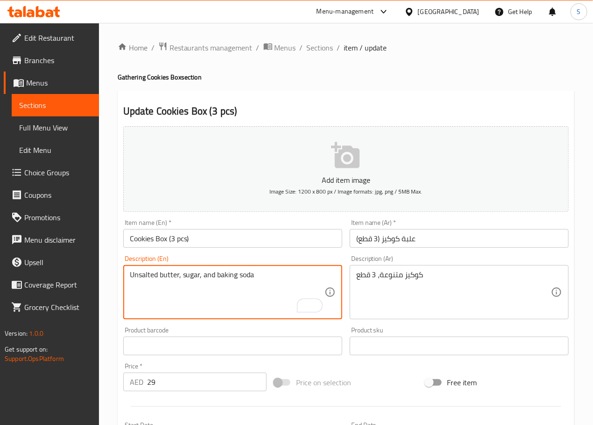
type textarea "Unsalted butter, sugar, and baking soda"
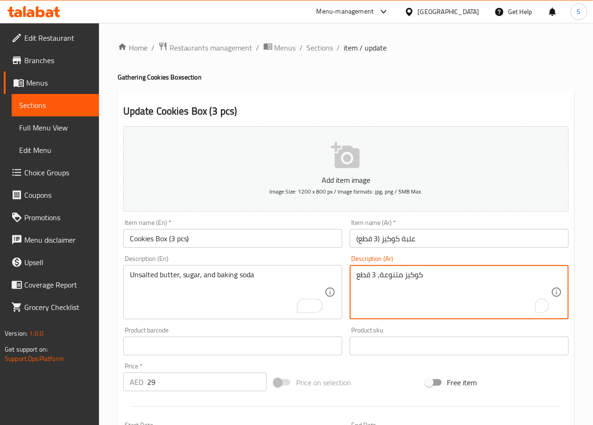
paste textarea "الزبدة غير المملحة والسكر وليمون وبيكينج صودا"
type textarea "الزبدة غير المملحة والسكر وليمون وبيكينج صودا"
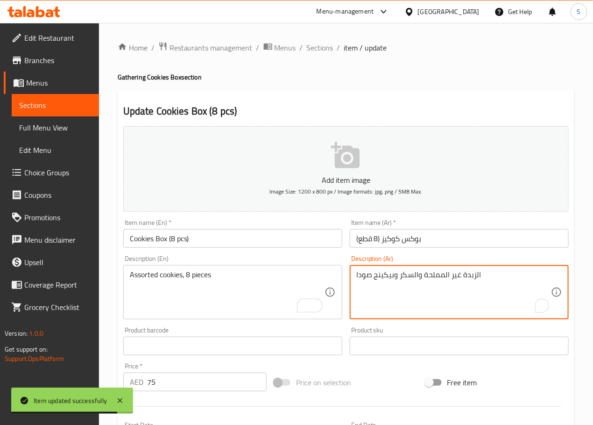
type textarea "الزبدة غير المملحة والسكر وبيكينج صودا"
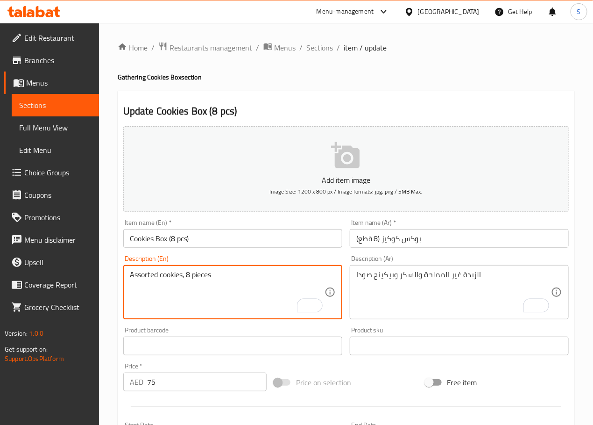
paste textarea "Unsalted butter, sugar, and baking soda"
click at [238, 305] on textarea "Unsalted butter, sugar, and baking soda" at bounding box center [227, 292] width 195 height 44
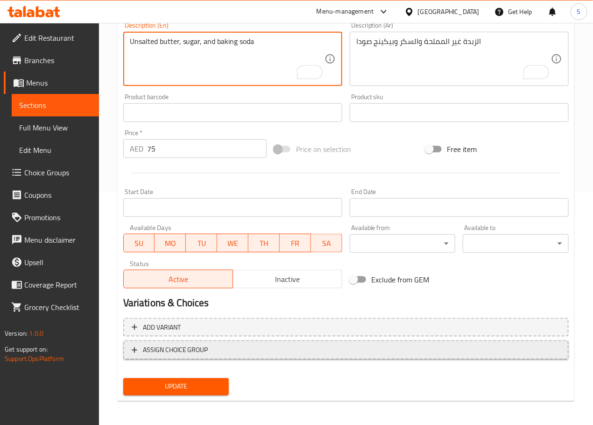
scroll to position [234, 0]
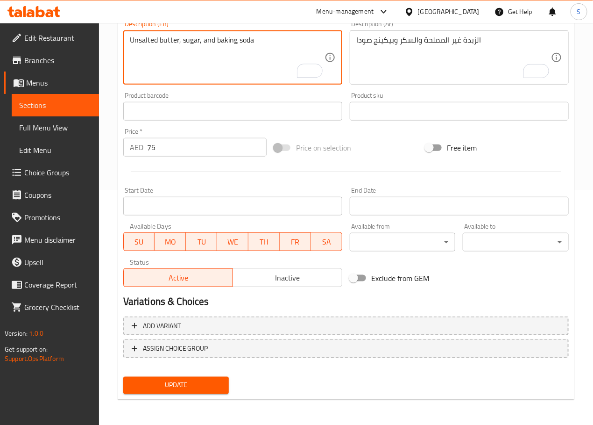
type textarea "Unsalted butter, sugar, and baking soda"
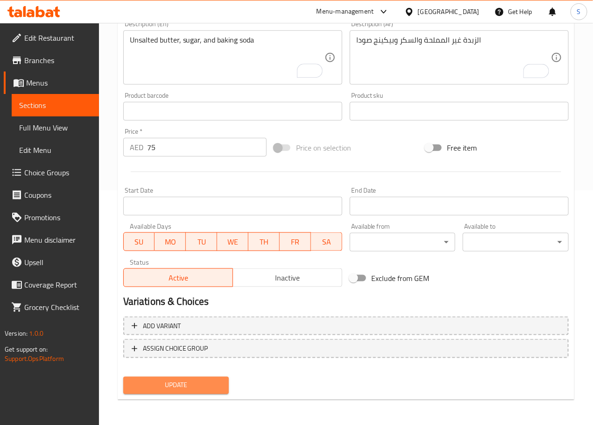
click at [203, 388] on span "Update" at bounding box center [176, 385] width 91 height 12
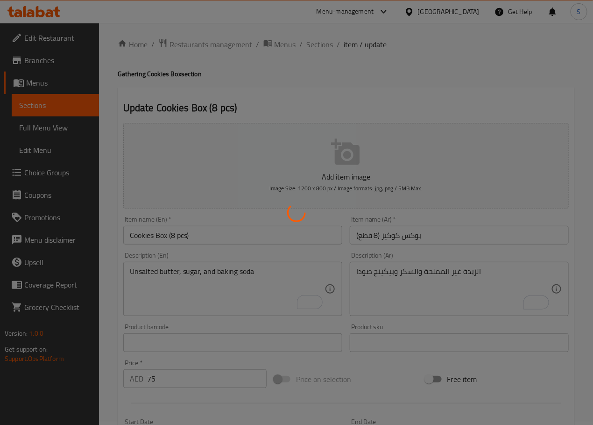
scroll to position [0, 0]
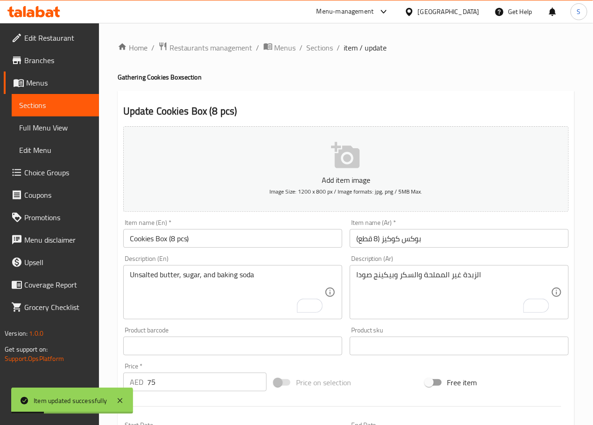
click at [413, 237] on input "بوكس كوكيز (8 قطع)" at bounding box center [459, 238] width 219 height 19
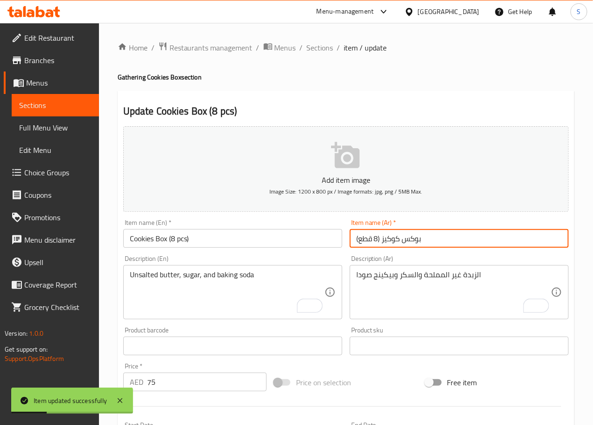
click at [413, 237] on input "بوكس كوكيز (8 قطع)" at bounding box center [459, 238] width 219 height 19
type input "علبة كوكيز (8 قطع)"
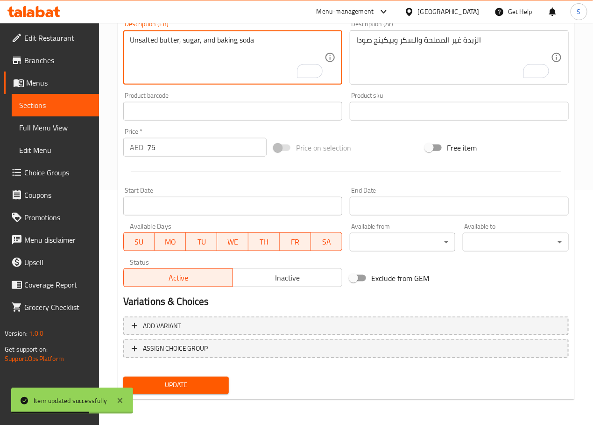
click at [198, 383] on span "Update" at bounding box center [176, 385] width 91 height 12
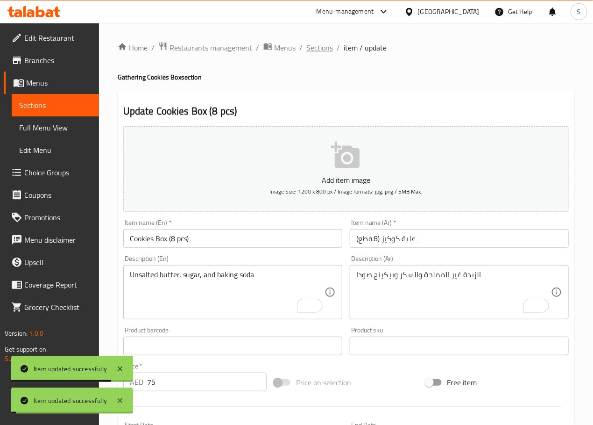
click at [320, 52] on span "Sections" at bounding box center [320, 47] width 27 height 11
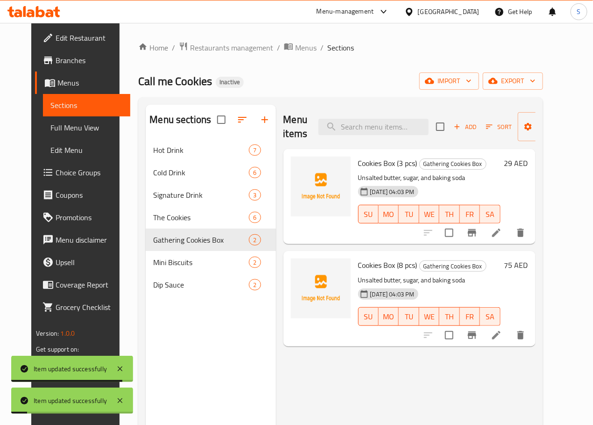
click at [501, 230] on icon at bounding box center [496, 232] width 8 height 8
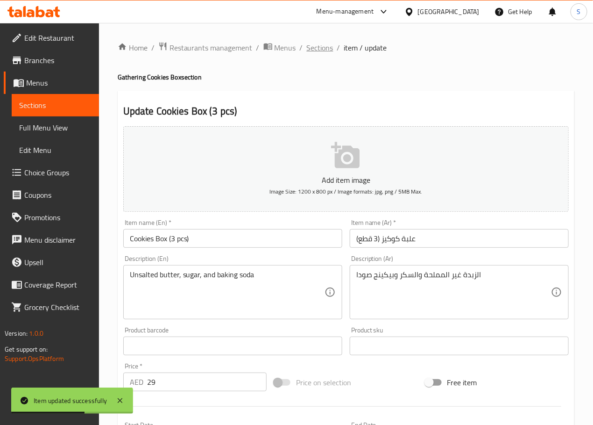
click at [316, 47] on span "Sections" at bounding box center [320, 47] width 27 height 11
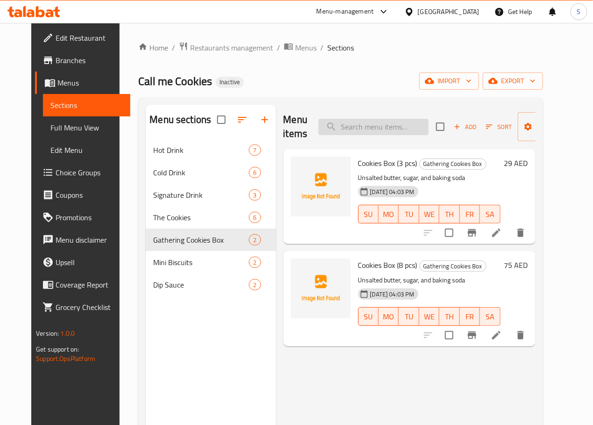
click at [363, 125] on input "search" at bounding box center [374, 127] width 110 height 16
paste input "Coffee Biscuits Bag"
type input "Coffee Biscuits Bag"
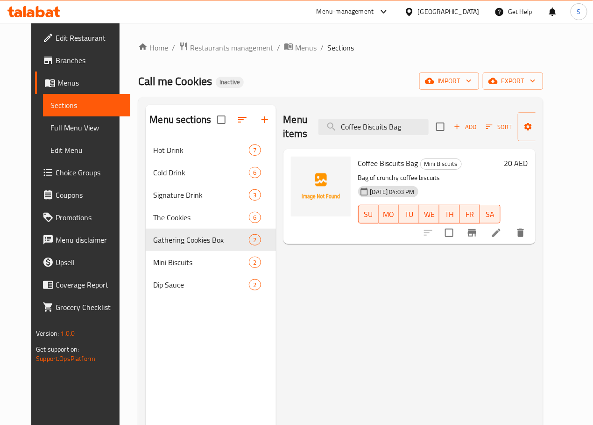
click at [502, 231] on icon at bounding box center [496, 232] width 11 height 11
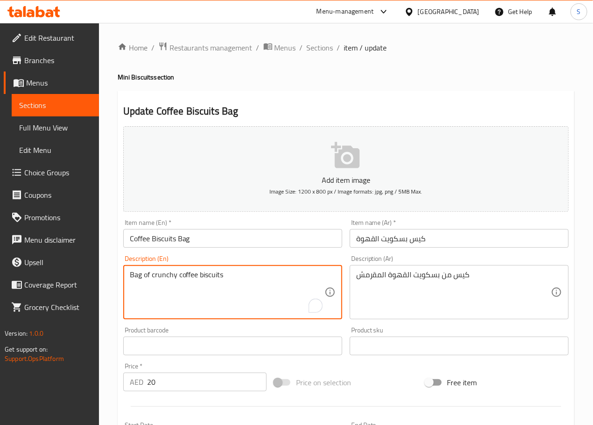
paste textarea "Made with wheat flour, sugar, fat,"
type textarea "Made with wheat flour, sugar, fat"
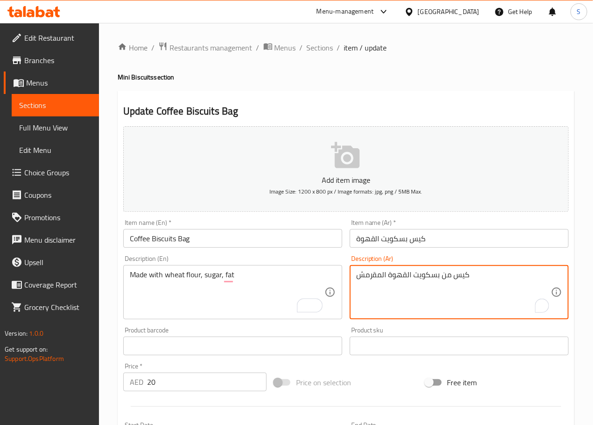
paste textarea "صنوعة من دقيق القمح والسكر والدهن."
type textarea "مصنوعة من دقيق القمح والسكر والدهن."
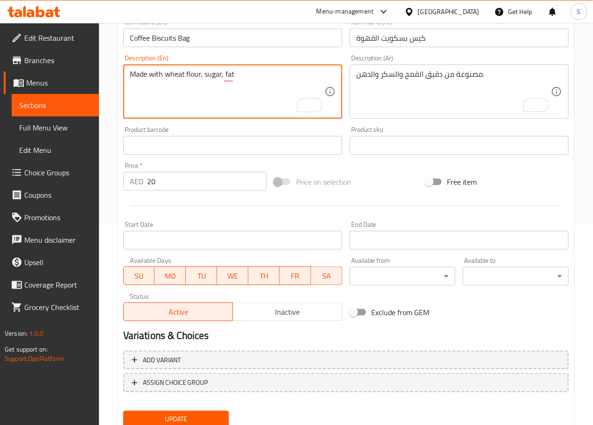
scroll to position [234, 0]
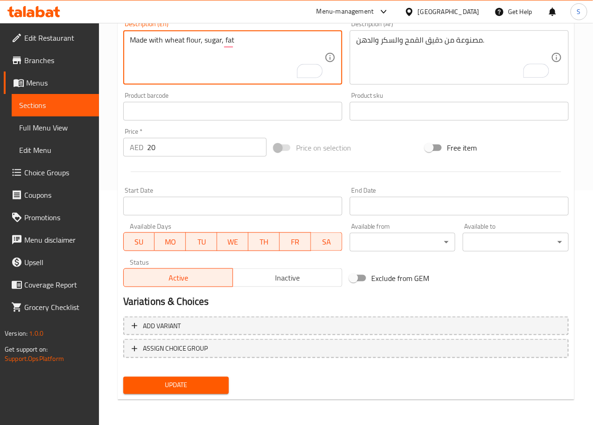
click at [190, 384] on span "Update" at bounding box center [176, 385] width 91 height 12
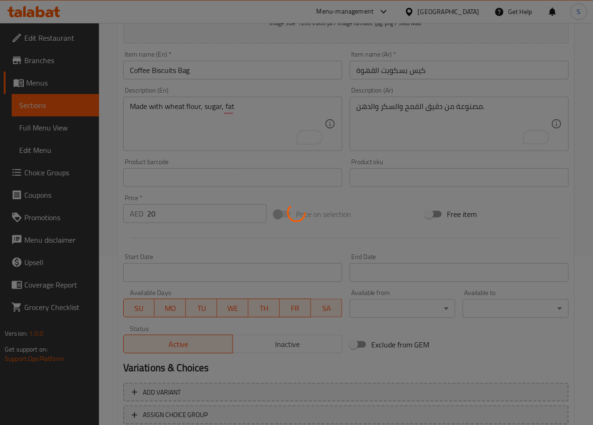
scroll to position [0, 0]
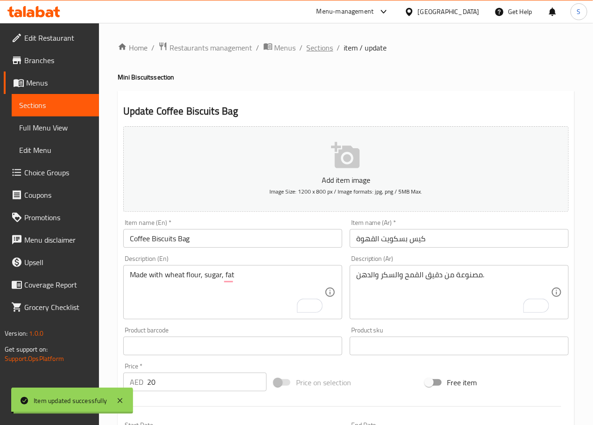
click at [322, 46] on span "Sections" at bounding box center [320, 47] width 27 height 11
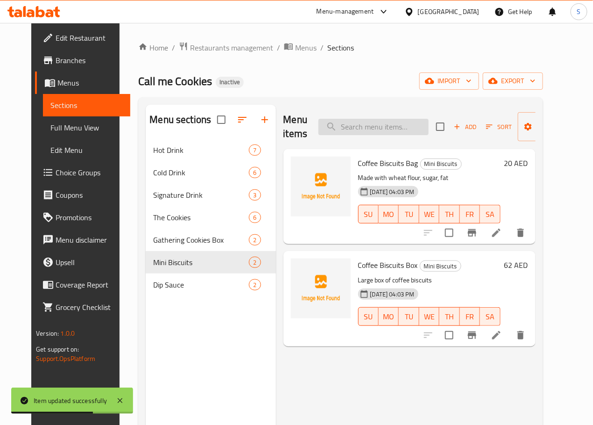
click at [339, 125] on input "search" at bounding box center [374, 127] width 110 height 16
paste input "Chocolate Sauce"
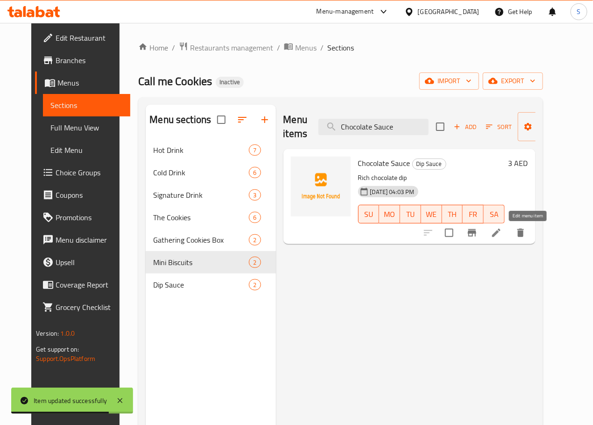
type input "Chocolate Sauce"
click at [502, 236] on icon at bounding box center [496, 232] width 11 height 11
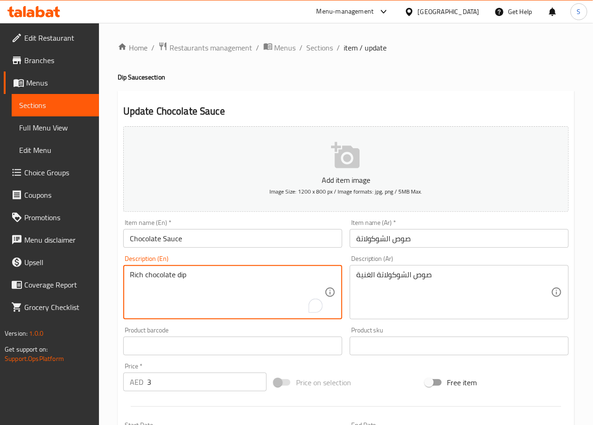
paste textarea "A sweet and rich sauce made from chocolate, used as a topping for desserts or d…"
type textarea "A sweet and rich sauce made from chocolate."
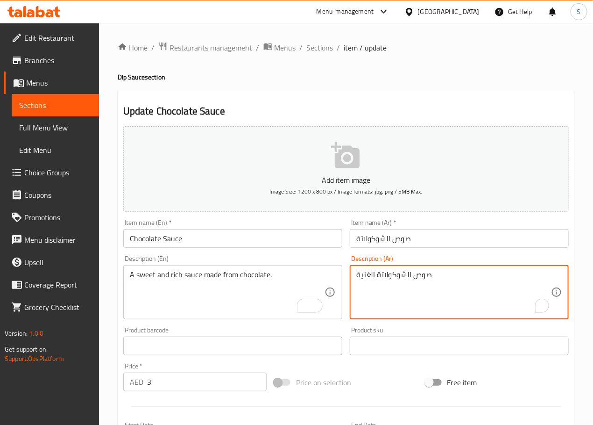
paste textarea "صة حلوة وغنية مصنوعة من الشوكولاتة ، تستخدم كغطاء للحلويات أو المشروبات."
type textarea "صلصة حلوة وغنية مصنوعة من الشوكولاتة."
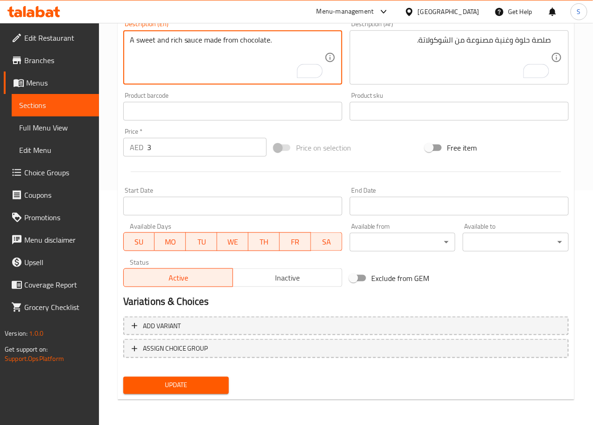
click at [191, 386] on span "Update" at bounding box center [176, 385] width 91 height 12
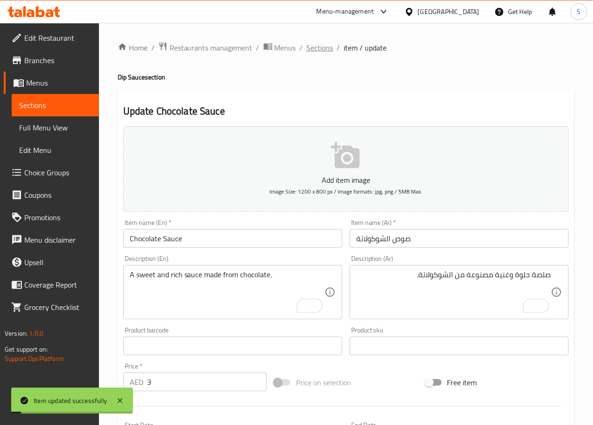
click at [317, 46] on span "Sections" at bounding box center [320, 47] width 27 height 11
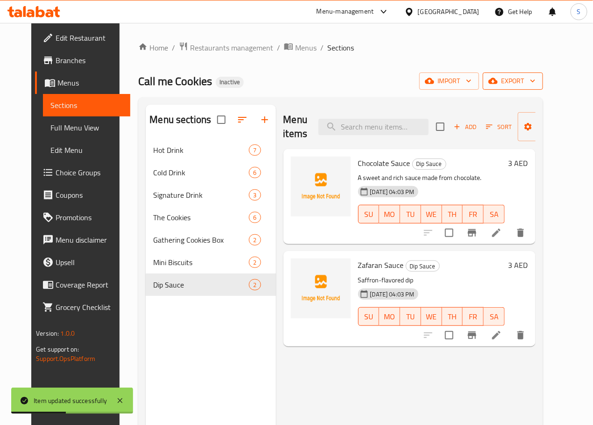
click at [543, 87] on button "export" at bounding box center [513, 80] width 60 height 17
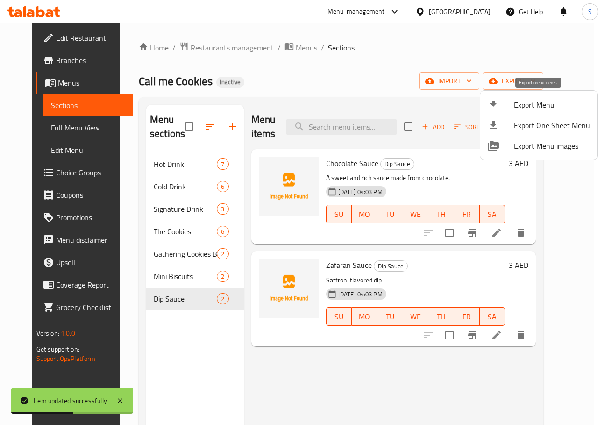
click at [538, 110] on span "Export Menu" at bounding box center [552, 104] width 76 height 11
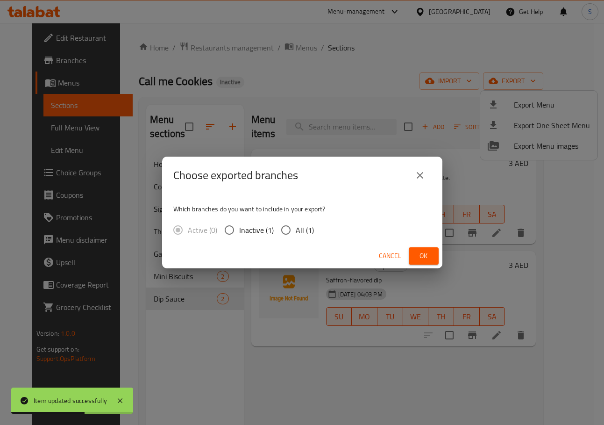
click at [289, 230] on input "All (1)" at bounding box center [286, 230] width 20 height 20
radio input "true"
click at [426, 253] on span "Ok" at bounding box center [423, 256] width 15 height 12
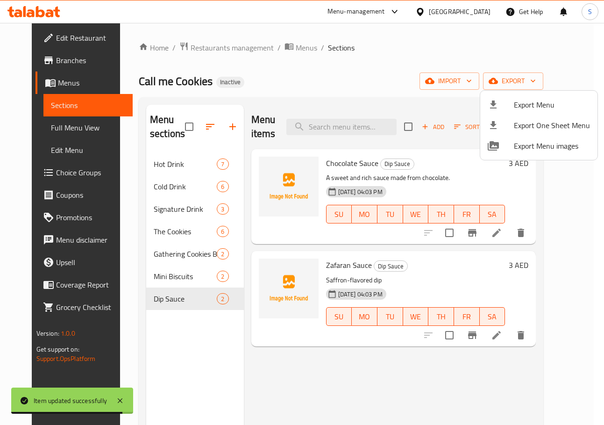
click at [339, 83] on div at bounding box center [302, 212] width 604 height 425
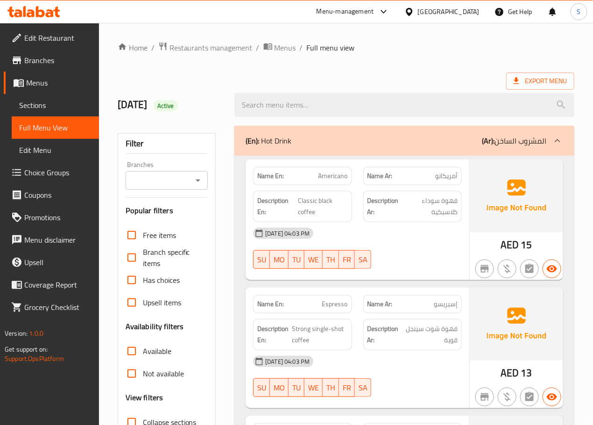
click at [224, 100] on div "[DATE] Active" at bounding box center [170, 105] width 117 height 42
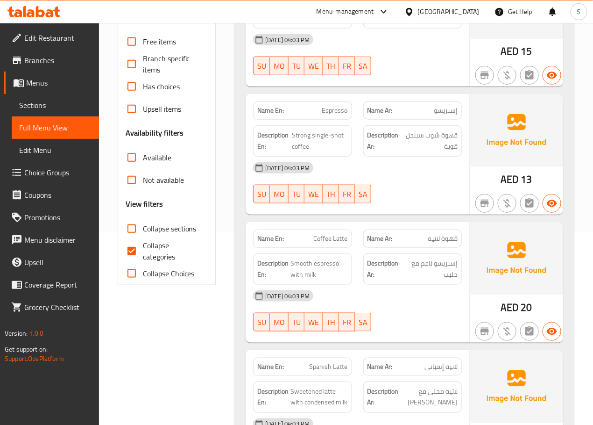
scroll to position [199, 0]
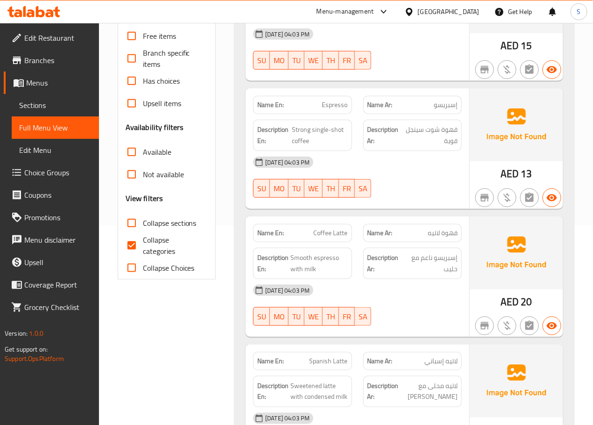
click at [128, 247] on input "Collapse categories" at bounding box center [132, 245] width 22 height 22
checkbox input "false"
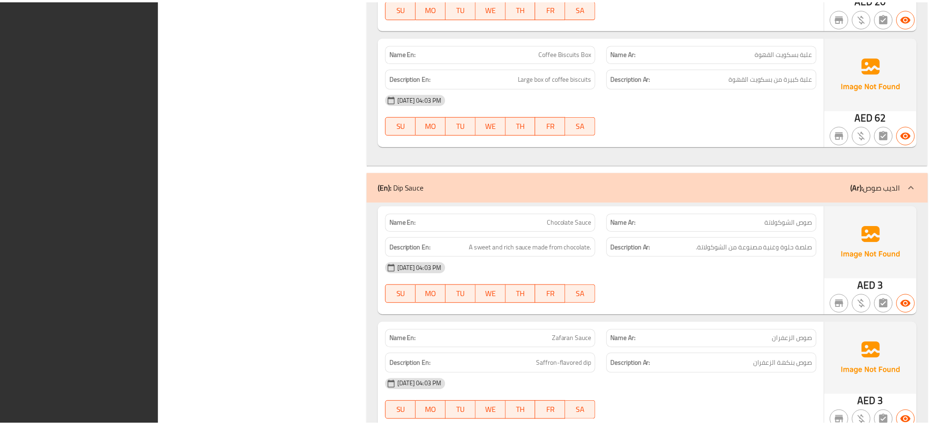
scroll to position [3366, 0]
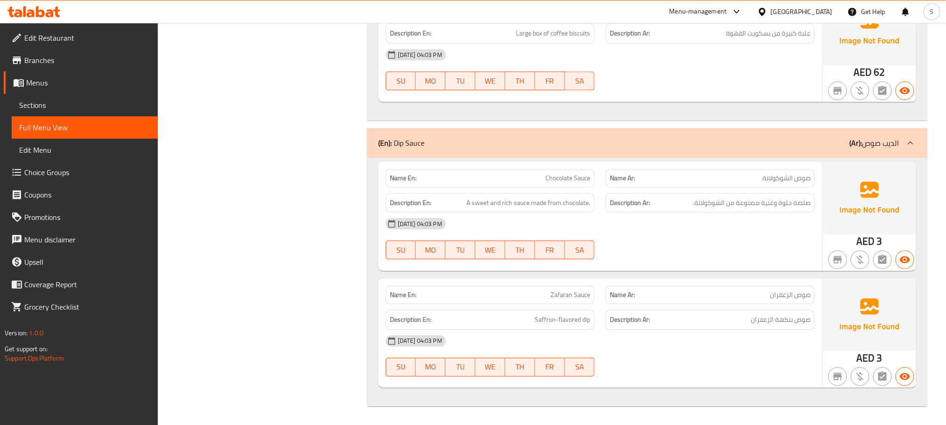
copy strong "Name En:"
